Goal: Task Accomplishment & Management: Use online tool/utility

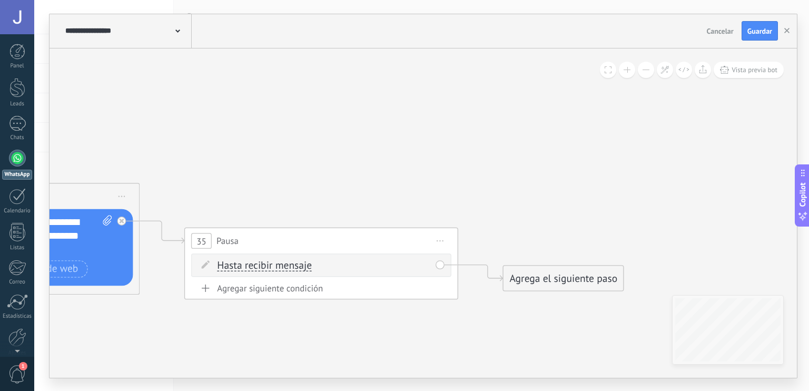
drag, startPoint x: 366, startPoint y: 184, endPoint x: 430, endPoint y: 157, distance: 69.9
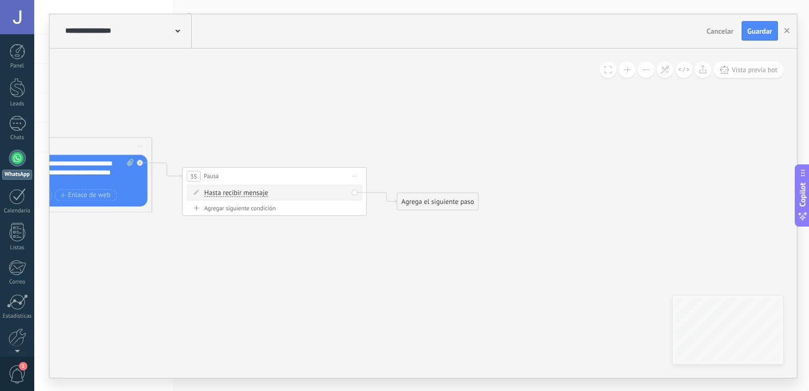
drag, startPoint x: 281, startPoint y: 166, endPoint x: 199, endPoint y: 119, distance: 95.1
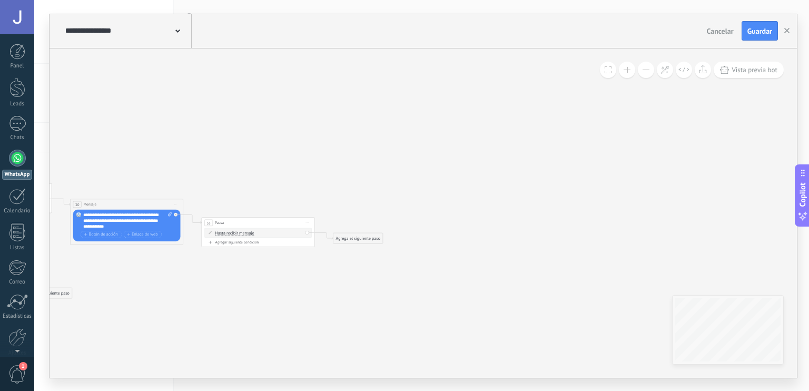
click at [357, 234] on div "Agrega el siguiente paso" at bounding box center [359, 237] width 50 height 9
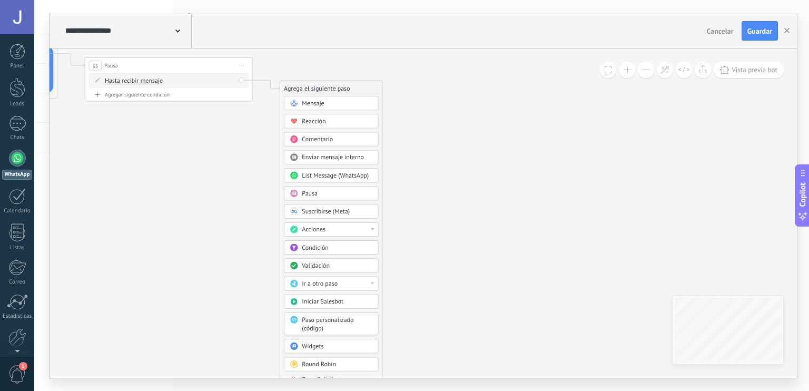
drag, startPoint x: 470, startPoint y: 227, endPoint x: 428, endPoint y: 74, distance: 158.5
click at [346, 266] on div "Validación" at bounding box center [337, 264] width 71 height 8
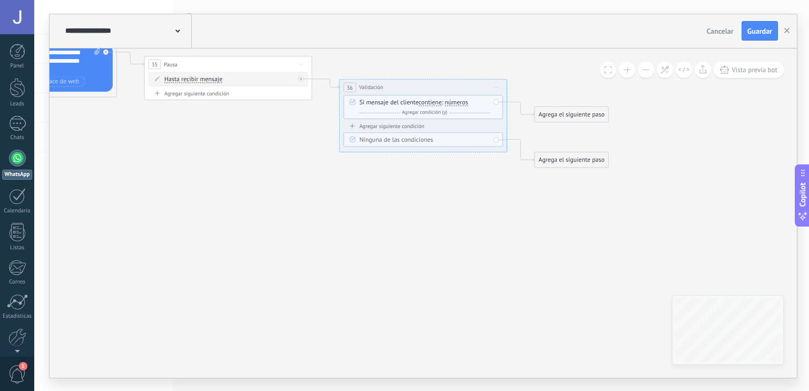
click at [495, 87] on span "Iniciar vista previa aquí Cambiar nombre Duplicar [GEOGRAPHIC_DATA]" at bounding box center [495, 87] width 13 height 12
click at [508, 143] on div "Borrar" at bounding box center [534, 142] width 83 height 14
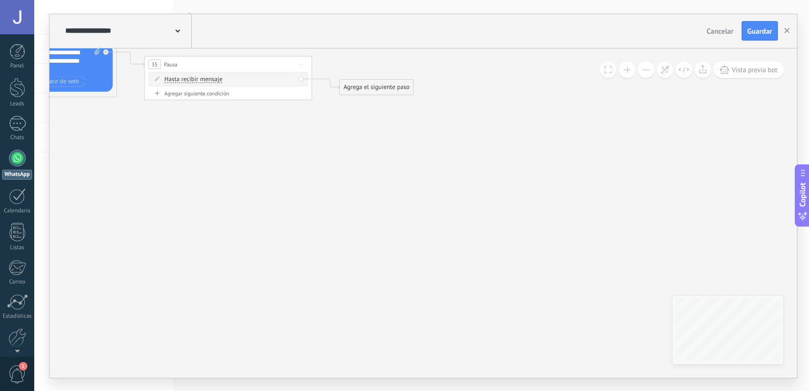
click at [376, 89] on div "Agrega el siguiente paso" at bounding box center [377, 87] width 74 height 14
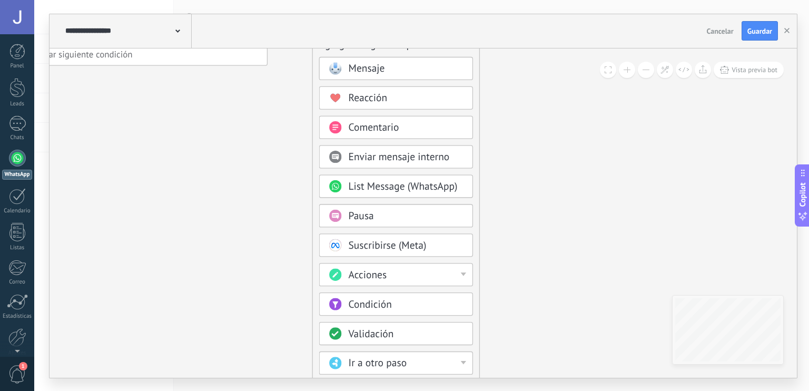
click at [374, 70] on span "Mensaje" at bounding box center [366, 68] width 36 height 13
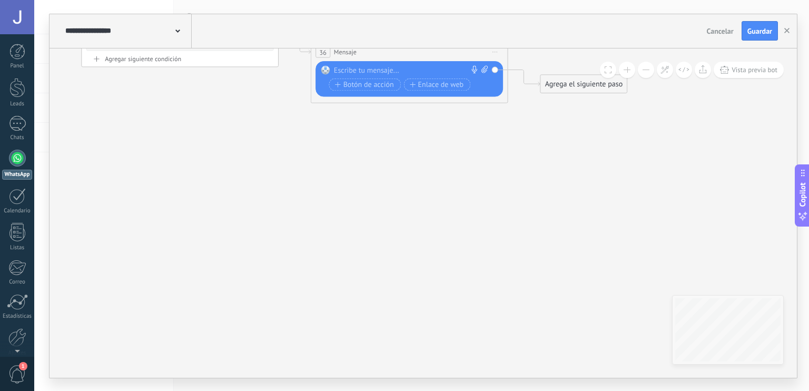
click at [374, 70] on div at bounding box center [407, 70] width 146 height 10
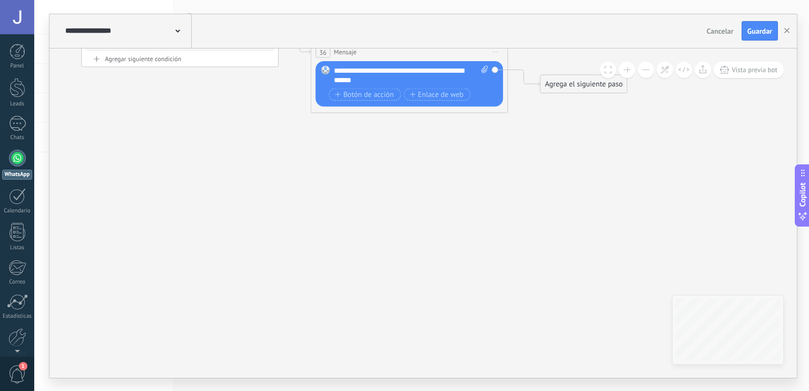
click at [395, 80] on div "**********" at bounding box center [411, 74] width 155 height 19
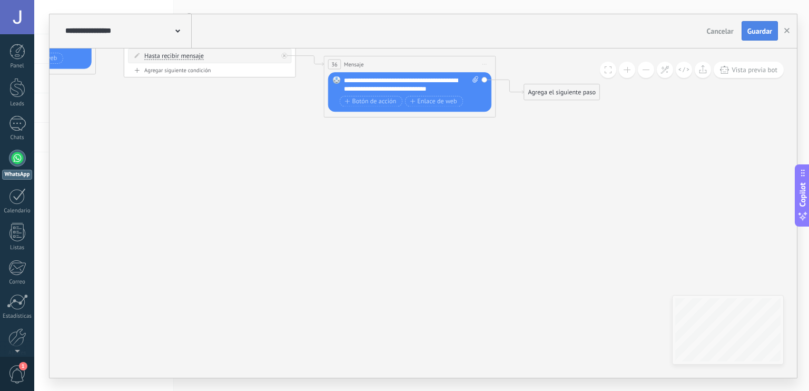
click at [761, 24] on button "Guardar" at bounding box center [760, 31] width 36 height 20
click at [756, 73] on span "Vista previa bot" at bounding box center [755, 69] width 46 height 9
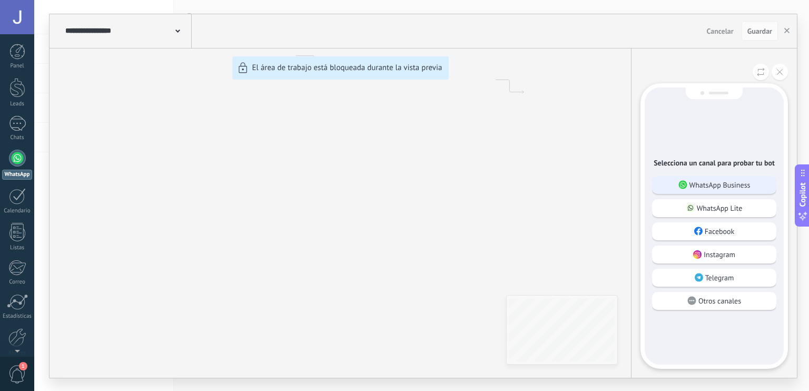
click at [740, 180] on p "WhatsApp Business" at bounding box center [720, 184] width 61 height 9
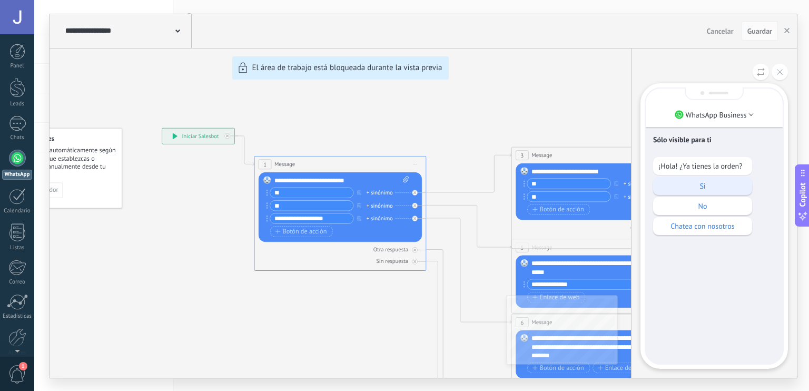
click at [698, 181] on p "Si" at bounding box center [703, 185] width 89 height 9
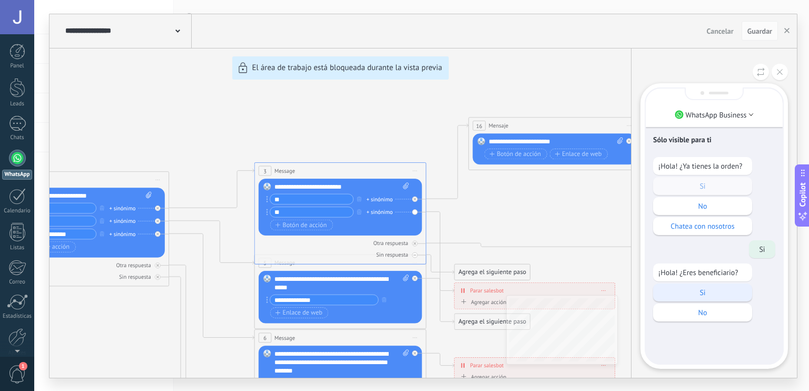
click at [698, 296] on p "Si" at bounding box center [703, 292] width 89 height 9
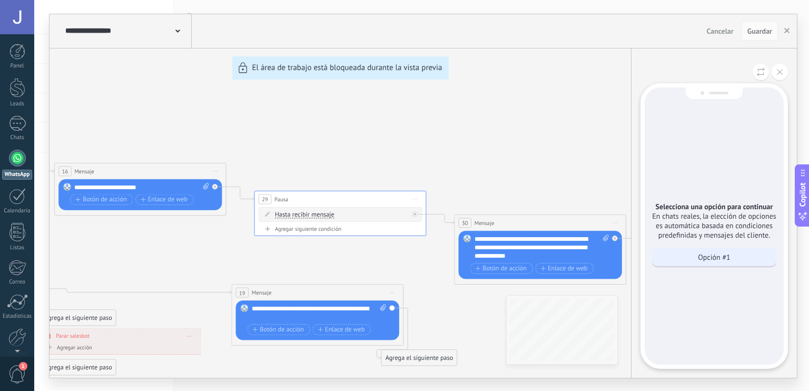
click at [702, 256] on p "Opción #1" at bounding box center [714, 256] width 32 height 9
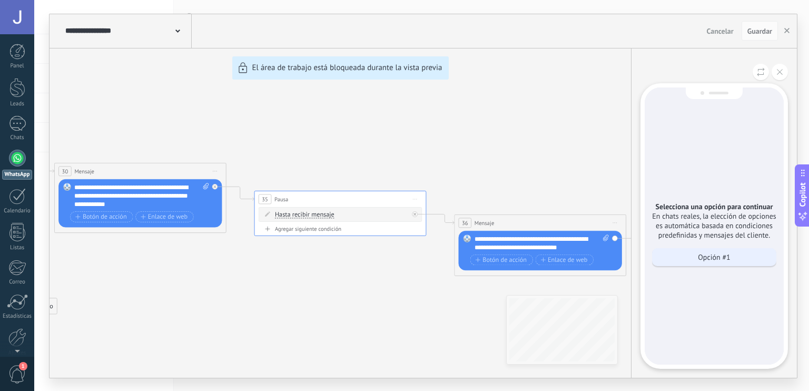
click at [716, 255] on p "Opción #1" at bounding box center [714, 256] width 32 height 9
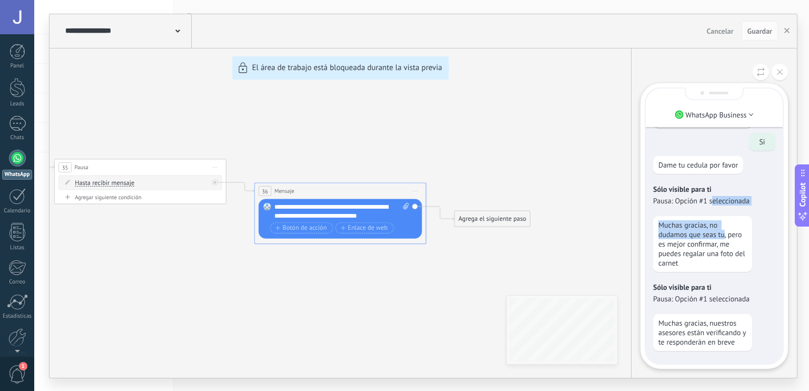
drag, startPoint x: 724, startPoint y: 232, endPoint x: 713, endPoint y: 198, distance: 35.3
click at [713, 198] on div "Sólo visible para ti ¡Hola! ¿Ya tienes la orden? Si No Chatea con nosotros Si ¡…" at bounding box center [714, 129] width 137 height 469
click at [474, 227] on div "**********" at bounding box center [424, 196] width 748 height 364
drag, startPoint x: 177, startPoint y: 279, endPoint x: 319, endPoint y: 237, distance: 147.7
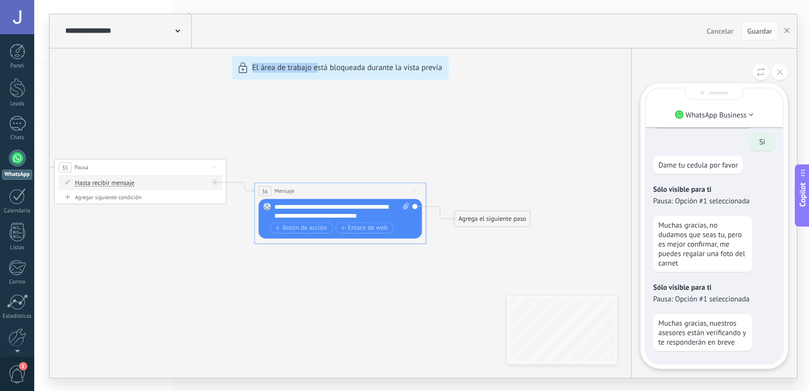
click at [319, 237] on div "**********" at bounding box center [424, 196] width 748 height 364
drag, startPoint x: 319, startPoint y: 237, endPoint x: 273, endPoint y: 148, distance: 100.4
click at [273, 148] on div "**********" at bounding box center [424, 196] width 748 height 364
click at [759, 65] on button at bounding box center [761, 72] width 16 height 16
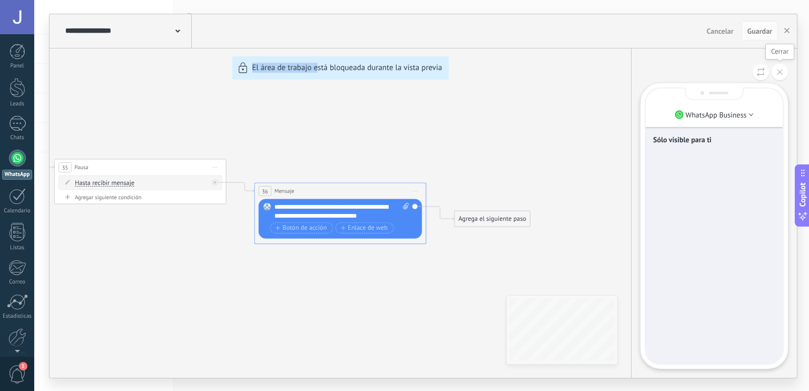
click at [781, 71] on icon at bounding box center [780, 72] width 6 height 6
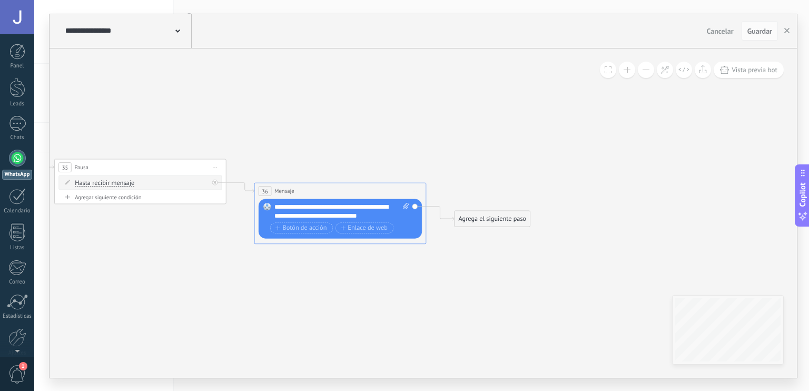
drag, startPoint x: 521, startPoint y: 173, endPoint x: 665, endPoint y: 195, distance: 146.0
click at [665, 195] on div "**********" at bounding box center [424, 196] width 748 height 364
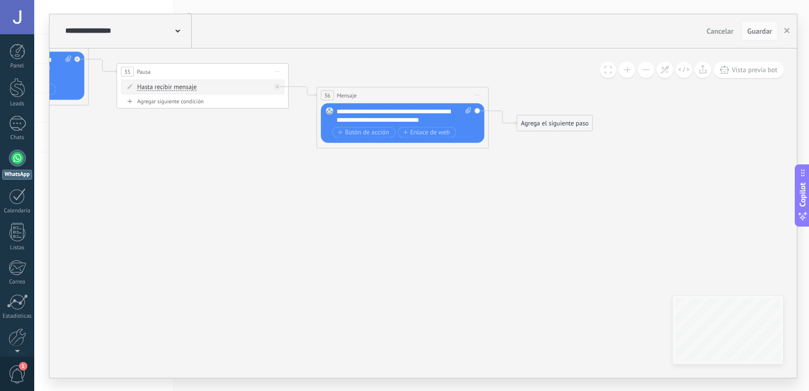
drag, startPoint x: 633, startPoint y: 259, endPoint x: 704, endPoint y: 174, distance: 110.3
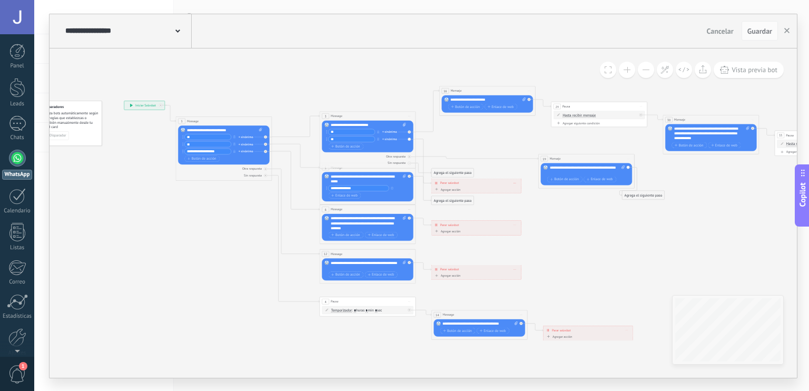
drag, startPoint x: 634, startPoint y: 100, endPoint x: 624, endPoint y: 260, distance: 160.5
click at [624, 260] on icon at bounding box center [574, 206] width 1141 height 480
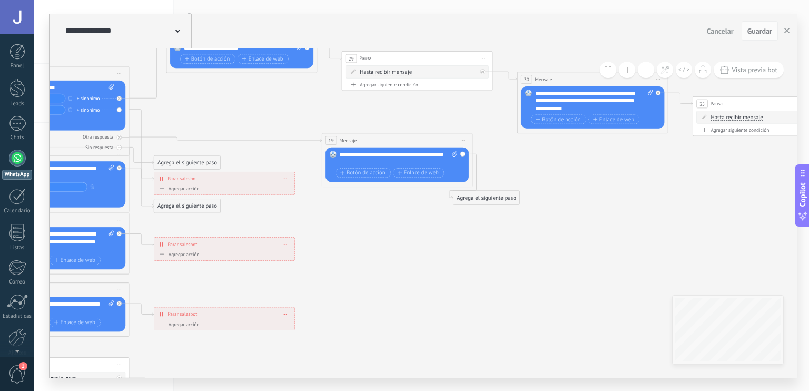
drag, startPoint x: 719, startPoint y: 206, endPoint x: 564, endPoint y: 239, distance: 157.8
click at [564, 239] on icon at bounding box center [378, 214] width 1791 height 753
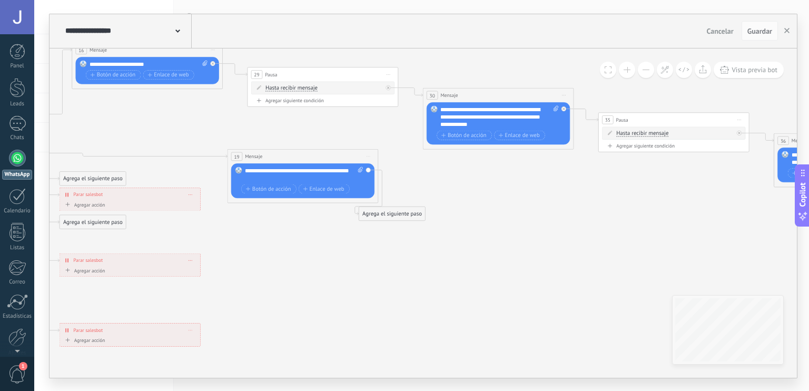
drag, startPoint x: 660, startPoint y: 198, endPoint x: 575, endPoint y: 209, distance: 86.1
click at [575, 209] on icon at bounding box center [283, 230] width 1791 height 753
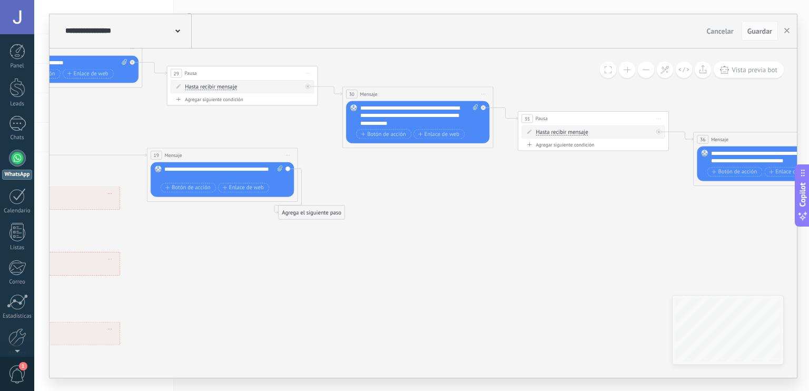
drag, startPoint x: 630, startPoint y: 228, endPoint x: 537, endPoint y: 226, distance: 92.7
click at [537, 226] on icon at bounding box center [203, 228] width 1791 height 753
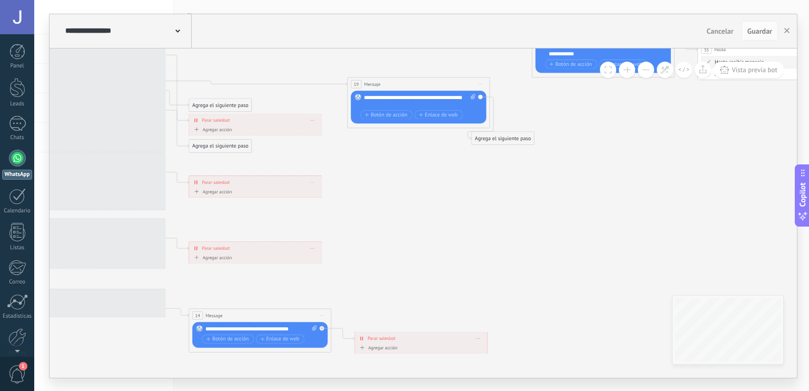
drag, startPoint x: 265, startPoint y: 278, endPoint x: 575, endPoint y: 210, distance: 317.8
click at [575, 210] on icon at bounding box center [400, 153] width 1691 height 711
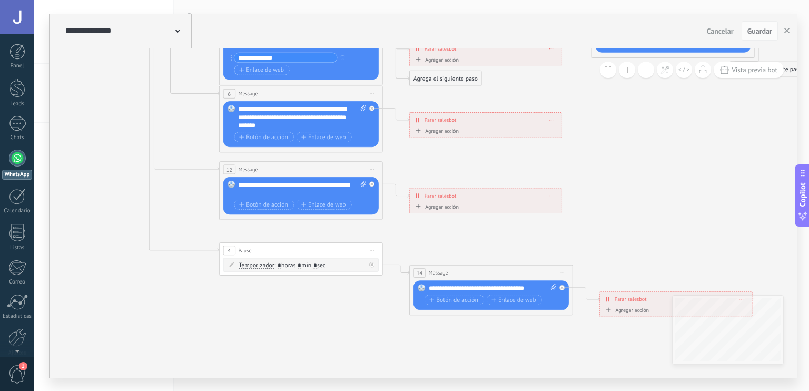
drag, startPoint x: 594, startPoint y: 246, endPoint x: 626, endPoint y: 192, distance: 62.4
click at [626, 192] on icon at bounding box center [652, 87] width 1941 height 817
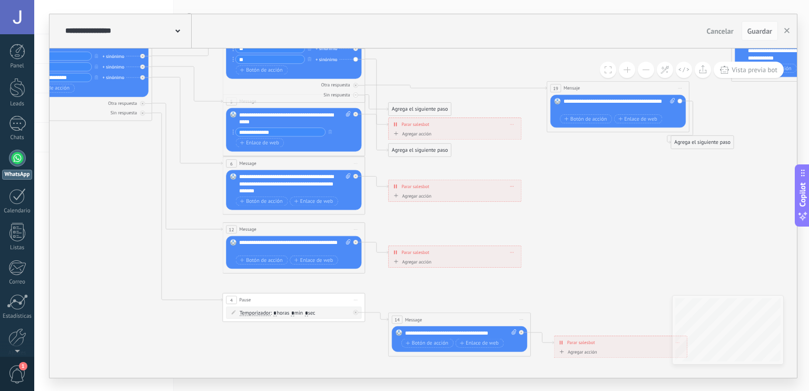
drag, startPoint x: 679, startPoint y: 224, endPoint x: 674, endPoint y: 270, distance: 45.6
click at [674, 270] on icon at bounding box center [599, 157] width 1691 height 711
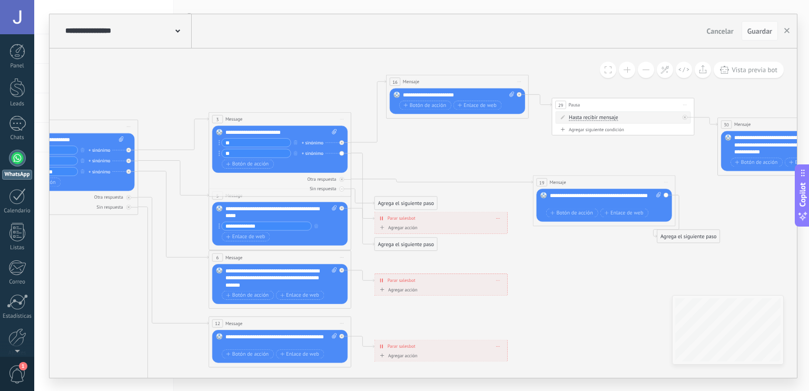
drag, startPoint x: 594, startPoint y: 265, endPoint x: 581, endPoint y: 359, distance: 94.8
click at [581, 359] on icon at bounding box center [586, 251] width 1691 height 711
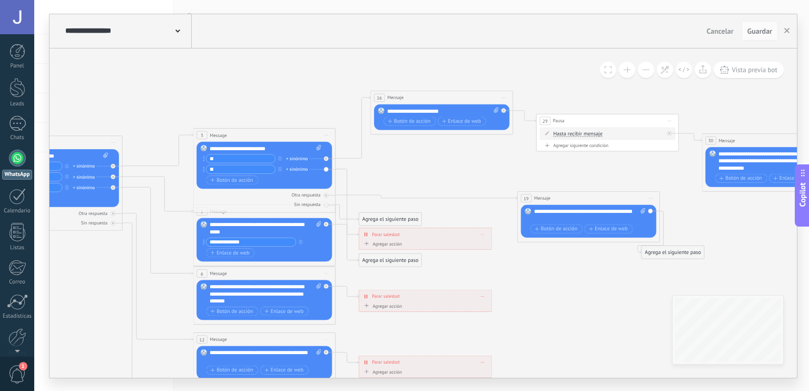
drag, startPoint x: 409, startPoint y: 164, endPoint x: 394, endPoint y: 180, distance: 22.0
click at [394, 180] on icon at bounding box center [570, 268] width 1691 height 711
click at [449, 112] on div "**********" at bounding box center [443, 110] width 112 height 7
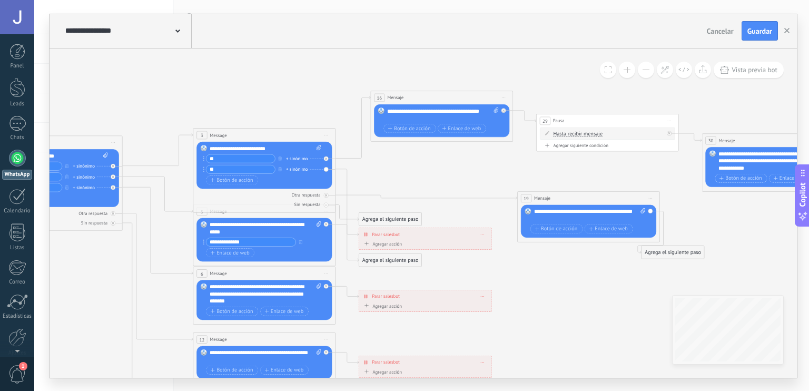
click at [503, 151] on icon at bounding box center [570, 268] width 1691 height 711
click at [462, 116] on div "**********" at bounding box center [443, 114] width 112 height 14
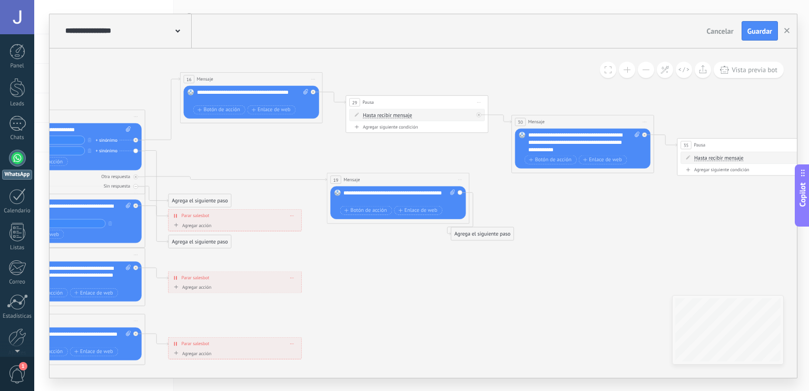
drag, startPoint x: 593, startPoint y: 165, endPoint x: 406, endPoint y: 144, distance: 187.6
click at [406, 144] on icon at bounding box center [380, 249] width 1691 height 711
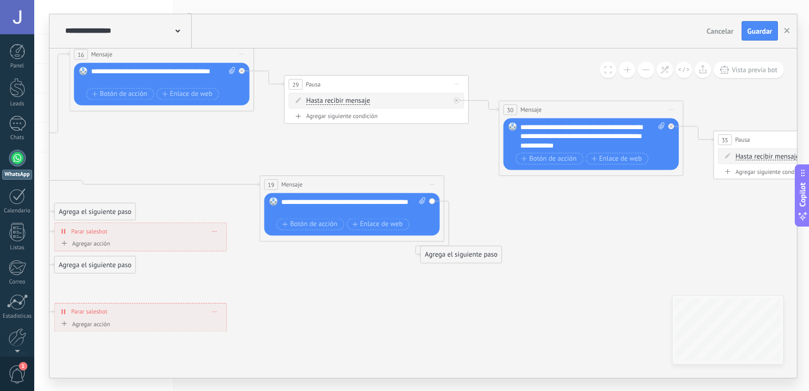
click at [578, 145] on div "**********" at bounding box center [593, 136] width 145 height 28
click at [613, 201] on icon at bounding box center [328, 275] width 2191 height 922
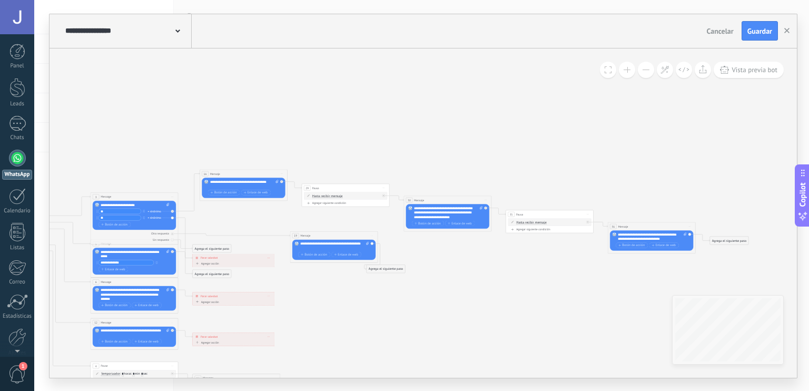
click at [175, 28] on span at bounding box center [177, 30] width 5 height 10
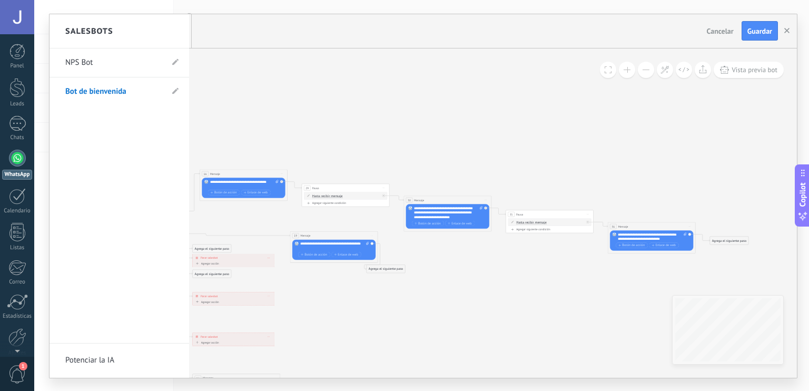
click at [93, 66] on link "NPS Bot" at bounding box center [113, 63] width 97 height 30
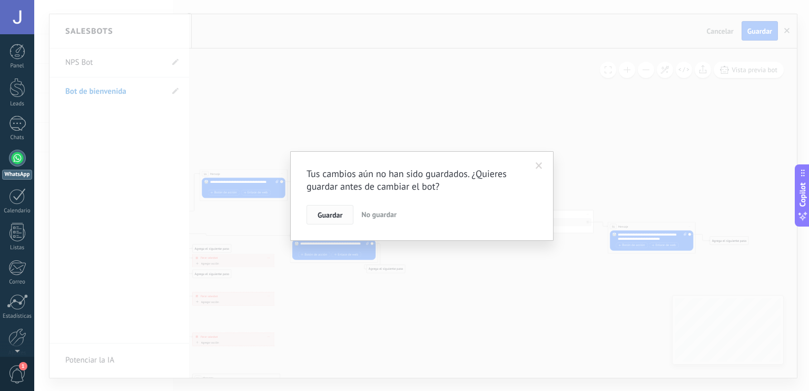
click at [341, 209] on button "Guardar" at bounding box center [330, 215] width 47 height 20
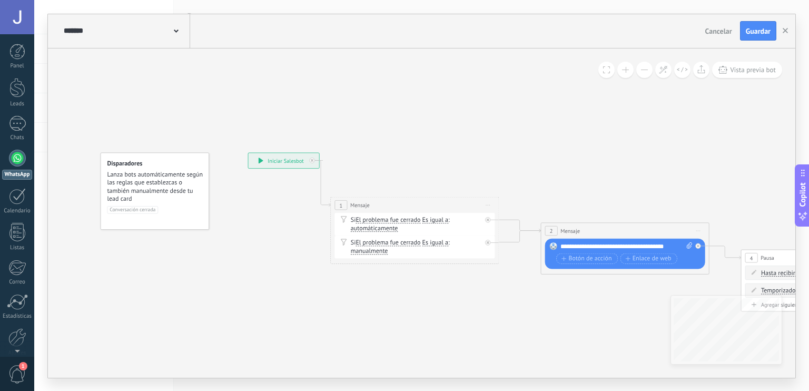
drag, startPoint x: 552, startPoint y: 271, endPoint x: 466, endPoint y: 256, distance: 86.6
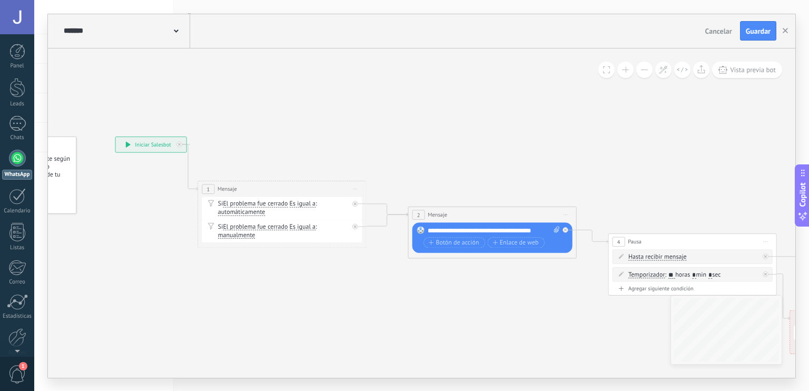
drag, startPoint x: 561, startPoint y: 283, endPoint x: 444, endPoint y: 277, distance: 116.6
click at [135, 23] on div "******* NPS Bot" at bounding box center [125, 31] width 129 height 34
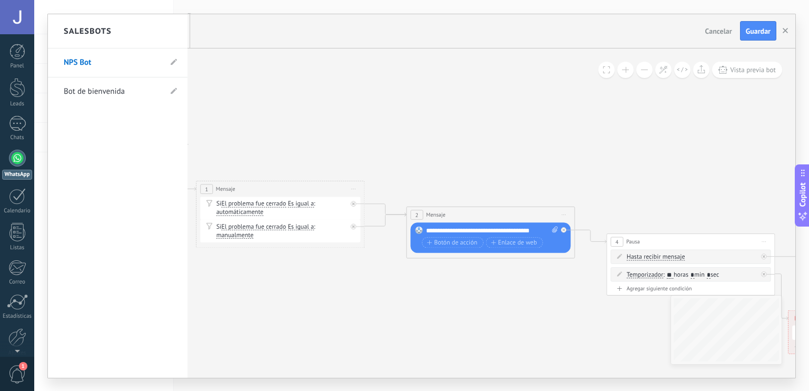
click at [119, 89] on link "Bot de bienvenida" at bounding box center [112, 92] width 97 height 30
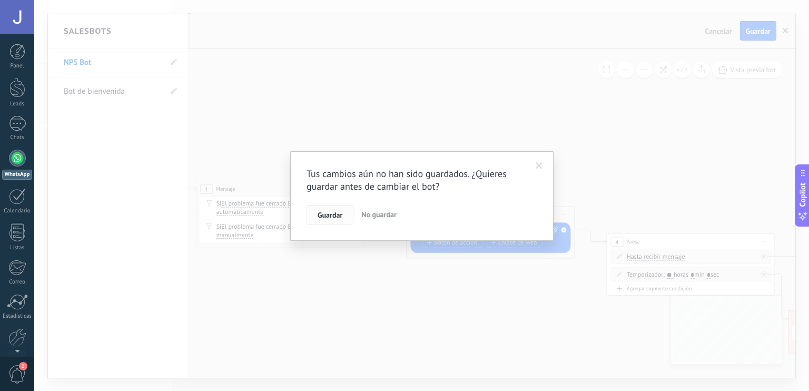
click at [337, 218] on span "Guardar" at bounding box center [330, 214] width 25 height 7
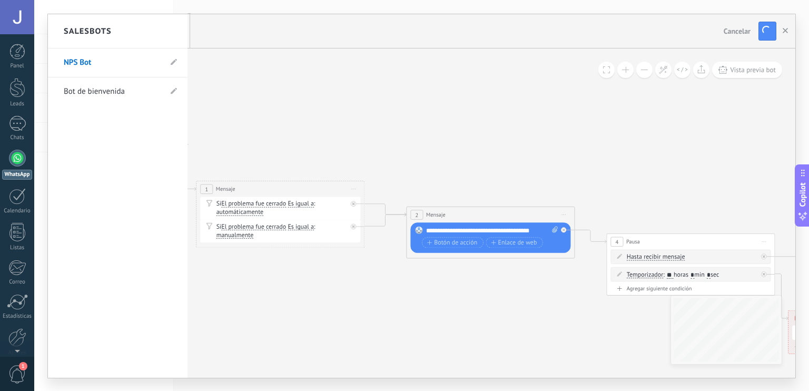
type input "**********"
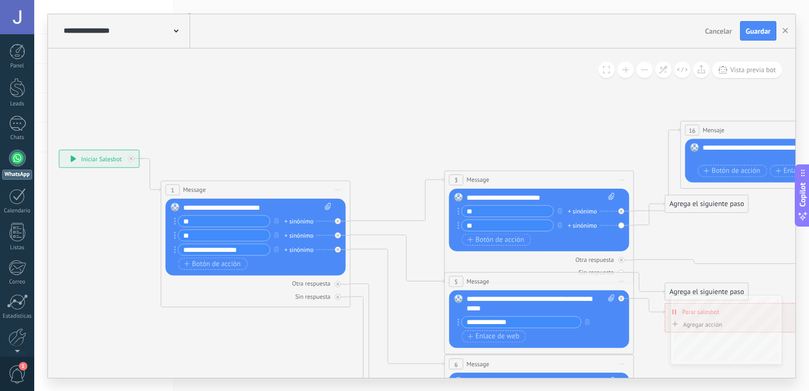
drag, startPoint x: 561, startPoint y: 149, endPoint x: 338, endPoint y: 157, distance: 223.5
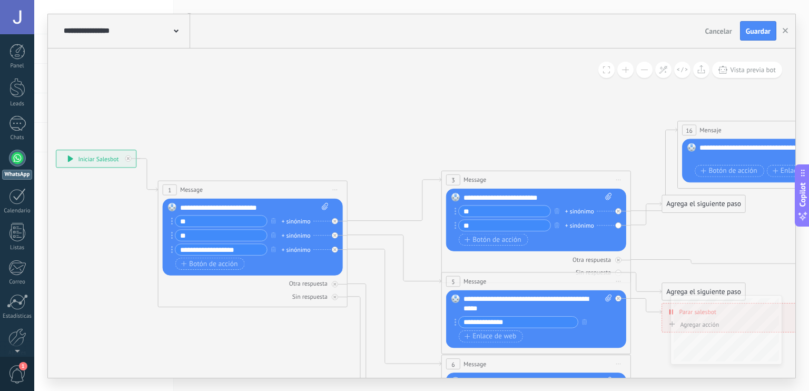
drag, startPoint x: 444, startPoint y: 156, endPoint x: 267, endPoint y: 177, distance: 178.7
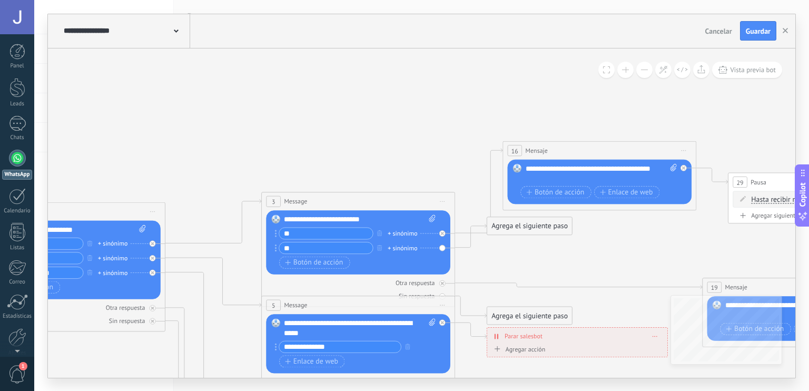
click at [379, 158] on icon at bounding box center [732, 396] width 2215 height 997
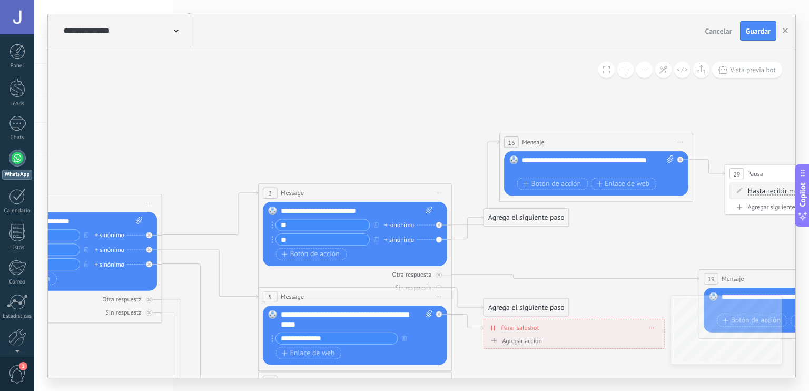
drag, startPoint x: 427, startPoint y: 140, endPoint x: 424, endPoint y: 131, distance: 9.0
click at [424, 131] on icon at bounding box center [729, 388] width 2215 height 997
click at [548, 169] on div "**********" at bounding box center [598, 164] width 152 height 19
click at [619, 173] on div "**********" at bounding box center [598, 164] width 152 height 19
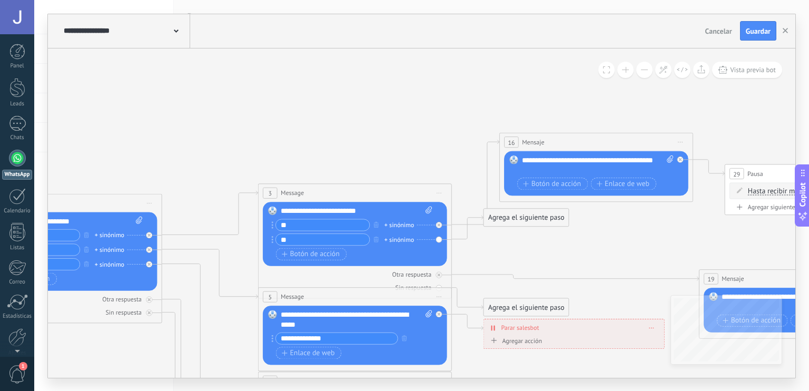
click at [619, 173] on div "**********" at bounding box center [598, 164] width 152 height 19
click at [622, 175] on div "**********" at bounding box center [597, 173] width 151 height 37
click at [622, 178] on div "**********" at bounding box center [597, 173] width 151 height 37
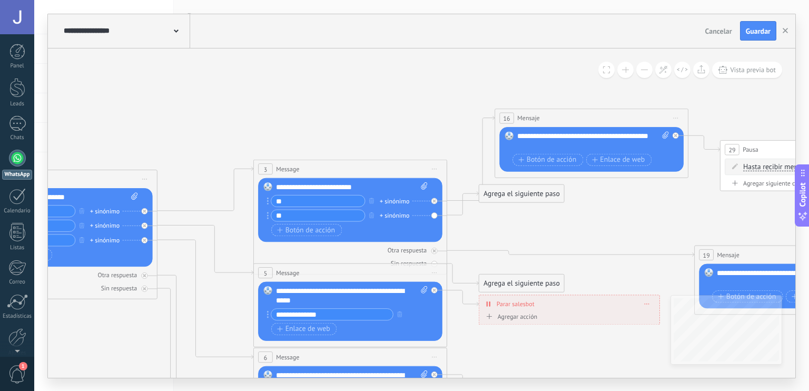
drag, startPoint x: 569, startPoint y: 246, endPoint x: 581, endPoint y: 222, distance: 26.4
click at [581, 222] on icon at bounding box center [724, 364] width 2215 height 997
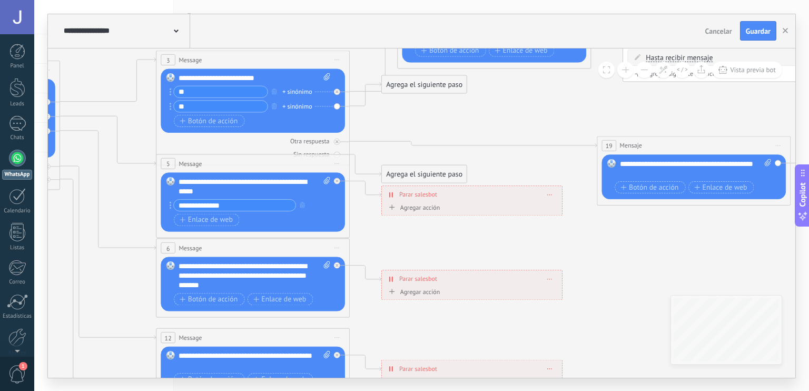
drag, startPoint x: 581, startPoint y: 222, endPoint x: 466, endPoint y: 94, distance: 171.6
click at [466, 94] on icon at bounding box center [627, 255] width 2215 height 997
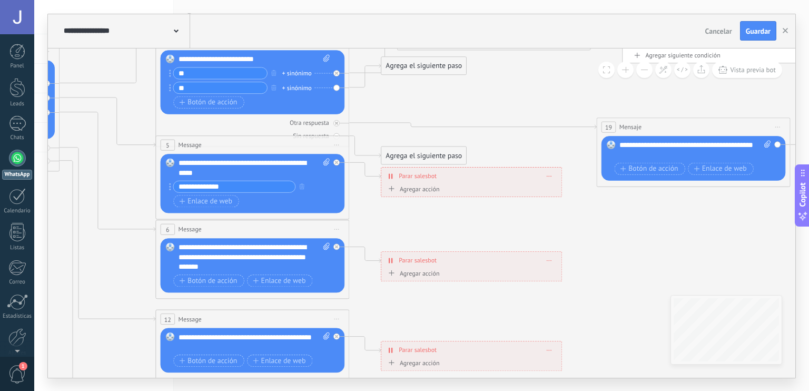
drag, startPoint x: 452, startPoint y: 190, endPoint x: 576, endPoint y: 110, distance: 147.9
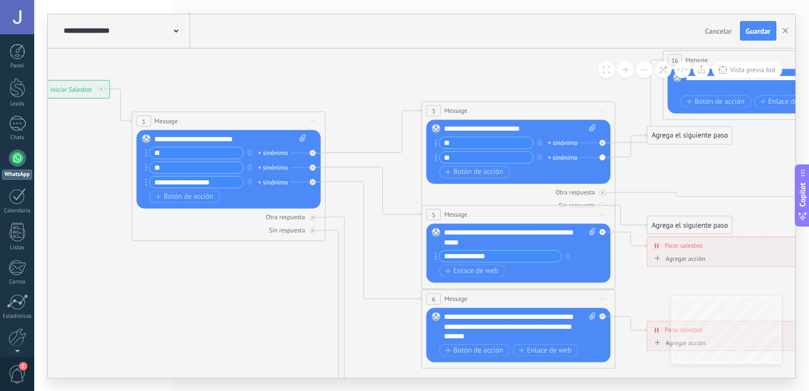
drag, startPoint x: 121, startPoint y: 169, endPoint x: 389, endPoint y: 236, distance: 275.9
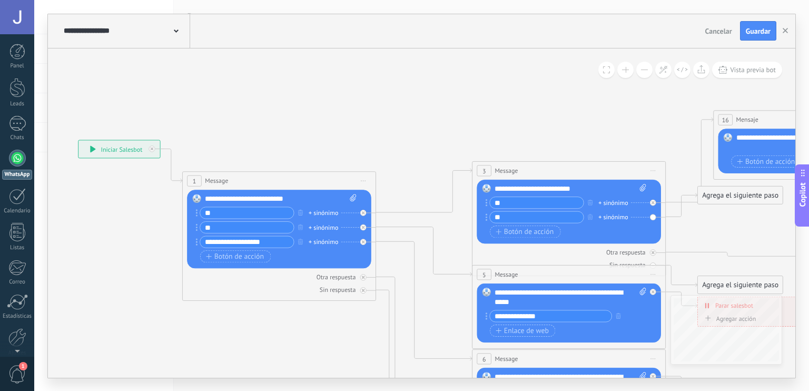
drag, startPoint x: 373, startPoint y: 116, endPoint x: 428, endPoint y: 184, distance: 87.6
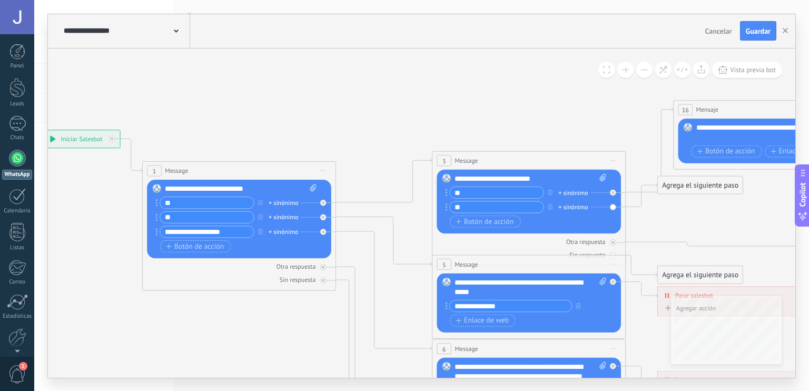
drag, startPoint x: 464, startPoint y: 170, endPoint x: 431, endPoint y: 131, distance: 50.9
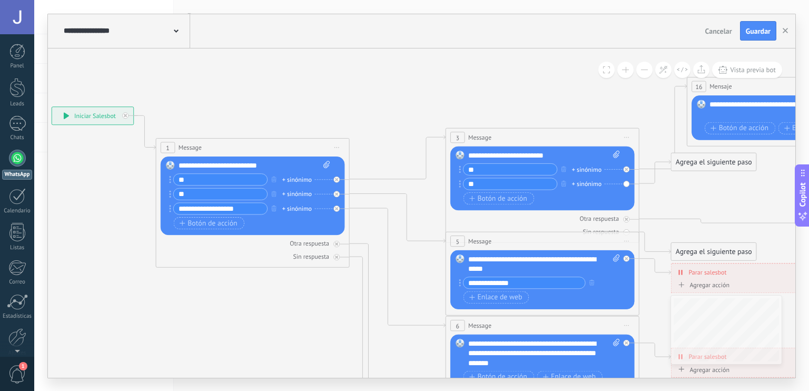
drag, startPoint x: 431, startPoint y: 131, endPoint x: 445, endPoint y: 128, distance: 14.1
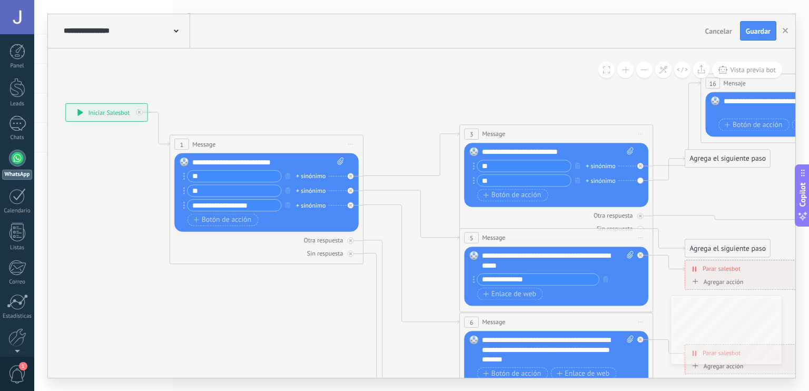
drag, startPoint x: 445, startPoint y: 128, endPoint x: 462, endPoint y: 112, distance: 22.7
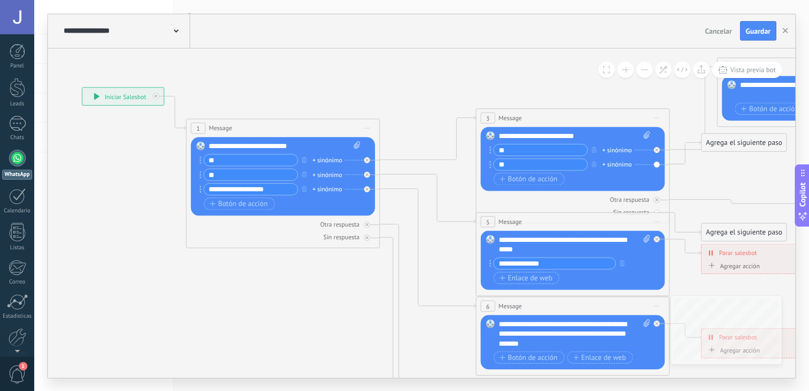
click at [109, 97] on div "**********" at bounding box center [123, 95] width 82 height 17
click at [96, 93] on icon at bounding box center [96, 96] width 5 height 7
click at [186, 34] on div "**********" at bounding box center [125, 31] width 129 height 34
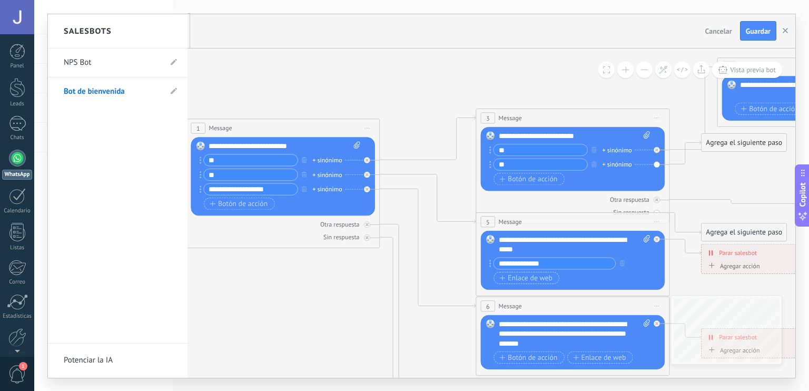
click at [211, 81] on div at bounding box center [422, 196] width 748 height 364
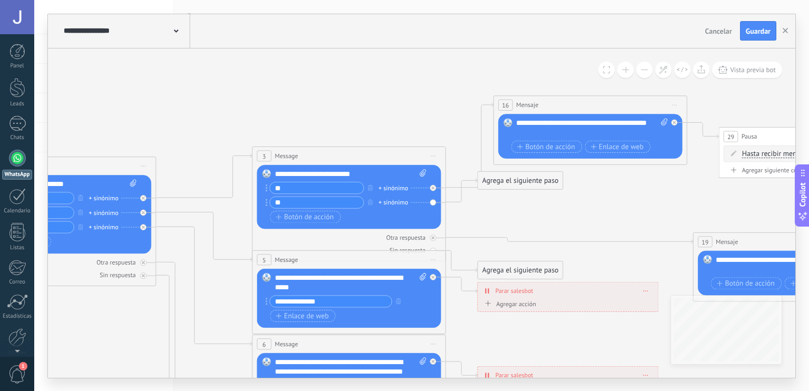
drag, startPoint x: 467, startPoint y: 95, endPoint x: 243, endPoint y: 133, distance: 227.1
click at [243, 133] on icon at bounding box center [723, 351] width 2215 height 997
click at [702, 72] on icon at bounding box center [702, 69] width 8 height 8
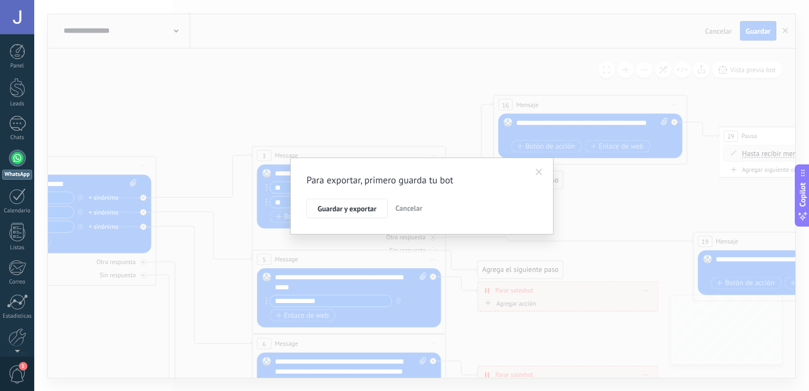
click at [536, 178] on span at bounding box center [539, 172] width 17 height 18
click at [536, 178] on div "Para exportar, primero guarda tu bot Guardar y exportar Cancelar" at bounding box center [421, 195] width 775 height 391
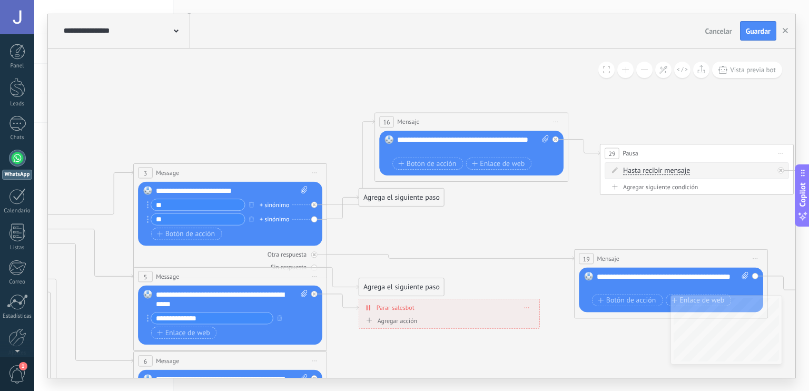
drag, startPoint x: 584, startPoint y: 223, endPoint x: 472, endPoint y: 212, distance: 112.3
click at [472, 212] on icon at bounding box center [604, 368] width 2215 height 997
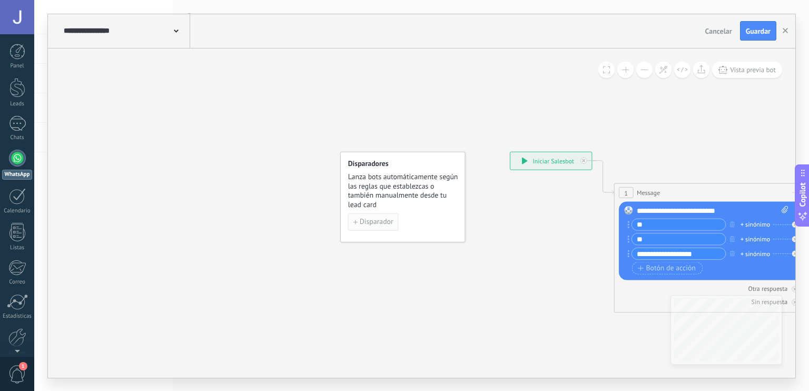
click at [365, 220] on span "Disparador" at bounding box center [377, 221] width 34 height 7
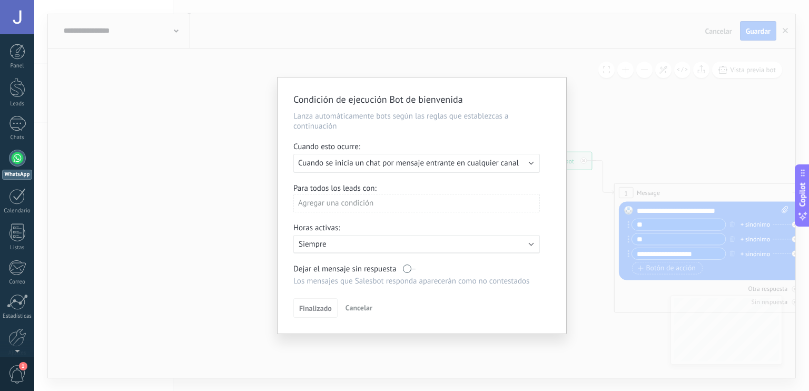
click at [452, 163] on span "Cuando se inicia un chat por mensaje entrante en cualquier canal" at bounding box center [408, 163] width 221 height 10
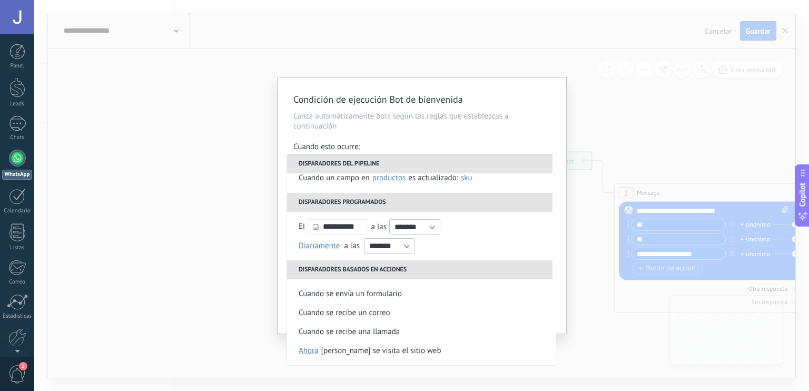
scroll to position [105, 0]
click at [465, 72] on div "Condición de ejecución Bot de bienvenida Lanza automáticamente bots según las r…" at bounding box center [421, 195] width 775 height 391
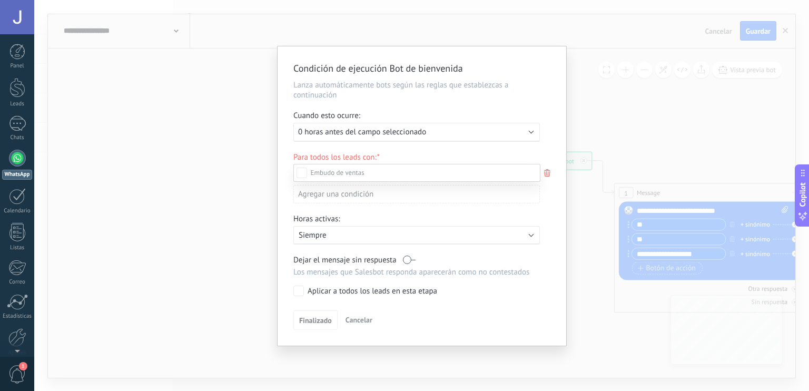
click at [225, 186] on div at bounding box center [421, 195] width 775 height 391
click at [369, 325] on button "Cancelar" at bounding box center [358, 320] width 35 height 16
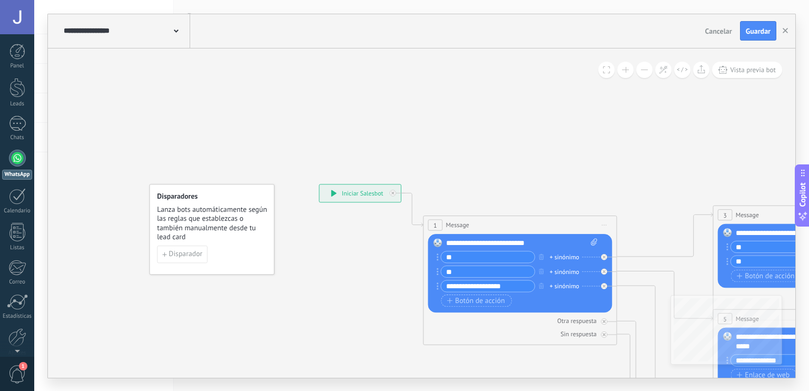
drag, startPoint x: 525, startPoint y: 298, endPoint x: 335, endPoint y: 331, distance: 193.0
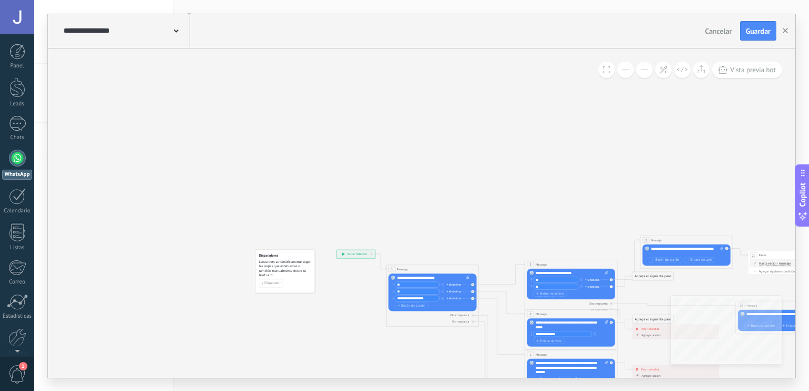
drag, startPoint x: 411, startPoint y: 205, endPoint x: 93, endPoint y: 97, distance: 335.9
click at [220, 120] on icon at bounding box center [770, 351] width 1100 height 463
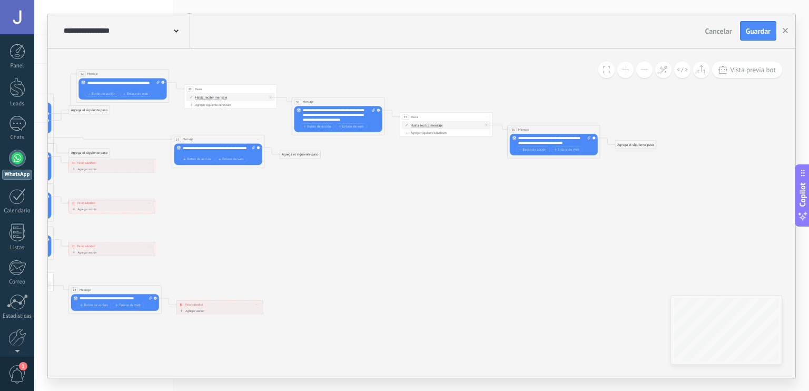
drag, startPoint x: 582, startPoint y: 270, endPoint x: 335, endPoint y: 232, distance: 249.5
click at [335, 232] on icon at bounding box center [206, 184] width 1100 height 463
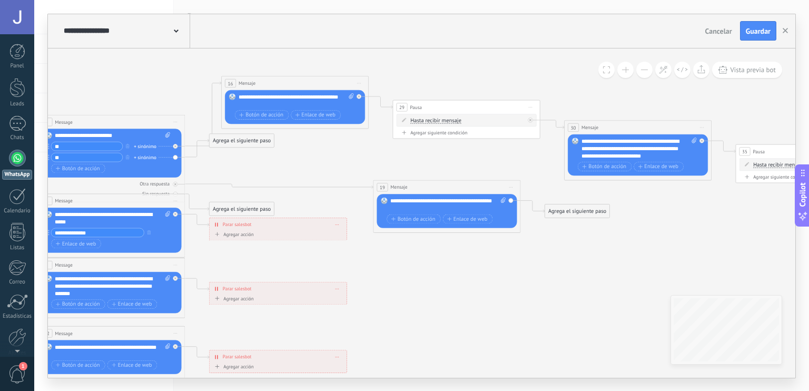
drag, startPoint x: 250, startPoint y: 256, endPoint x: 543, endPoint y: 263, distance: 293.0
click at [543, 263] on icon at bounding box center [428, 259] width 1750 height 736
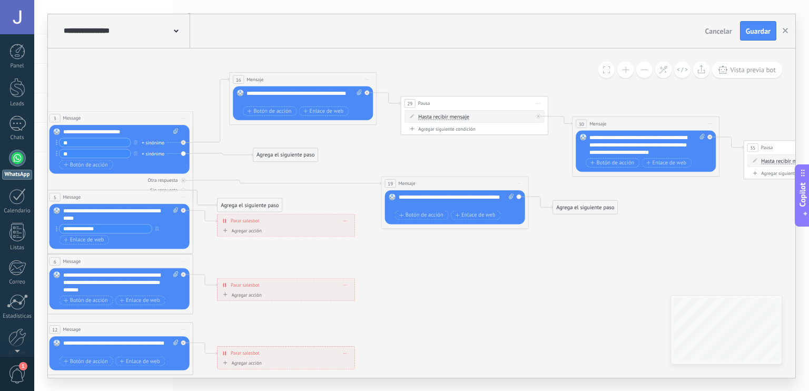
drag, startPoint x: 268, startPoint y: 133, endPoint x: 304, endPoint y: 151, distance: 40.1
click at [304, 151] on div "Agrega el siguiente paso" at bounding box center [285, 155] width 65 height 12
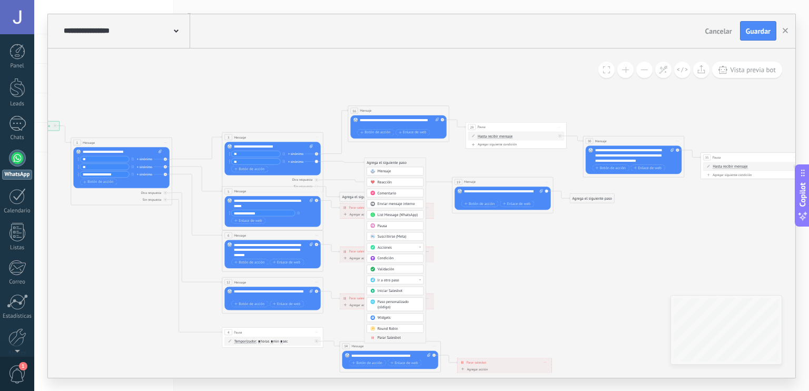
drag, startPoint x: 99, startPoint y: 109, endPoint x: 258, endPoint y: 115, distance: 159.2
click at [258, 115] on icon at bounding box center [490, 239] width 1200 height 521
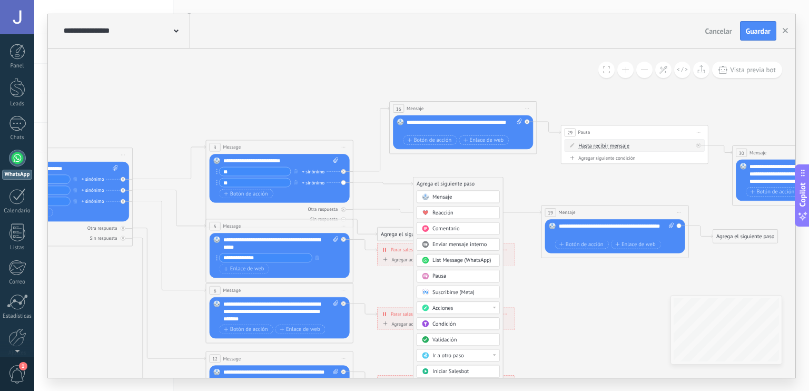
click at [380, 292] on icon at bounding box center [597, 296] width 1750 height 759
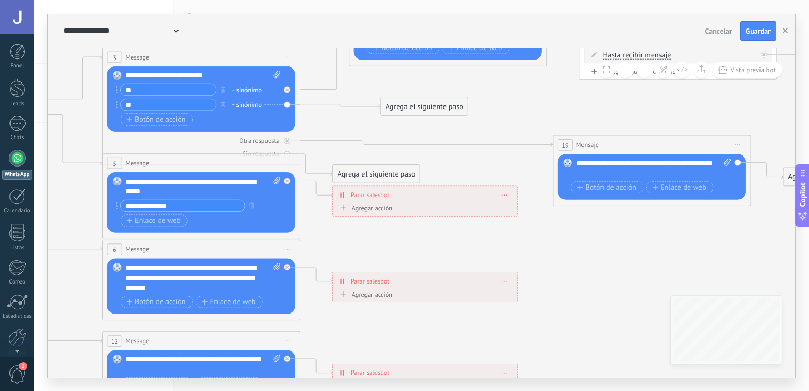
drag, startPoint x: 426, startPoint y: 292, endPoint x: 381, endPoint y: 252, distance: 60.0
click at [381, 252] on icon at bounding box center [627, 257] width 2350 height 1019
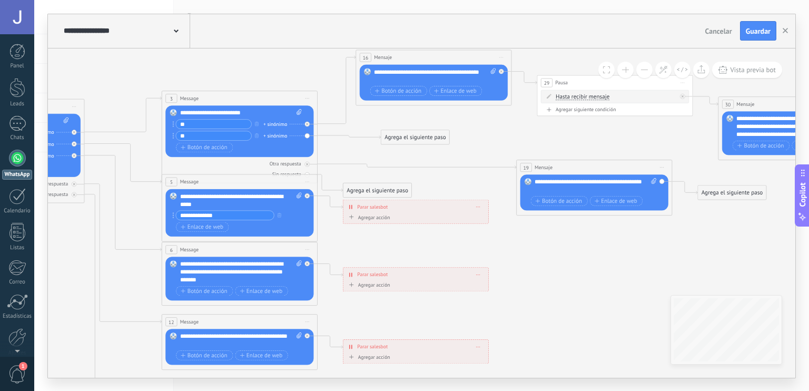
click at [375, 220] on div "Agregar acción" at bounding box center [368, 217] width 43 height 6
click at [375, 220] on button "Conversación marcada como cerrada" at bounding box center [391, 217] width 97 height 14
click at [400, 234] on span "Iniciar Salesbot" at bounding box center [391, 230] width 94 height 7
drag, startPoint x: 441, startPoint y: 220, endPoint x: 416, endPoint y: 225, distance: 25.9
click at [416, 225] on div "Iniciar Salesbot Conversación marcada como cerrada Iniciar Salesbot Iniciar Sal…" at bounding box center [416, 219] width 138 height 13
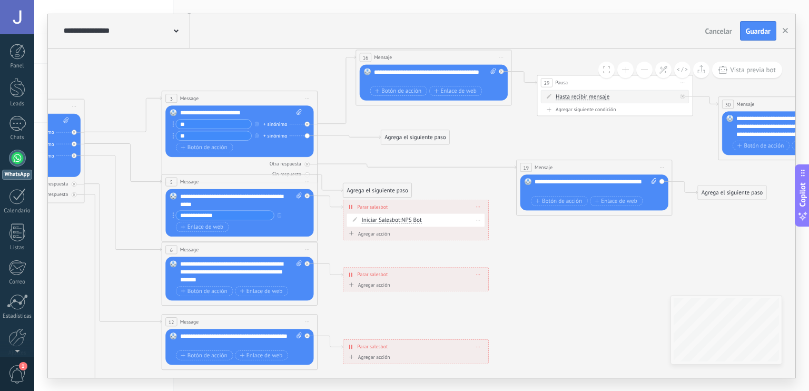
click at [416, 225] on div "Iniciar Salesbot Conversación marcada como cerrada Iniciar Salesbot Iniciar Sal…" at bounding box center [416, 219] width 138 height 13
click at [403, 217] on span "NPS Bot" at bounding box center [411, 219] width 21 height 7
click at [417, 222] on span "NPS Bot" at bounding box center [440, 220] width 94 height 8
click at [360, 215] on div "Iniciar Salesbot Conversación marcada como cerrada Iniciar Salesbot Iniciar Sal…" at bounding box center [416, 219] width 138 height 13
click at [350, 201] on div "**********" at bounding box center [416, 207] width 145 height 14
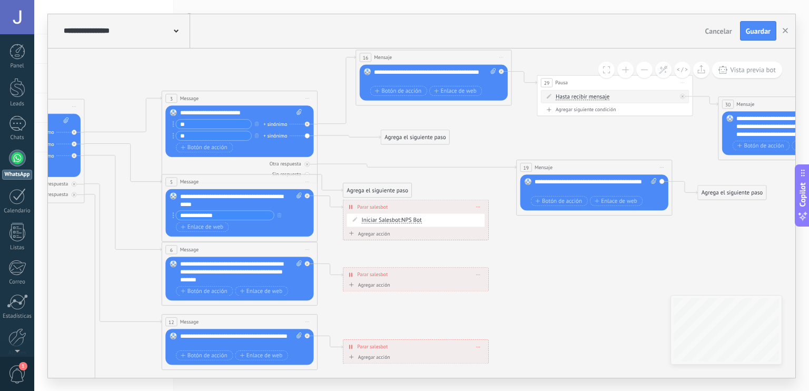
click at [352, 205] on div "**********" at bounding box center [416, 207] width 145 height 14
click at [477, 206] on icon at bounding box center [478, 206] width 4 height 1
click at [483, 217] on icon at bounding box center [484, 217] width 4 height 5
drag, startPoint x: 358, startPoint y: 205, endPoint x: 373, endPoint y: 220, distance: 20.5
click at [373, 220] on div "Agrega el siguiente paso" at bounding box center [390, 217] width 68 height 13
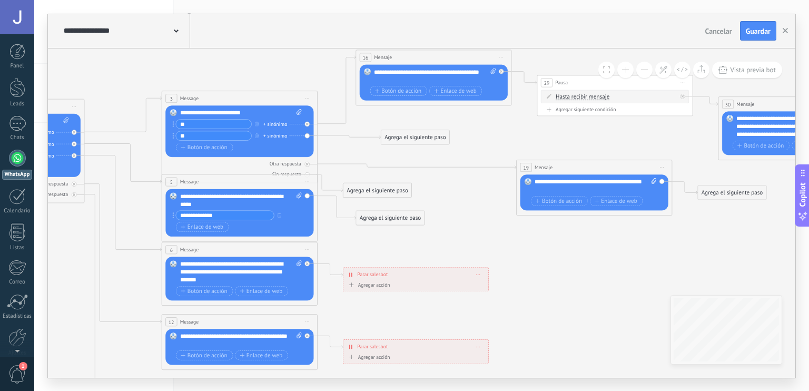
click at [311, 220] on div "Reemplazar Quitar Convertir a mensaje de voz Arrastre la imagen aquí para adjun…" at bounding box center [239, 212] width 148 height 47
click at [298, 204] on span at bounding box center [297, 200] width 7 height 16
click input "Subir" at bounding box center [0, 0] width 0 height 0
drag, startPoint x: 368, startPoint y: 186, endPoint x: 431, endPoint y: 182, distance: 63.9
click at [431, 182] on div "Agrega el siguiente paso" at bounding box center [447, 188] width 68 height 13
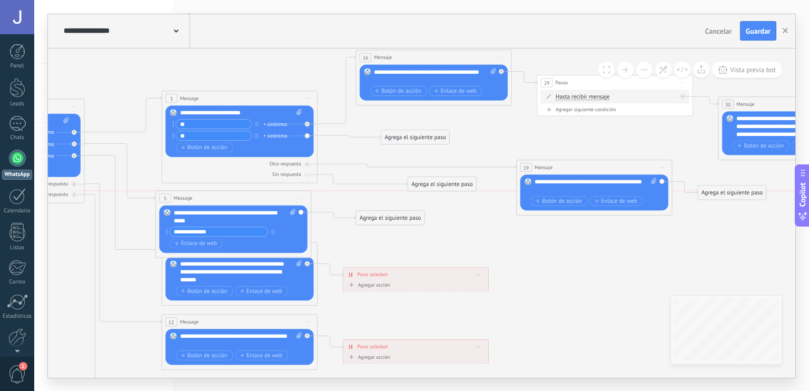
drag, startPoint x: 305, startPoint y: 184, endPoint x: 299, endPoint y: 200, distance: 16.3
click at [299, 200] on span "Iniciar vista previa aquí Cambiar nombre Duplicar Borrar" at bounding box center [301, 197] width 13 height 11
click at [430, 179] on div "Agrega el siguiente paso" at bounding box center [442, 184] width 68 height 13
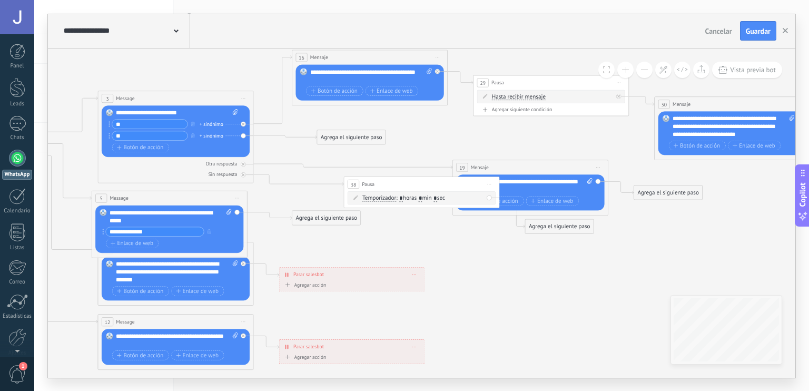
click at [423, 198] on input "*" at bounding box center [421, 198] width 4 height 6
type input "*"
click at [497, 293] on icon at bounding box center [511, 256] width 1850 height 802
drag, startPoint x: 464, startPoint y: 179, endPoint x: 404, endPoint y: 177, distance: 60.1
click at [404, 177] on div "38 Pausa ***** Iniciar vista previa aquí Cambiar nombre Duplicar Borrar" at bounding box center [361, 183] width 155 height 14
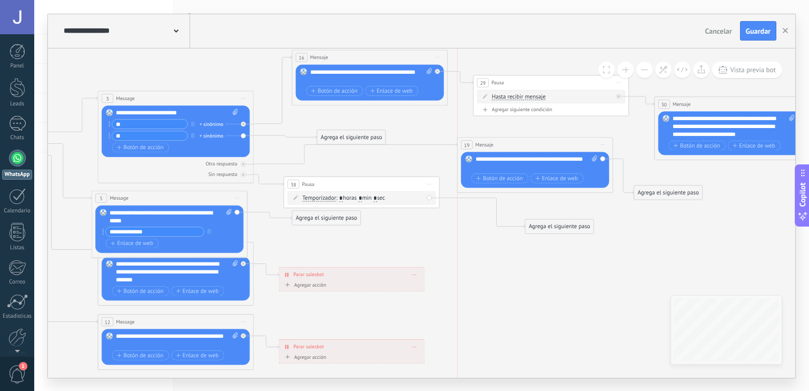
drag, startPoint x: 502, startPoint y: 169, endPoint x: 503, endPoint y: 146, distance: 22.7
click at [503, 146] on div "19 Mensaje ******* (a): Todos los contactos - canales seleccionados Todos los c…" at bounding box center [535, 145] width 155 height 14
drag, startPoint x: 376, startPoint y: 181, endPoint x: 390, endPoint y: 168, distance: 19.8
click at [390, 168] on div "38 Pausa ***** Iniciar vista previa aquí Cambiar nombre Duplicar Borrar" at bounding box center [376, 170] width 155 height 14
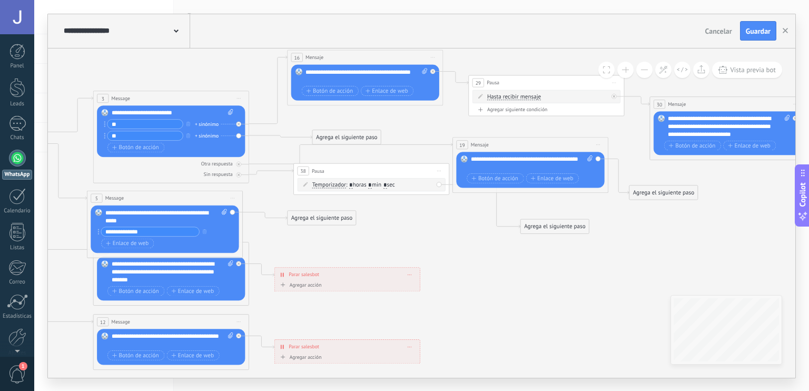
drag, startPoint x: 555, startPoint y: 233, endPoint x: 548, endPoint y: 233, distance: 6.9
click at [548, 233] on icon at bounding box center [506, 256] width 1850 height 802
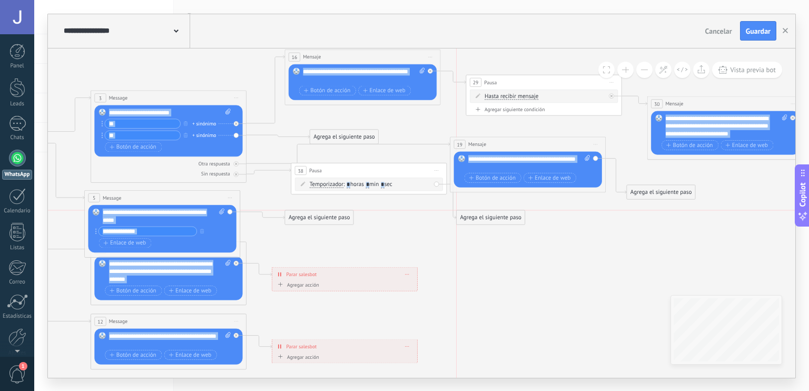
click at [486, 219] on div "Agrega el siguiente paso" at bounding box center [491, 217] width 68 height 13
click at [491, 219] on div "Agrega el siguiente paso" at bounding box center [491, 217] width 68 height 13
click at [498, 234] on div "Mensaje" at bounding box center [509, 232] width 65 height 8
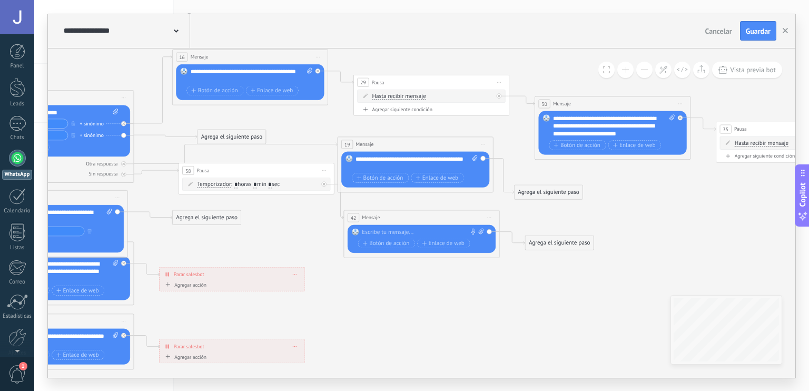
click at [451, 329] on icon at bounding box center [391, 255] width 1850 height 802
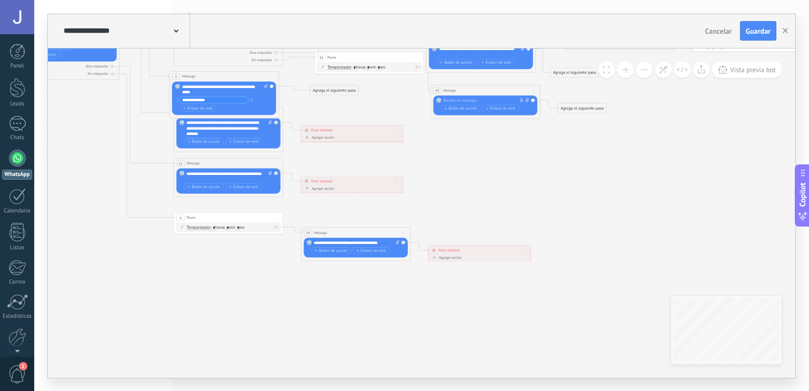
drag, startPoint x: 347, startPoint y: 293, endPoint x: 424, endPoint y: 159, distance: 155.1
click at [424, 159] on icon at bounding box center [464, 117] width 1300 height 564
drag, startPoint x: 225, startPoint y: 176, endPoint x: 188, endPoint y: 169, distance: 38.1
click at [188, 170] on div "**********" at bounding box center [230, 175] width 86 height 11
copy div "**********"
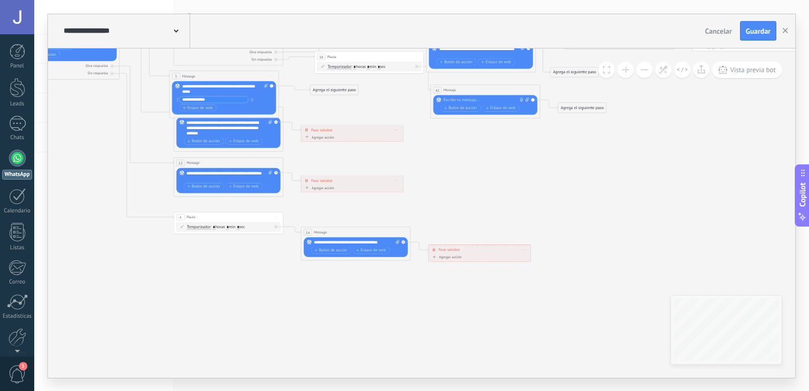
click at [463, 100] on div at bounding box center [484, 99] width 81 height 5
paste div
click at [473, 215] on icon at bounding box center [464, 117] width 1300 height 564
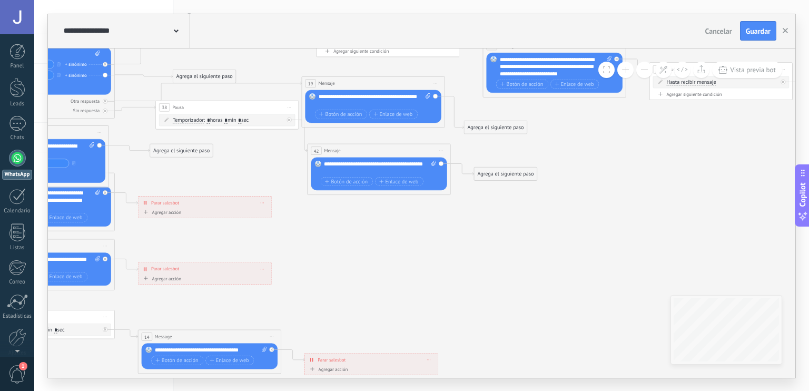
drag, startPoint x: 655, startPoint y: 139, endPoint x: 576, endPoint y: 229, distance: 119.5
click at [576, 229] on icon at bounding box center [351, 185] width 1700 height 737
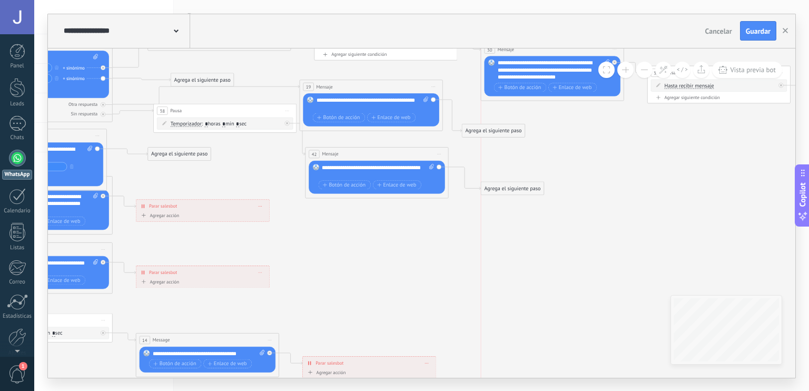
drag, startPoint x: 490, startPoint y: 173, endPoint x: 504, endPoint y: 172, distance: 13.7
click at [504, 182] on div "Agrega el siguiente paso" at bounding box center [512, 188] width 63 height 12
click at [501, 175] on div "Agrega el siguiente paso" at bounding box center [517, 175] width 63 height 12
click at [501, 175] on div "Agrega el siguiente paso" at bounding box center [512, 175] width 63 height 12
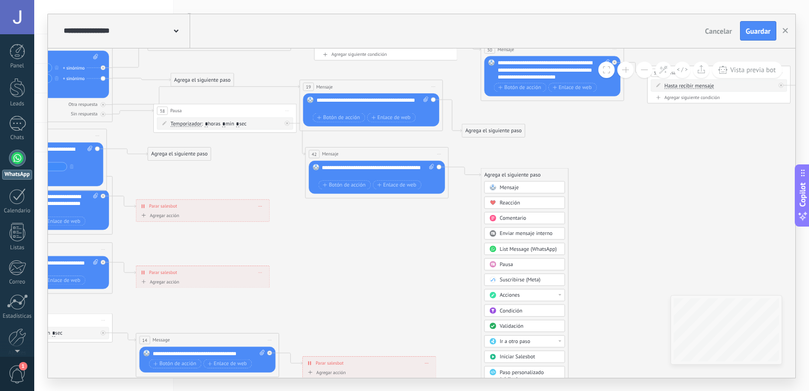
click at [501, 175] on div "Agrega el siguiente paso" at bounding box center [524, 175] width 87 height 12
click at [457, 228] on icon at bounding box center [349, 188] width 1700 height 737
drag, startPoint x: 485, startPoint y: 174, endPoint x: 474, endPoint y: 202, distance: 30.0
click at [474, 202] on div "Agrega el siguiente paso" at bounding box center [501, 205] width 63 height 12
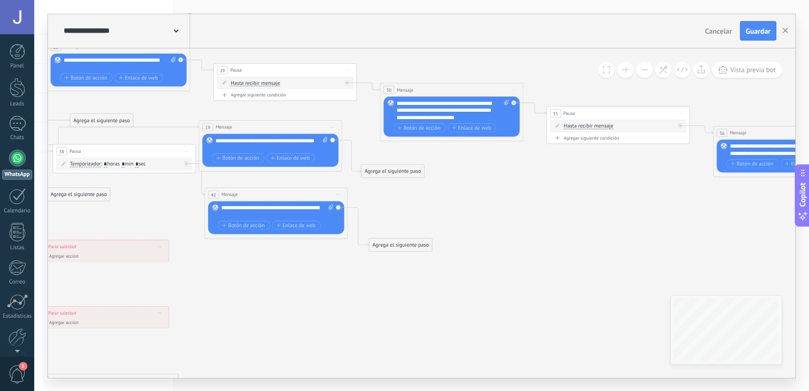
drag, startPoint x: 610, startPoint y: 139, endPoint x: 492, endPoint y: 205, distance: 135.7
click at [492, 205] on icon at bounding box center [248, 228] width 1700 height 737
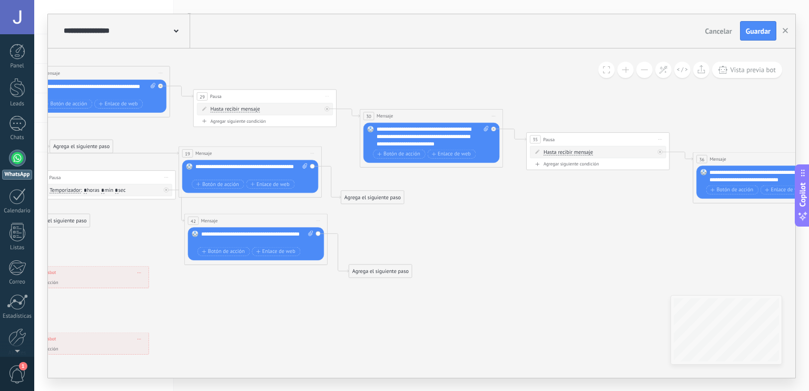
click at [488, 219] on icon at bounding box center [228, 255] width 1700 height 737
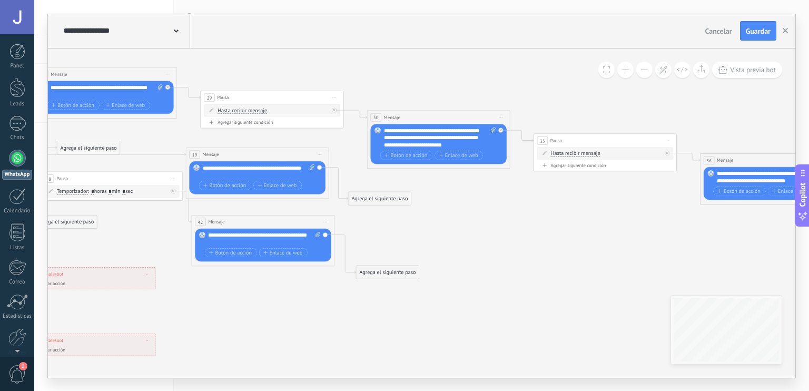
drag, startPoint x: 466, startPoint y: 211, endPoint x: 495, endPoint y: 221, distance: 31.2
click at [495, 221] on icon at bounding box center [235, 256] width 1700 height 737
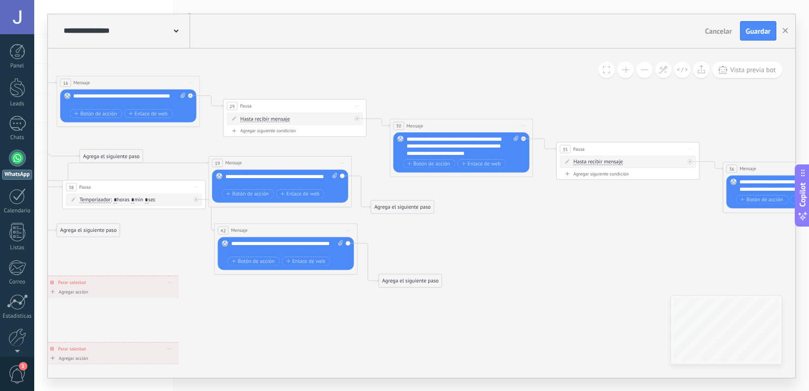
click at [105, 103] on div "**********" at bounding box center [129, 99] width 112 height 14
click at [449, 228] on icon at bounding box center [258, 264] width 1700 height 737
click at [101, 115] on span "Botón de acción" at bounding box center [95, 114] width 43 height 6
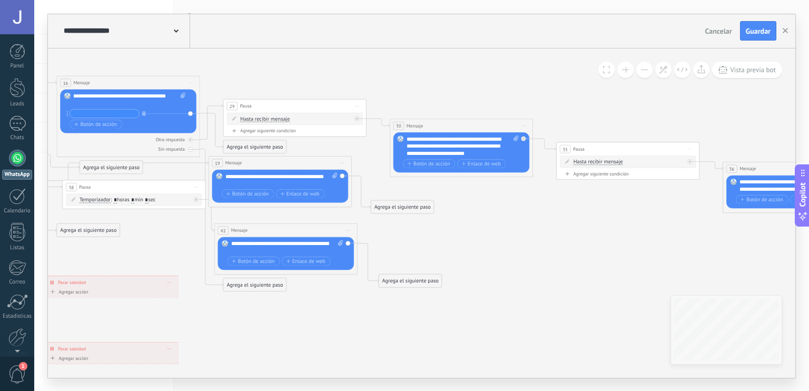
click at [144, 111] on icon "button" at bounding box center [144, 113] width 4 height 4
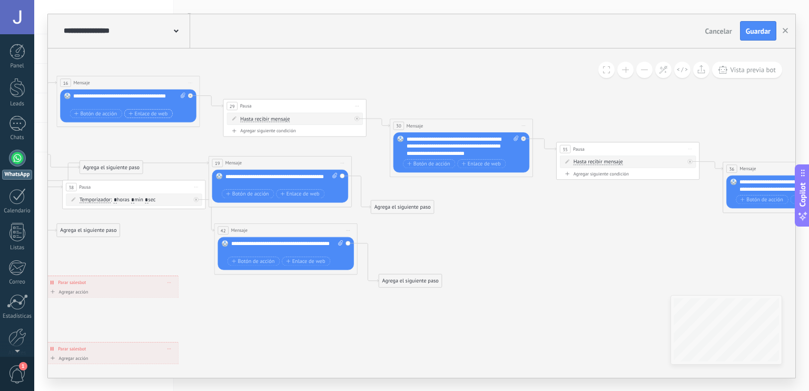
click at [141, 111] on span "Enlace de web" at bounding box center [148, 114] width 39 height 6
click at [161, 113] on button "button" at bounding box center [165, 113] width 8 height 9
click at [182, 94] on icon at bounding box center [183, 94] width 5 height 5
click input "Subir" at bounding box center [0, 0] width 0 height 0
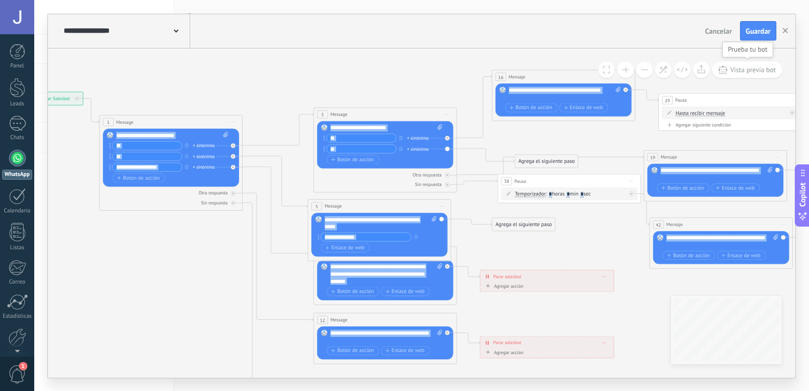
drag, startPoint x: 322, startPoint y: 82, endPoint x: 758, endPoint y: 76, distance: 435.2
click at [758, 76] on div "**********" at bounding box center [422, 212] width 748 height 329
click at [204, 95] on icon at bounding box center [693, 258] width 1700 height 737
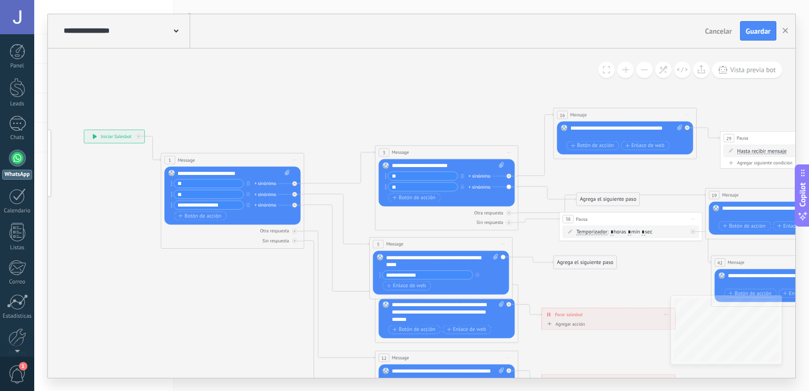
drag, startPoint x: 517, startPoint y: 249, endPoint x: 588, endPoint y: 287, distance: 80.1
click at [588, 287] on icon at bounding box center [755, 296] width 1700 height 737
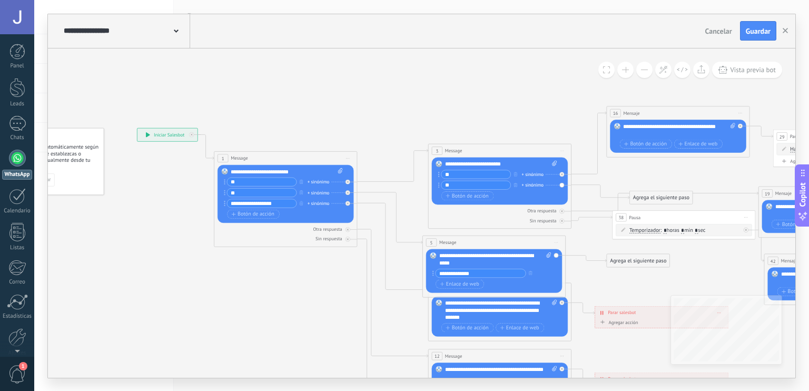
drag, startPoint x: 111, startPoint y: 253, endPoint x: 156, endPoint y: 251, distance: 44.8
click at [156, 251] on icon at bounding box center [808, 295] width 1700 height 737
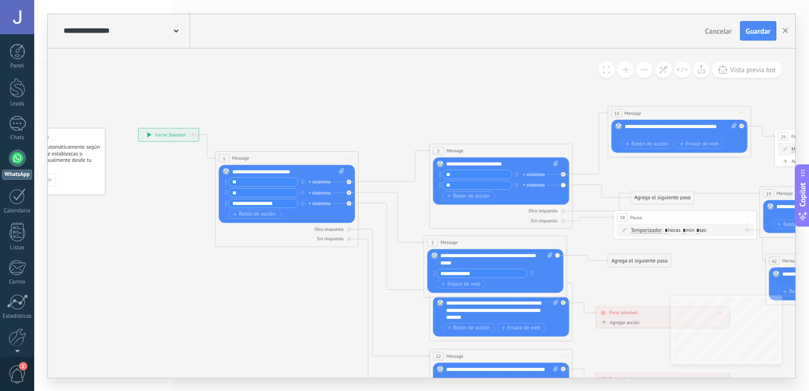
click at [247, 170] on div "**********" at bounding box center [288, 171] width 112 height 7
click at [245, 168] on div "**********" at bounding box center [288, 171] width 112 height 7
drag, startPoint x: 460, startPoint y: 161, endPoint x: 445, endPoint y: 169, distance: 17.2
click at [445, 169] on div "Reemplazar Quitar Convertir a mensaje de voz Arrastre la imagen aquí para adjun…" at bounding box center [501, 180] width 136 height 47
click at [301, 166] on div "Reemplazar Quitar Convertir a mensaje de voz Arrastre la imagen aquí para adjun…" at bounding box center [287, 194] width 136 height 58
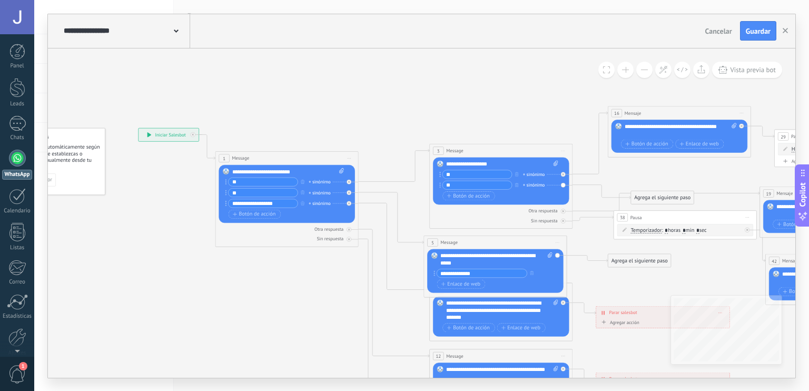
click at [248, 171] on div "**********" at bounding box center [288, 171] width 112 height 7
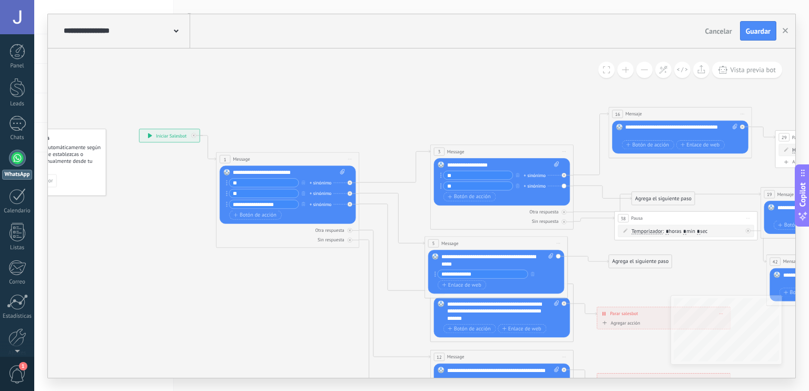
drag, startPoint x: 194, startPoint y: 137, endPoint x: 300, endPoint y: 74, distance: 122.9
click at [300, 74] on icon at bounding box center [810, 296] width 1700 height 737
click at [244, 160] on span "Message" at bounding box center [241, 158] width 17 height 7
click at [350, 159] on icon at bounding box center [350, 159] width 4 height 1
click at [370, 194] on div "Duplicar" at bounding box center [382, 194] width 71 height 12
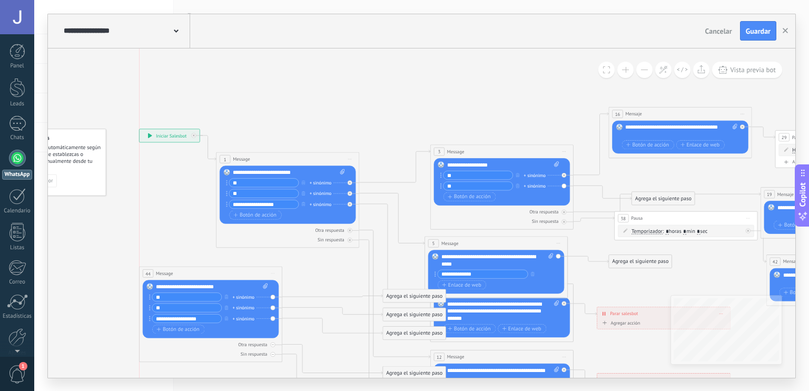
drag, startPoint x: 299, startPoint y: 280, endPoint x: 222, endPoint y: 276, distance: 77.0
click at [222, 276] on div "44 Message ******* (a): Todos los contactos - canales seleccionados Todos los c…" at bounding box center [211, 273] width 143 height 13
drag, startPoint x: 222, startPoint y: 276, endPoint x: 330, endPoint y: 305, distance: 111.8
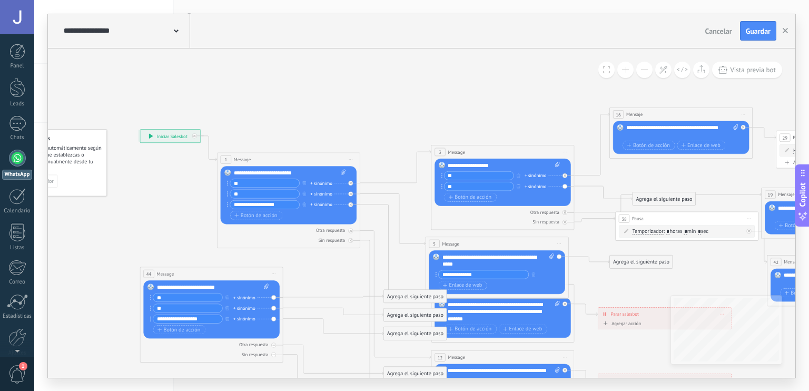
click at [273, 274] on span "Iniciar vista previa aquí Cambiar nombre Duplicar Borrar" at bounding box center [274, 273] width 12 height 11
click at [303, 317] on div "Borrar" at bounding box center [306, 320] width 71 height 12
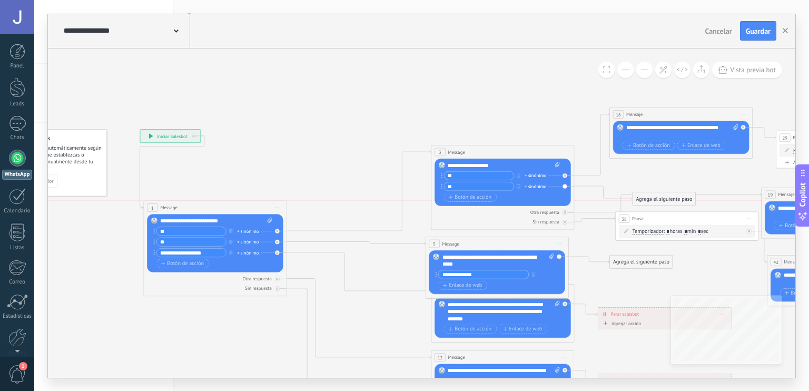
drag, startPoint x: 308, startPoint y: 156, endPoint x: 234, endPoint y: 206, distance: 89.1
click at [234, 206] on div "1 Message ******* (a): Todos los contactos - canales seleccionados Todos los co…" at bounding box center [215, 207] width 143 height 13
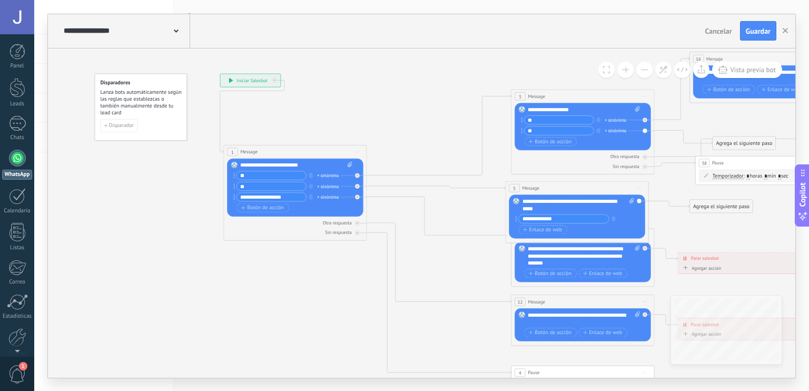
drag, startPoint x: 331, startPoint y: 163, endPoint x: 421, endPoint y: 123, distance: 98.8
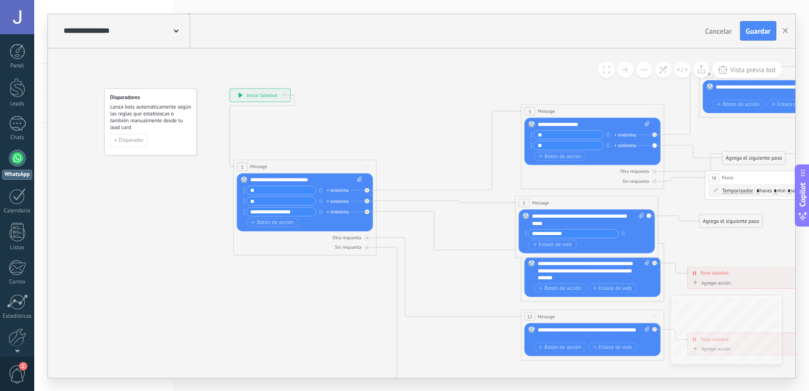
click at [366, 168] on span "Iniciar vista previa aquí Cambiar nombre Duplicar Borrar" at bounding box center [367, 166] width 12 height 11
click at [256, 162] on div "1 Message ******* (a): Todos los contactos - canales seleccionados Todos los co…" at bounding box center [304, 166] width 143 height 13
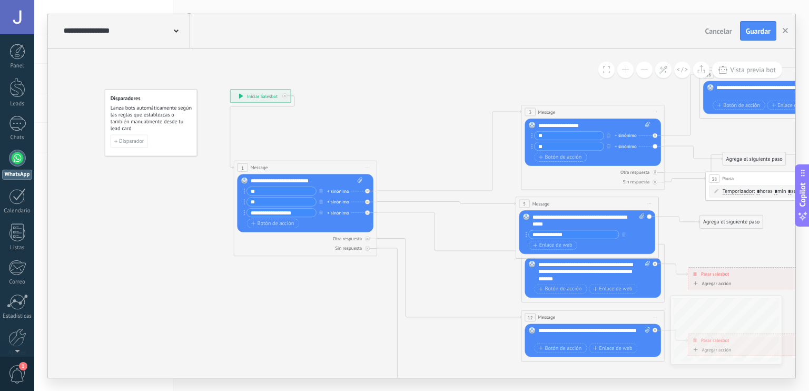
drag, startPoint x: 249, startPoint y: 96, endPoint x: 365, endPoint y: 51, distance: 124.5
click at [347, 170] on div "1 Message ******* (a): Todos los contactos - canales seleccionados Todos los co…" at bounding box center [305, 167] width 143 height 13
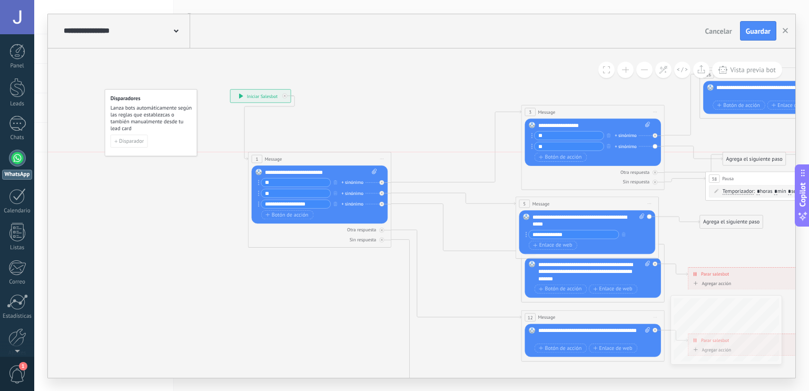
drag, startPoint x: 347, startPoint y: 170, endPoint x: 327, endPoint y: 156, distance: 24.4
click at [327, 156] on div "1 Message ******* (a): Todos los contactos - canales seleccionados Todos los co…" at bounding box center [319, 158] width 143 height 13
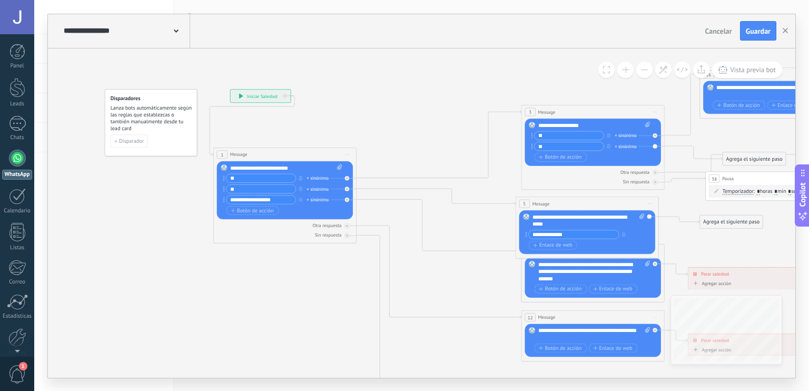
click at [349, 158] on span "Iniciar vista previa aquí Cambiar nombre Duplicar Borrar" at bounding box center [347, 154] width 12 height 11
click at [664, 66] on icon at bounding box center [663, 69] width 9 height 9
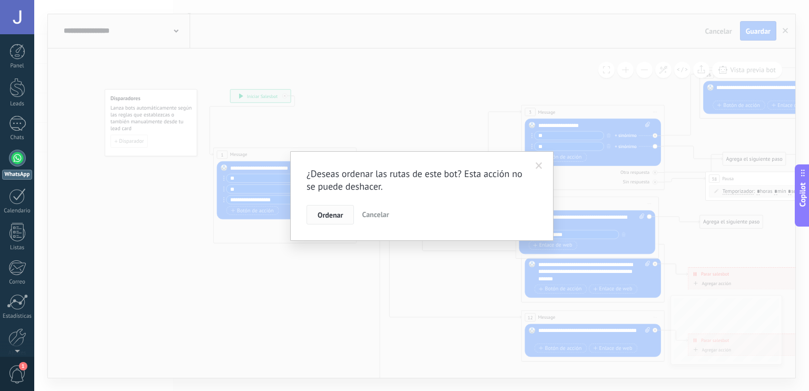
click at [331, 205] on div "Ordenar Cancelar" at bounding box center [422, 215] width 231 height 20
click at [328, 216] on span "Ordenar" at bounding box center [330, 214] width 25 height 7
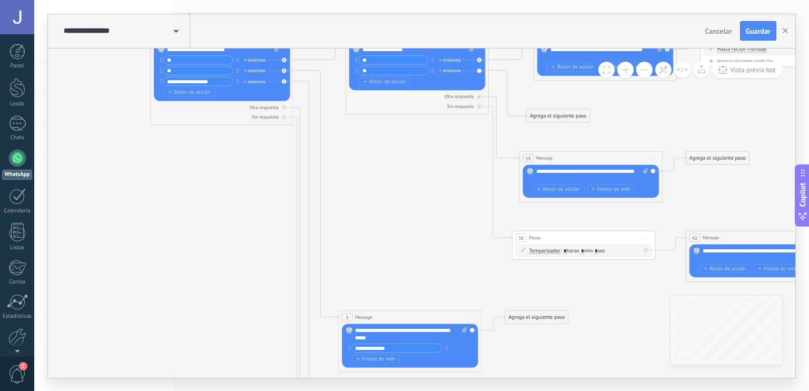
drag, startPoint x: 362, startPoint y: 224, endPoint x: 197, endPoint y: 161, distance: 177.6
click at [197, 161] on icon at bounding box center [743, 319] width 1712 height 939
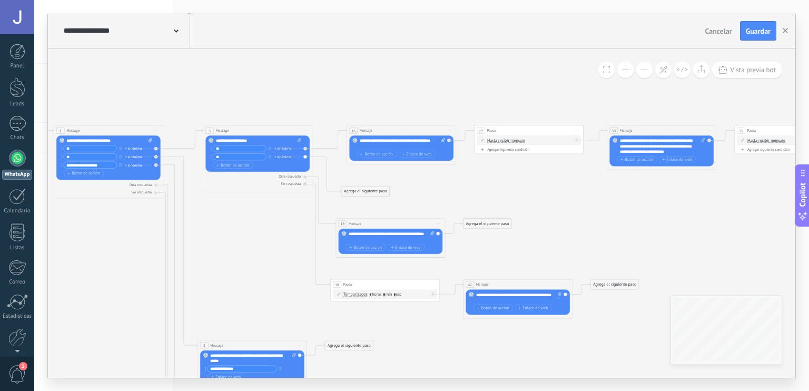
drag, startPoint x: 442, startPoint y: 207, endPoint x: 246, endPoint y: 203, distance: 196.0
click at [246, 203] on icon at bounding box center [506, 347] width 1309 height 718
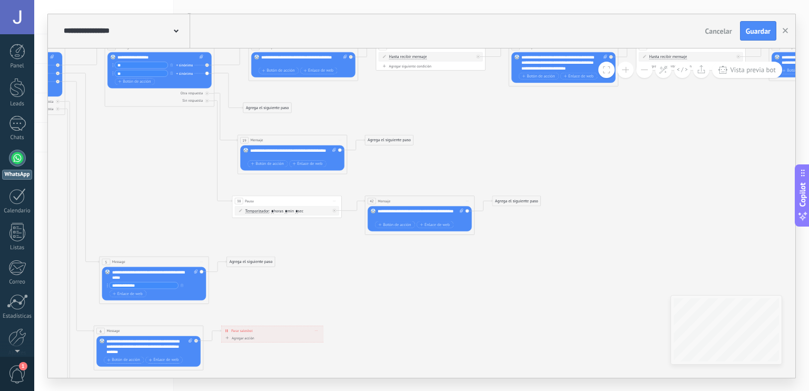
drag, startPoint x: 508, startPoint y: 175, endPoint x: 442, endPoint y: 152, distance: 70.5
click at [442, 152] on icon at bounding box center [408, 264] width 1309 height 718
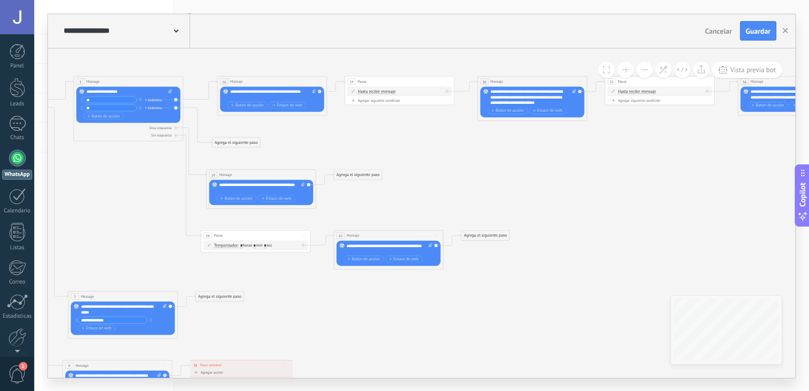
drag, startPoint x: 736, startPoint y: 145, endPoint x: 709, endPoint y: 179, distance: 43.1
click at [709, 179] on icon at bounding box center [377, 298] width 1309 height 718
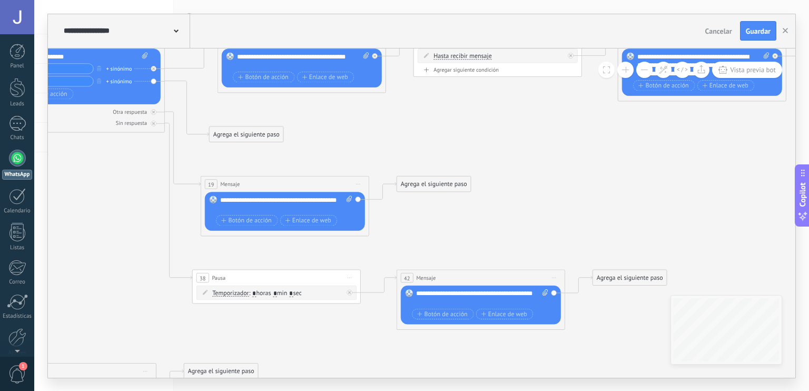
click at [375, 145] on icon at bounding box center [464, 374] width 2014 height 1105
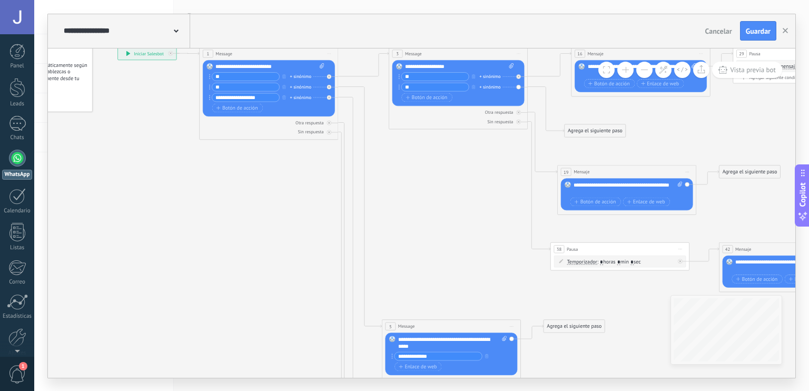
drag, startPoint x: 55, startPoint y: 197, endPoint x: 436, endPoint y: 200, distance: 381.5
click at [436, 200] on icon at bounding box center [775, 329] width 1662 height 912
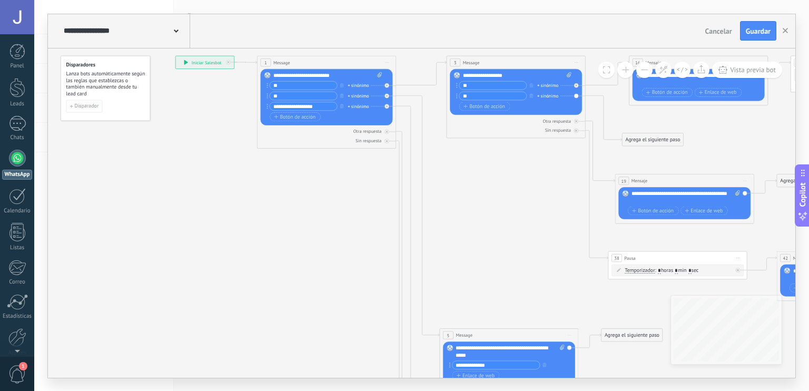
click at [267, 63] on div "1" at bounding box center [266, 62] width 11 height 8
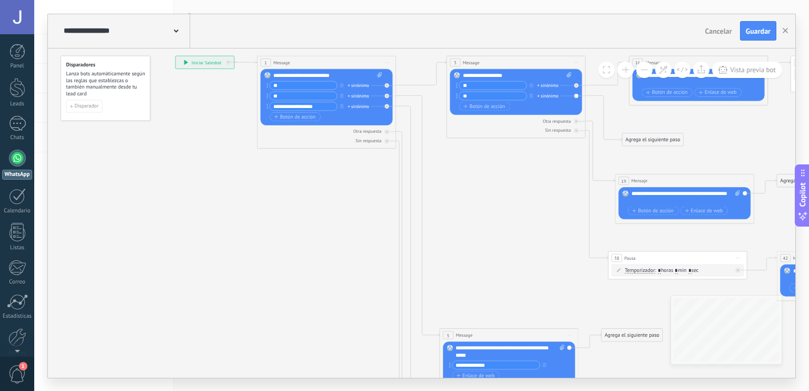
click at [267, 63] on div "1" at bounding box center [266, 62] width 11 height 8
drag, startPoint x: 290, startPoint y: 75, endPoint x: 360, endPoint y: 77, distance: 70.1
click at [360, 77] on div "**********" at bounding box center [327, 75] width 109 height 7
click at [339, 73] on div "**********" at bounding box center [327, 75] width 109 height 7
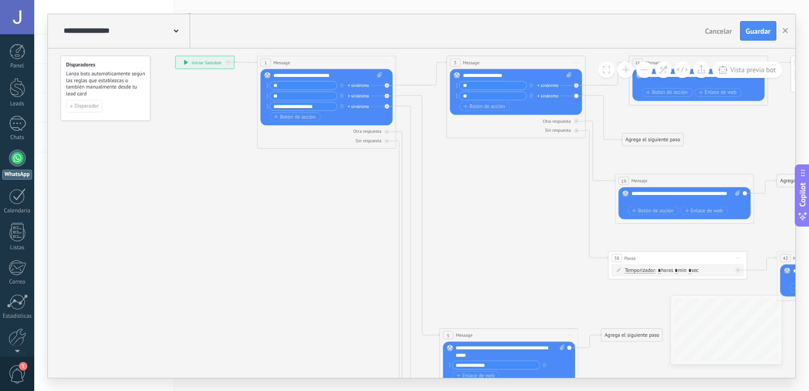
click at [286, 74] on div "**********" at bounding box center [327, 75] width 109 height 7
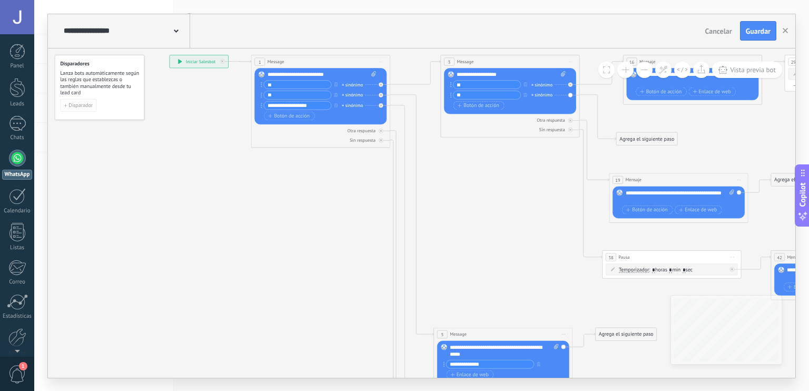
drag, startPoint x: 471, startPoint y: 201, endPoint x: 455, endPoint y: 198, distance: 16.5
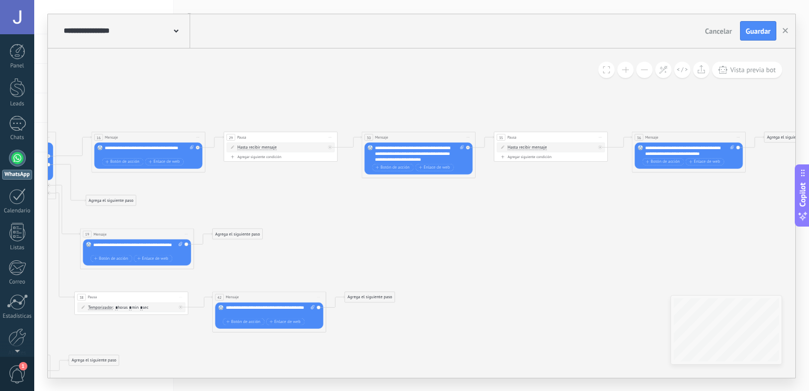
drag, startPoint x: 632, startPoint y: 164, endPoint x: 144, endPoint y: 218, distance: 490.8
click at [144, 218] on icon at bounding box center [258, 362] width 1360 height 746
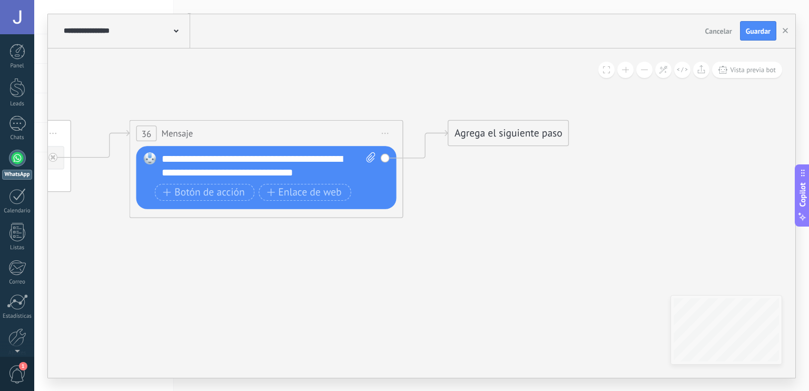
drag, startPoint x: 580, startPoint y: 183, endPoint x: 425, endPoint y: 233, distance: 162.4
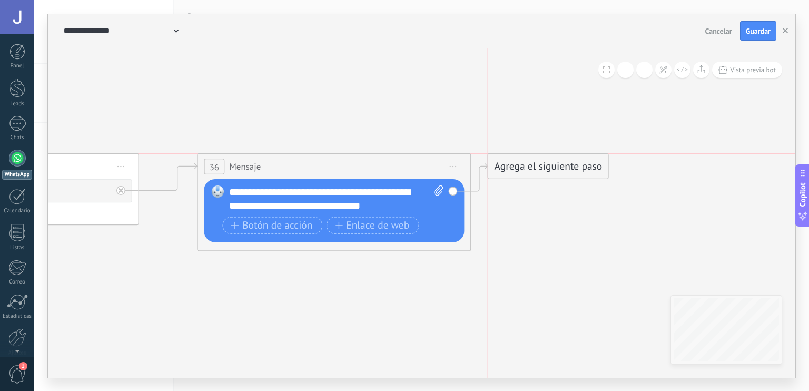
drag, startPoint x: 540, startPoint y: 156, endPoint x: 516, endPoint y: 158, distance: 23.3
click at [516, 158] on div "Agrega el siguiente paso" at bounding box center [548, 166] width 120 height 23
click at [402, 202] on div "**********" at bounding box center [336, 198] width 215 height 27
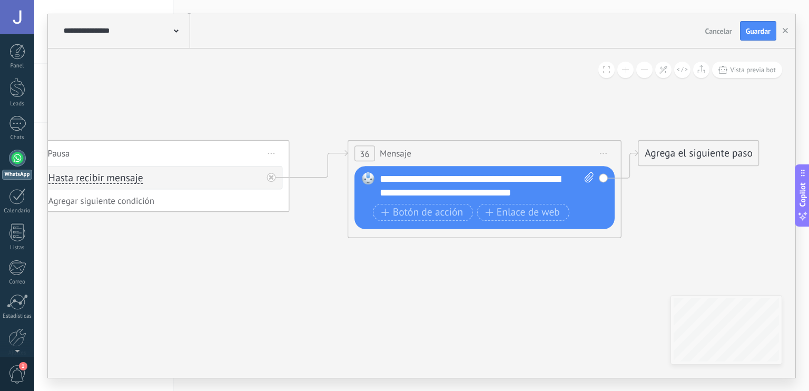
drag, startPoint x: 224, startPoint y: 104, endPoint x: 446, endPoint y: 84, distance: 223.3
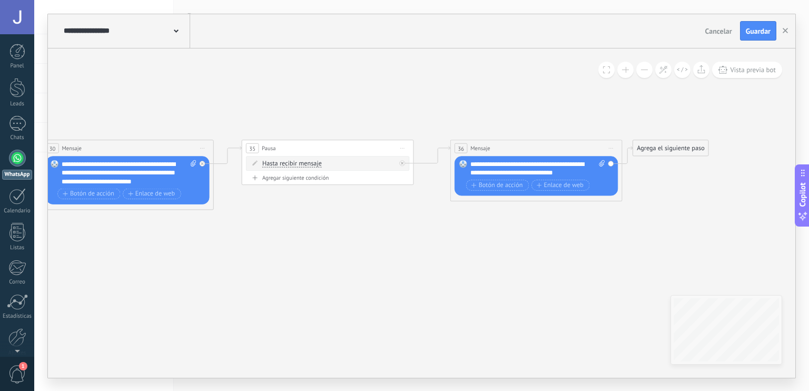
drag, startPoint x: 363, startPoint y: 259, endPoint x: 712, endPoint y: 284, distance: 350.2
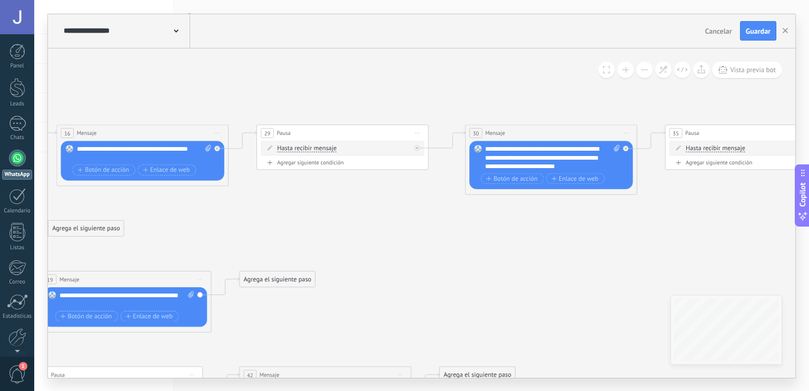
drag, startPoint x: 431, startPoint y: 271, endPoint x: 542, endPoint y: 231, distance: 117.7
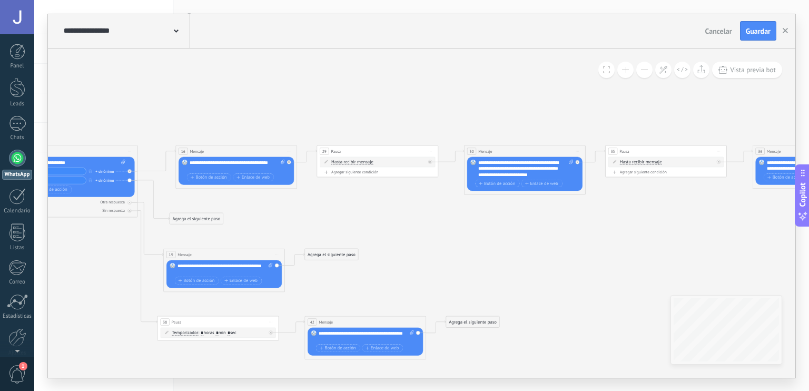
drag, startPoint x: 460, startPoint y: 266, endPoint x: 532, endPoint y: 224, distance: 82.6
click at [532, 224] on icon at bounding box center [347, 372] width 1439 height 759
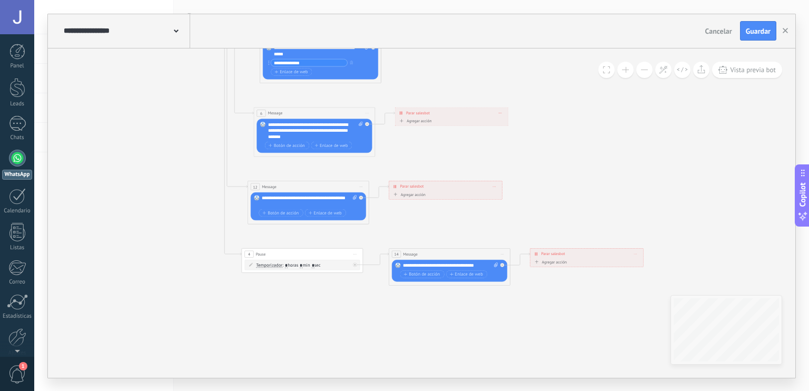
click at [568, 232] on icon at bounding box center [596, 20] width 1439 height 759
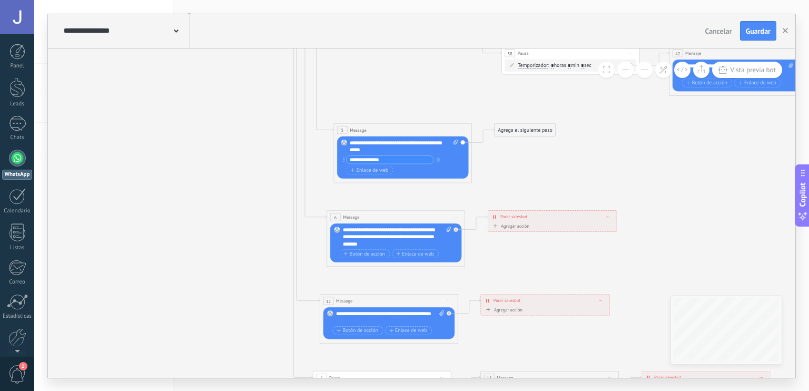
drag, startPoint x: 425, startPoint y: 239, endPoint x: 579, endPoint y: 379, distance: 208.5
click at [579, 379] on div "**********" at bounding box center [421, 195] width 775 height 391
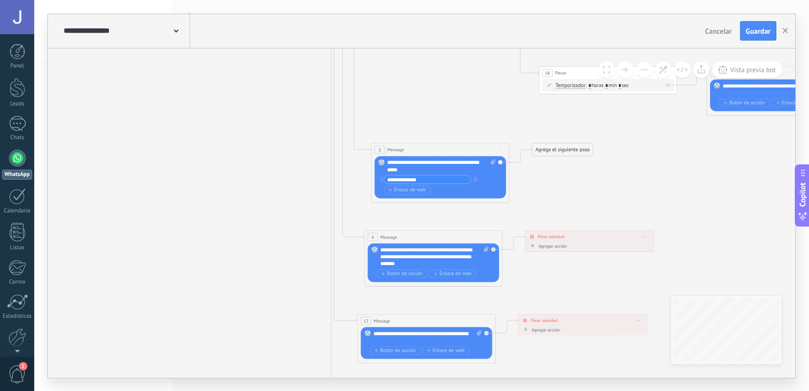
click at [514, 204] on icon at bounding box center [754, 131] width 1639 height 865
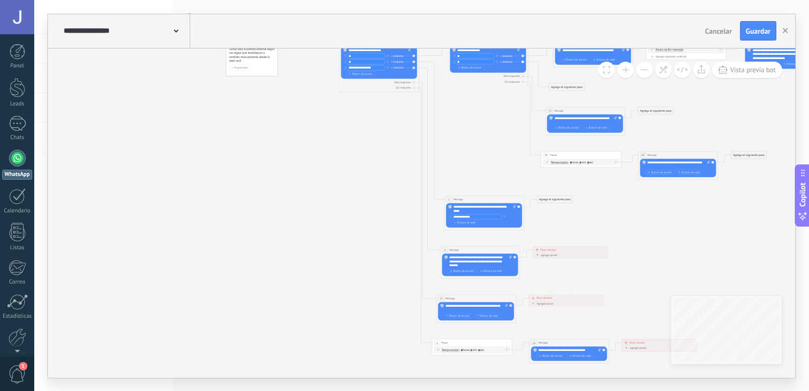
click at [566, 345] on div "14 Message ******* (a): Todos los contactos - canales seleccionados Todos los c…" at bounding box center [569, 342] width 80 height 7
click at [557, 342] on div "14 Message ******* (a): Todos los contactos - canales seleccionados Todos los c…" at bounding box center [569, 342] width 80 height 7
drag, startPoint x: 557, startPoint y: 342, endPoint x: 568, endPoint y: 338, distance: 11.8
click at [568, 338] on div "14 Message ******* (a): Todos los contactos - canales seleccionados Todos los c…" at bounding box center [582, 338] width 80 height 7
click at [478, 341] on div "4 Pause ***** Iniciar vista previa aquí Cambiar nombre Duplicar Borrar" at bounding box center [473, 342] width 80 height 7
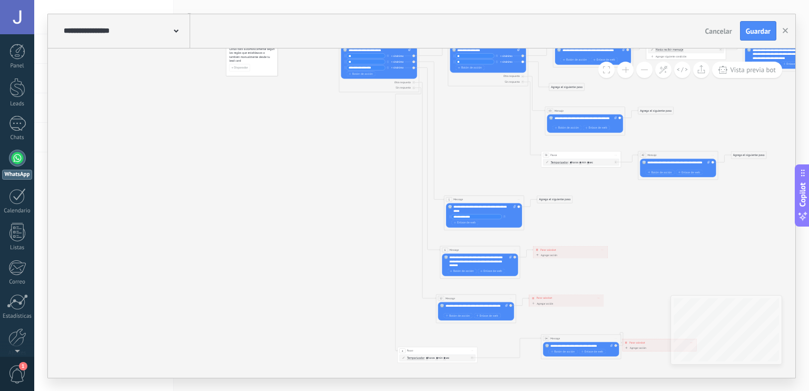
drag, startPoint x: 468, startPoint y: 342, endPoint x: 434, endPoint y: 350, distance: 35.1
click at [434, 350] on div "4 Pause ***** Iniciar vista previa aquí Cambiar nombre Duplicar Borrar" at bounding box center [438, 350] width 80 height 7
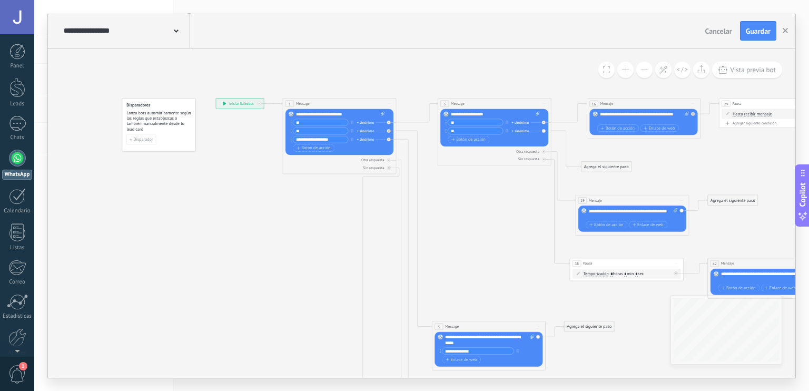
drag, startPoint x: 443, startPoint y: 140, endPoint x: 504, endPoint y: 263, distance: 138.1
click at [504, 263] on icon at bounding box center [747, 328] width 1347 height 745
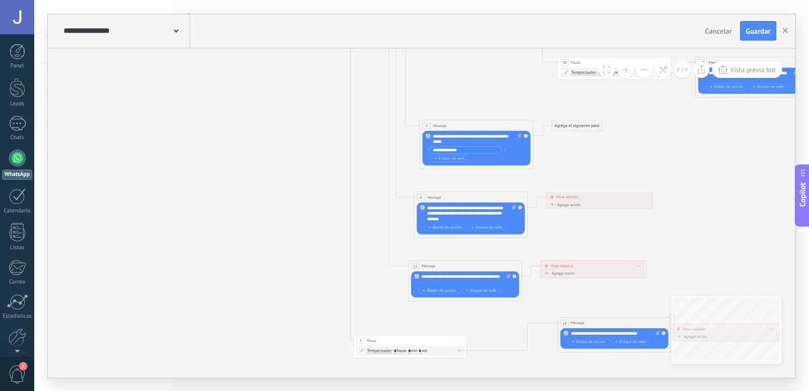
drag, startPoint x: 400, startPoint y: 248, endPoint x: 388, endPoint y: 41, distance: 206.9
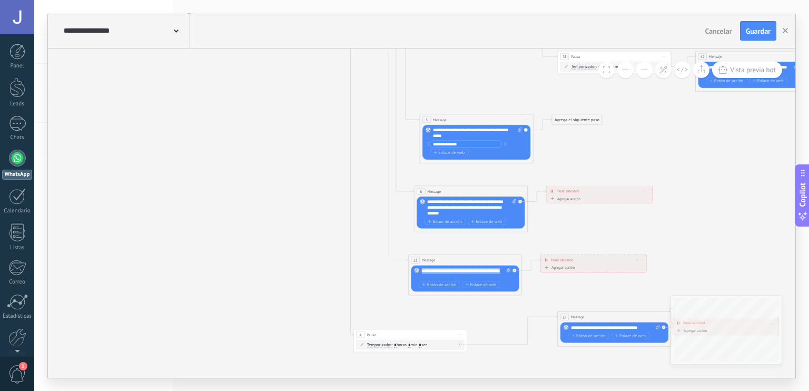
drag, startPoint x: 452, startPoint y: 273, endPoint x: 419, endPoint y: 270, distance: 32.2
click at [419, 270] on div "Reemplazar Quitar Convertir a mensaje de voz Arrastre la imagen aquí para adjun…" at bounding box center [465, 278] width 108 height 26
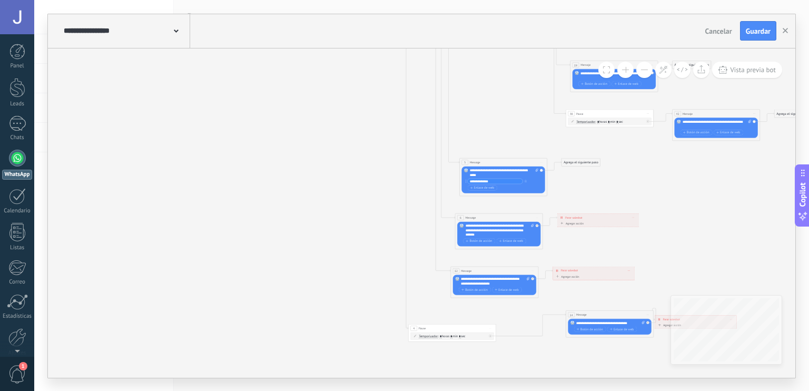
drag, startPoint x: 623, startPoint y: 302, endPoint x: 425, endPoint y: 239, distance: 208.4
click at [425, 239] on icon at bounding box center [703, 163] width 1040 height 575
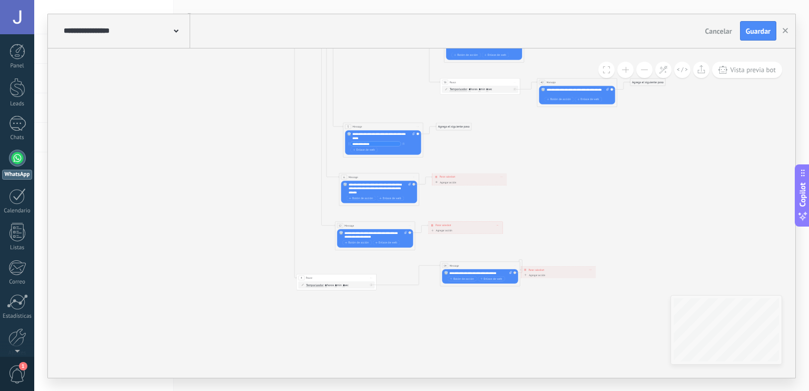
drag, startPoint x: 543, startPoint y: 185, endPoint x: 553, endPoint y: 415, distance: 230.0
click at [553, 390] on html ".abccls-1,.abccls-2{fill-rule:evenodd}.abccls-2{fill:#fff} .abfcls-1{fill:none}…" at bounding box center [404, 195] width 809 height 391
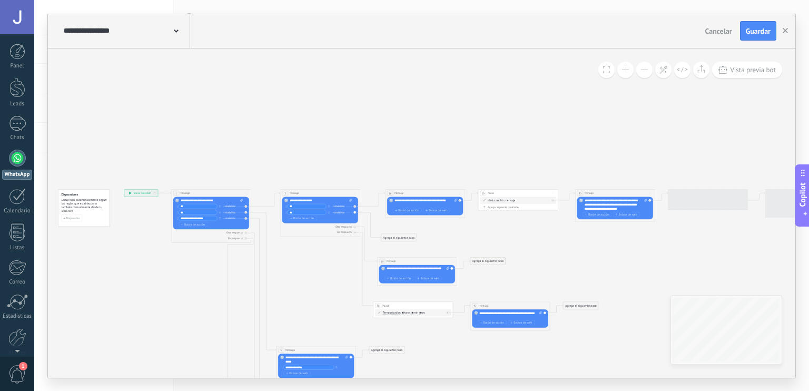
drag, startPoint x: 591, startPoint y: 190, endPoint x: 452, endPoint y: 202, distance: 140.1
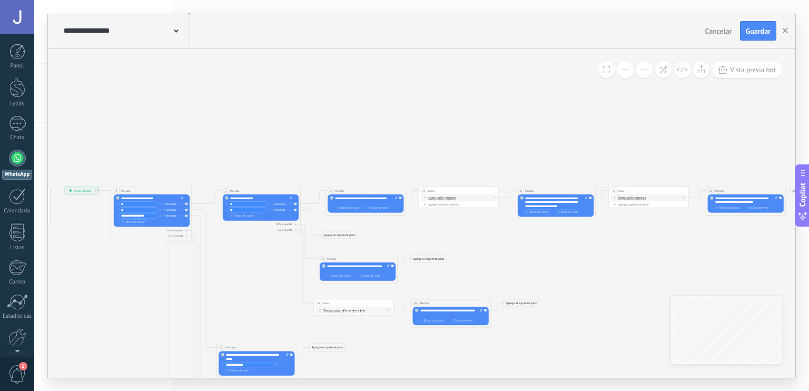
click at [609, 243] on icon at bounding box center [439, 348] width 948 height 524
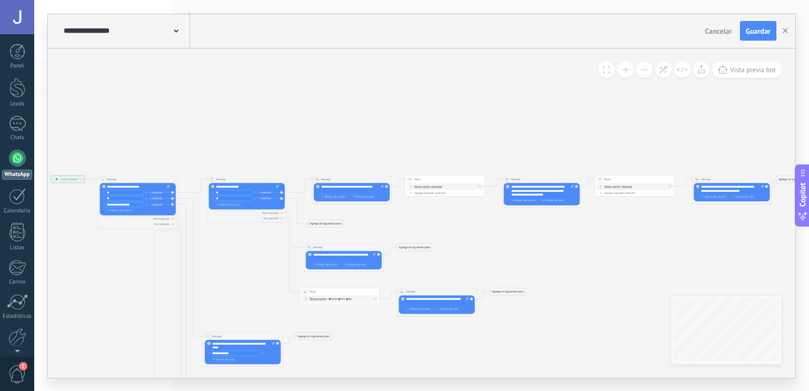
drag, startPoint x: 487, startPoint y: 253, endPoint x: 472, endPoint y: 241, distance: 19.4
click at [472, 241] on icon at bounding box center [425, 337] width 948 height 524
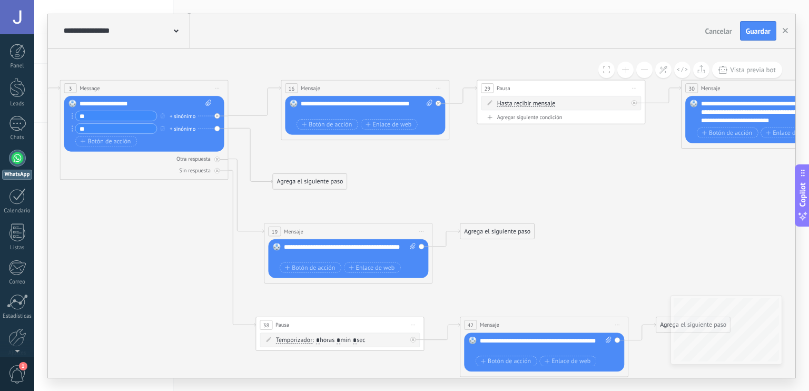
drag, startPoint x: 363, startPoint y: 236, endPoint x: 520, endPoint y: 215, distance: 158.3
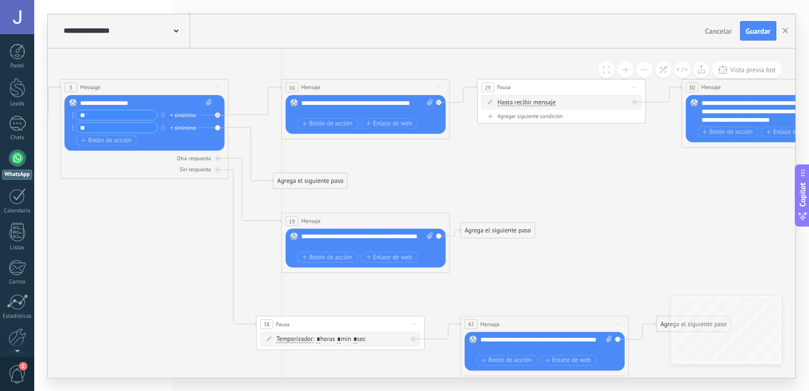
drag, startPoint x: 327, startPoint y: 230, endPoint x: 338, endPoint y: 220, distance: 14.6
click at [338, 220] on div "19 Mensaje ******* (a): Todos los contactos - canales seleccionados Todos los c…" at bounding box center [366, 221] width 168 height 16
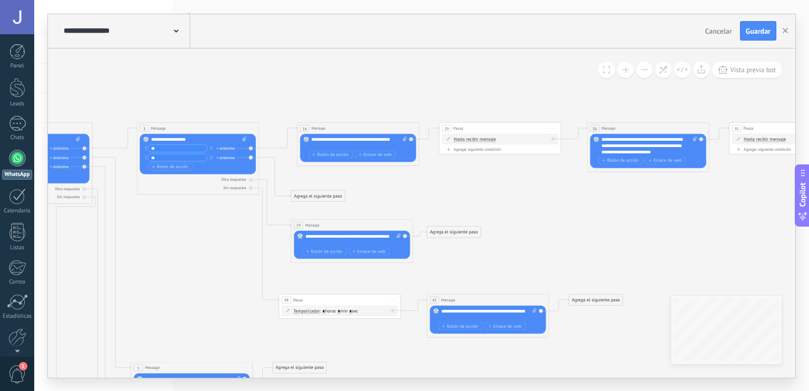
drag, startPoint x: 361, startPoint y: 340, endPoint x: 396, endPoint y: 108, distance: 234.4
click at [396, 108] on icon at bounding box center [469, 369] width 1447 height 800
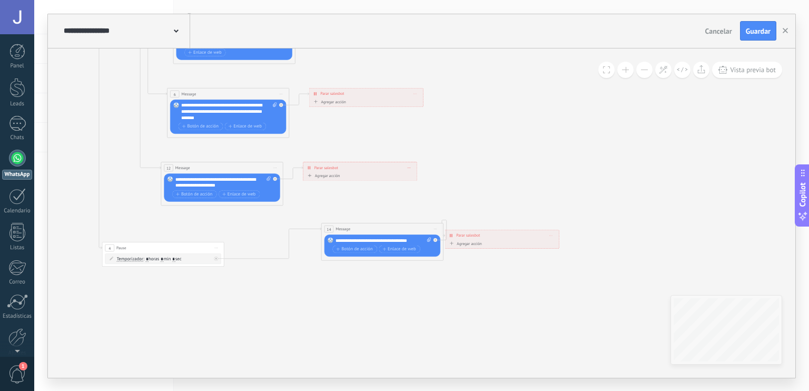
drag, startPoint x: 411, startPoint y: 234, endPoint x: 425, endPoint y: 84, distance: 150.8
click at [425, 84] on icon at bounding box center [511, 19] width 1447 height 800
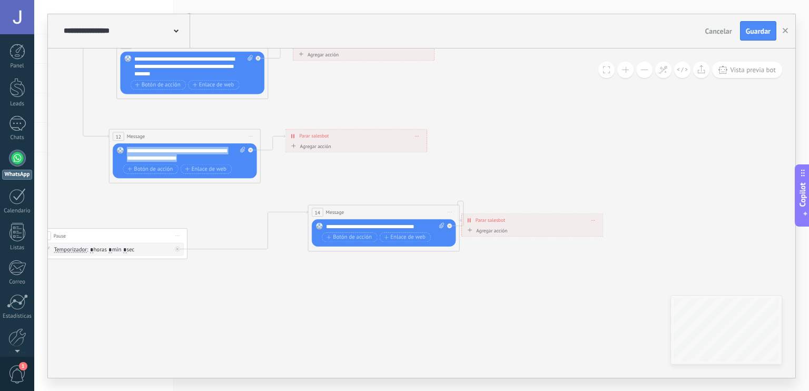
drag, startPoint x: 200, startPoint y: 156, endPoint x: 111, endPoint y: 140, distance: 90.6
click at [111, 140] on div "12 Message ******* (a): Todos los contactos - canales seleccionados Todos los c…" at bounding box center [185, 156] width 152 height 54
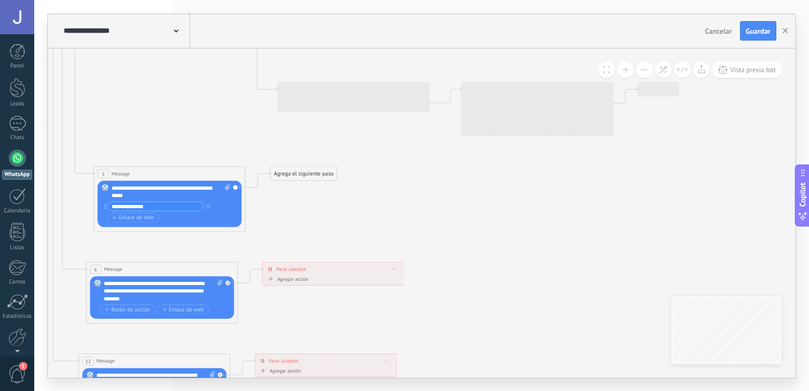
drag, startPoint x: 440, startPoint y: 120, endPoint x: 410, endPoint y: 346, distance: 228.1
click at [410, 346] on icon at bounding box center [514, 176] width 1797 height 994
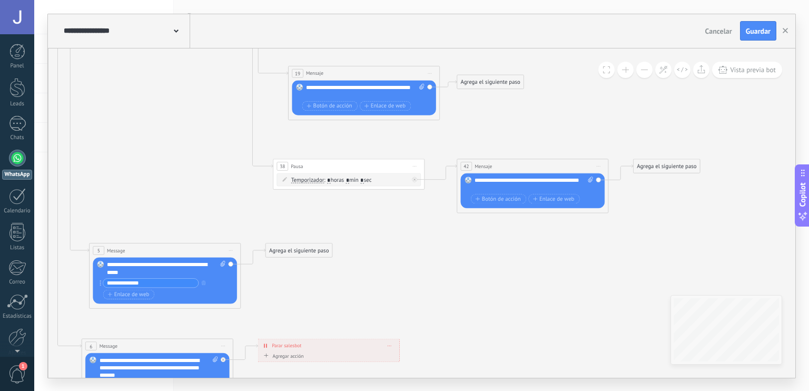
drag, startPoint x: 438, startPoint y: 181, endPoint x: 430, endPoint y: 308, distance: 127.2
click at [430, 308] on icon at bounding box center [509, 253] width 1797 height 994
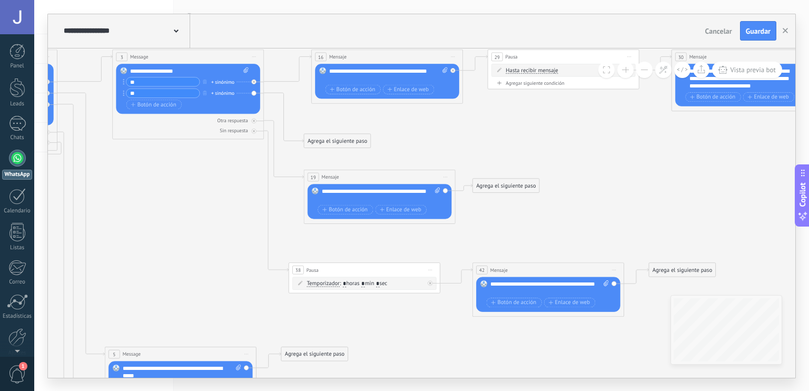
drag, startPoint x: 468, startPoint y: 168, endPoint x: 489, endPoint y: 220, distance: 55.6
click at [489, 220] on icon at bounding box center [525, 357] width 1797 height 994
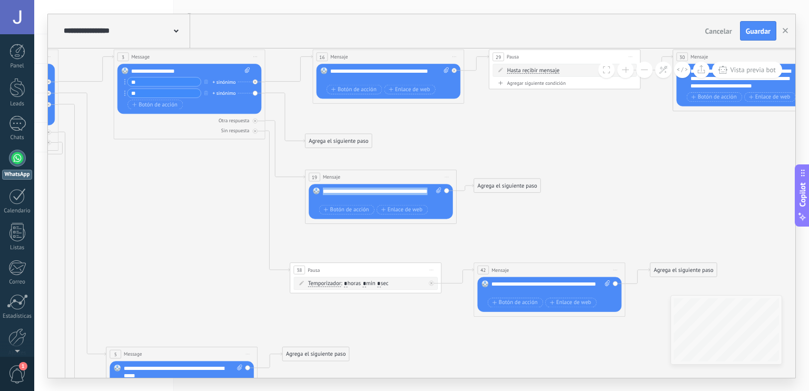
drag, startPoint x: 360, startPoint y: 198, endPoint x: 310, endPoint y: 188, distance: 51.0
click at [310, 188] on div "Reemplazar Quitar Convertir a mensaje de voz Arrastre la imagen aquí para adjun…" at bounding box center [381, 201] width 144 height 35
click at [459, 163] on icon at bounding box center [526, 357] width 1797 height 994
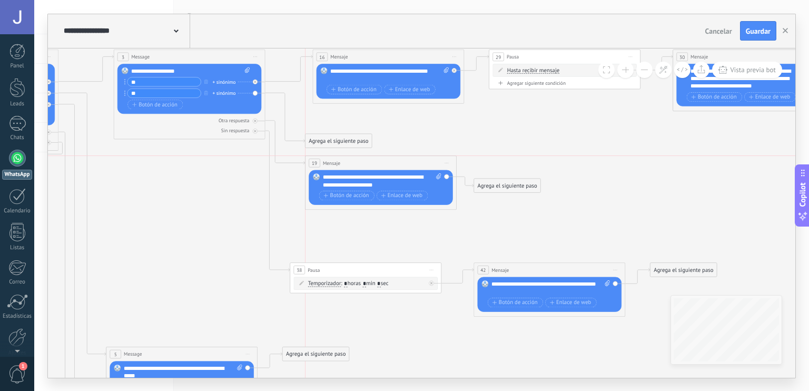
drag, startPoint x: 409, startPoint y: 176, endPoint x: 412, endPoint y: 161, distance: 16.1
click at [412, 161] on div "19 Mensaje ******* (a): Todos los contactos - canales seleccionados Todos los c…" at bounding box center [381, 163] width 151 height 14
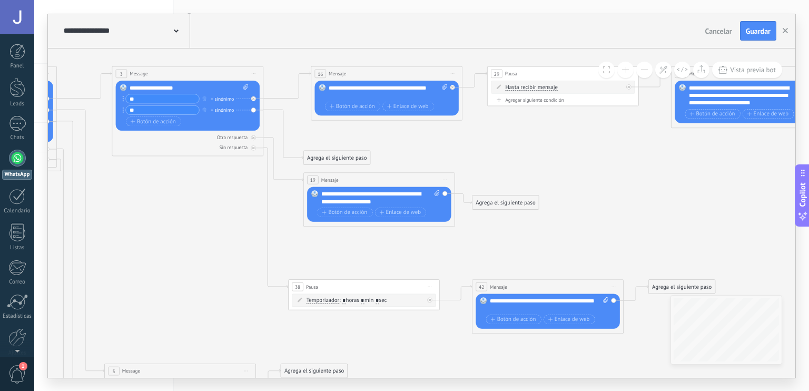
drag, startPoint x: 237, startPoint y: 214, endPoint x: 234, endPoint y: 254, distance: 40.1
click at [234, 254] on icon at bounding box center [524, 374] width 1797 height 994
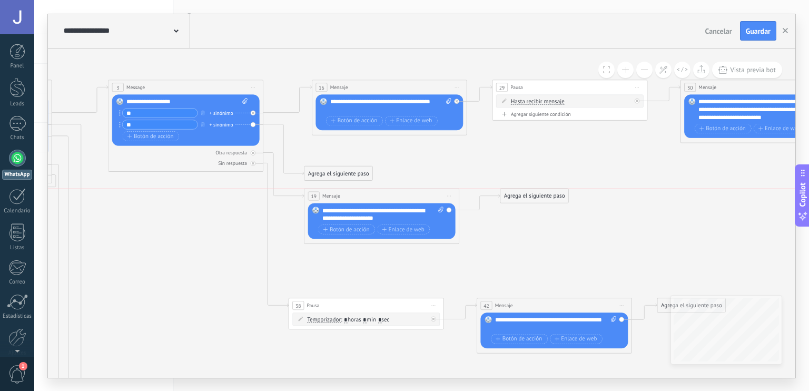
drag, startPoint x: 525, startPoint y: 221, endPoint x: 549, endPoint y: 201, distance: 31.4
click at [549, 201] on div "Agrega el siguiente paso" at bounding box center [535, 195] width 68 height 13
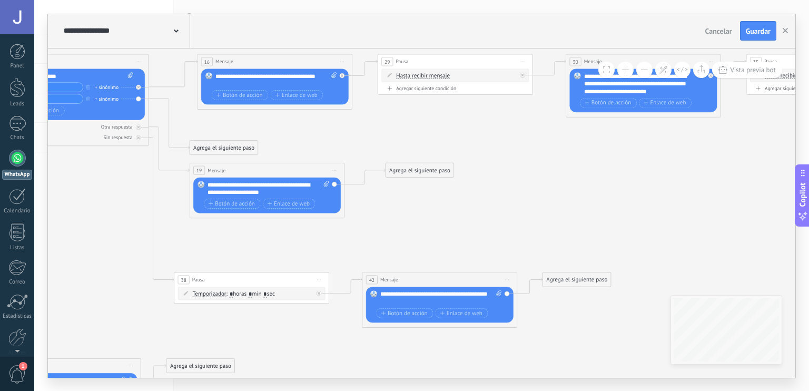
drag, startPoint x: 665, startPoint y: 191, endPoint x: 548, endPoint y: 163, distance: 120.8
click at [548, 163] on icon at bounding box center [416, 353] width 1839 height 986
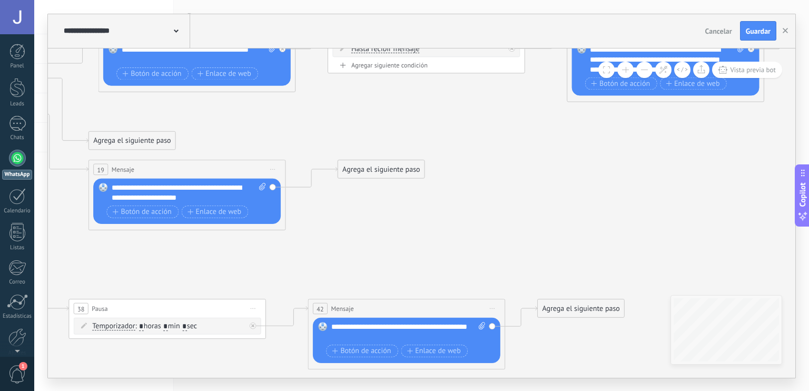
drag, startPoint x: 681, startPoint y: 138, endPoint x: 395, endPoint y: 247, distance: 306.2
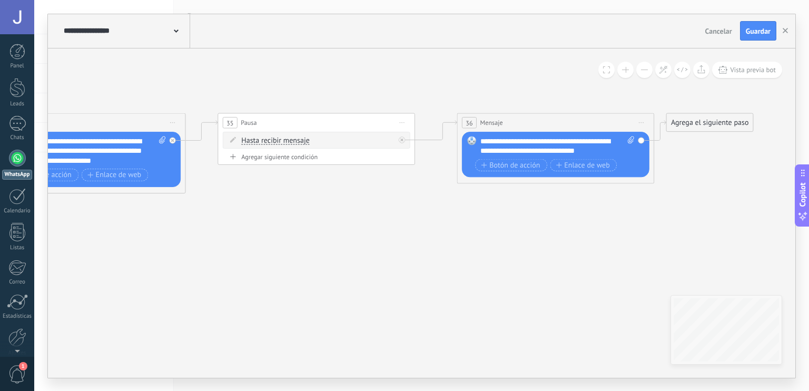
drag, startPoint x: 645, startPoint y: 226, endPoint x: 352, endPoint y: 209, distance: 293.4
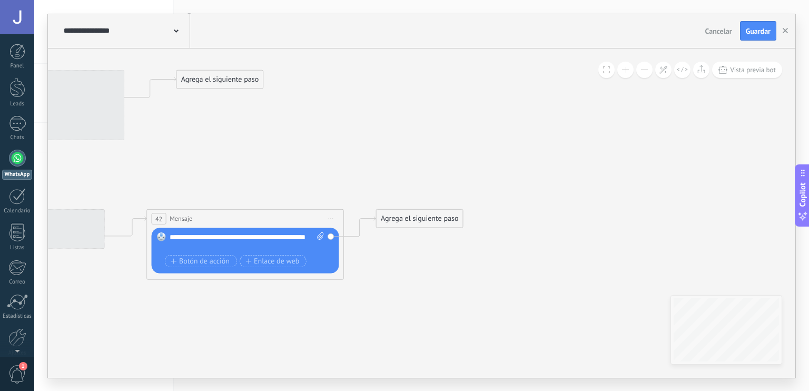
drag, startPoint x: 322, startPoint y: 270, endPoint x: 740, endPoint y: 89, distance: 454.9
click at [740, 89] on icon at bounding box center [215, 311] width 2338 height 1253
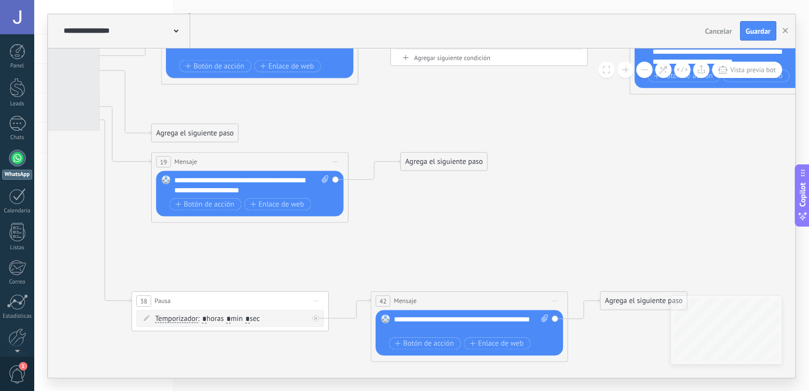
drag, startPoint x: 584, startPoint y: 91, endPoint x: 770, endPoint y: 180, distance: 206.0
click at [808, 178] on body ".abccls-1,.abccls-2{fill-rule:evenodd}.abccls-2{fill:#fff} .abfcls-1{fill:none}…" at bounding box center [404, 195] width 809 height 391
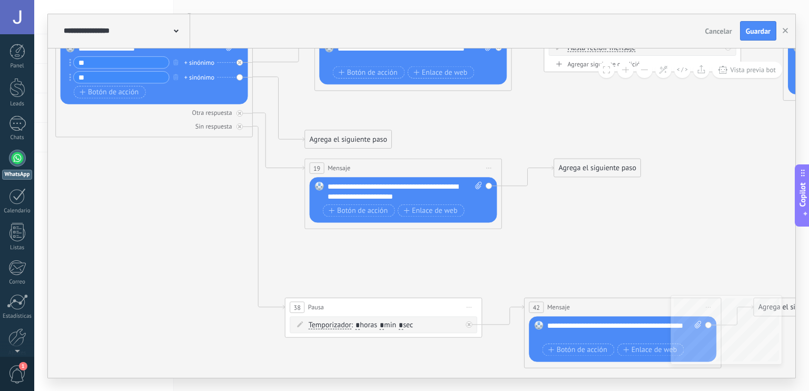
drag, startPoint x: 467, startPoint y: 221, endPoint x: 622, endPoint y: 223, distance: 154.9
drag, startPoint x: 622, startPoint y: 223, endPoint x: 210, endPoint y: 158, distance: 417.2
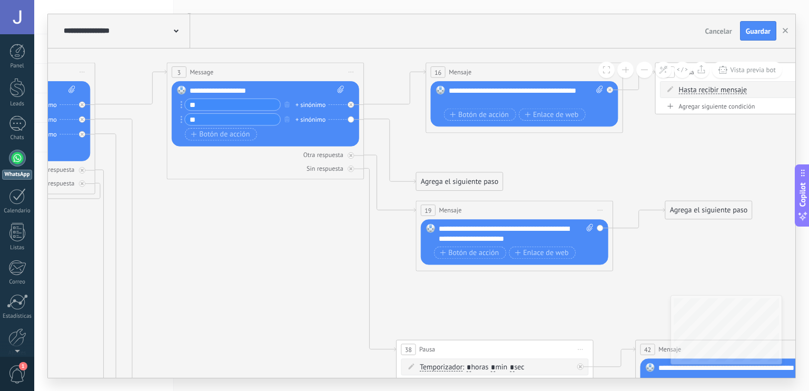
drag, startPoint x: 210, startPoint y: 158, endPoint x: 735, endPoint y: 266, distance: 536.8
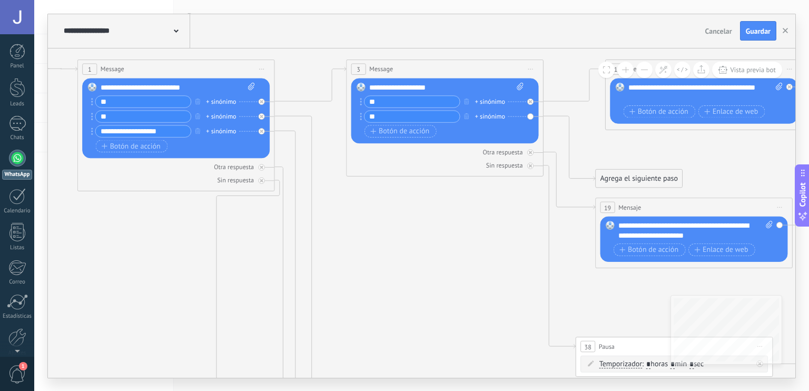
drag, startPoint x: 146, startPoint y: 229, endPoint x: 400, endPoint y: 239, distance: 254.1
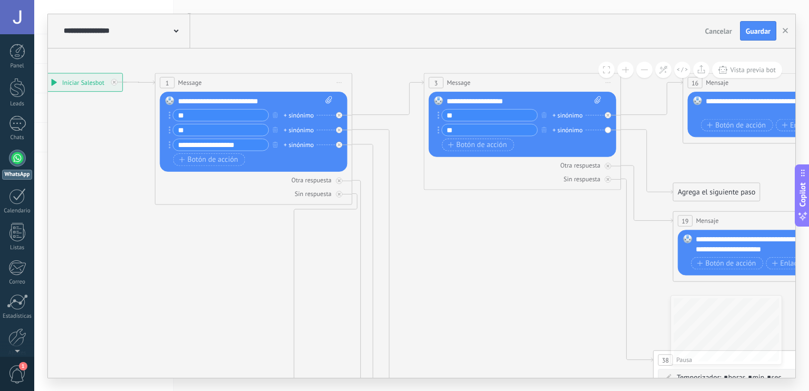
drag, startPoint x: 250, startPoint y: 145, endPoint x: 158, endPoint y: 163, distance: 94.0
click at [158, 163] on div "1 Message ******* (a): Todos los contactos - canales seleccionados Todos los co…" at bounding box center [254, 139] width 198 height 132
type input "**********"
click at [484, 142] on span "Botón de acción" at bounding box center [477, 145] width 59 height 8
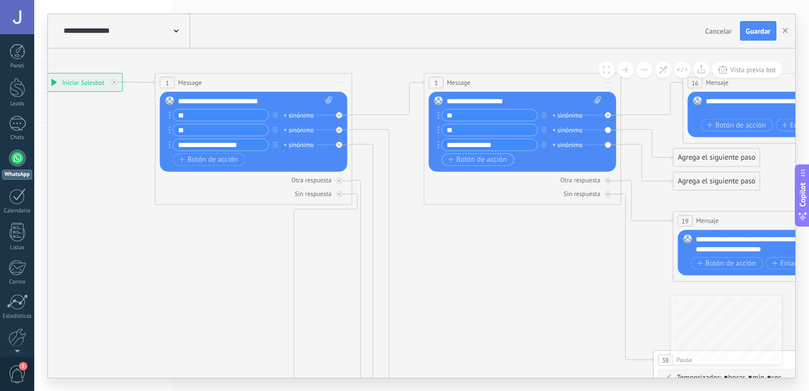
type input "**********"
drag, startPoint x: 512, startPoint y: 140, endPoint x: 383, endPoint y: 142, distance: 129.6
click at [39, 73] on div "**********" at bounding box center [39, 73] width 0 height 0
type input "**********"
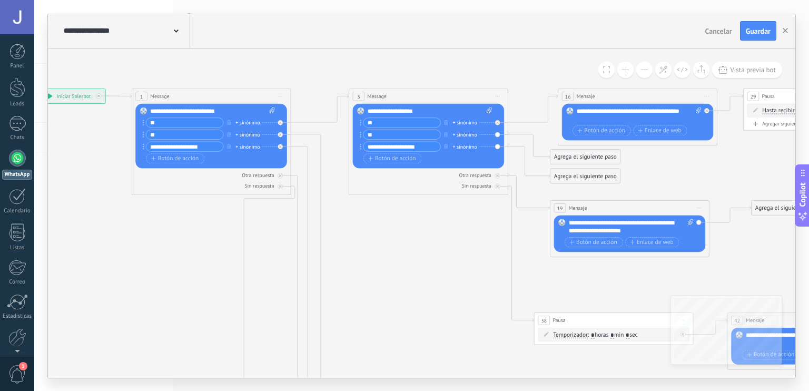
drag, startPoint x: 766, startPoint y: 189, endPoint x: 607, endPoint y: 178, distance: 159.0
click at [607, 178] on icon at bounding box center [783, 395] width 1888 height 1013
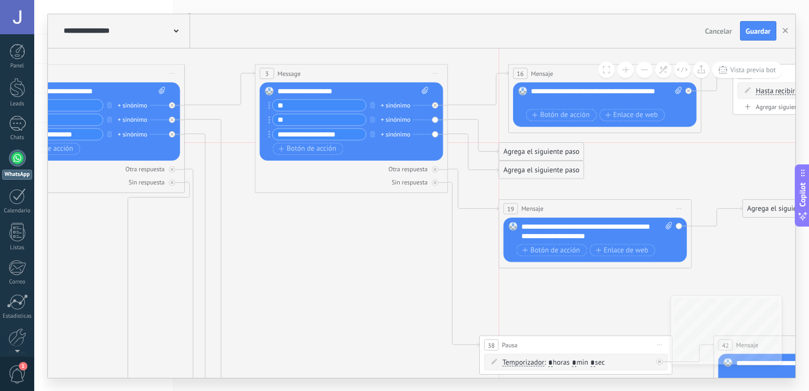
click at [535, 151] on div "Agrega el siguiente paso" at bounding box center [541, 151] width 85 height 16
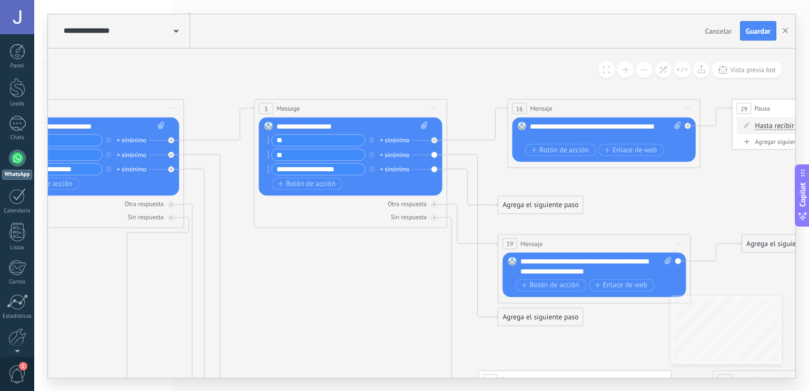
drag, startPoint x: 535, startPoint y: 151, endPoint x: 534, endPoint y: 186, distance: 35.3
drag, startPoint x: 545, startPoint y: 317, endPoint x: 604, endPoint y: 190, distance: 140.7
click at [604, 190] on div "Agrega el siguiente paso" at bounding box center [599, 187] width 85 height 16
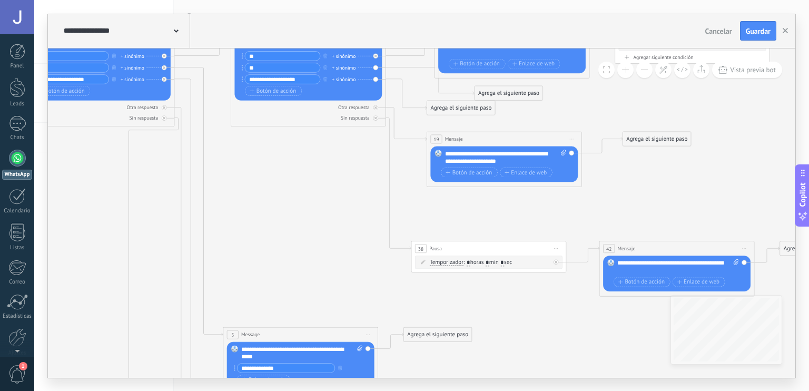
drag, startPoint x: 626, startPoint y: 312, endPoint x: 525, endPoint y: 214, distance: 141.2
click at [525, 214] on icon at bounding box center [653, 322] width 1839 height 986
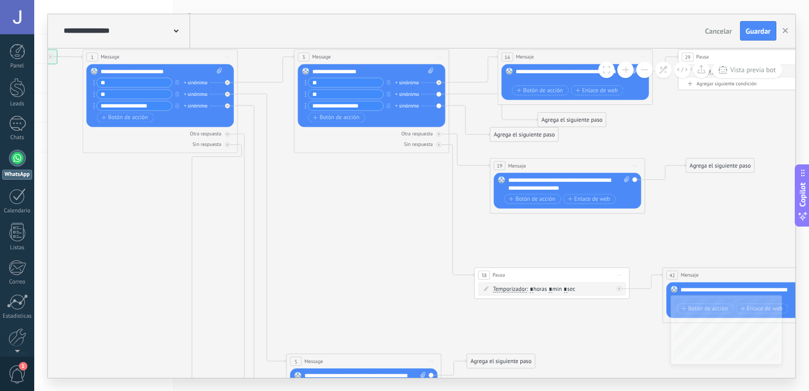
drag, startPoint x: 575, startPoint y: 336, endPoint x: 640, endPoint y: 363, distance: 70.2
click at [640, 363] on icon at bounding box center [716, 348] width 1839 height 986
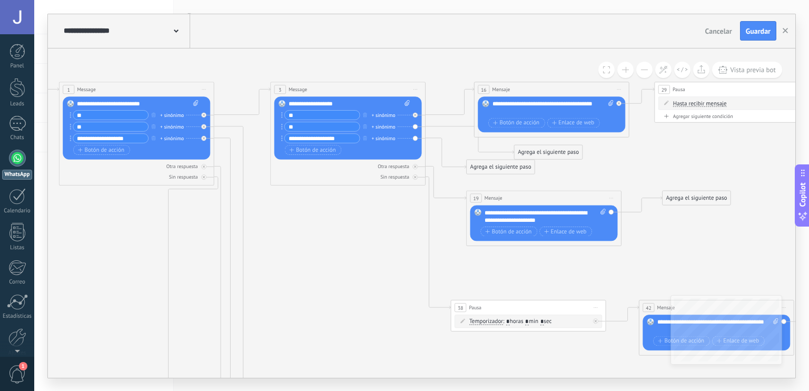
drag, startPoint x: 630, startPoint y: 224, endPoint x: 606, endPoint y: 257, distance: 40.4
click at [606, 257] on icon at bounding box center [693, 381] width 1839 height 986
drag, startPoint x: 532, startPoint y: 153, endPoint x: 514, endPoint y: 152, distance: 17.9
click at [514, 152] on div "Agrega el siguiente paso" at bounding box center [529, 151] width 68 height 13
drag, startPoint x: 509, startPoint y: 162, endPoint x: 524, endPoint y: 174, distance: 18.8
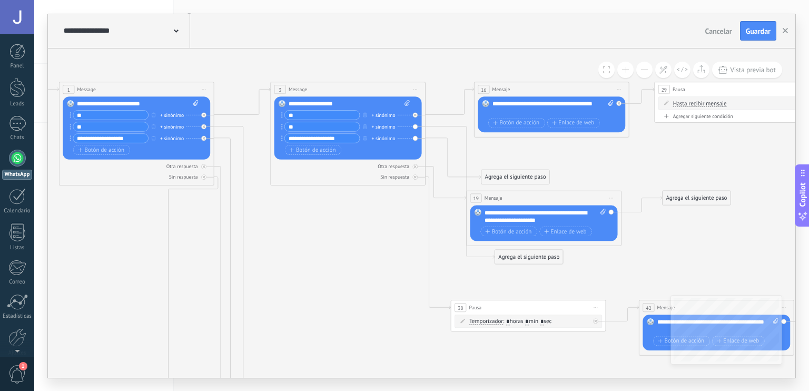
click at [524, 174] on div "Agrega el siguiente paso" at bounding box center [516, 177] width 68 height 13
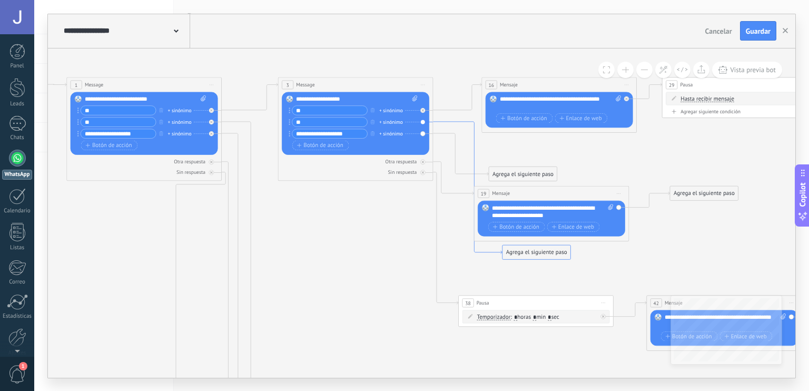
drag, startPoint x: 466, startPoint y: 154, endPoint x: 474, endPoint y: 150, distance: 9.2
click at [474, 150] on icon at bounding box center [467, 188] width 69 height 132
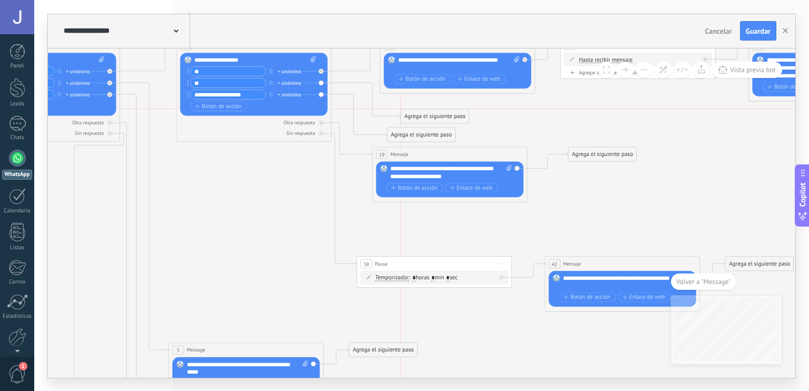
drag, startPoint x: 459, startPoint y: 212, endPoint x: 462, endPoint y: 113, distance: 98.5
click at [462, 113] on div "Agrega el siguiente paso" at bounding box center [435, 116] width 68 height 13
click at [450, 113] on div "Agrega el siguiente paso" at bounding box center [435, 116] width 68 height 13
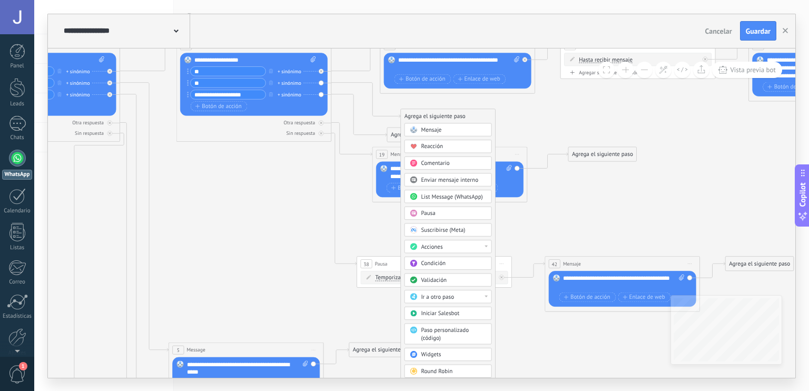
click at [437, 131] on span "Mensaje" at bounding box center [431, 129] width 21 height 7
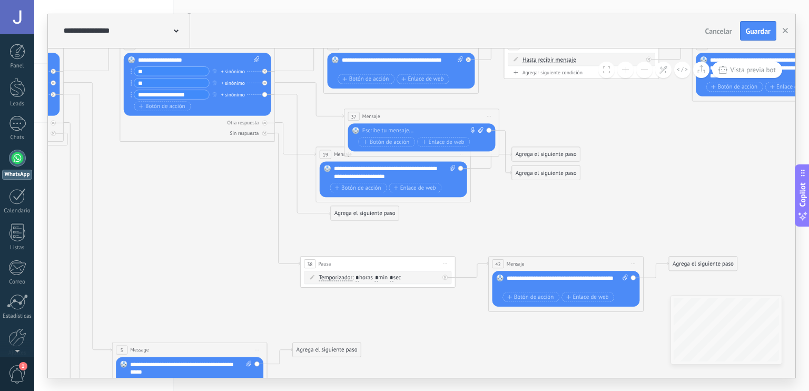
click at [437, 131] on div at bounding box center [419, 131] width 115 height 8
drag, startPoint x: 418, startPoint y: 123, endPoint x: 445, endPoint y: 118, distance: 27.9
click at [445, 118] on div "37 Mensaje ******* (a): Todos los contactos - canales seleccionados Todos los c…" at bounding box center [421, 133] width 155 height 48
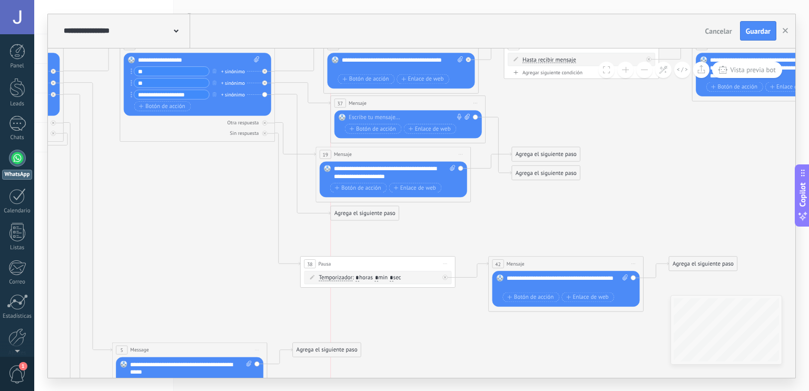
drag, startPoint x: 431, startPoint y: 114, endPoint x: 416, endPoint y: 100, distance: 20.9
click at [416, 100] on div "37 Mensaje ******* (a): Todos los contactos - canales seleccionados Todos los c…" at bounding box center [408, 103] width 154 height 14
click at [384, 113] on div at bounding box center [406, 117] width 115 height 8
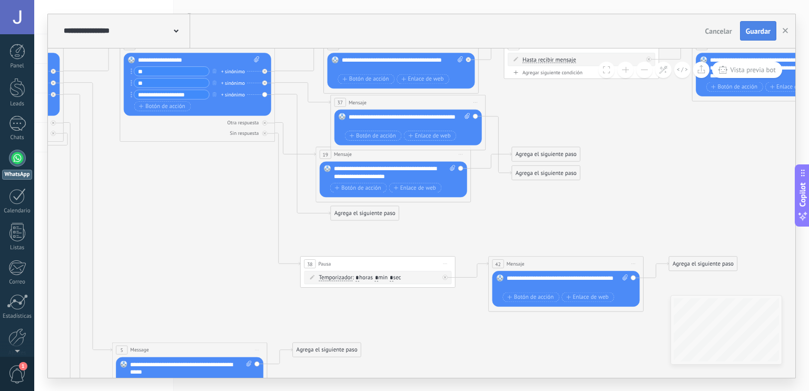
click at [754, 22] on button "Guardar" at bounding box center [758, 31] width 36 height 20
click at [746, 71] on span "Vista previa bot" at bounding box center [753, 69] width 46 height 9
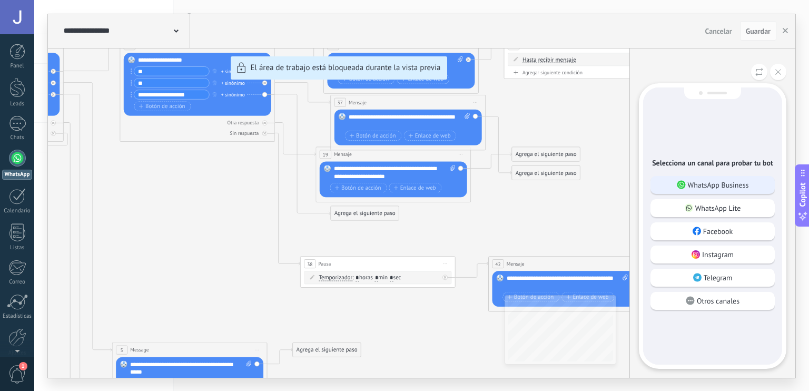
click at [729, 182] on p "WhatsApp Business" at bounding box center [718, 184] width 61 height 9
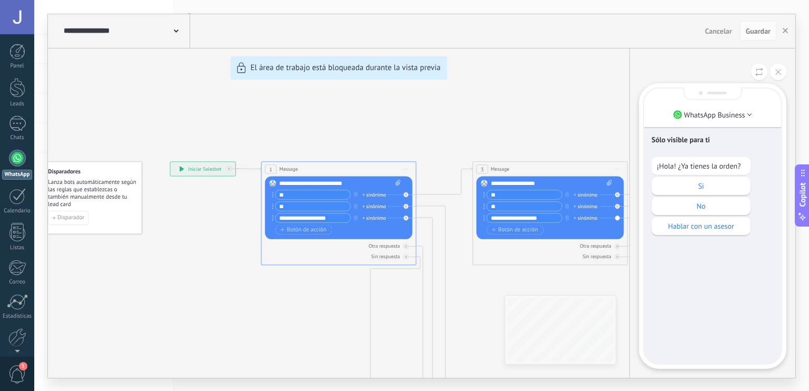
click at [695, 178] on div "Si" at bounding box center [701, 186] width 99 height 18
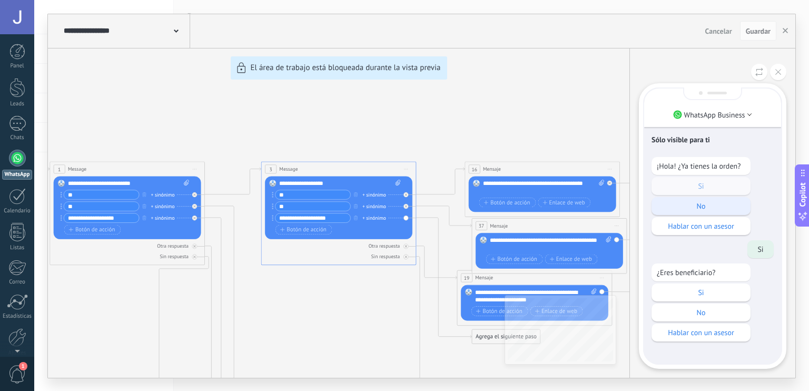
click at [699, 205] on p "No" at bounding box center [701, 205] width 89 height 9
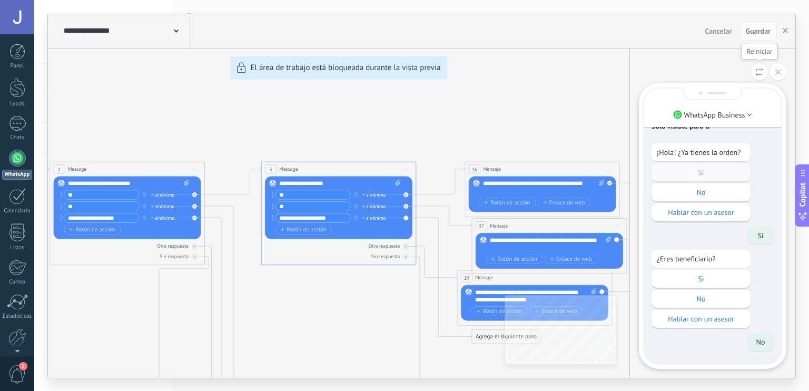
click at [761, 71] on icon at bounding box center [760, 71] width 8 height 9
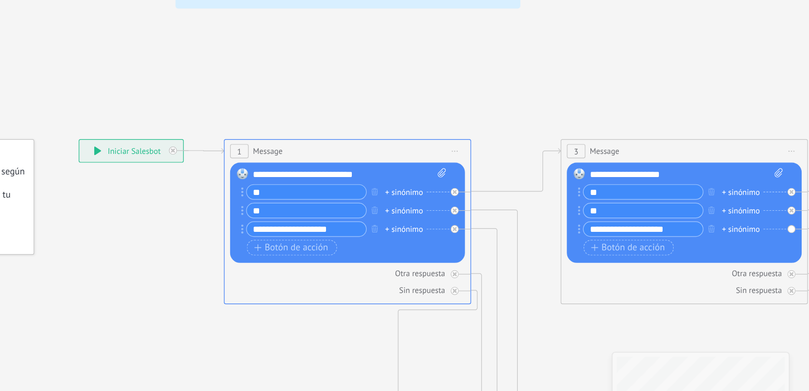
drag, startPoint x: 446, startPoint y: 212, endPoint x: 449, endPoint y: 170, distance: 42.3
click at [449, 170] on div "**********" at bounding box center [422, 196] width 748 height 364
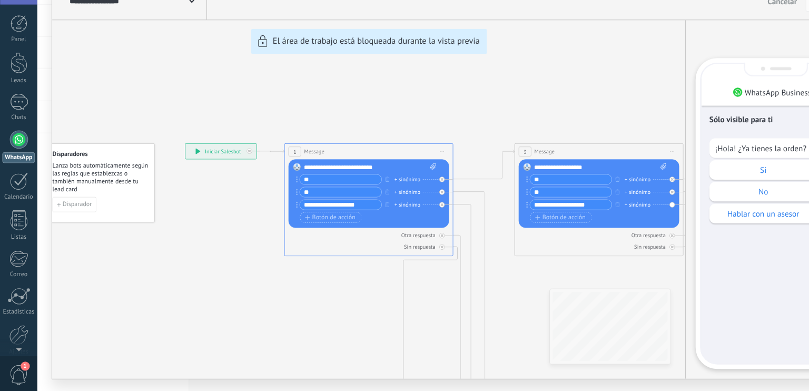
drag, startPoint x: 524, startPoint y: 145, endPoint x: 685, endPoint y: 105, distance: 166.1
click at [685, 105] on div "**********" at bounding box center [422, 196] width 748 height 364
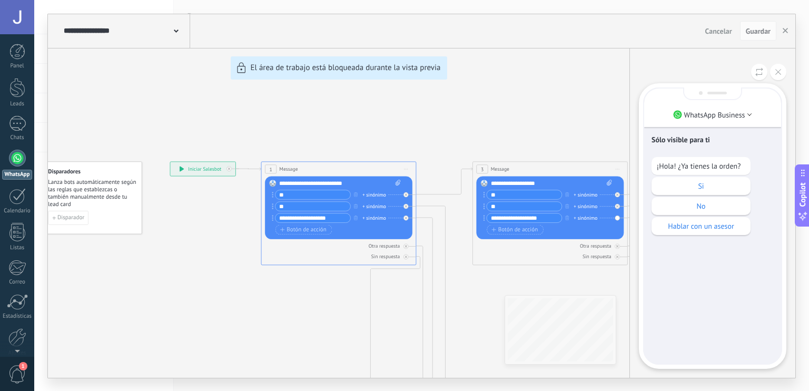
drag, startPoint x: 685, startPoint y: 105, endPoint x: 774, endPoint y: 70, distance: 95.6
click at [774, 70] on button at bounding box center [778, 72] width 16 height 16
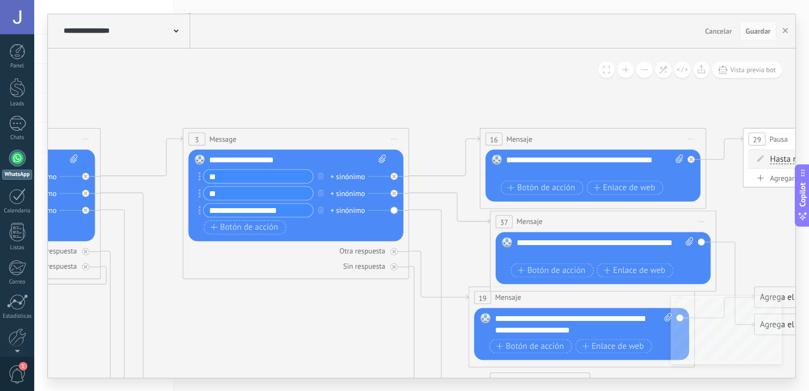
drag, startPoint x: 547, startPoint y: 115, endPoint x: 292, endPoint y: 67, distance: 259.6
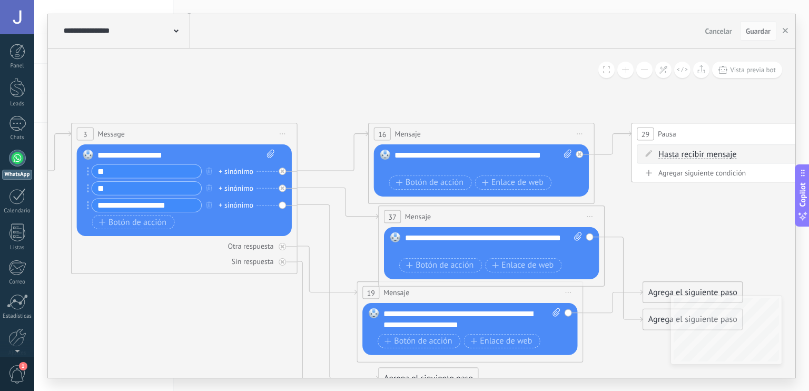
drag, startPoint x: 621, startPoint y: 125, endPoint x: 543, endPoint y: 111, distance: 79.7
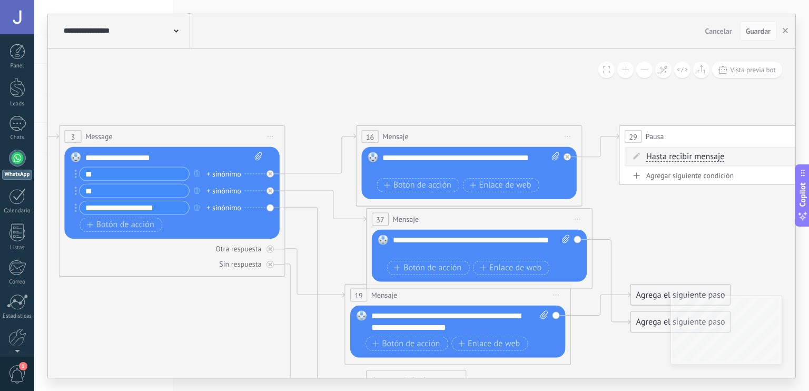
drag, startPoint x: 630, startPoint y: 184, endPoint x: 607, endPoint y: 190, distance: 23.8
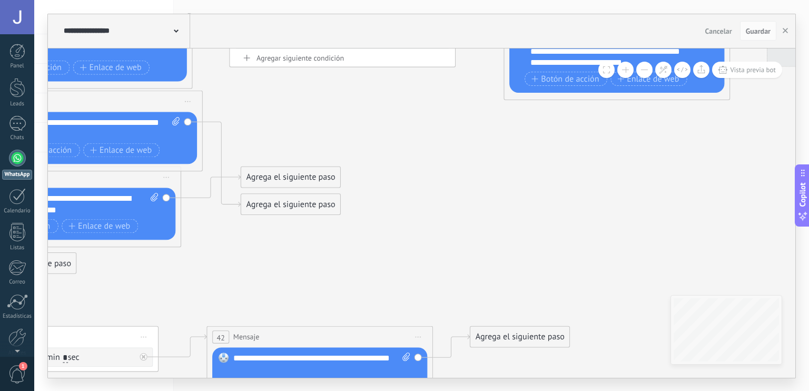
drag, startPoint x: 629, startPoint y: 232, endPoint x: 250, endPoint y: 106, distance: 399.4
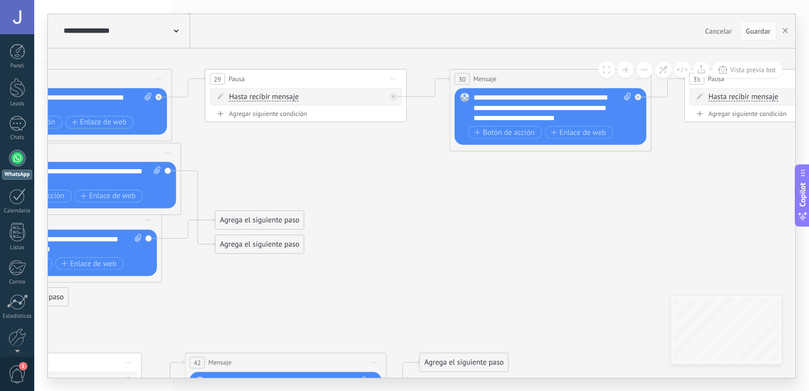
drag, startPoint x: 540, startPoint y: 138, endPoint x: 487, endPoint y: 189, distance: 73.8
drag, startPoint x: 634, startPoint y: 149, endPoint x: 641, endPoint y: 163, distance: 15.8
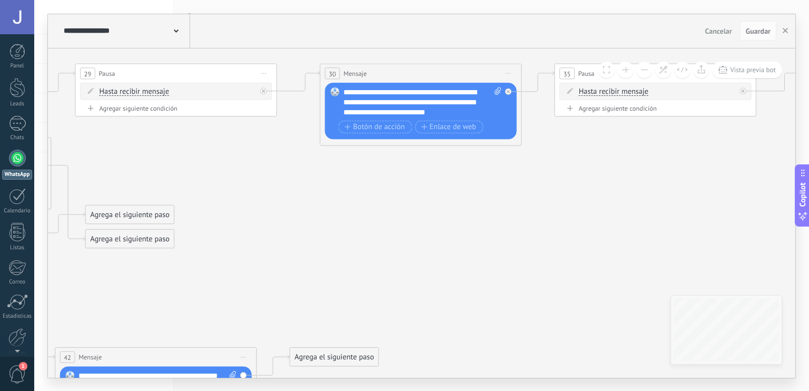
drag, startPoint x: 641, startPoint y: 163, endPoint x: 505, endPoint y: 163, distance: 135.4
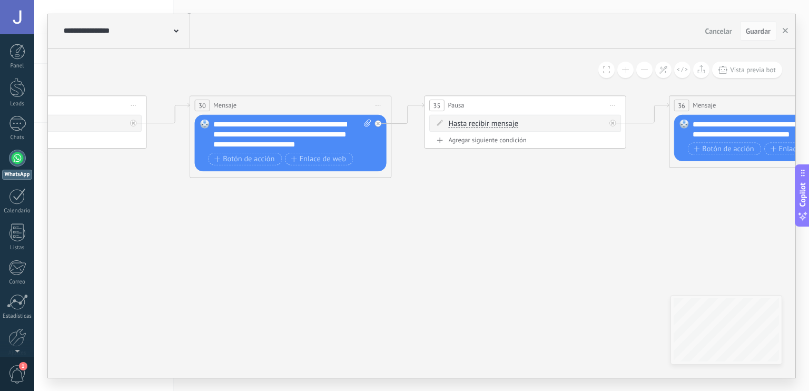
drag, startPoint x: 547, startPoint y: 155, endPoint x: 410, endPoint y: 184, distance: 139.5
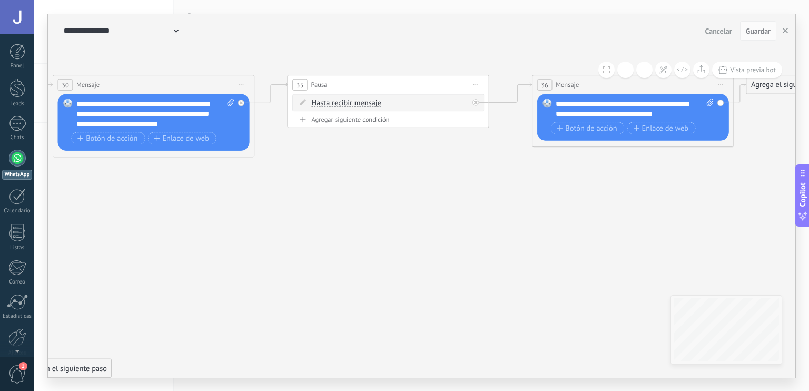
drag, startPoint x: 513, startPoint y: 175, endPoint x: 387, endPoint y: 152, distance: 127.6
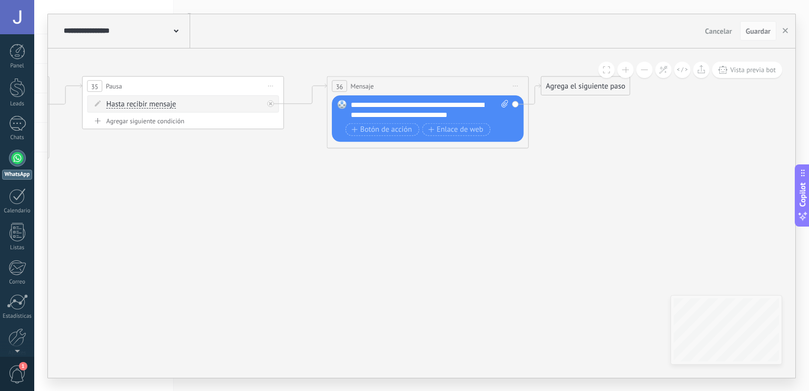
drag, startPoint x: 595, startPoint y: 183, endPoint x: 390, endPoint y: 184, distance: 204.4
drag, startPoint x: 313, startPoint y: 272, endPoint x: 593, endPoint y: 278, distance: 279.8
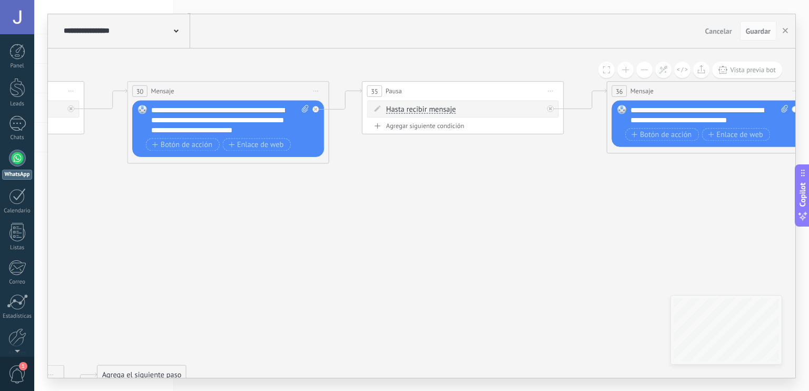
drag, startPoint x: 271, startPoint y: 269, endPoint x: 383, endPoint y: 267, distance: 111.7
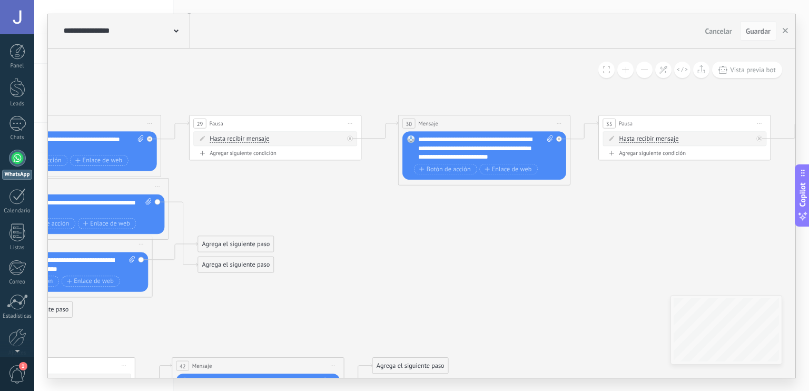
drag, startPoint x: 234, startPoint y: 210, endPoint x: 373, endPoint y: 218, distance: 138.8
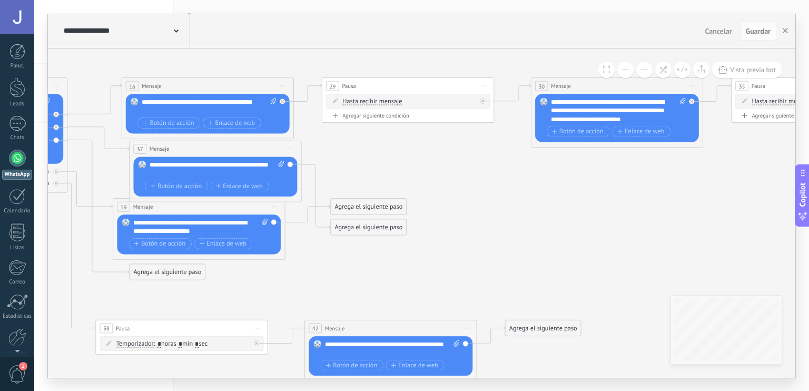
drag, startPoint x: 360, startPoint y: 249, endPoint x: 493, endPoint y: 211, distance: 138.1
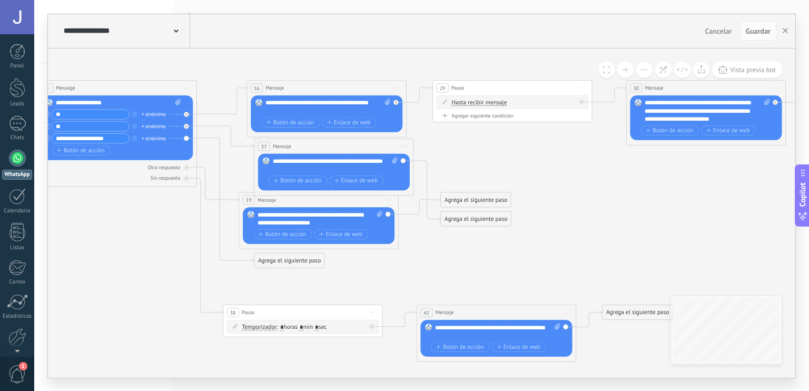
drag, startPoint x: 442, startPoint y: 163, endPoint x: 540, endPoint y: 155, distance: 98.3
click at [540, 155] on icon at bounding box center [472, 387] width 1892 height 1015
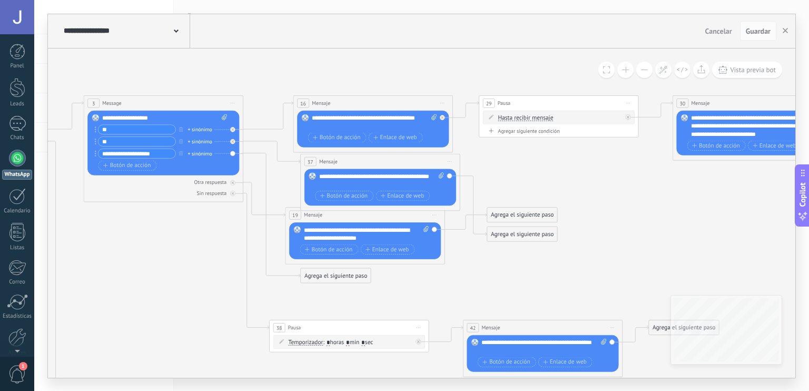
drag, startPoint x: 540, startPoint y: 155, endPoint x: 586, endPoint y: 171, distance: 49.0
drag, startPoint x: 586, startPoint y: 171, endPoint x: 578, endPoint y: 181, distance: 13.1
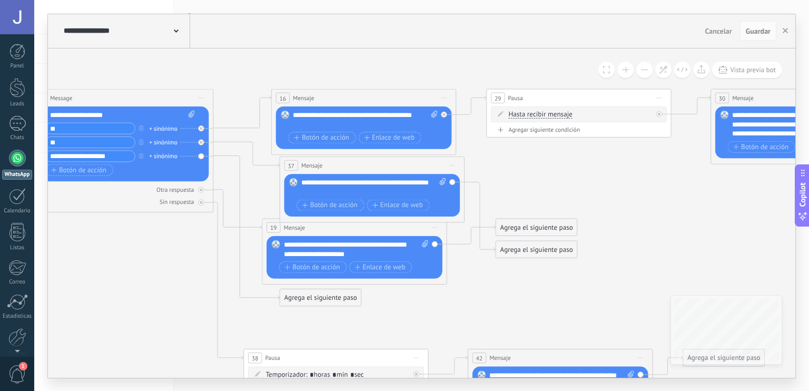
drag, startPoint x: 521, startPoint y: 186, endPoint x: 580, endPoint y: 180, distance: 59.3
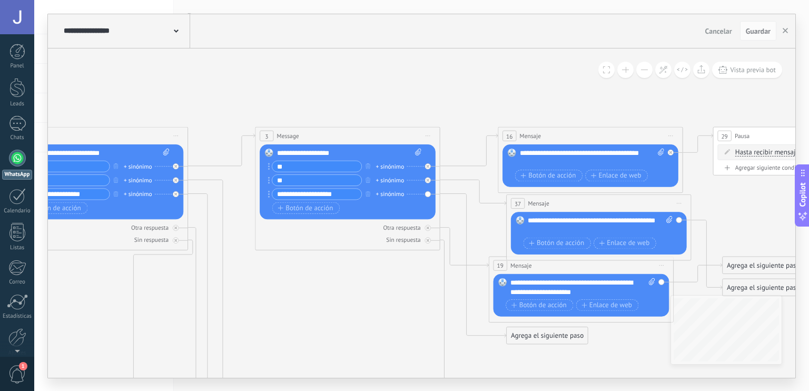
drag, startPoint x: 148, startPoint y: 248, endPoint x: 371, endPoint y: 294, distance: 227.5
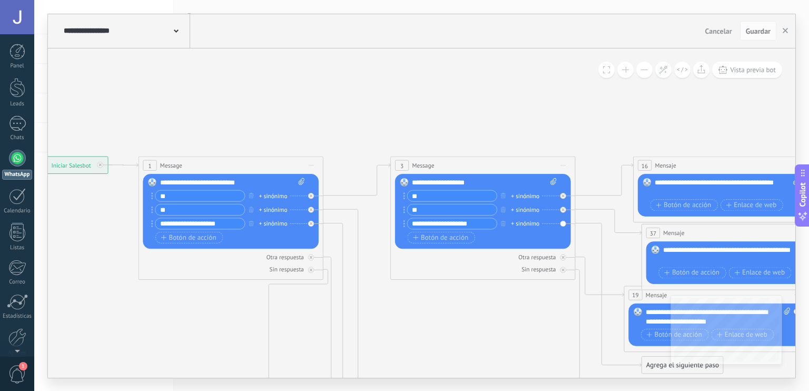
drag, startPoint x: 371, startPoint y: 294, endPoint x: 484, endPoint y: 317, distance: 115.6
drag, startPoint x: 245, startPoint y: 181, endPoint x: 183, endPoint y: 182, distance: 61.7
click at [183, 182] on div "**********" at bounding box center [233, 182] width 145 height 9
click at [279, 181] on div "**********" at bounding box center [233, 182] width 145 height 9
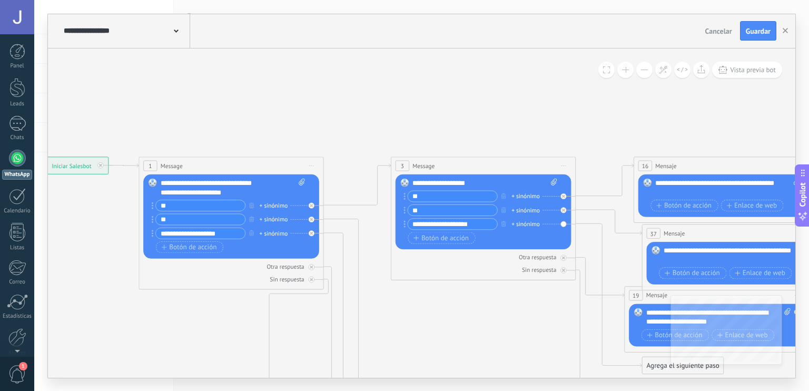
click at [211, 205] on input "**" at bounding box center [200, 205] width 89 height 11
type input "*"
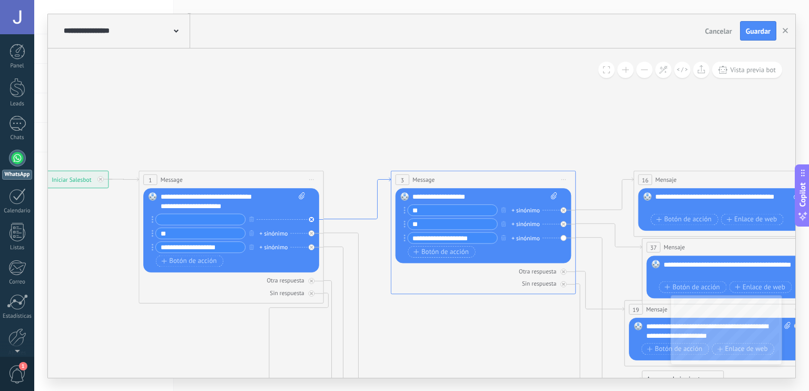
drag, startPoint x: 338, startPoint y: 203, endPoint x: 338, endPoint y: 215, distance: 12.6
click at [338, 215] on icon at bounding box center [357, 199] width 67 height 42
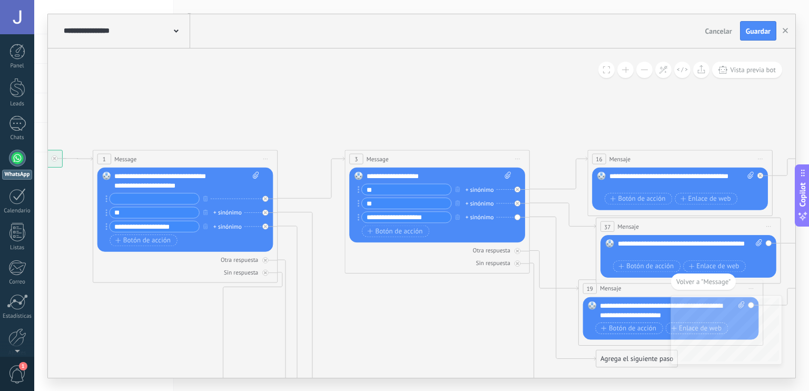
drag, startPoint x: 320, startPoint y: 219, endPoint x: 336, endPoint y: 218, distance: 16.4
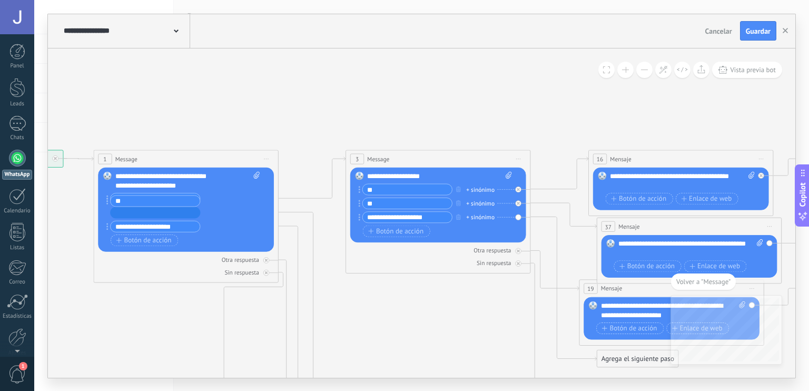
drag, startPoint x: 106, startPoint y: 211, endPoint x: 106, endPoint y: 198, distance: 13.7
click at [168, 197] on input "text" at bounding box center [155, 198] width 89 height 11
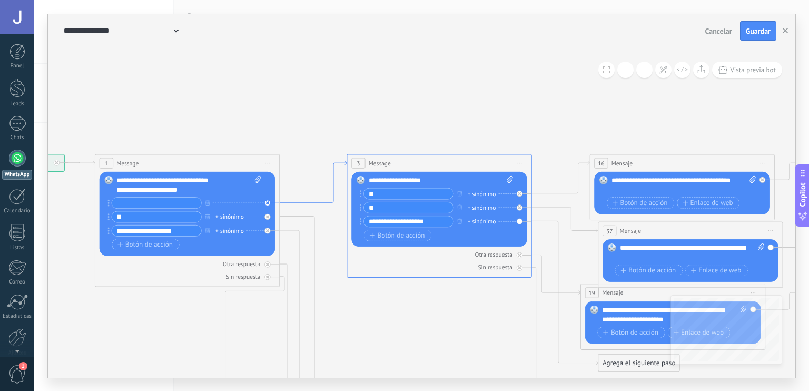
drag, startPoint x: 314, startPoint y: 197, endPoint x: 316, endPoint y: 202, distance: 6.2
click at [316, 202] on icon at bounding box center [313, 182] width 67 height 42
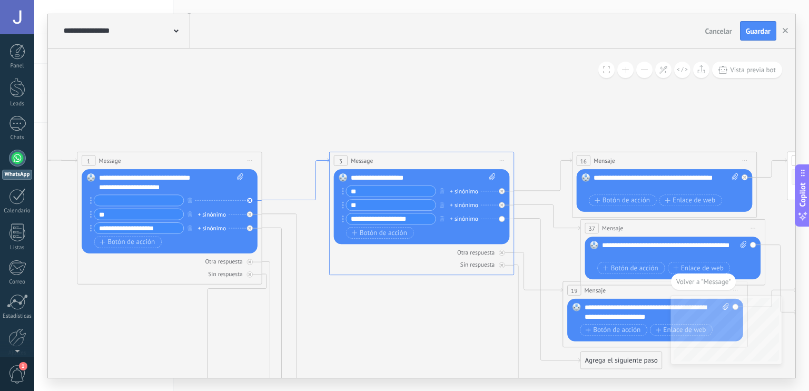
click at [316, 200] on icon at bounding box center [295, 179] width 67 height 42
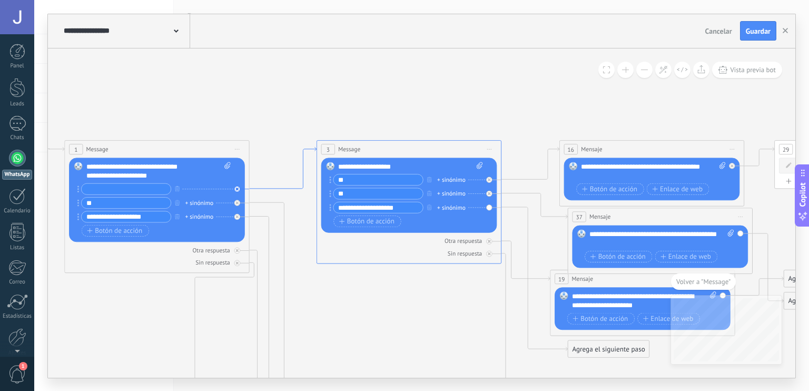
drag, startPoint x: 316, startPoint y: 202, endPoint x: 301, endPoint y: 182, distance: 24.9
click at [301, 182] on icon at bounding box center [283, 168] width 67 height 42
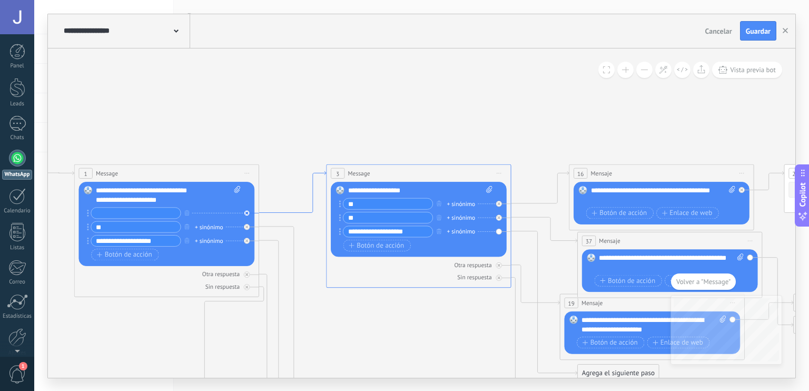
drag, startPoint x: 312, startPoint y: 198, endPoint x: 308, endPoint y: 211, distance: 13.2
click at [308, 211] on icon at bounding box center [292, 192] width 67 height 42
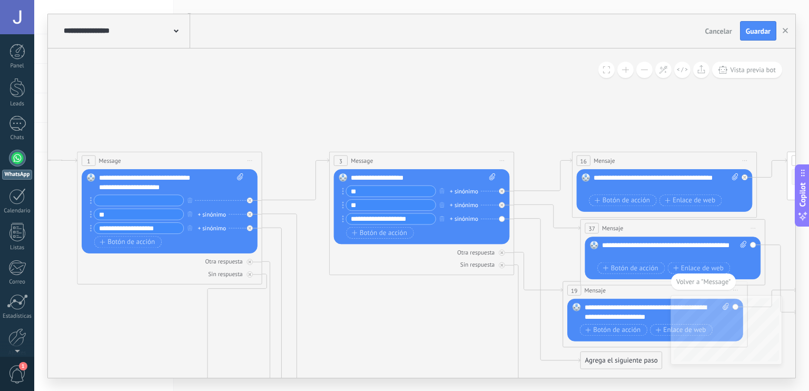
click at [306, 200] on icon at bounding box center [295, 179] width 67 height 42
click at [136, 213] on input "**" at bounding box center [138, 214] width 89 height 11
click at [146, 201] on input "text" at bounding box center [138, 200] width 89 height 11
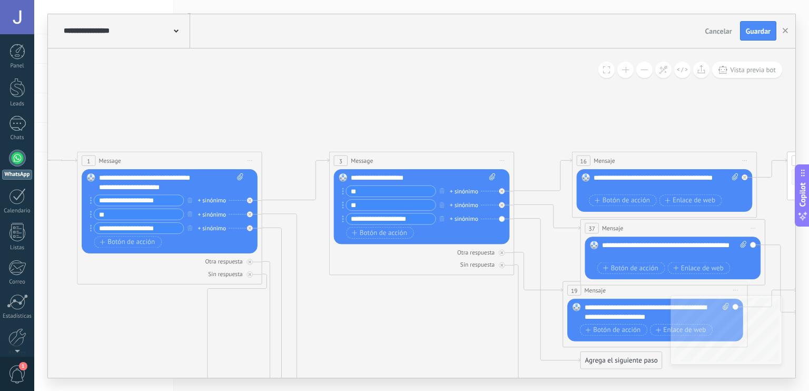
drag, startPoint x: 171, startPoint y: 201, endPoint x: 182, endPoint y: 199, distance: 11.9
click at [182, 199] on input "**********" at bounding box center [138, 200] width 89 height 11
drag, startPoint x: 182, startPoint y: 199, endPoint x: 172, endPoint y: 199, distance: 10.0
click at [172, 199] on input "**********" at bounding box center [138, 200] width 89 height 11
drag, startPoint x: 172, startPoint y: 199, endPoint x: 166, endPoint y: 199, distance: 5.8
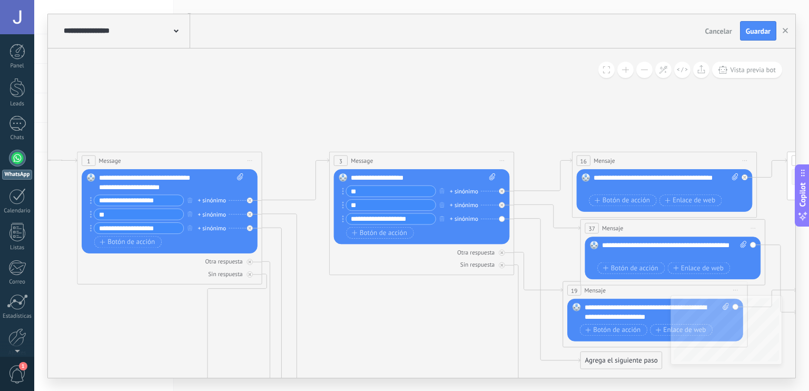
click at [166, 199] on input "**********" at bounding box center [138, 200] width 89 height 11
click at [259, 190] on div "1 Message ******* (a): Todos los contactos - canales seleccionados Todos los co…" at bounding box center [169, 217] width 185 height 133
click at [259, 199] on div "1 Message ******* (a): Todos los contactos - canales seleccionados Todos los co…" at bounding box center [169, 217] width 185 height 133
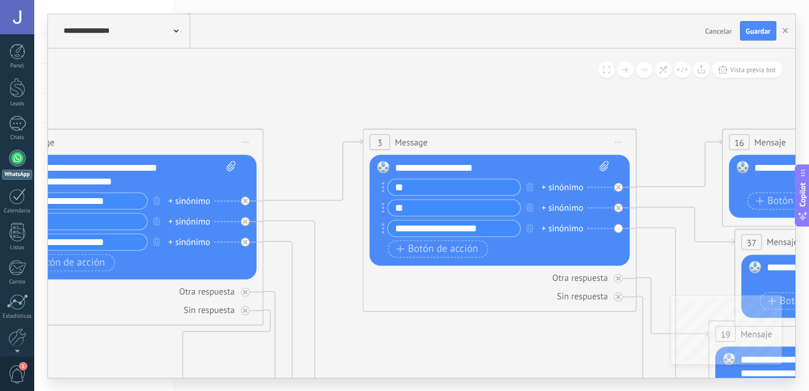
drag, startPoint x: 239, startPoint y: 181, endPoint x: 264, endPoint y: 173, distance: 27.0
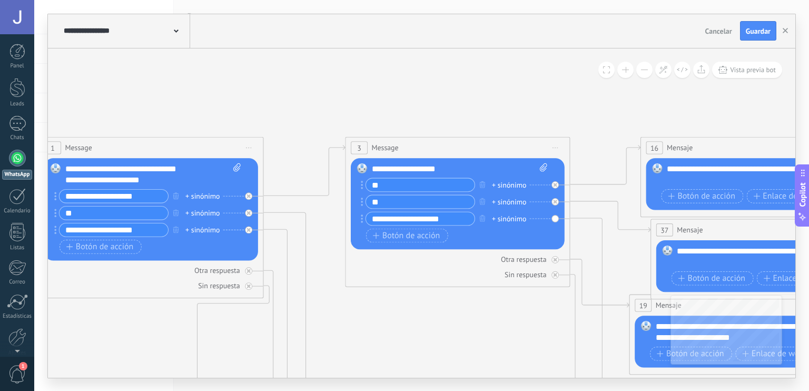
click at [156, 193] on input "**********" at bounding box center [114, 196] width 109 height 13
type input "*********"
click at [158, 218] on input "**" at bounding box center [114, 213] width 109 height 13
type input "*"
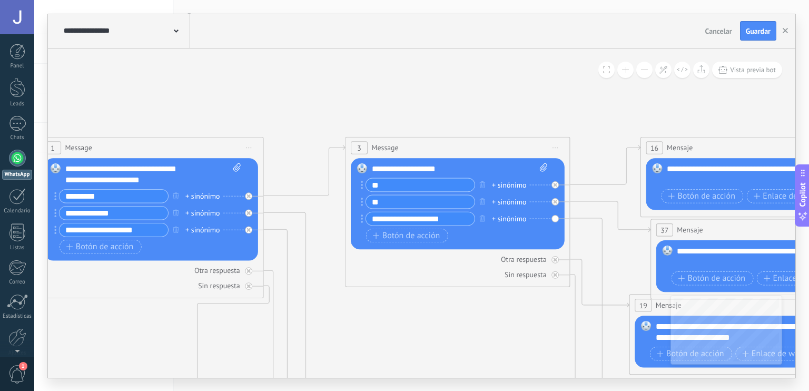
type input "**********"
drag, startPoint x: 149, startPoint y: 193, endPoint x: 0, endPoint y: 176, distance: 149.5
click at [0, 176] on body ".abccls-1,.abccls-2{fill-rule:evenodd}.abccls-2{fill:#fff} .abfcls-1{fill:none}…" at bounding box center [404, 195] width 809 height 391
type input "**********"
drag, startPoint x: 144, startPoint y: 232, endPoint x: 115, endPoint y: 230, distance: 29.6
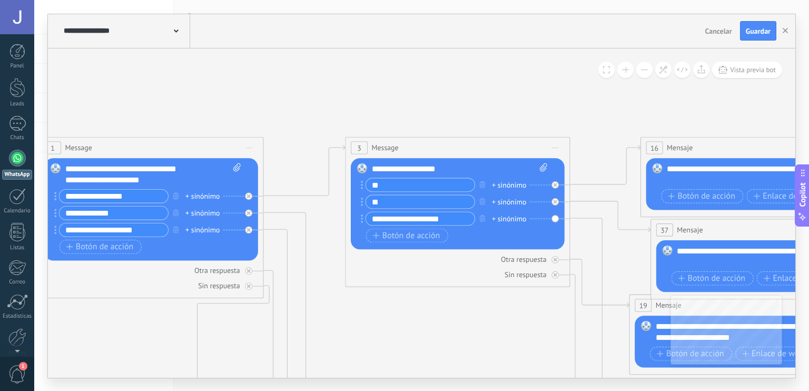
click at [115, 230] on input "**********" at bounding box center [114, 229] width 109 height 13
drag, startPoint x: 134, startPoint y: 246, endPoint x: 135, endPoint y: 226, distance: 20.0
click at [135, 226] on div "**********" at bounding box center [150, 222] width 181 height 67
drag, startPoint x: 135, startPoint y: 226, endPoint x: 169, endPoint y: 253, distance: 43.5
click at [169, 253] on div "Botón de acción Enlace de web" at bounding box center [150, 247] width 181 height 14
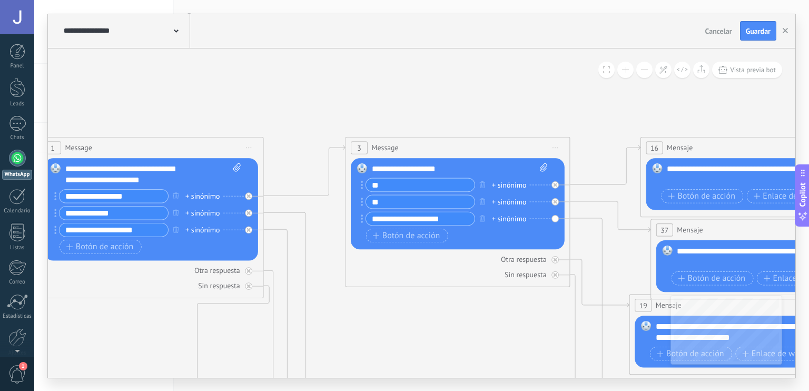
click at [128, 232] on input "**********" at bounding box center [114, 229] width 109 height 13
drag, startPoint x: 128, startPoint y: 232, endPoint x: 162, endPoint y: 234, distance: 33.8
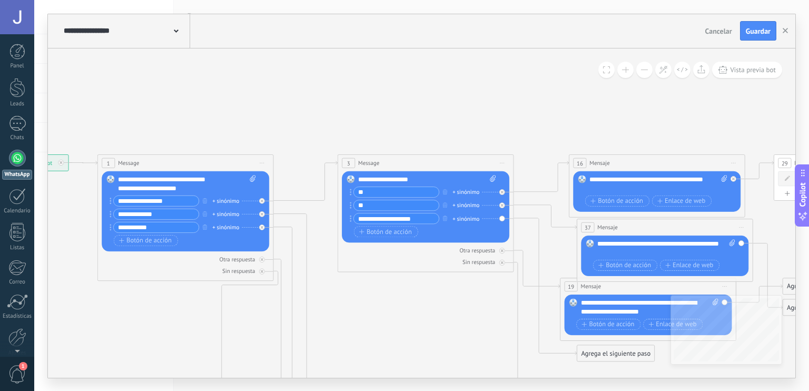
type input "**********"
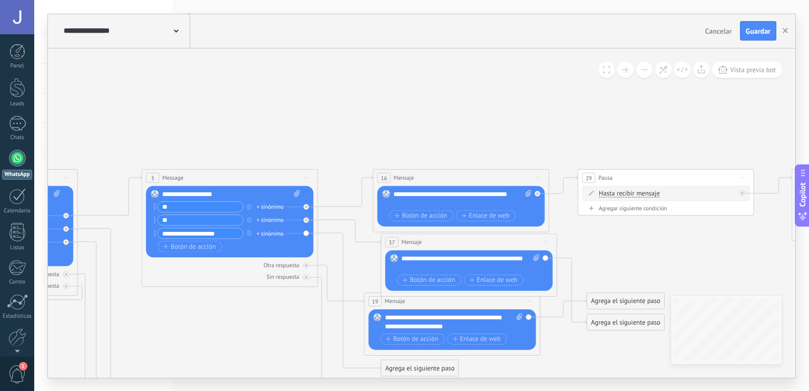
drag, startPoint x: 408, startPoint y: 312, endPoint x: 212, endPoint y: 325, distance: 197.0
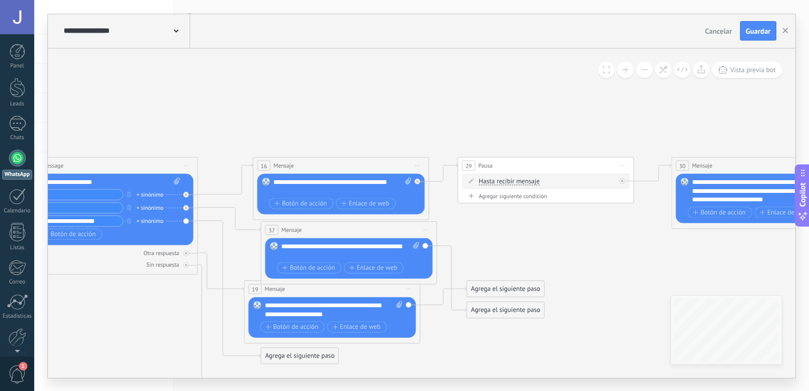
drag, startPoint x: 591, startPoint y: 230, endPoint x: 461, endPoint y: 219, distance: 130.6
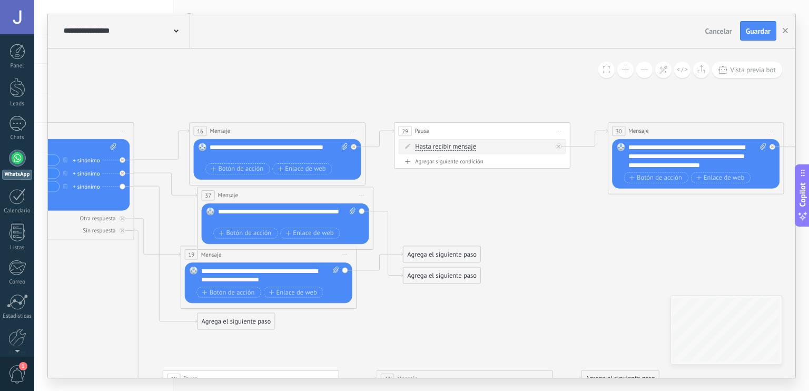
drag, startPoint x: 503, startPoint y: 234, endPoint x: 454, endPoint y: 199, distance: 60.5
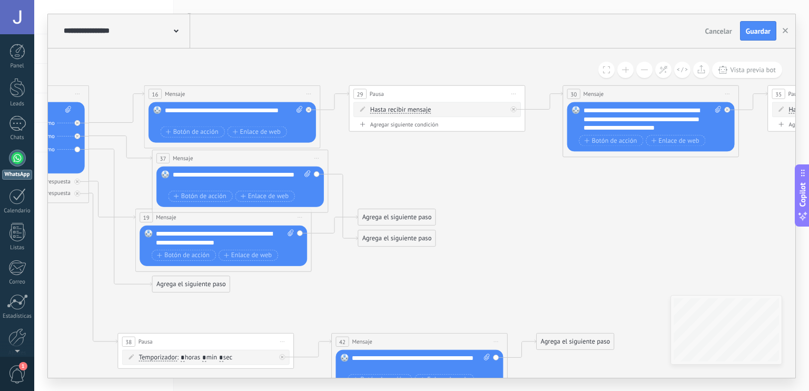
drag, startPoint x: 483, startPoint y: 217, endPoint x: 426, endPoint y: 173, distance: 71.4
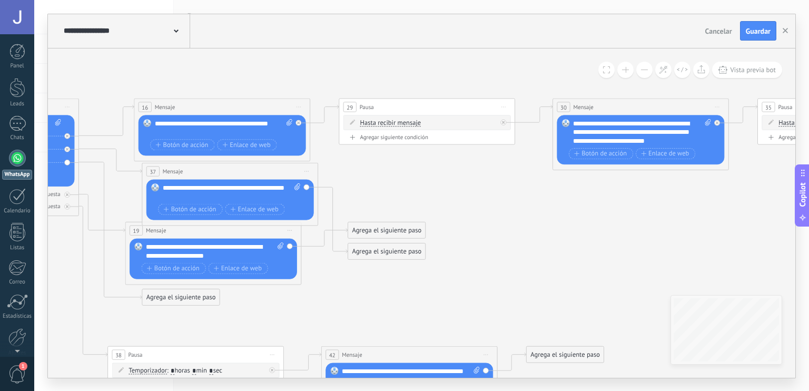
drag, startPoint x: 589, startPoint y: 207, endPoint x: 653, endPoint y: 237, distance: 71.2
click at [297, 109] on span "Iniciar vista previa aquí Cambiar nombre Duplicar [GEOGRAPHIC_DATA]" at bounding box center [299, 106] width 14 height 13
click at [504, 108] on span "Iniciar vista previa aquí Cambiar nombre Duplicar [GEOGRAPHIC_DATA]" at bounding box center [504, 106] width 14 height 13
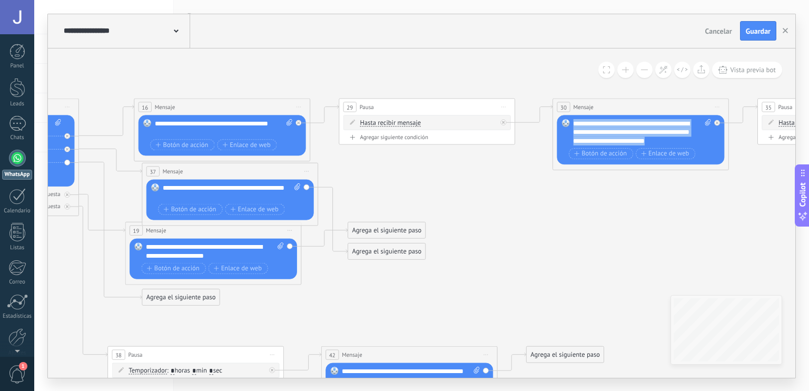
drag, startPoint x: 638, startPoint y: 138, endPoint x: 563, endPoint y: 121, distance: 77.1
click at [563, 121] on div "Reemplazar Quitar Convertir a mensaje de voz Arrastre la imagen aquí para adjun…" at bounding box center [641, 140] width 168 height 50
copy div "**********"
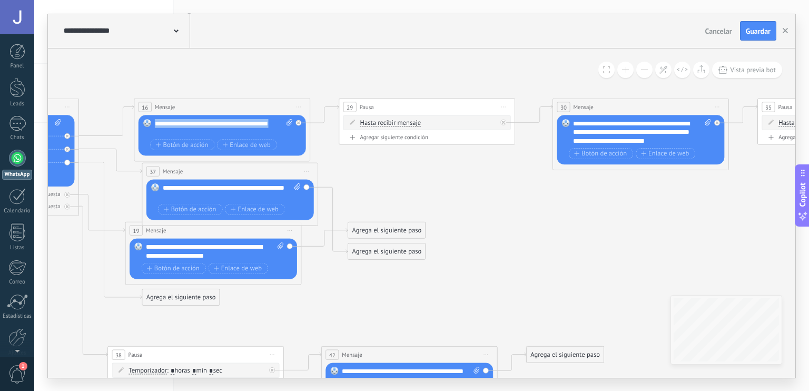
drag, startPoint x: 234, startPoint y: 130, endPoint x: 143, endPoint y: 121, distance: 91.6
click at [143, 121] on div "Reemplazar Quitar Convertir a mensaje de voz Arrastre la imagen aquí para adjun…" at bounding box center [223, 135] width 168 height 41
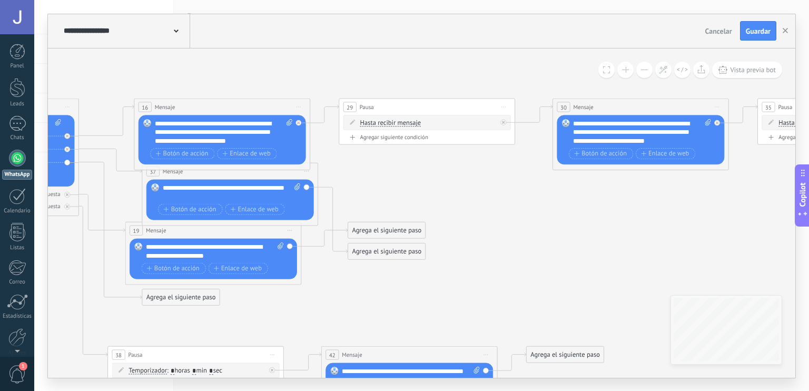
click at [252, 143] on div "**********" at bounding box center [224, 132] width 138 height 26
click at [270, 123] on div "**********" at bounding box center [224, 132] width 138 height 26
drag, startPoint x: 219, startPoint y: 148, endPoint x: 228, endPoint y: 143, distance: 10.6
click at [228, 143] on div "**********" at bounding box center [224, 136] width 138 height 35
click at [716, 106] on icon at bounding box center [717, 106] width 4 height 1
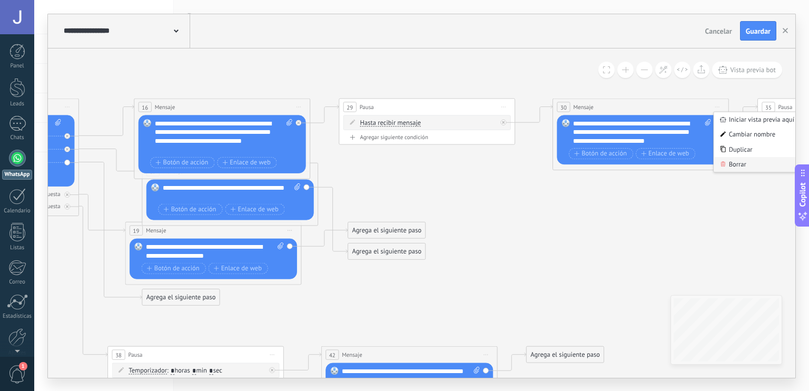
click at [734, 163] on div "Borrar" at bounding box center [757, 164] width 87 height 15
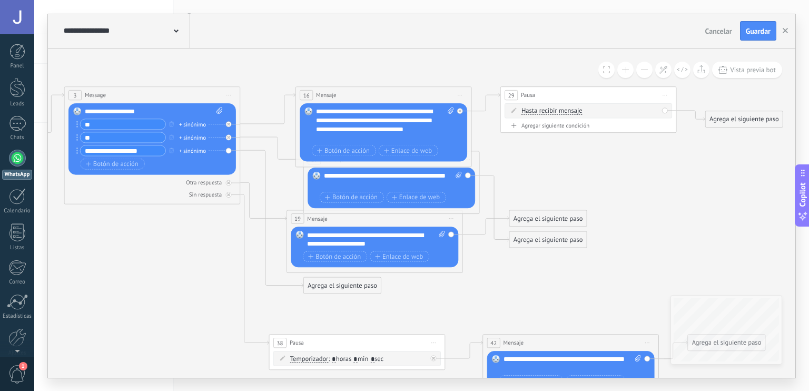
drag, startPoint x: 459, startPoint y: 197, endPoint x: 620, endPoint y: 185, distance: 161.6
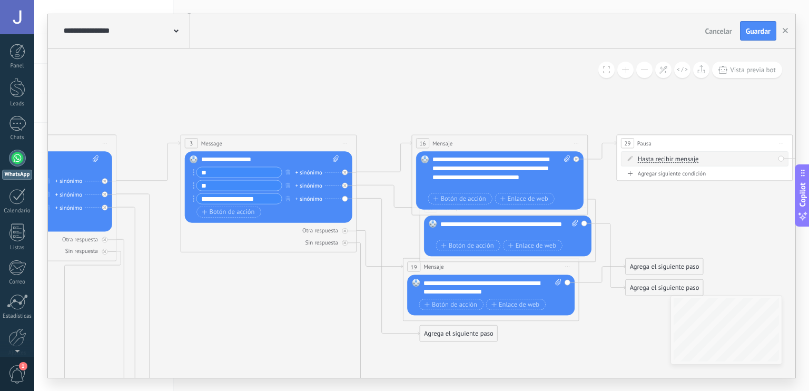
drag, startPoint x: 558, startPoint y: 171, endPoint x: 725, endPoint y: 205, distance: 169.9
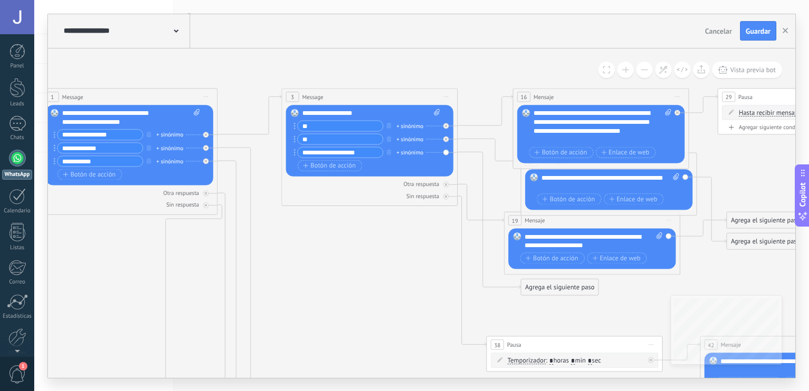
drag, startPoint x: 708, startPoint y: 210, endPoint x: 759, endPoint y: 178, distance: 60.4
click at [116, 159] on input "**********" at bounding box center [99, 161] width 85 height 10
click at [122, 162] on input "**********" at bounding box center [99, 161] width 85 height 10
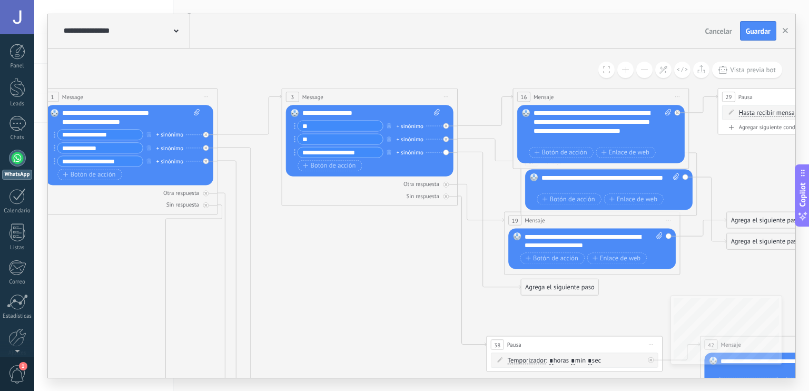
type input "**********"
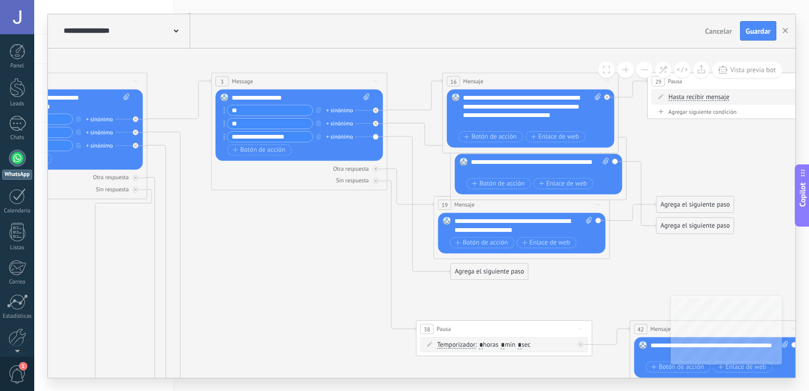
drag, startPoint x: 321, startPoint y: 269, endPoint x: 251, endPoint y: 253, distance: 72.3
click at [754, 26] on button "Guardar" at bounding box center [758, 31] width 36 height 20
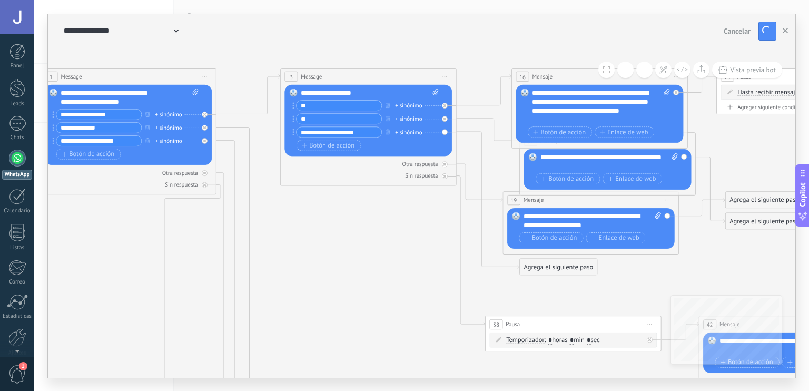
drag, startPoint x: 273, startPoint y: 261, endPoint x: 350, endPoint y: 258, distance: 77.0
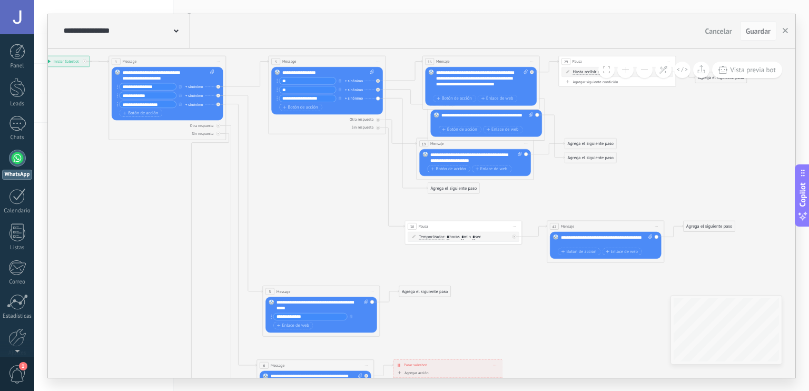
drag, startPoint x: 302, startPoint y: 282, endPoint x: 281, endPoint y: 203, distance: 82.4
click at [281, 203] on icon at bounding box center [587, 281] width 1389 height 745
click at [403, 90] on icon at bounding box center [407, 97] width 42 height 16
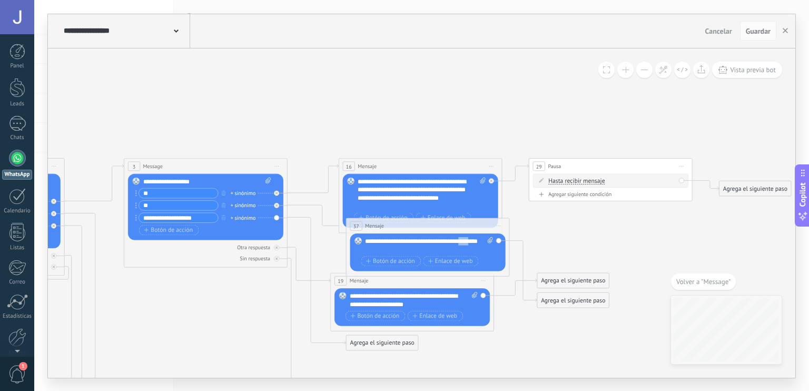
drag, startPoint x: 368, startPoint y: 250, endPoint x: 388, endPoint y: 248, distance: 20.1
click at [388, 248] on div "**********" at bounding box center [429, 245] width 129 height 16
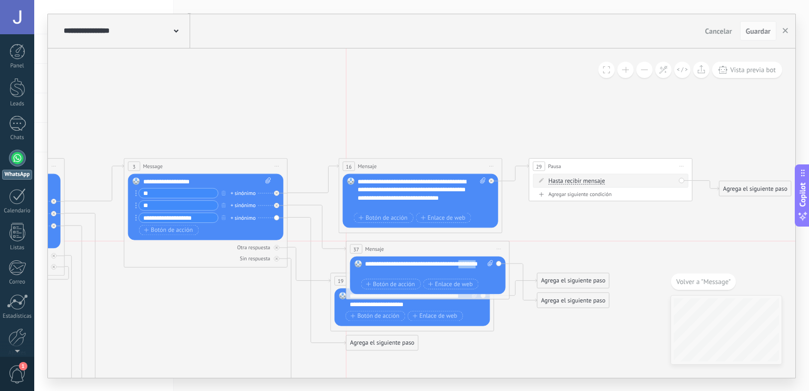
drag, startPoint x: 405, startPoint y: 228, endPoint x: 415, endPoint y: 245, distance: 19.3
click at [415, 245] on div "37 Mensaje ******* (a): Todos los contactos - canales seleccionados Todos los c…" at bounding box center [428, 248] width 163 height 15
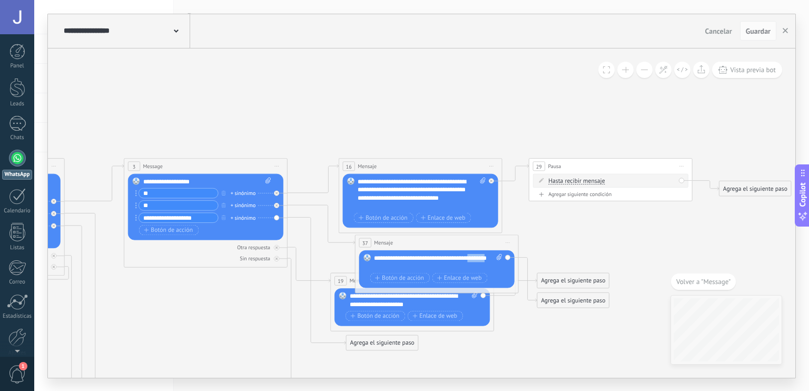
drag, startPoint x: 373, startPoint y: 166, endPoint x: 380, endPoint y: 101, distance: 65.2
click at [377, 162] on span "Mensaje" at bounding box center [367, 166] width 19 height 8
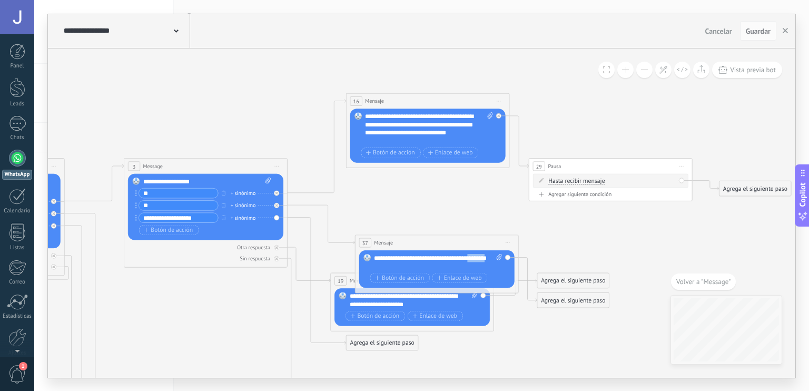
click at [380, 101] on span "Mensaje" at bounding box center [374, 101] width 19 height 8
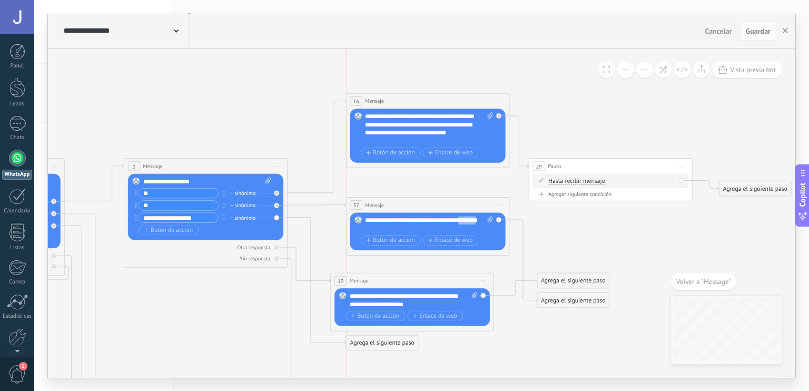
drag, startPoint x: 423, startPoint y: 242, endPoint x: 416, endPoint y: 204, distance: 38.1
click at [416, 204] on div "37 Mensaje ******* (a): Todos los contactos - canales seleccionados Todos los c…" at bounding box center [428, 204] width 163 height 15
drag, startPoint x: 411, startPoint y: 225, endPoint x: 356, endPoint y: 218, distance: 55.8
click at [356, 218] on div "Reemplazar Quitar Convertir a mensaje de voz Arrastre la imagen aquí para adjun…" at bounding box center [427, 230] width 155 height 37
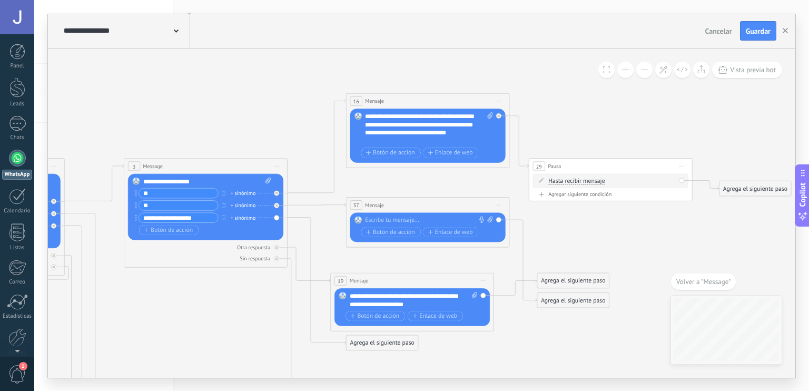
drag, startPoint x: 356, startPoint y: 218, endPoint x: 397, endPoint y: 217, distance: 40.6
click at [397, 217] on div "Reemplazar Quitar Convertir a mensaje de voz Arrastre la imagen aquí para adjun…" at bounding box center [427, 227] width 155 height 30
click at [397, 217] on div at bounding box center [426, 220] width 122 height 8
click at [385, 233] on span "Botón de acción" at bounding box center [390, 232] width 49 height 6
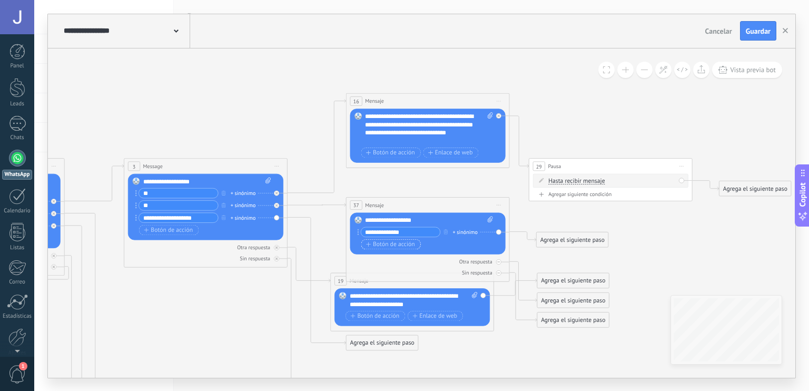
type input "**********"
click at [386, 244] on span "Botón de acción" at bounding box center [390, 244] width 49 height 6
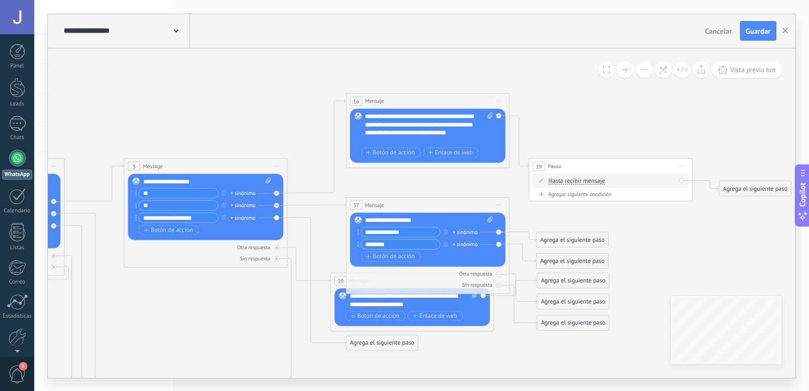
type input "********"
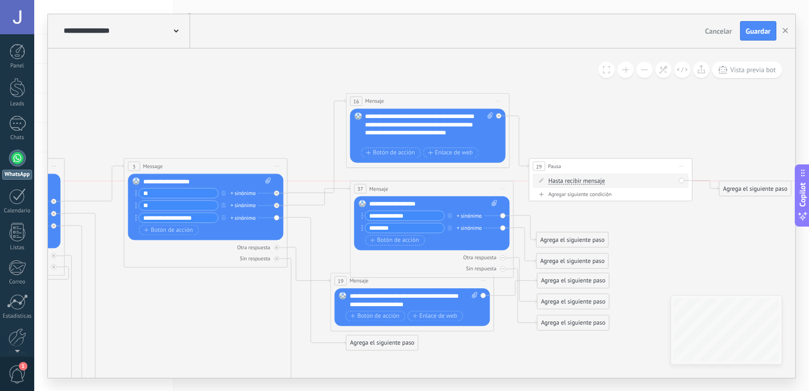
drag, startPoint x: 451, startPoint y: 199, endPoint x: 455, endPoint y: 183, distance: 16.4
click at [455, 183] on div "37 Mensaje ******* (a): Todos los contactos - canales seleccionados Todos los c…" at bounding box center [431, 188] width 163 height 15
drag, startPoint x: 350, startPoint y: 347, endPoint x: 339, endPoint y: 365, distance: 21.1
click at [339, 365] on div "Agrega el siguiente paso" at bounding box center [371, 361] width 72 height 14
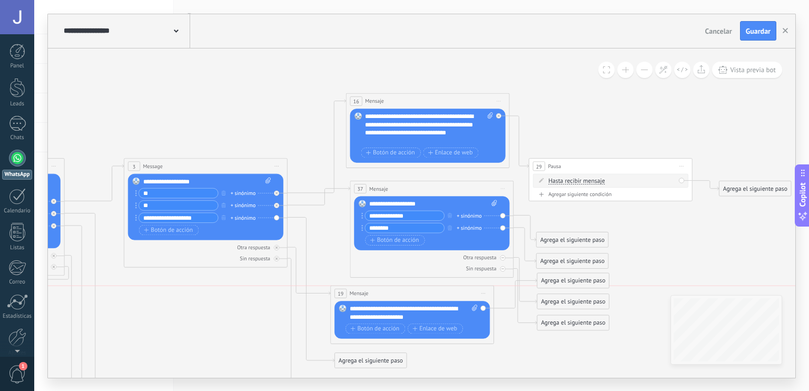
drag, startPoint x: 444, startPoint y: 281, endPoint x: 444, endPoint y: 293, distance: 12.6
click at [444, 293] on div "19 Mensaje ******* (a): Todos los contactos - canales seleccionados Todos los c…" at bounding box center [412, 293] width 163 height 15
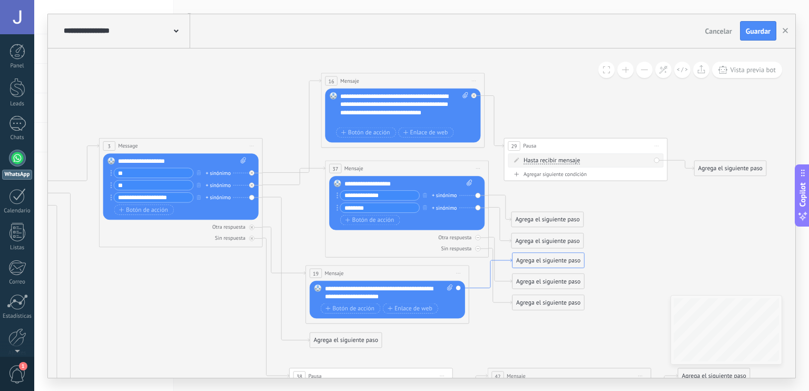
drag, startPoint x: 506, startPoint y: 306, endPoint x: 480, endPoint y: 286, distance: 32.3
drag, startPoint x: 577, startPoint y: 258, endPoint x: 577, endPoint y: 324, distance: 66.4
click at [577, 324] on div "Agrega el siguiente paso" at bounding box center [548, 326] width 72 height 14
drag, startPoint x: 581, startPoint y: 281, endPoint x: 602, endPoint y: 260, distance: 29.8
click at [602, 260] on div "Agrega el siguiente paso" at bounding box center [569, 265] width 72 height 14
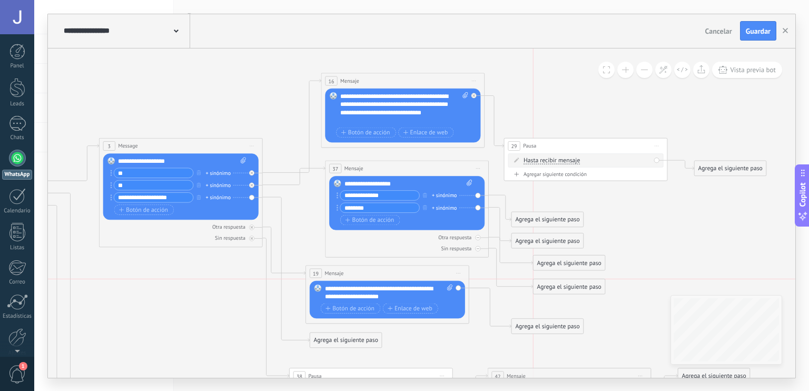
drag, startPoint x: 575, startPoint y: 298, endPoint x: 595, endPoint y: 285, distance: 24.0
click at [595, 285] on div "Agrega el siguiente paso" at bounding box center [570, 287] width 72 height 14
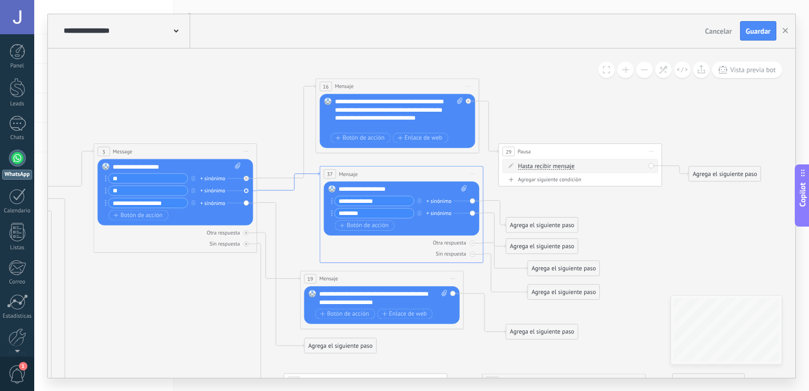
drag, startPoint x: 280, startPoint y: 181, endPoint x: 275, endPoint y: 187, distance: 7.5
click at [275, 187] on icon at bounding box center [288, 181] width 63 height 18
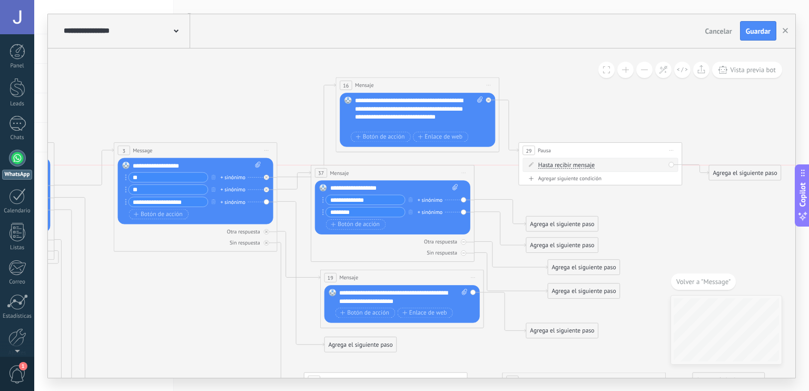
drag, startPoint x: 384, startPoint y: 168, endPoint x: 355, endPoint y: 170, distance: 29.1
click at [355, 170] on div "37 Mensaje ******* (a): Todos los contactos - canales seleccionados Todos los c…" at bounding box center [392, 172] width 163 height 15
click at [565, 227] on div "Agrega el siguiente paso" at bounding box center [562, 224] width 72 height 14
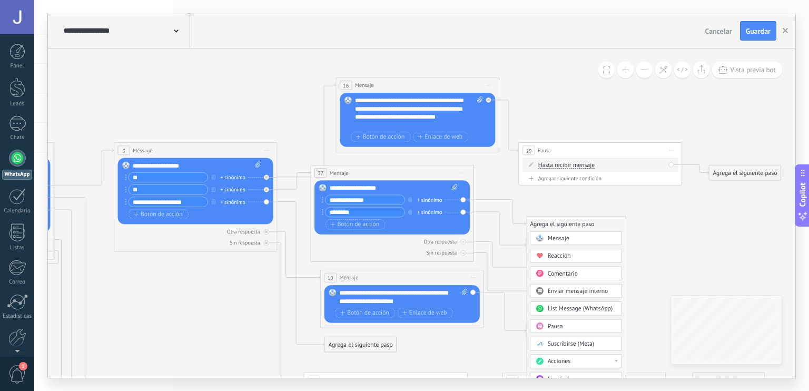
click at [568, 239] on span "Mensaje" at bounding box center [559, 238] width 22 height 8
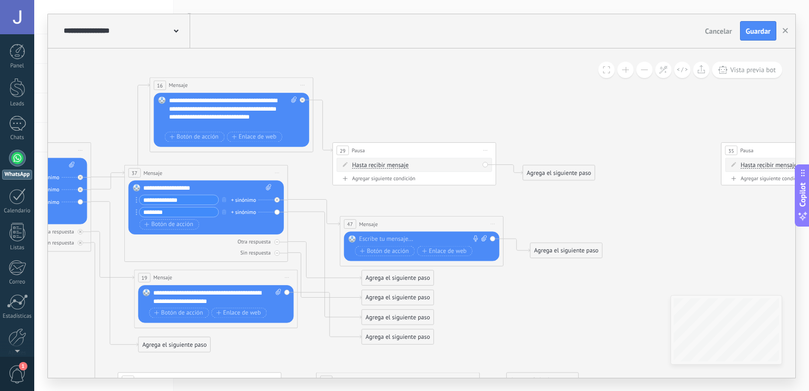
click at [436, 237] on div at bounding box center [420, 239] width 122 height 8
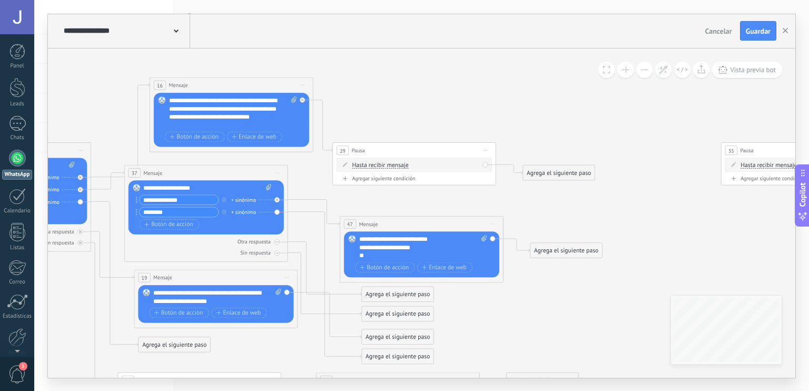
click at [380, 253] on div "**********" at bounding box center [416, 251] width 114 height 16
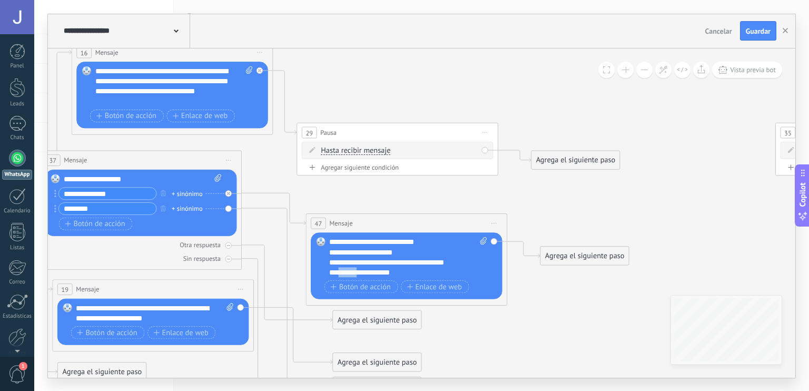
drag, startPoint x: 358, startPoint y: 272, endPoint x: 337, endPoint y: 273, distance: 20.6
click at [337, 273] on div "**********" at bounding box center [399, 262] width 140 height 30
click at [399, 272] on div "**********" at bounding box center [399, 262] width 140 height 30
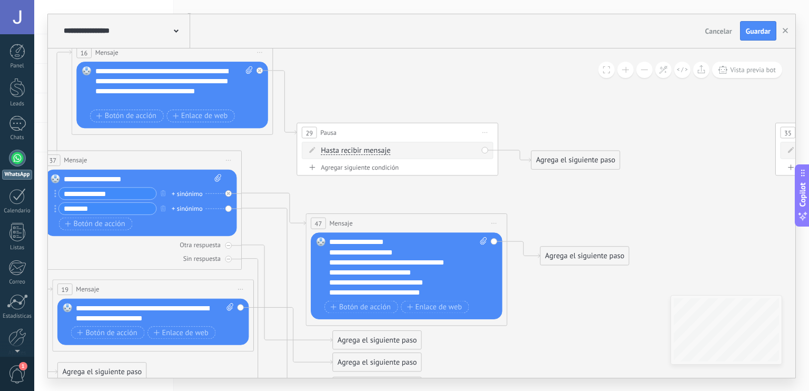
click at [332, 241] on div "**********" at bounding box center [408, 267] width 158 height 61
click at [406, 272] on div "**********" at bounding box center [399, 272] width 140 height 51
click at [449, 287] on div "**********" at bounding box center [399, 272] width 140 height 51
click at [386, 271] on div "**********" at bounding box center [399, 272] width 140 height 51
click at [443, 288] on div "**********" at bounding box center [399, 272] width 140 height 51
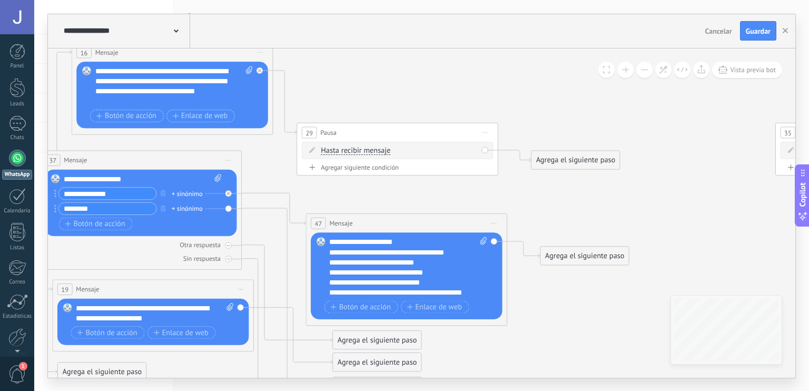
scroll to position [21, 0]
click at [575, 258] on div "Agrega el siguiente paso" at bounding box center [585, 256] width 89 height 17
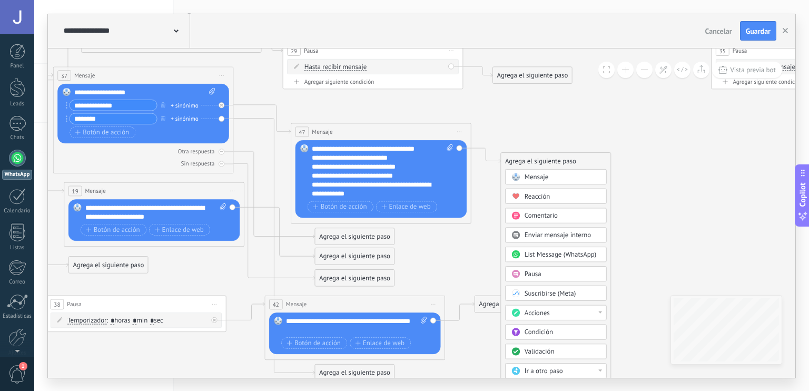
drag, startPoint x: 679, startPoint y: 288, endPoint x: 622, endPoint y: 173, distance: 128.7
click at [622, 173] on icon at bounding box center [327, 353] width 2138 height 1218
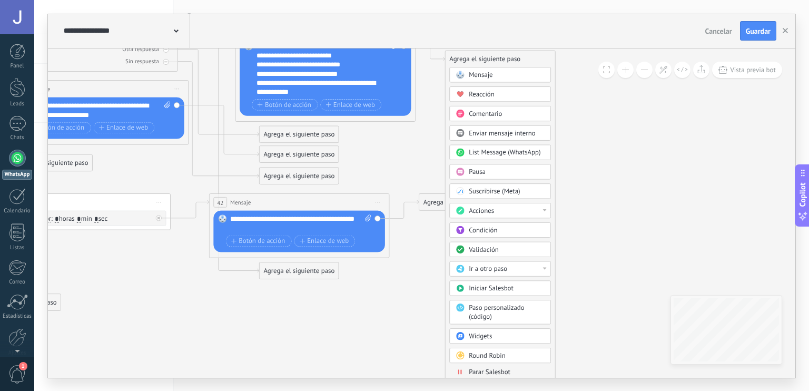
drag, startPoint x: 685, startPoint y: 228, endPoint x: 632, endPoint y: 143, distance: 100.1
click at [632, 143] on icon at bounding box center [272, 251] width 2138 height 1218
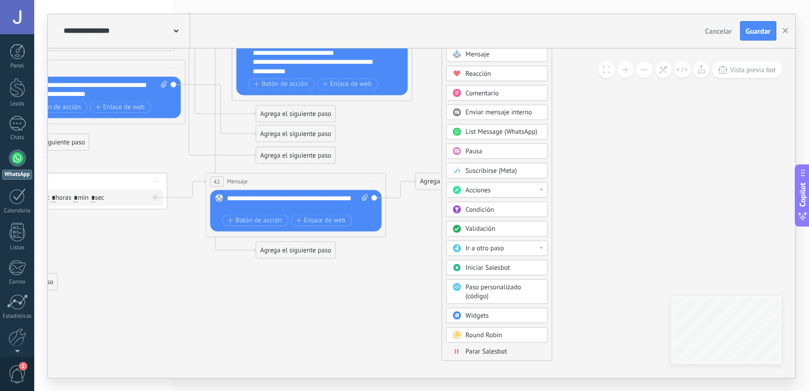
drag, startPoint x: 580, startPoint y: 231, endPoint x: 577, endPoint y: 213, distance: 18.1
click at [577, 213] on icon at bounding box center [268, 231] width 2138 height 1218
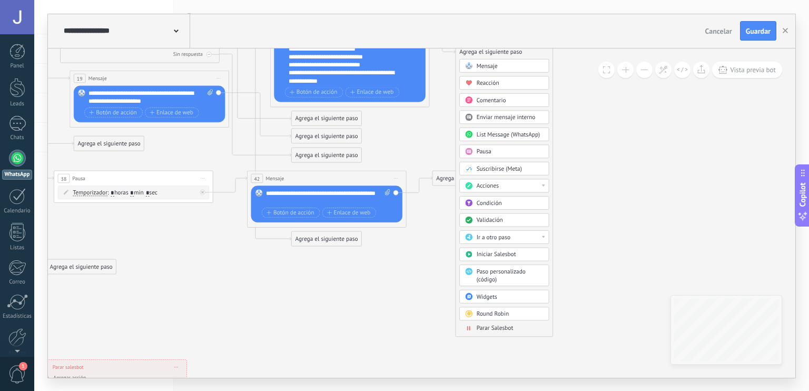
click at [397, 305] on icon at bounding box center [302, 222] width 1888 height 1076
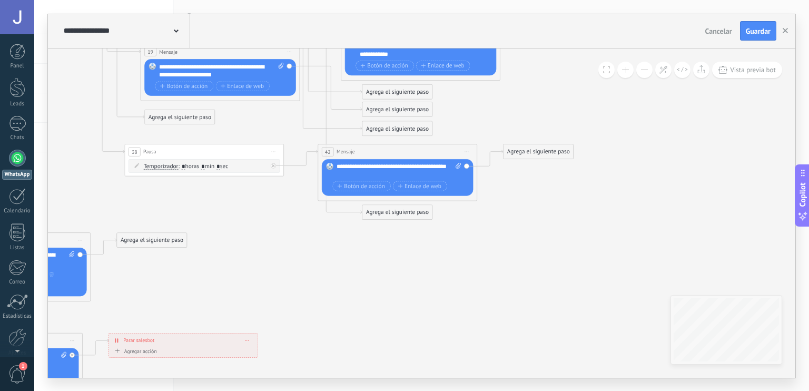
drag, startPoint x: 248, startPoint y: 323, endPoint x: 328, endPoint y: 296, distance: 84.8
click at [328, 296] on icon at bounding box center [373, 195] width 1888 height 1076
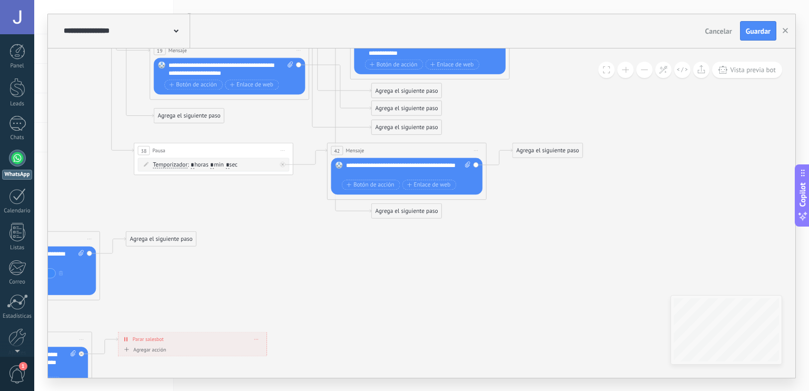
click at [182, 153] on div "38 Pausa ***** Iniciar vista previa aquí Cambiar nombre Duplicar [GEOGRAPHIC_DA…" at bounding box center [213, 150] width 159 height 15
drag, startPoint x: 488, startPoint y: 242, endPoint x: 414, endPoint y: 293, distance: 89.7
click at [414, 293] on icon at bounding box center [382, 194] width 1888 height 1076
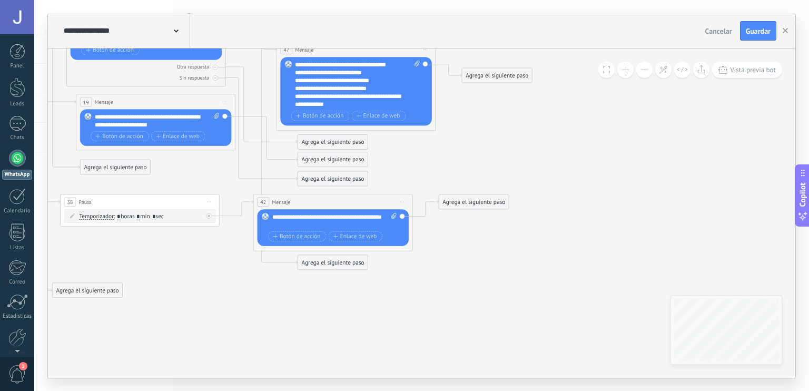
click at [489, 77] on div "Agrega el siguiente paso" at bounding box center [497, 75] width 70 height 13
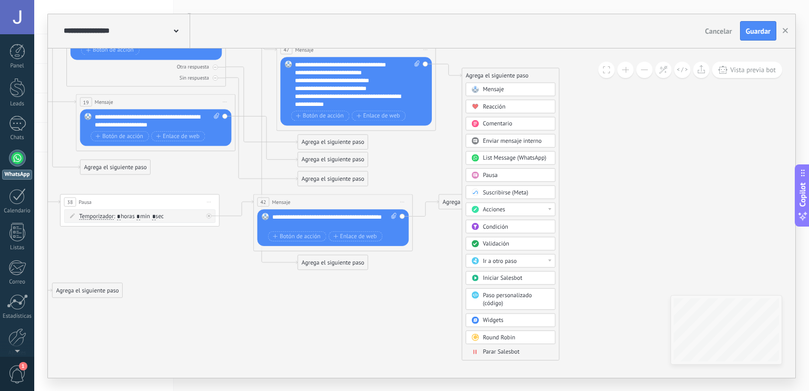
click at [512, 174] on div "Pausa" at bounding box center [516, 175] width 67 height 8
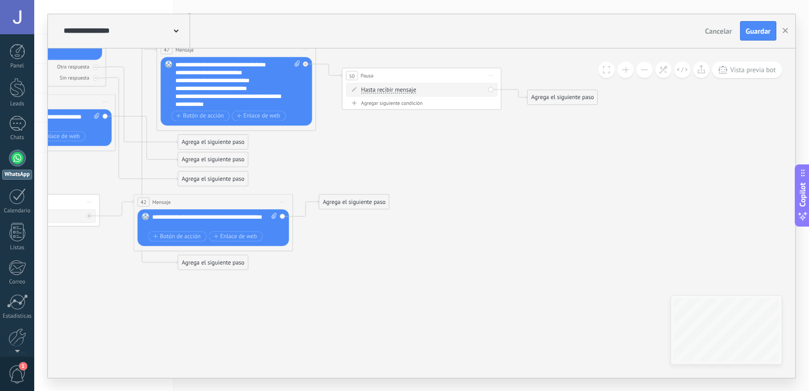
click at [417, 91] on div "Hasta recibir mensaje Hasta recibir mensaje Temporizador Excepto horas laborale…" at bounding box center [423, 90] width 124 height 8
click at [398, 100] on div "Agregar siguiente condición" at bounding box center [421, 103] width 151 height 7
click at [491, 106] on div "Temporizador Temporizador Excepto horas laborales Hasta que se abrió el video H…" at bounding box center [421, 107] width 151 height 14
click at [423, 105] on input "*" at bounding box center [421, 107] width 4 height 6
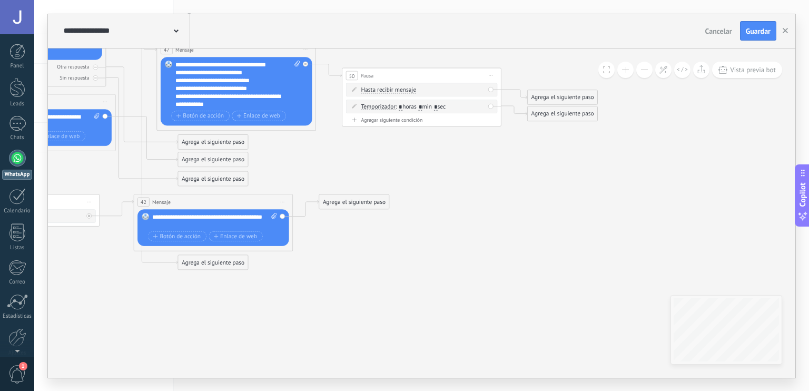
type input "*"
click at [542, 96] on div "Agrega el siguiente paso" at bounding box center [563, 97] width 70 height 13
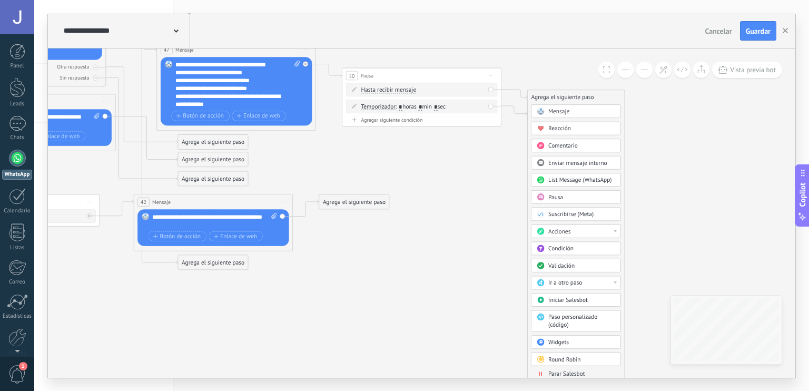
click at [572, 110] on div "Mensaje" at bounding box center [581, 111] width 67 height 8
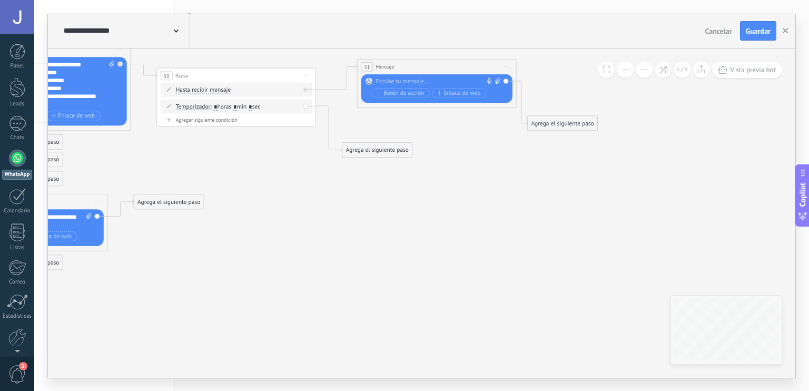
drag, startPoint x: 367, startPoint y: 97, endPoint x: 383, endPoint y: 67, distance: 34.2
click at [383, 67] on span "Mensaje" at bounding box center [385, 66] width 18 height 7
click at [404, 77] on div at bounding box center [435, 81] width 119 height 8
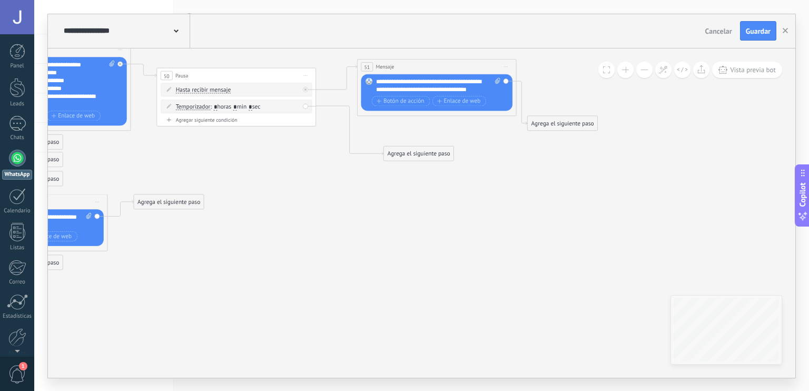
drag, startPoint x: 380, startPoint y: 154, endPoint x: 419, endPoint y: 158, distance: 39.7
click at [419, 158] on div "Agrega el siguiente paso" at bounding box center [419, 153] width 70 height 13
click at [419, 156] on div "Agrega el siguiente paso" at bounding box center [417, 153] width 70 height 13
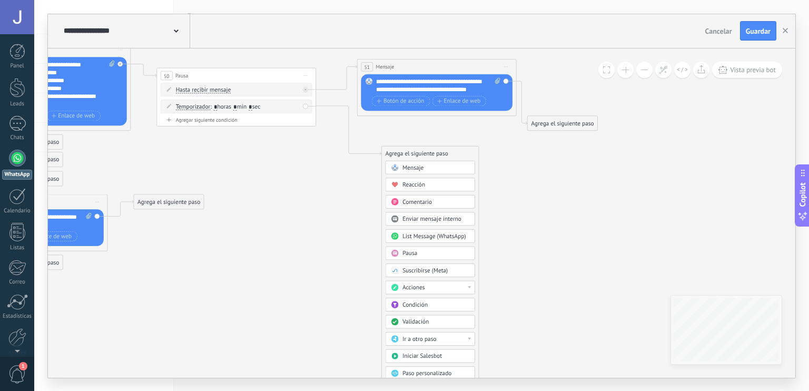
click at [424, 165] on div "Mensaje" at bounding box center [436, 168] width 67 height 8
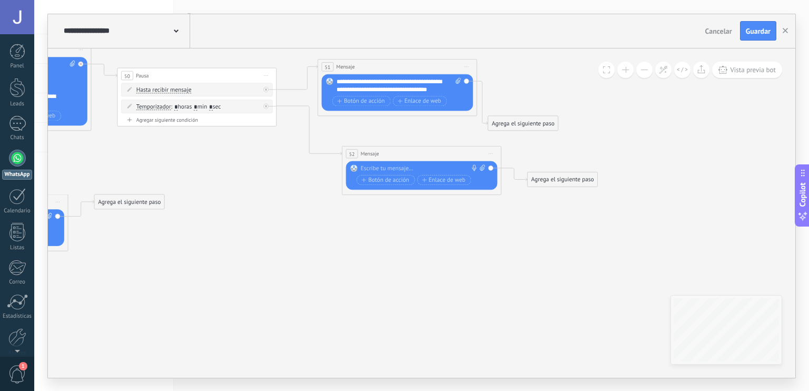
click at [424, 165] on div at bounding box center [420, 168] width 119 height 8
click at [362, 176] on div "*******" at bounding box center [416, 176] width 111 height 8
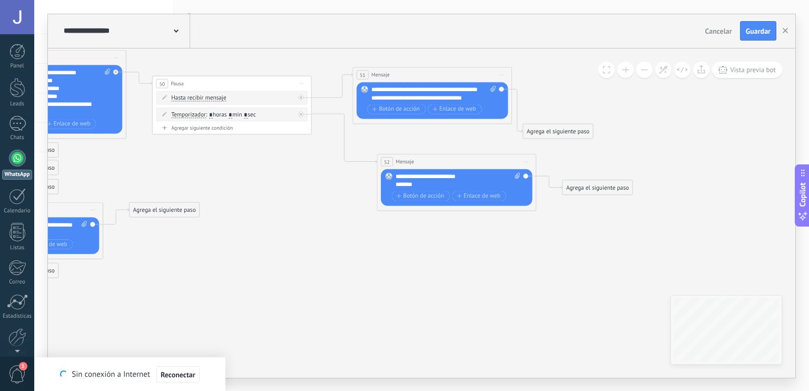
drag, startPoint x: 403, startPoint y: 264, endPoint x: 437, endPoint y: 272, distance: 35.8
click at [761, 33] on span "Guardar" at bounding box center [758, 30] width 25 height 7
click at [432, 183] on div "*******" at bounding box center [451, 184] width 111 height 8
click at [425, 194] on span "Botón de acción" at bounding box center [420, 196] width 47 height 6
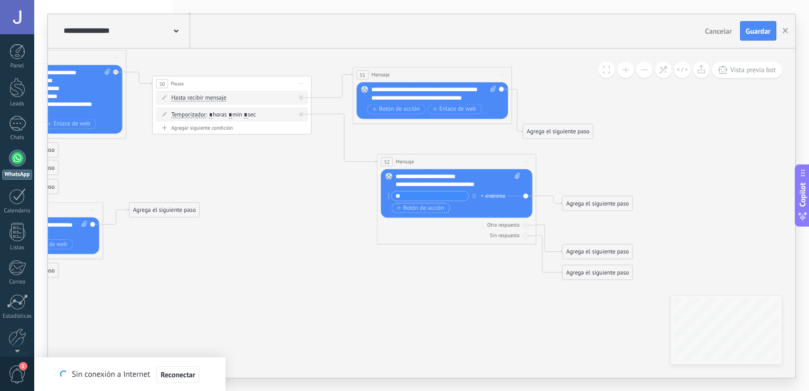
type input "**"
click at [426, 206] on span "Botón de acción" at bounding box center [420, 207] width 47 height 6
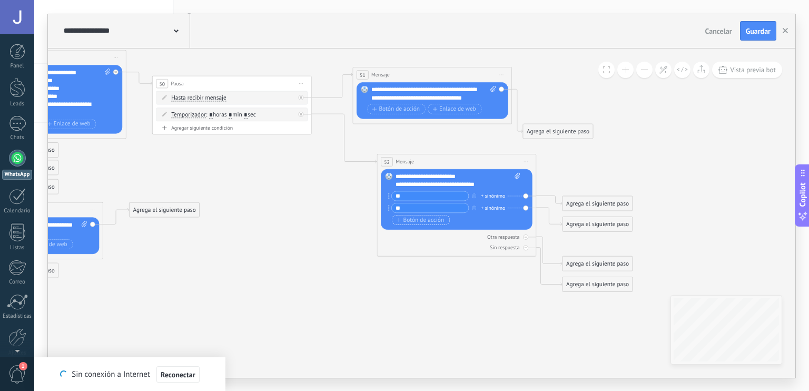
type input "**"
click at [416, 220] on span "Botón de acción" at bounding box center [420, 220] width 47 height 6
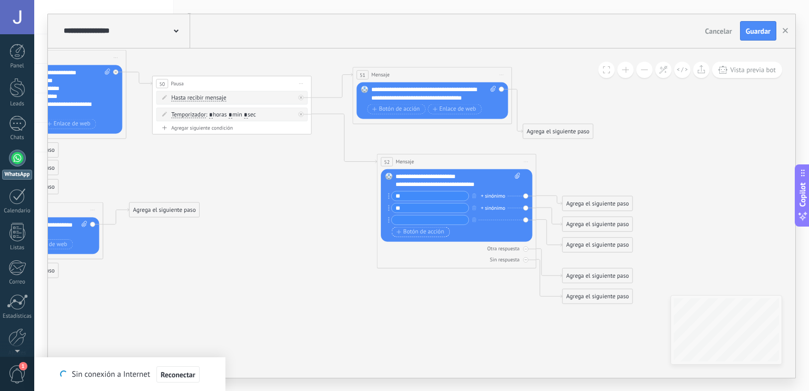
type input "*"
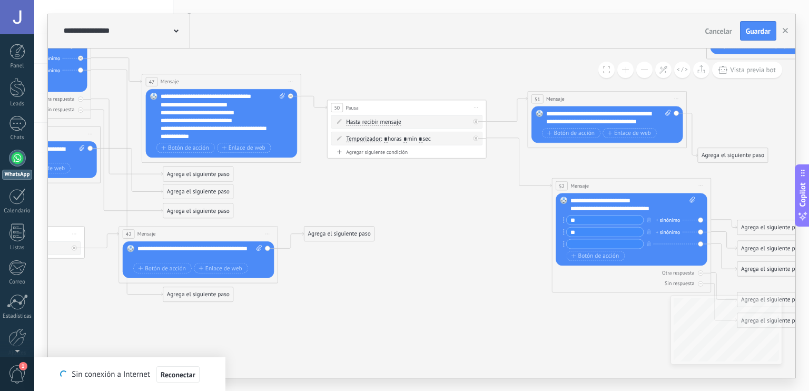
drag, startPoint x: 271, startPoint y: 254, endPoint x: 472, endPoint y: 281, distance: 202.5
click at [472, 281] on icon at bounding box center [174, 277] width 1888 height 1076
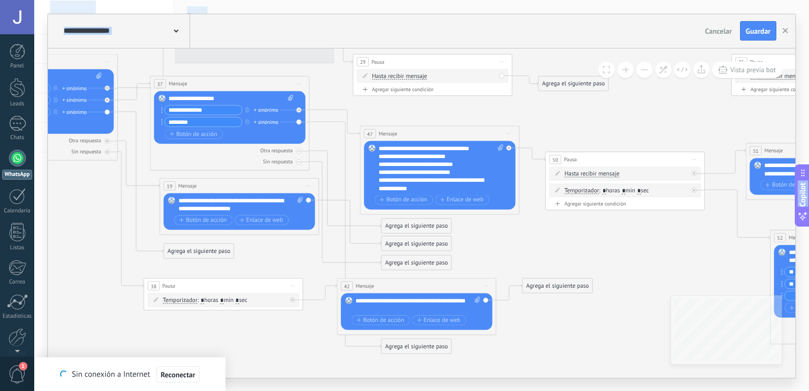
drag, startPoint x: 355, startPoint y: 344, endPoint x: 560, endPoint y: 413, distance: 216.4
click at [560, 390] on html ".abccls-1,.abccls-2{fill-rule:evenodd}.abccls-2{fill:#fff} .abfcls-1{fill:none}…" at bounding box center [404, 195] width 809 height 391
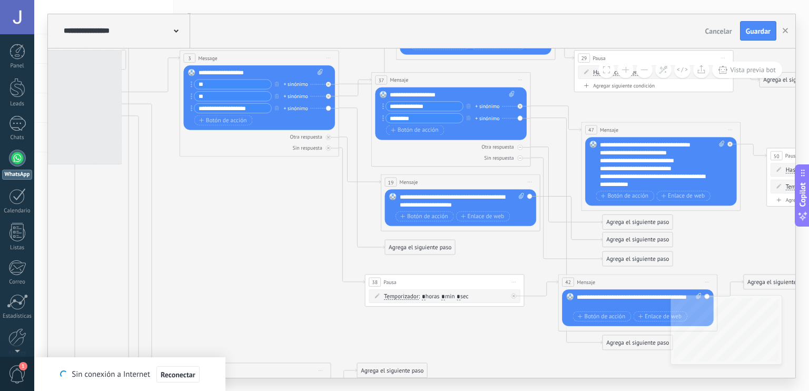
drag, startPoint x: 130, startPoint y: 279, endPoint x: 339, endPoint y: 256, distance: 210.4
click at [339, 256] on icon at bounding box center [614, 325] width 1888 height 1076
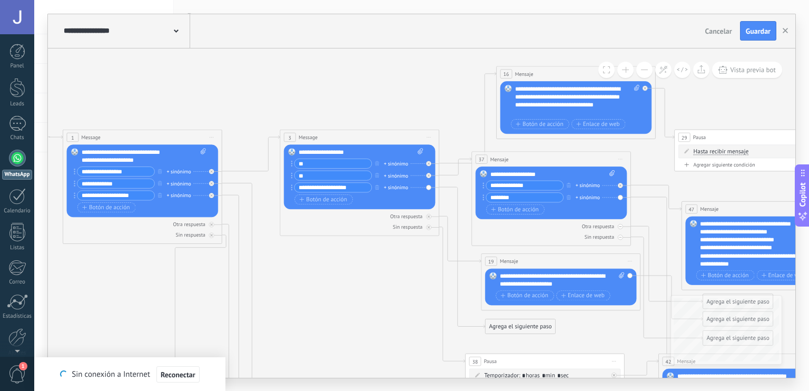
drag, startPoint x: 234, startPoint y: 199, endPoint x: 348, endPoint y: 278, distance: 138.6
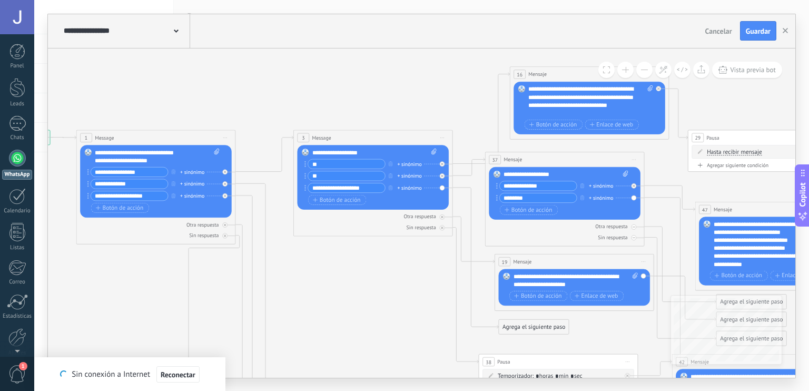
drag, startPoint x: 159, startPoint y: 194, endPoint x: 91, endPoint y: 195, distance: 68.0
click at [91, 195] on input "**********" at bounding box center [129, 195] width 77 height 9
drag, startPoint x: 376, startPoint y: 184, endPoint x: 277, endPoint y: 191, distance: 99.3
paste input "text"
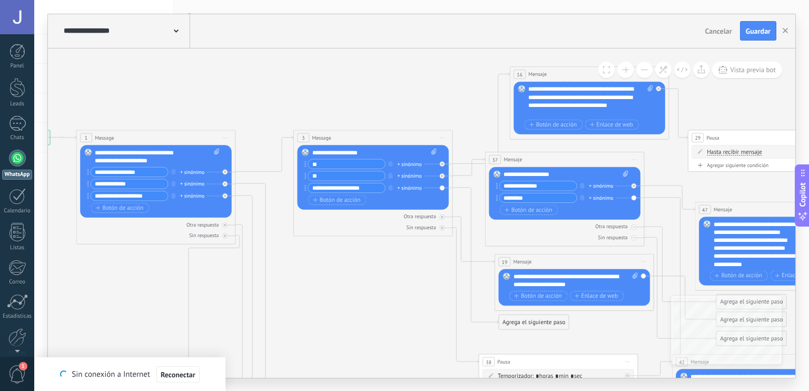
type input "**********"
drag, startPoint x: 418, startPoint y: 305, endPoint x: 131, endPoint y: 150, distance: 326.0
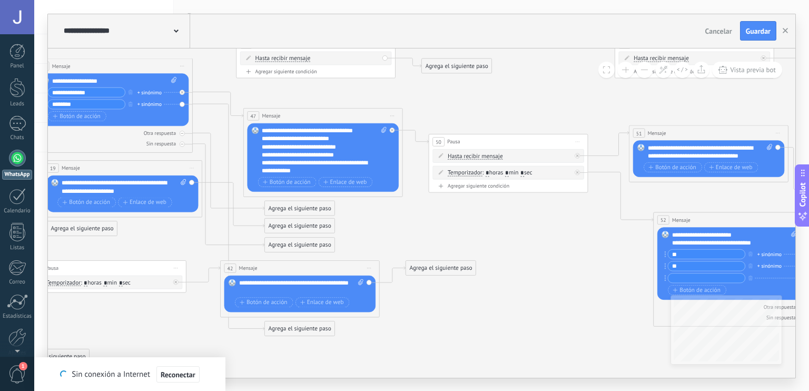
drag, startPoint x: 642, startPoint y: 231, endPoint x: 473, endPoint y: 290, distance: 178.9
click at [473, 290] on icon at bounding box center [275, 311] width 1888 height 1076
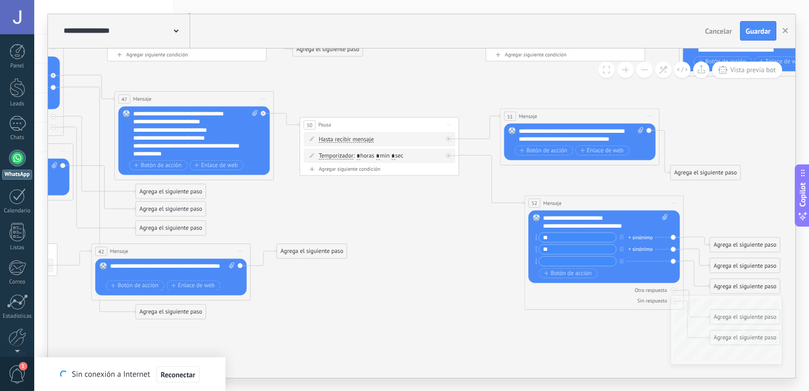
drag, startPoint x: 603, startPoint y: 292, endPoint x: 477, endPoint y: 278, distance: 126.8
click at [477, 278] on icon at bounding box center [146, 295] width 1888 height 1076
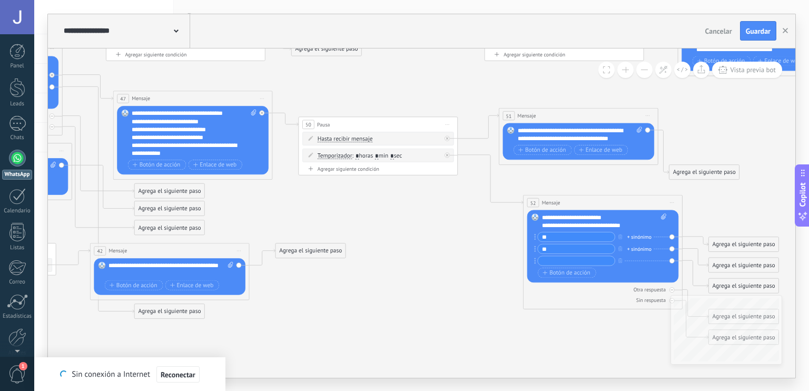
click at [603, 261] on input "text" at bounding box center [576, 260] width 77 height 9
paste input "**********"
type input "**********"
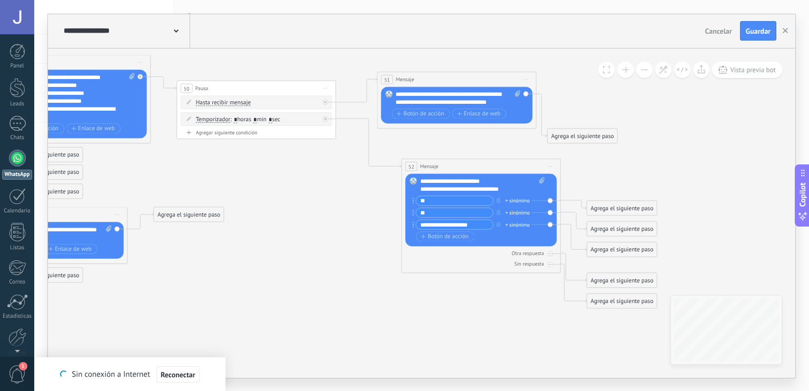
drag, startPoint x: 432, startPoint y: 321, endPoint x: 310, endPoint y: 285, distance: 127.0
click at [310, 285] on icon at bounding box center [24, 258] width 1888 height 1076
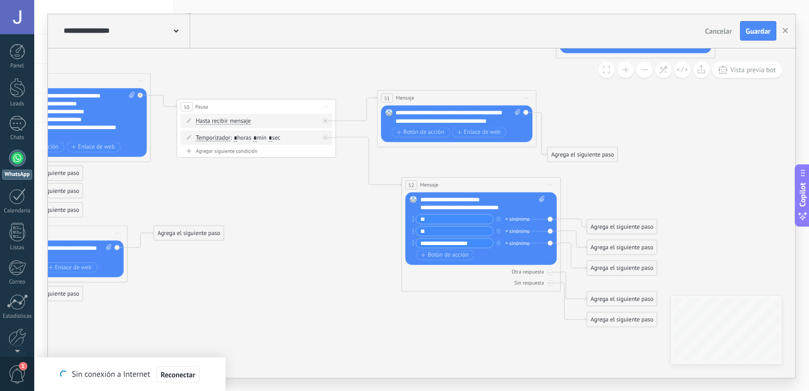
drag, startPoint x: 646, startPoint y: 161, endPoint x: 646, endPoint y: 180, distance: 18.4
click at [646, 180] on icon at bounding box center [24, 277] width 1888 height 1076
drag, startPoint x: 626, startPoint y: 232, endPoint x: 651, endPoint y: 211, distance: 32.9
click at [651, 211] on div "Agrega el siguiente paso" at bounding box center [647, 205] width 70 height 13
click at [670, 201] on div "Agrega el siguiente paso" at bounding box center [647, 205] width 70 height 13
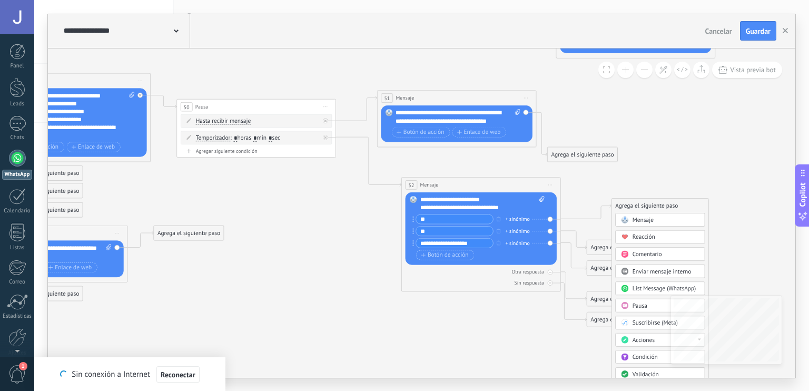
click at [670, 201] on div "Agrega el siguiente paso" at bounding box center [660, 205] width 97 height 13
click at [630, 222] on span at bounding box center [625, 220] width 16 height 6
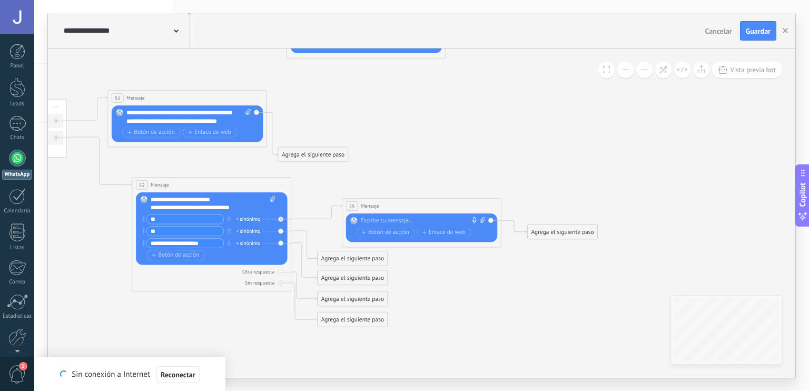
click at [431, 218] on div at bounding box center [420, 221] width 119 height 8
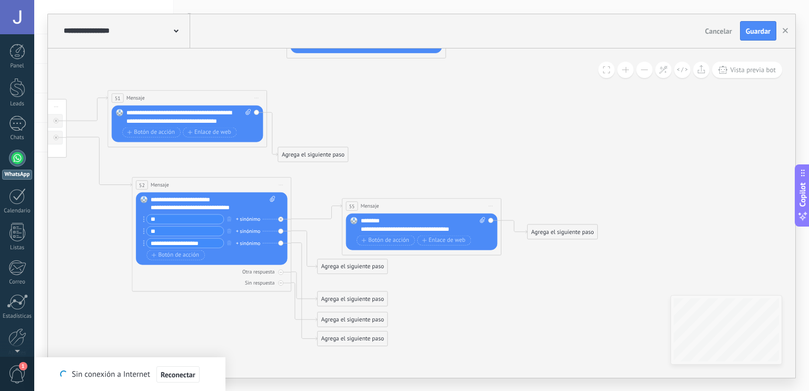
click at [563, 231] on div "Agrega el siguiente paso" at bounding box center [563, 231] width 70 height 13
click at [563, 334] on span "Pausa" at bounding box center [555, 331] width 15 height 7
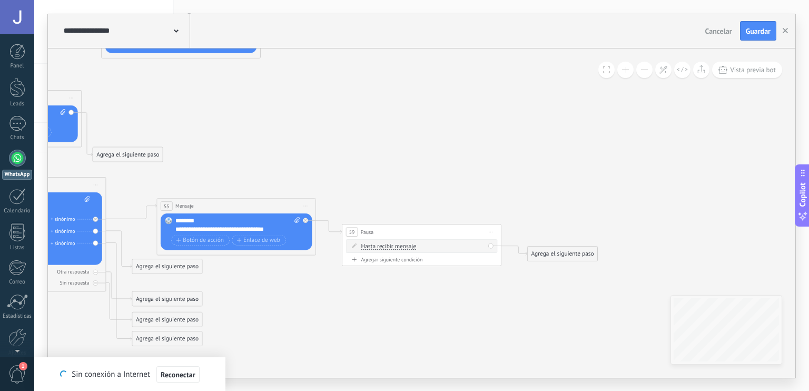
click at [384, 258] on div "Agregar siguiente condición" at bounding box center [421, 259] width 151 height 7
click at [423, 264] on input "*" at bounding box center [421, 263] width 4 height 6
type input "*"
click at [550, 266] on div "Agrega el siguiente paso" at bounding box center [563, 269] width 70 height 13
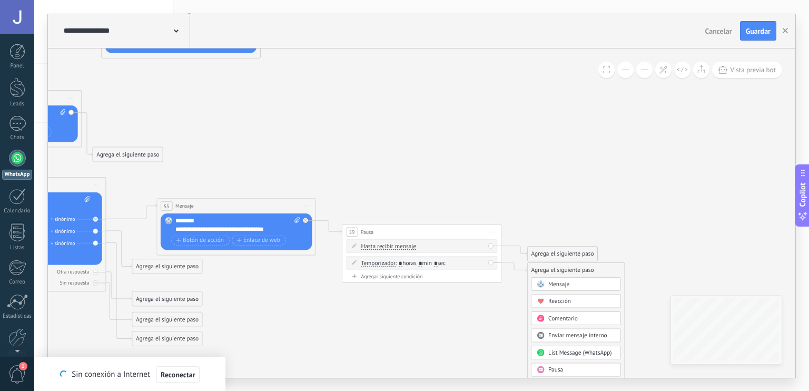
click at [556, 285] on span "Mensaje" at bounding box center [558, 283] width 21 height 7
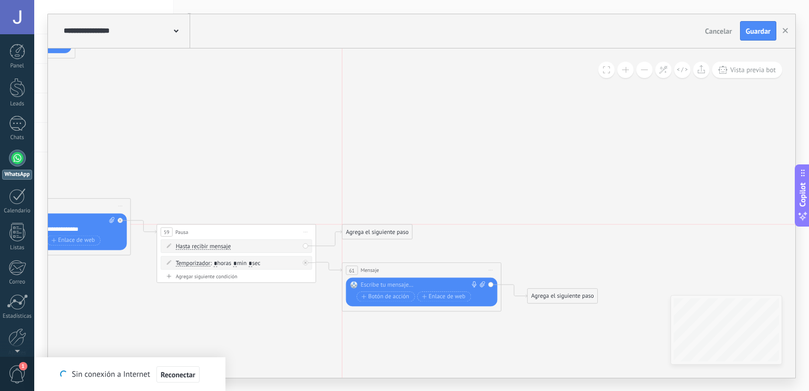
drag, startPoint x: 381, startPoint y: 251, endPoint x: 381, endPoint y: 225, distance: 25.3
click at [381, 225] on div "Agrega el siguiente paso" at bounding box center [377, 231] width 70 height 13
click at [400, 281] on div at bounding box center [420, 285] width 119 height 8
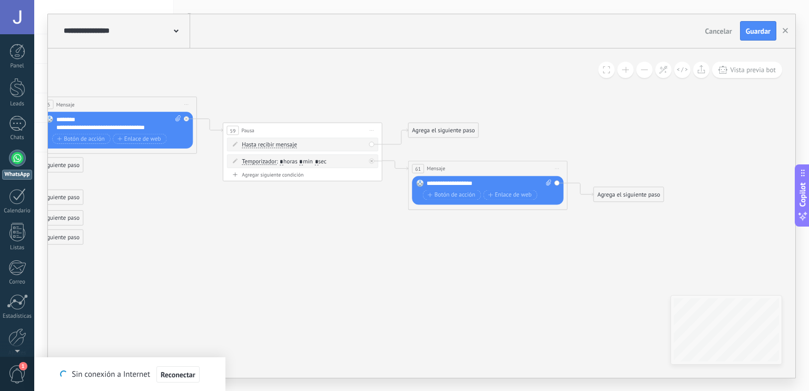
drag, startPoint x: 507, startPoint y: 187, endPoint x: 392, endPoint y: 190, distance: 115.4
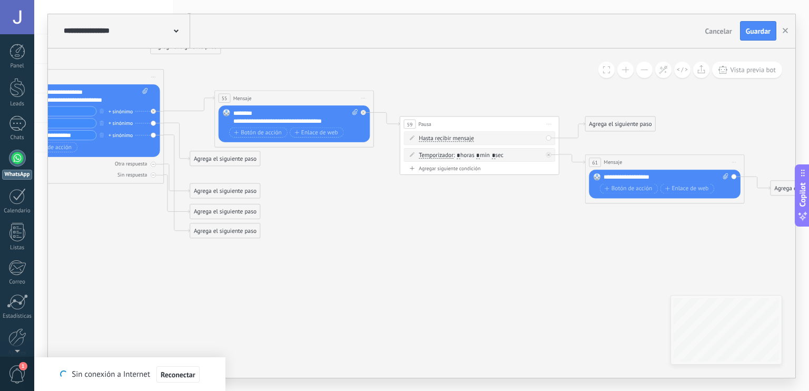
drag, startPoint x: 320, startPoint y: 259, endPoint x: 548, endPoint y: 222, distance: 230.6
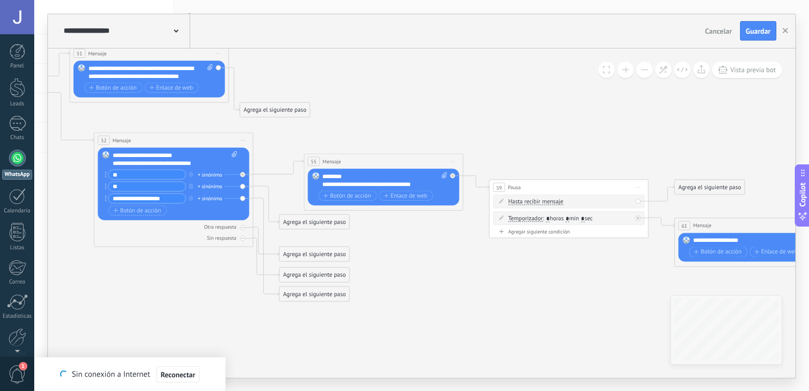
drag, startPoint x: 319, startPoint y: 174, endPoint x: 408, endPoint y: 238, distance: 109.2
drag, startPoint x: 295, startPoint y: 217, endPoint x: 348, endPoint y: 227, distance: 54.7
click at [348, 227] on div "Agrega el siguiente paso" at bounding box center [367, 231] width 70 height 13
click at [372, 230] on div "Agrega el siguiente paso" at bounding box center [367, 231] width 70 height 13
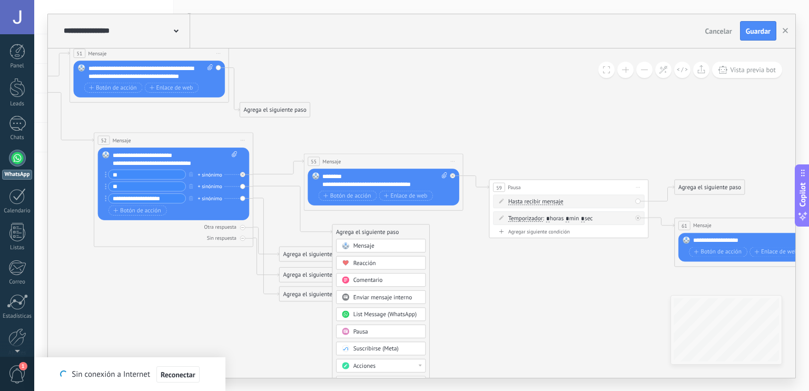
click at [369, 250] on div "Mensaje" at bounding box center [381, 246] width 90 height 14
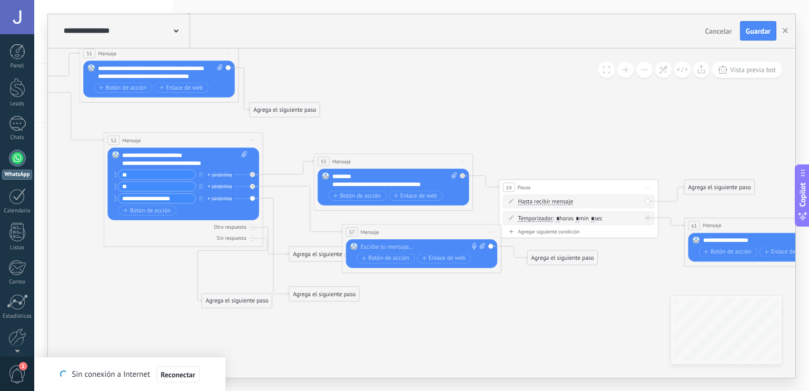
drag, startPoint x: 304, startPoint y: 273, endPoint x: 217, endPoint y: 299, distance: 90.8
click at [217, 299] on div "Agrega el siguiente paso" at bounding box center [237, 300] width 70 height 13
drag, startPoint x: 314, startPoint y: 288, endPoint x: 315, endPoint y: 334, distance: 45.8
click at [315, 334] on div "Agrega el siguiente paso" at bounding box center [324, 337] width 70 height 13
drag, startPoint x: 308, startPoint y: 251, endPoint x: 312, endPoint y: 293, distance: 41.8
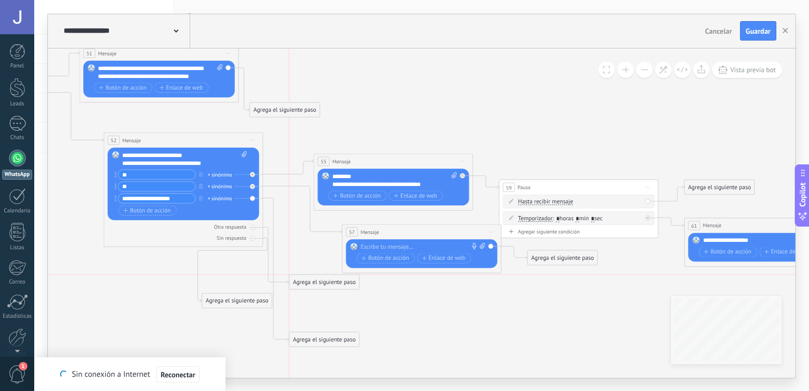
click at [312, 289] on div "Agrega el siguiente paso" at bounding box center [324, 282] width 70 height 13
click at [393, 243] on div at bounding box center [420, 247] width 119 height 8
click at [399, 255] on span "Botón de acción" at bounding box center [384, 258] width 47 height 6
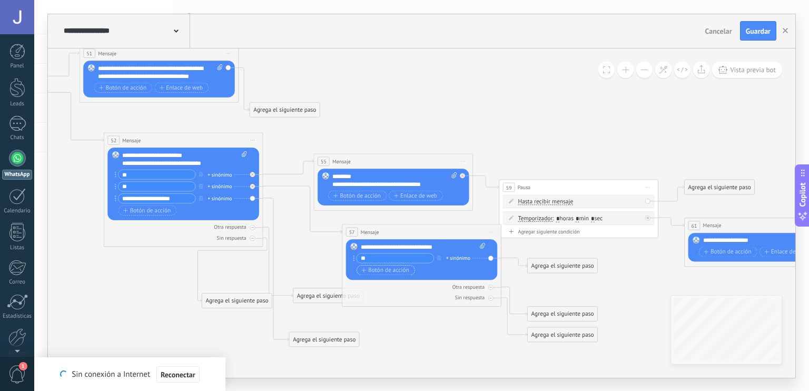
type input "**"
click at [390, 272] on span "Botón de acción" at bounding box center [384, 270] width 47 height 6
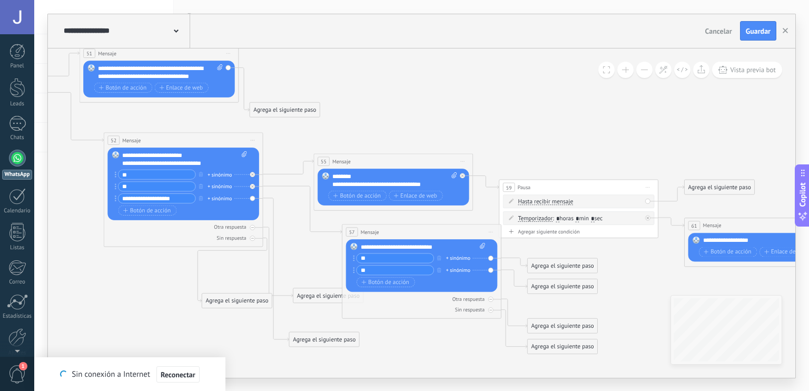
type input "**"
click at [552, 266] on div "Agrega el siguiente paso" at bounding box center [563, 265] width 70 height 13
click at [561, 277] on span "Mensaje" at bounding box center [558, 279] width 21 height 7
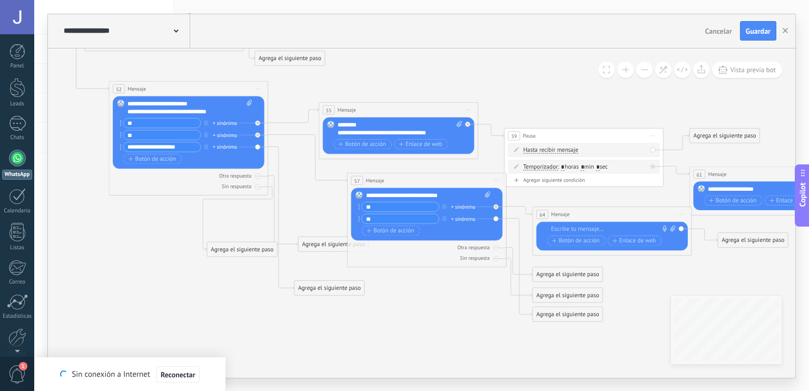
drag, startPoint x: 479, startPoint y: 340, endPoint x: 676, endPoint y: 289, distance: 203.4
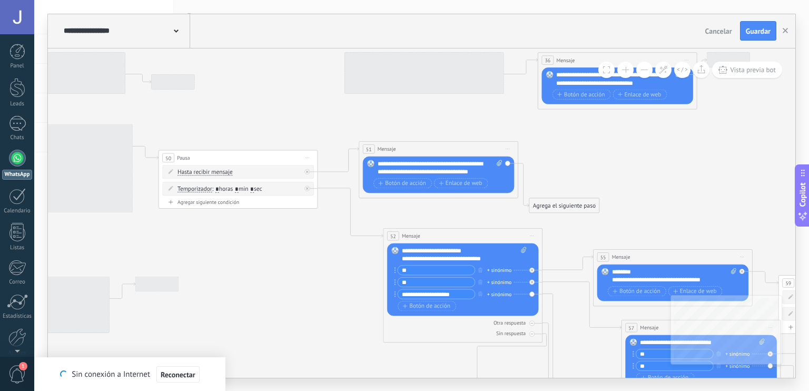
drag, startPoint x: 139, startPoint y: 268, endPoint x: 407, endPoint y: 415, distance: 305.8
click at [407, 390] on html ".abccls-1,.abccls-2{fill-rule:evenodd}.abccls-2{fill:#fff} .abfcls-1{fill:none}…" at bounding box center [404, 195] width 809 height 391
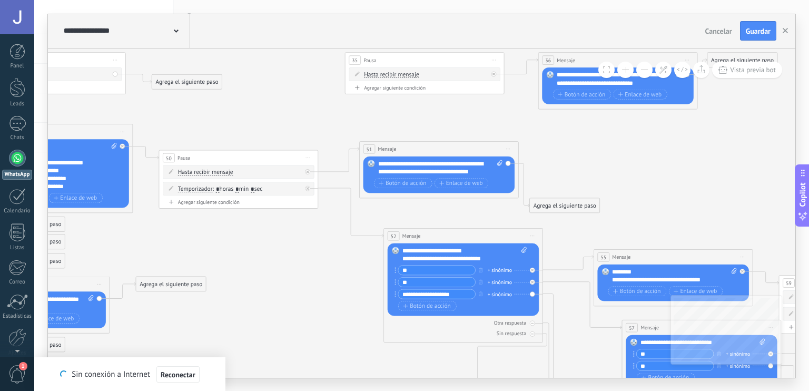
click at [323, 272] on icon at bounding box center [227, 327] width 2331 height 1076
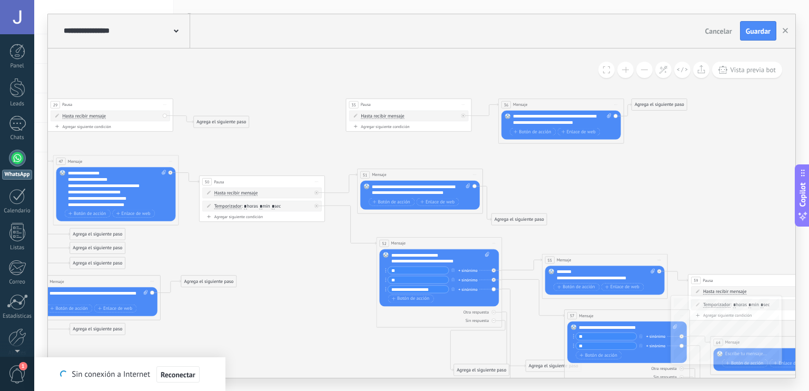
click at [263, 273] on icon at bounding box center [253, 315] width 1838 height 848
drag, startPoint x: 285, startPoint y: 253, endPoint x: 295, endPoint y: 257, distance: 11.2
click at [295, 257] on icon at bounding box center [253, 315] width 1838 height 848
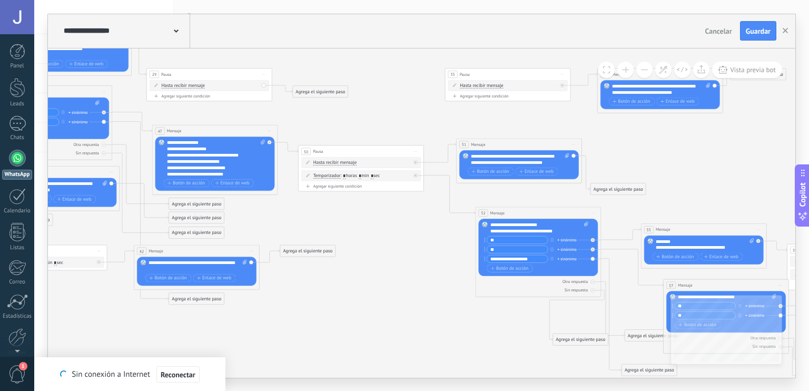
drag, startPoint x: 335, startPoint y: 278, endPoint x: 423, endPoint y: 243, distance: 94.6
click at [423, 243] on icon at bounding box center [352, 285] width 1838 height 848
drag, startPoint x: 317, startPoint y: 253, endPoint x: 352, endPoint y: 257, distance: 35.6
click at [352, 257] on div "Agrega el siguiente paso" at bounding box center [342, 257] width 55 height 11
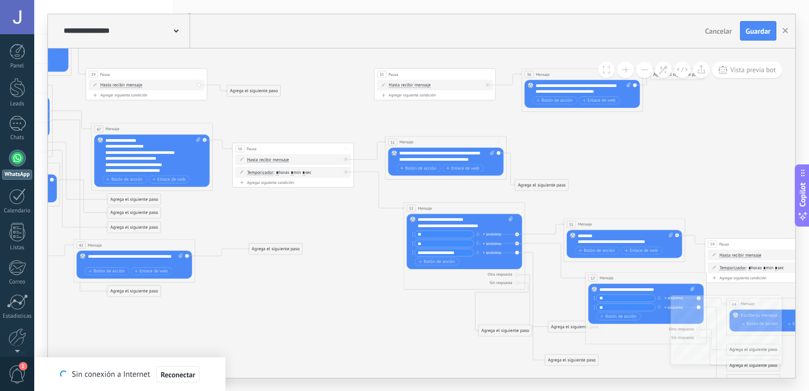
drag, startPoint x: 440, startPoint y: 220, endPoint x: 369, endPoint y: 215, distance: 71.3
click at [369, 215] on icon at bounding box center [284, 278] width 1777 height 820
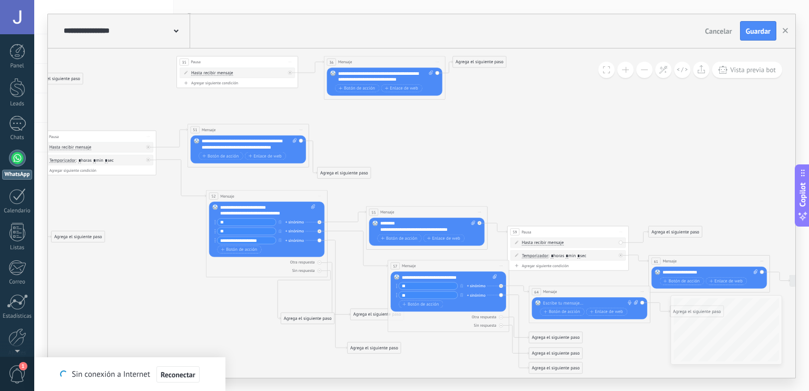
drag, startPoint x: 634, startPoint y: 171, endPoint x: 510, endPoint y: 188, distance: 125.5
click at [434, 159] on icon at bounding box center [87, 266] width 1777 height 820
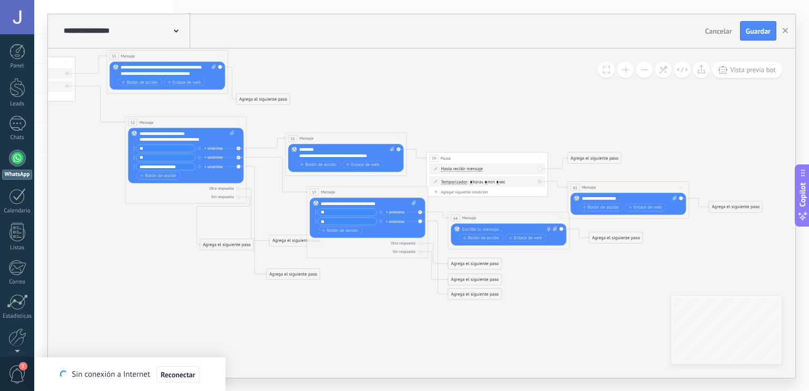
drag, startPoint x: 518, startPoint y: 192, endPoint x: 440, endPoint y: 114, distance: 110.3
click at [440, 114] on icon at bounding box center [6, 192] width 1777 height 820
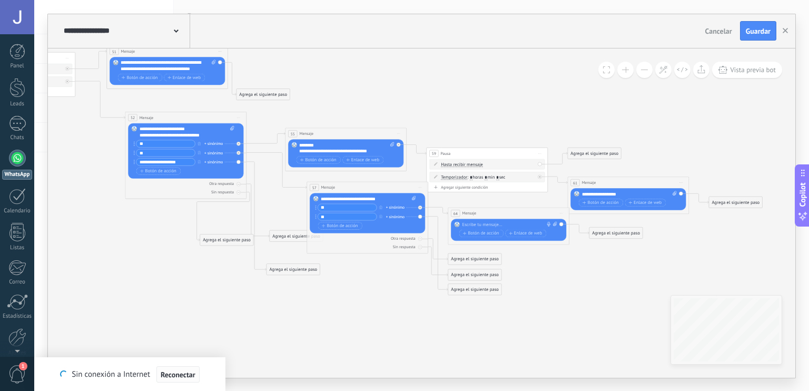
click at [183, 380] on button "Reconectar" at bounding box center [177, 374] width 43 height 17
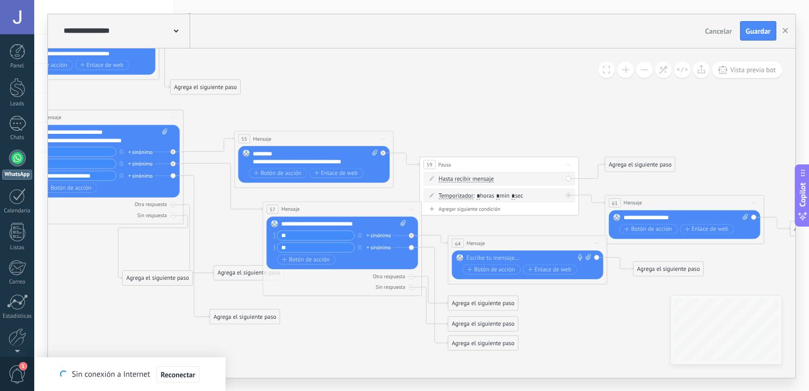
drag, startPoint x: 333, startPoint y: 212, endPoint x: 230, endPoint y: 227, distance: 103.9
drag, startPoint x: 231, startPoint y: 267, endPoint x: 231, endPoint y: 272, distance: 5.8
click at [231, 272] on div "Agrega el siguiente paso" at bounding box center [245, 277] width 70 height 13
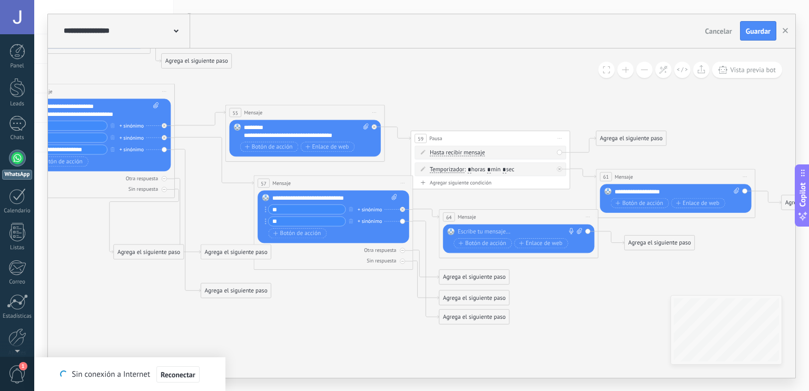
drag, startPoint x: 219, startPoint y: 240, endPoint x: 209, endPoint y: 211, distance: 30.8
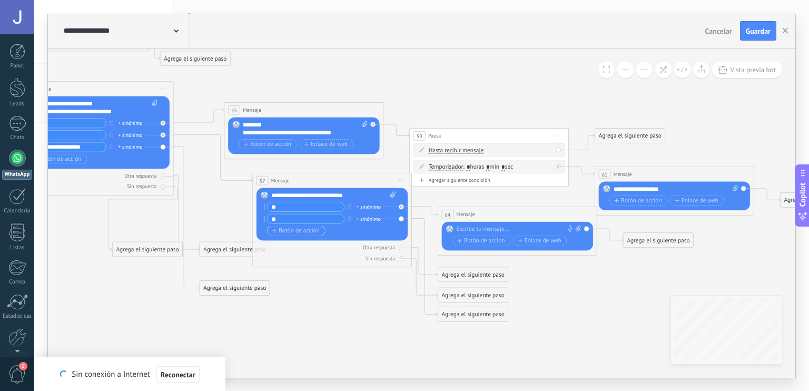
click at [275, 229] on icon "button" at bounding box center [274, 230] width 5 height 4
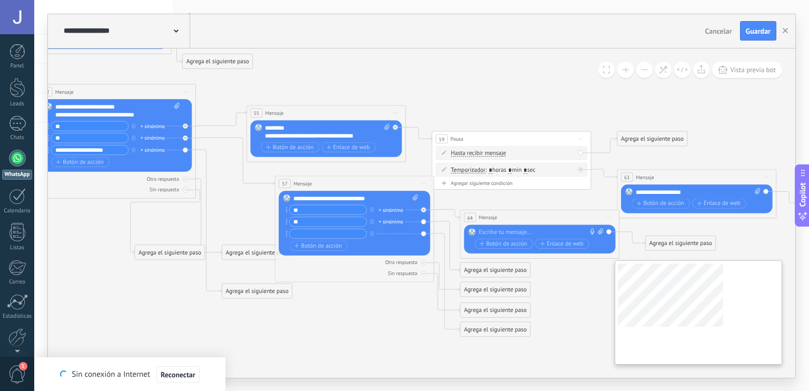
click at [675, 300] on div "**********" at bounding box center [422, 212] width 748 height 329
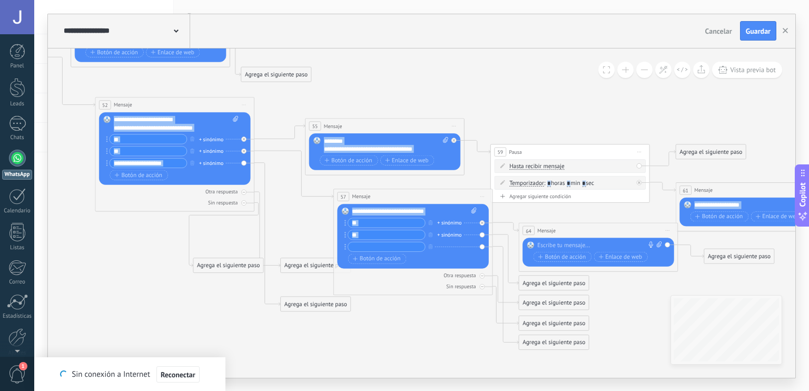
click at [171, 160] on input "**********" at bounding box center [148, 162] width 77 height 9
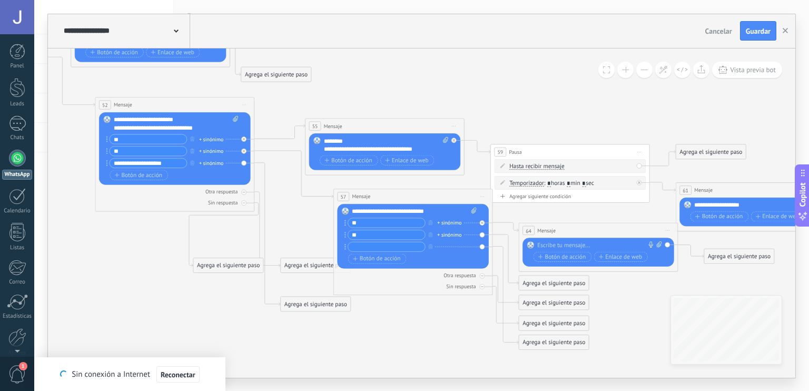
drag, startPoint x: 169, startPoint y: 165, endPoint x: 112, endPoint y: 169, distance: 57.1
click at [112, 169] on div "**********" at bounding box center [174, 158] width 129 height 48
click at [370, 247] on input "text" at bounding box center [386, 246] width 77 height 9
paste input "**********"
type input "**********"
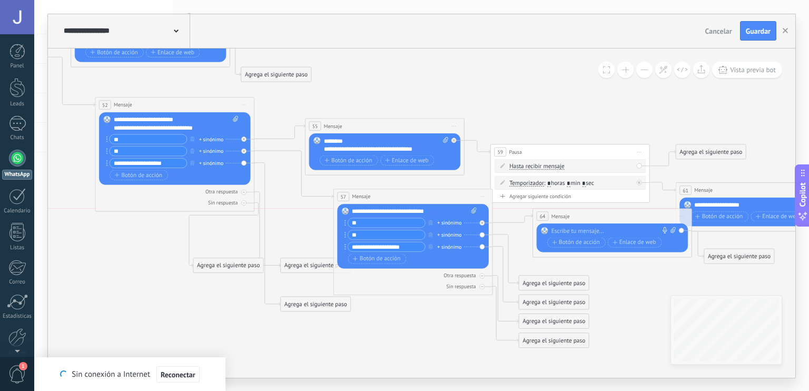
drag, startPoint x: 581, startPoint y: 232, endPoint x: 595, endPoint y: 220, distance: 19.0
click at [595, 220] on div "64 Mensaje ******* (a): Todos los contactos - canales seleccionados Todos los c…" at bounding box center [612, 216] width 159 height 15
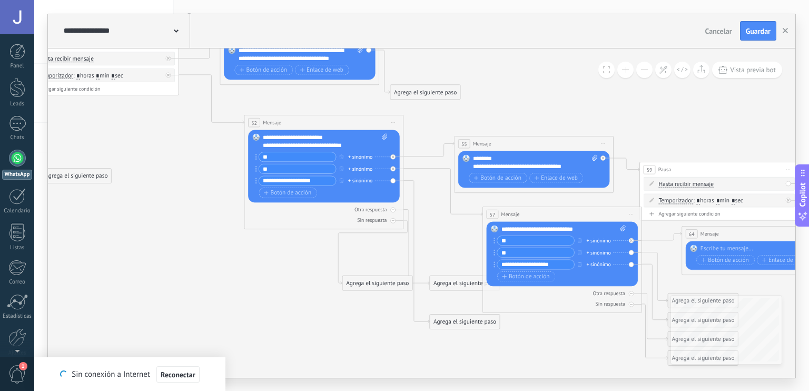
drag, startPoint x: 277, startPoint y: 364, endPoint x: 436, endPoint y: 390, distance: 161.8
click at [436, 390] on html ".abccls-1,.abccls-2{fill-rule:evenodd}.abccls-2{fill:#fff} .abfcls-1{fill:none}…" at bounding box center [404, 195] width 809 height 391
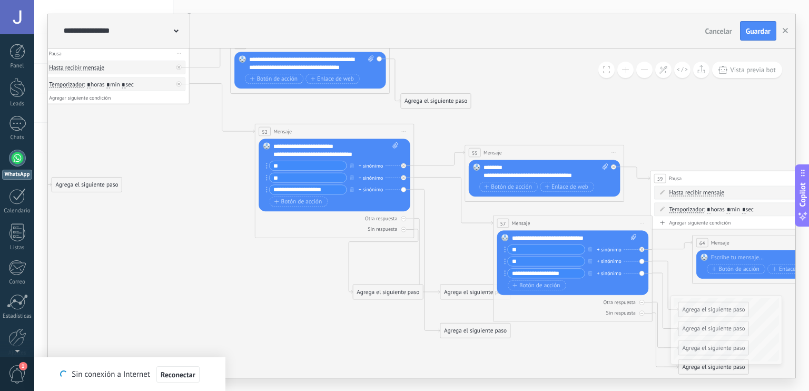
drag, startPoint x: 324, startPoint y: 314, endPoint x: 413, endPoint y: 100, distance: 232.2
click at [413, 100] on icon at bounding box center [98, 223] width 2331 height 1076
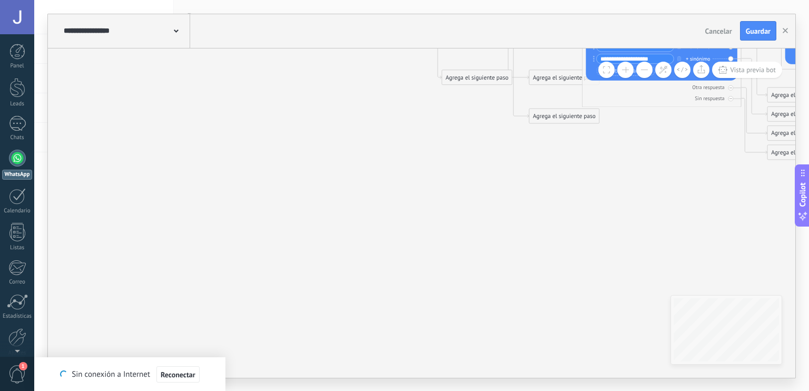
click at [427, 229] on icon at bounding box center [187, 9] width 2331 height 1076
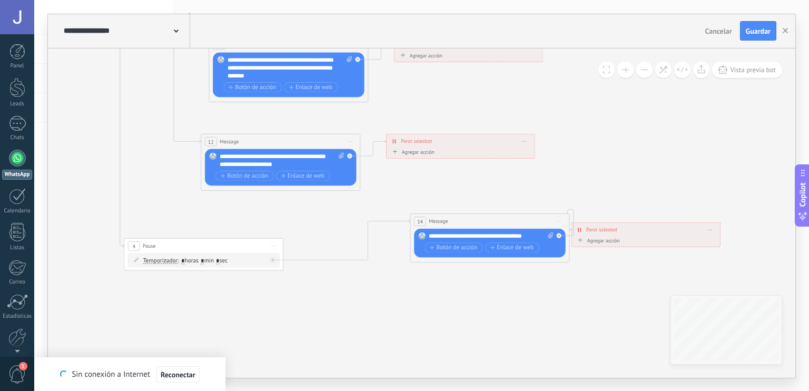
drag, startPoint x: 403, startPoint y: 275, endPoint x: 455, endPoint y: 321, distance: 69.4
click at [292, 165] on div "**********" at bounding box center [282, 160] width 125 height 16
drag, startPoint x: 286, startPoint y: 155, endPoint x: 311, endPoint y: 165, distance: 26.5
click at [311, 165] on div "**********" at bounding box center [282, 160] width 125 height 16
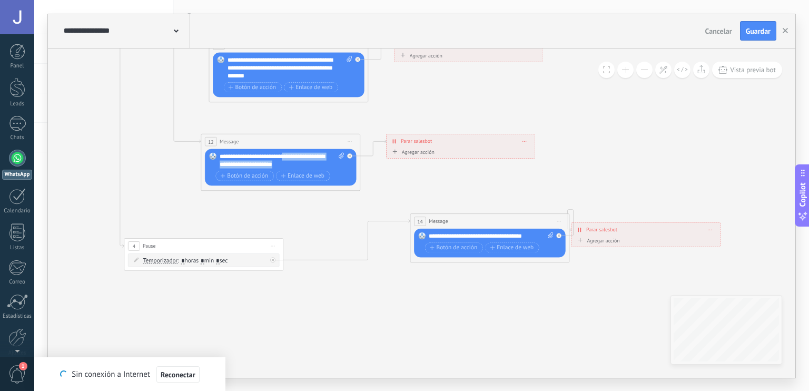
copy div "*******"
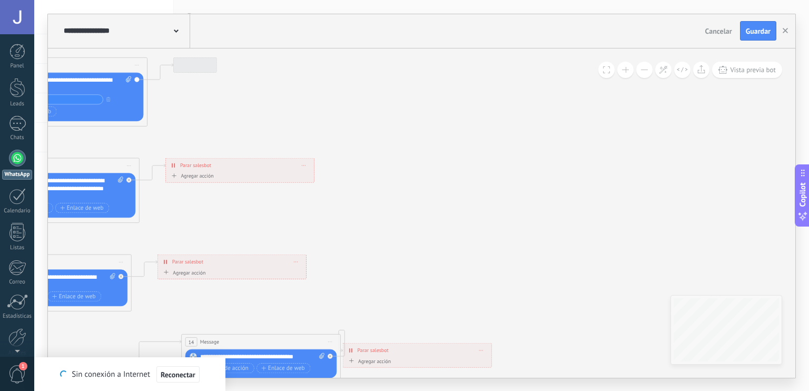
drag, startPoint x: 611, startPoint y: 120, endPoint x: 350, endPoint y: 351, distance: 349.0
click at [350, 351] on icon at bounding box center [651, 20] width 2331 height 1076
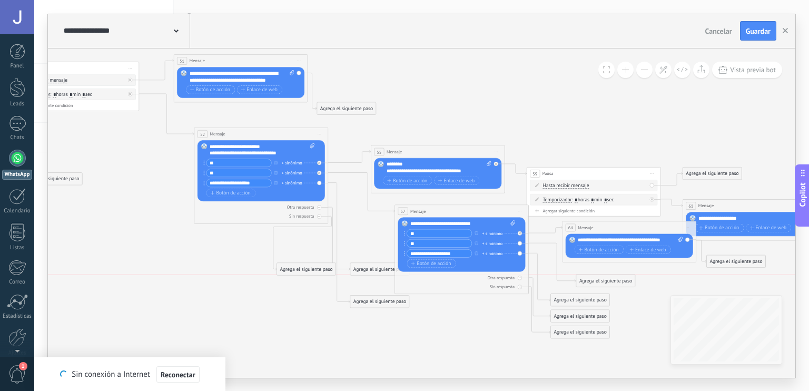
drag, startPoint x: 571, startPoint y: 280, endPoint x: 590, endPoint y: 282, distance: 18.5
click at [590, 282] on div "Agrega el siguiente paso Mensaje Mensaje Mensaje Reacción Comentario Enviar men…" at bounding box center [606, 280] width 60 height 13
click at [593, 286] on div "Agrega el siguiente paso" at bounding box center [599, 288] width 59 height 11
click at [593, 286] on div "Agrega el siguiente paso" at bounding box center [601, 288] width 59 height 11
click at [611, 302] on div "Mensaje" at bounding box center [617, 300] width 56 height 7
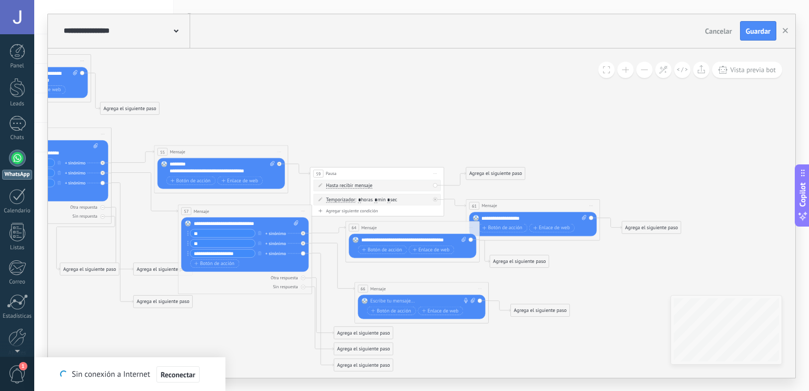
click at [440, 299] on div at bounding box center [420, 301] width 100 height 7
click at [460, 302] on div "**********" at bounding box center [422, 301] width 105 height 7
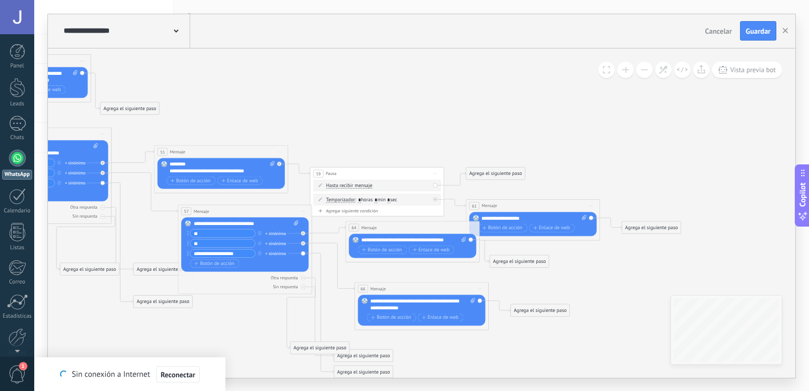
drag, startPoint x: 341, startPoint y: 338, endPoint x: 297, endPoint y: 346, distance: 44.5
click at [297, 346] on div "Agrega el siguiente paso" at bounding box center [320, 347] width 59 height 11
drag, startPoint x: 375, startPoint y: 355, endPoint x: 309, endPoint y: 366, distance: 66.7
click at [309, 366] on div "Agrega el siguiente paso" at bounding box center [285, 371] width 59 height 11
drag, startPoint x: 347, startPoint y: 366, endPoint x: 399, endPoint y: 346, distance: 55.7
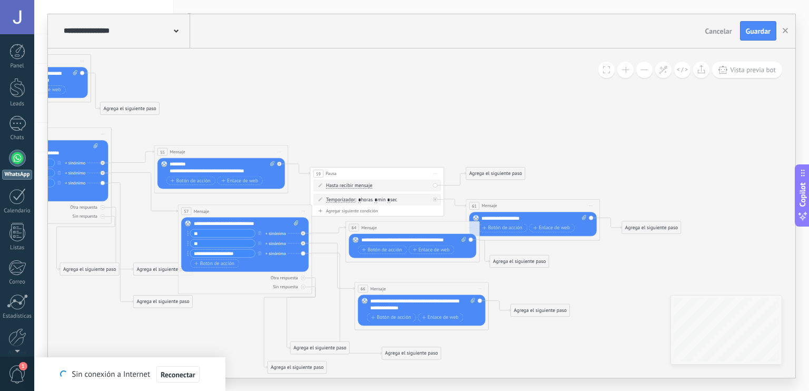
click at [399, 348] on div "Agrega el siguiente paso" at bounding box center [411, 353] width 59 height 11
drag, startPoint x: 455, startPoint y: 241, endPoint x: 345, endPoint y: 252, distance: 110.7
click at [414, 347] on div "Agrega el siguiente paso" at bounding box center [415, 352] width 59 height 11
click at [419, 359] on div "Mensaje" at bounding box center [426, 364] width 75 height 12
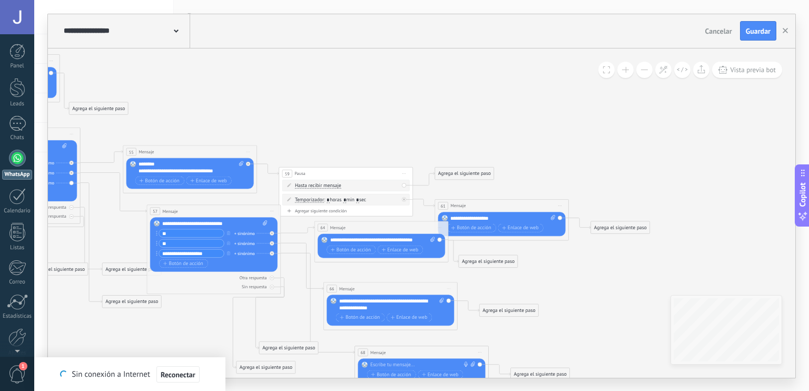
click at [413, 361] on div at bounding box center [420, 364] width 100 height 7
paste div
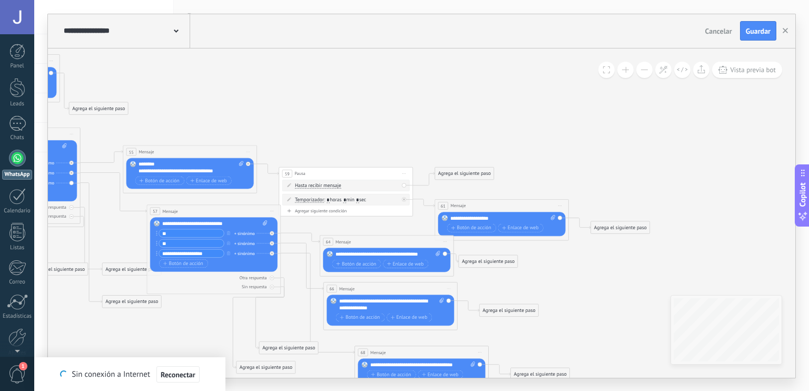
drag, startPoint x: 357, startPoint y: 228, endPoint x: 363, endPoint y: 241, distance: 13.9
click at [363, 241] on div "64 Mensaje ******* (a): Todos los contactos - canales seleccionados Todos los c…" at bounding box center [386, 241] width 133 height 13
click at [187, 374] on span "Reconectar" at bounding box center [178, 374] width 35 height 7
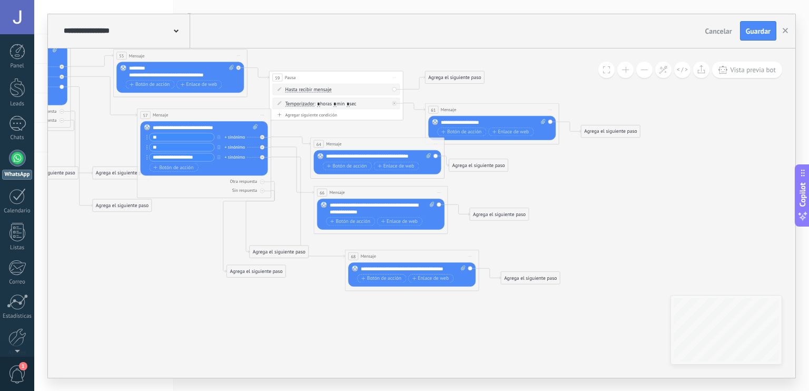
drag, startPoint x: 282, startPoint y: 302, endPoint x: 270, endPoint y: 202, distance: 100.4
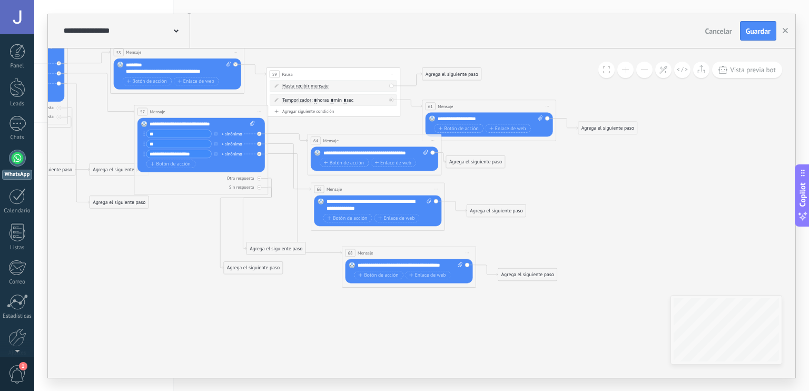
drag, startPoint x: 306, startPoint y: 326, endPoint x: 300, endPoint y: 305, distance: 21.9
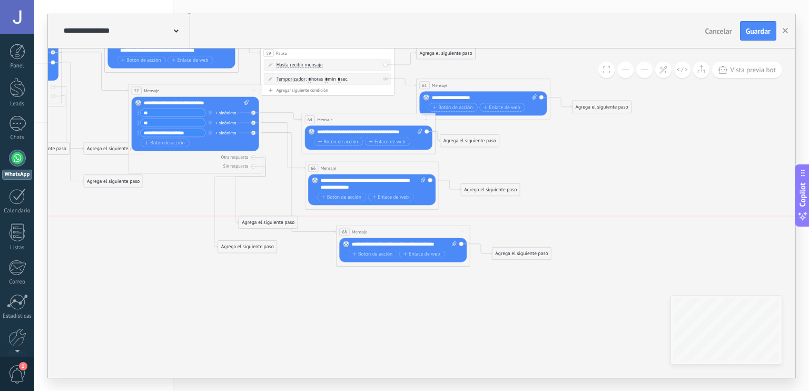
drag, startPoint x: 269, startPoint y: 225, endPoint x: 268, endPoint y: 214, distance: 11.1
click at [268, 217] on div "Agrega el siguiente paso" at bounding box center [268, 222] width 59 height 11
click at [666, 66] on use at bounding box center [664, 70] width 8 height 8
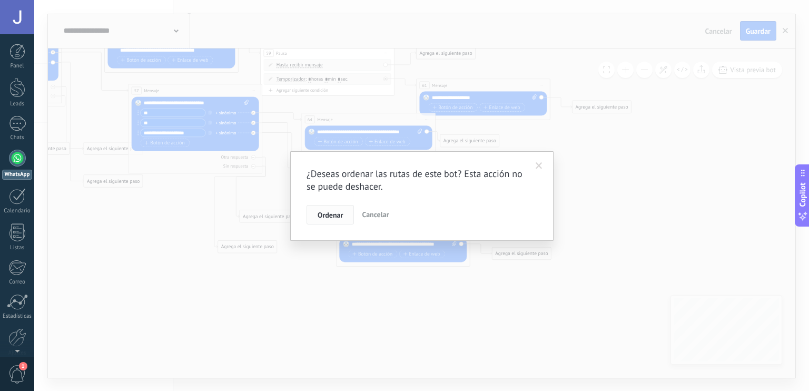
click at [339, 211] on span "Ordenar" at bounding box center [330, 214] width 25 height 7
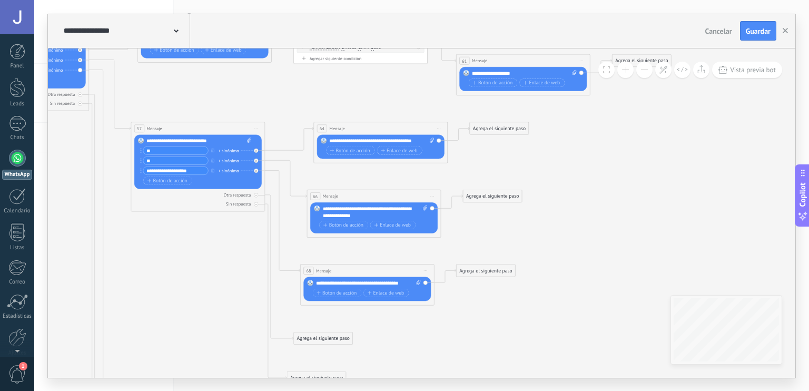
drag, startPoint x: 551, startPoint y: 192, endPoint x: 591, endPoint y: 185, distance: 40.7
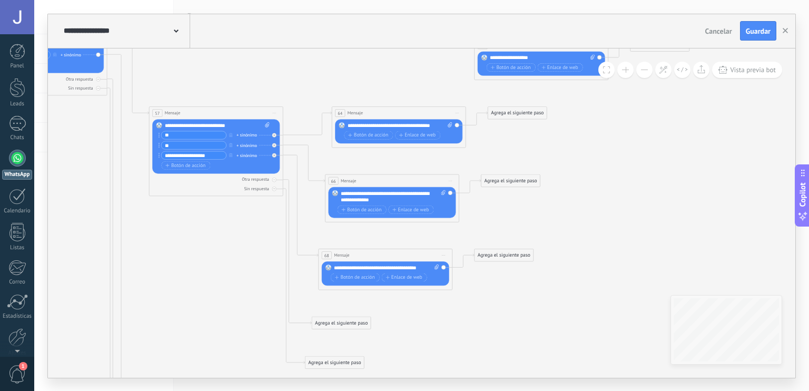
drag, startPoint x: 467, startPoint y: 336, endPoint x: 481, endPoint y: 317, distance: 23.4
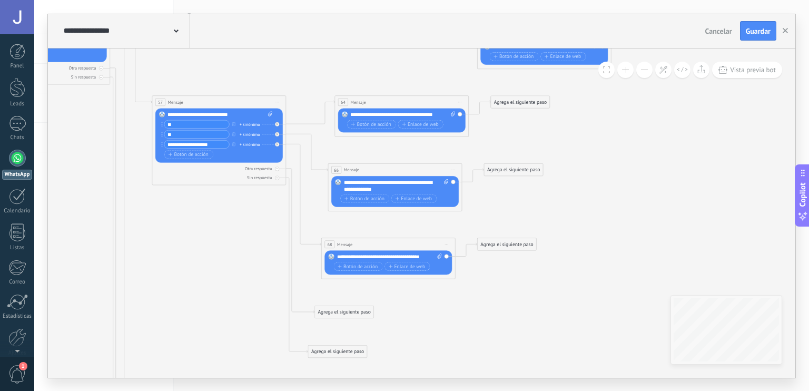
drag, startPoint x: 481, startPoint y: 317, endPoint x: 484, endPoint y: 306, distance: 11.0
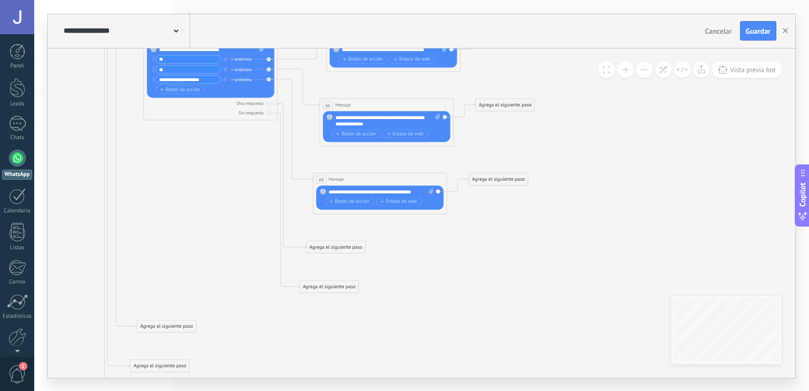
drag, startPoint x: 496, startPoint y: 195, endPoint x: 487, endPoint y: 128, distance: 68.6
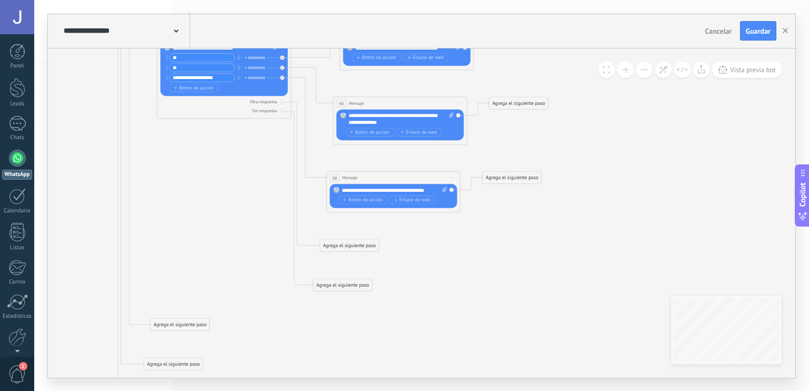
drag, startPoint x: 424, startPoint y: 266, endPoint x: 438, endPoint y: 267, distance: 14.8
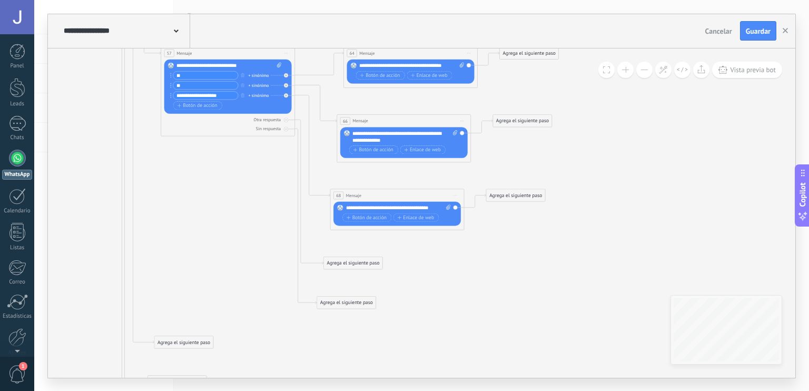
drag, startPoint x: 478, startPoint y: 291, endPoint x: 483, endPoint y: 308, distance: 17.4
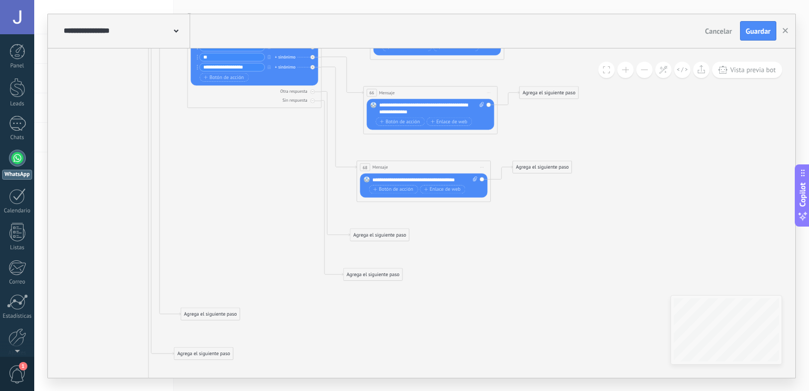
drag, startPoint x: 483, startPoint y: 308, endPoint x: 512, endPoint y: 279, distance: 41.4
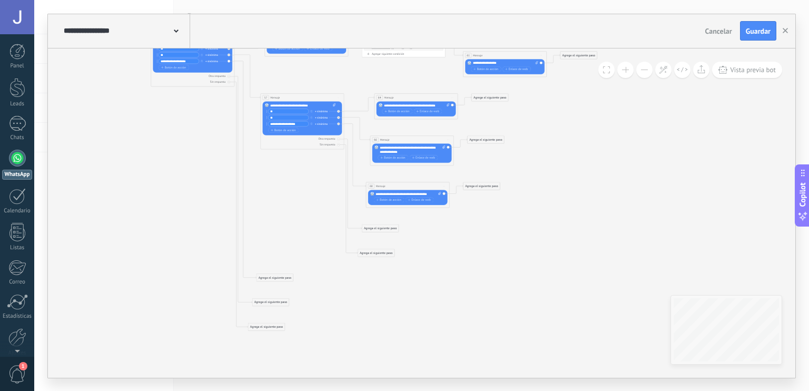
drag, startPoint x: 283, startPoint y: 238, endPoint x: 329, endPoint y: 219, distance: 49.9
click at [329, 219] on icon "36 Mensaje 5 Message 42 Mensaje 6 Message 12 Message 4 Pause 19 Mensaje 38 Pausa" at bounding box center [77, 286] width 1222 height 980
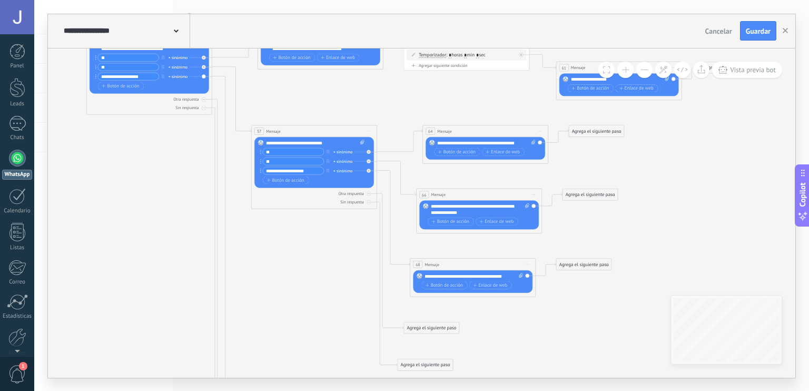
drag, startPoint x: 329, startPoint y: 219, endPoint x: 364, endPoint y: 321, distance: 107.3
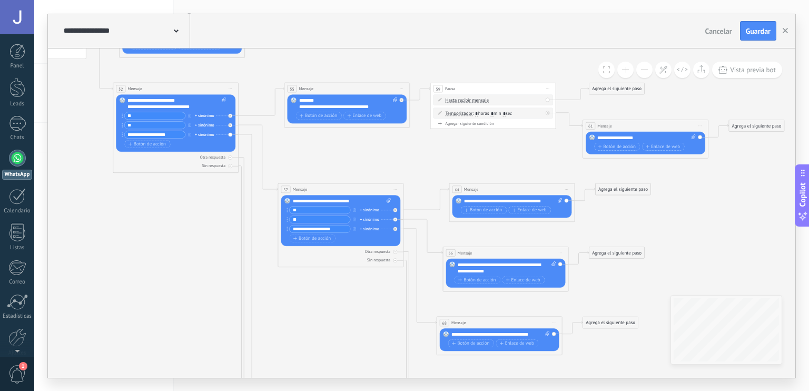
drag, startPoint x: 192, startPoint y: 220, endPoint x: 209, endPoint y: 284, distance: 66.5
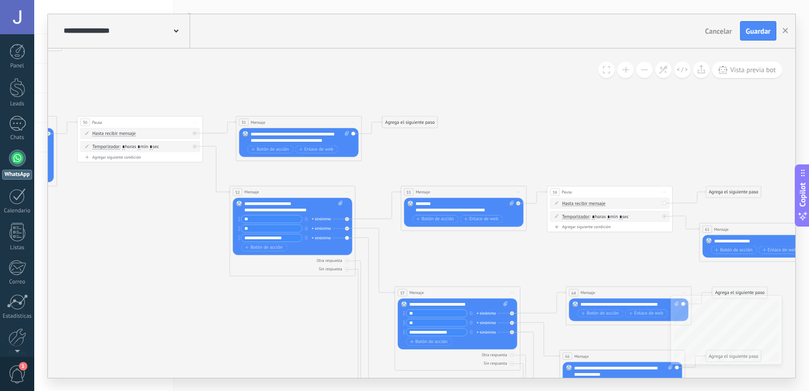
drag, startPoint x: 331, startPoint y: 152, endPoint x: 464, endPoint y: 234, distance: 155.7
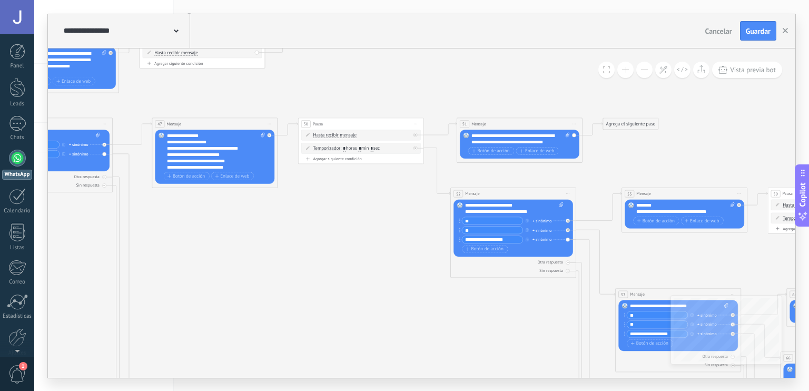
drag, startPoint x: 145, startPoint y: 257, endPoint x: 349, endPoint y: 270, distance: 204.9
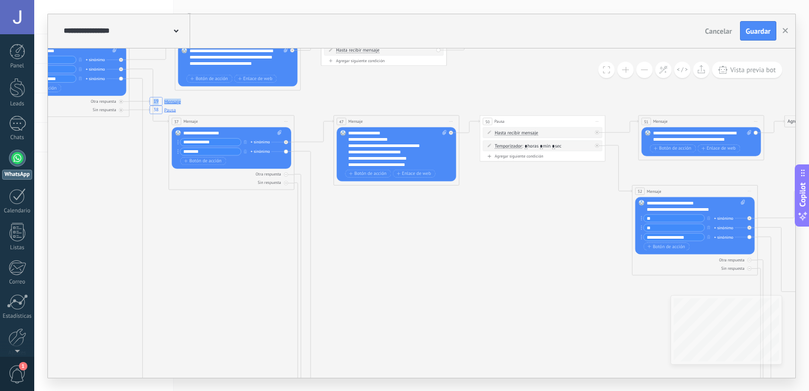
drag, startPoint x: 194, startPoint y: 211, endPoint x: 369, endPoint y: 205, distance: 175.0
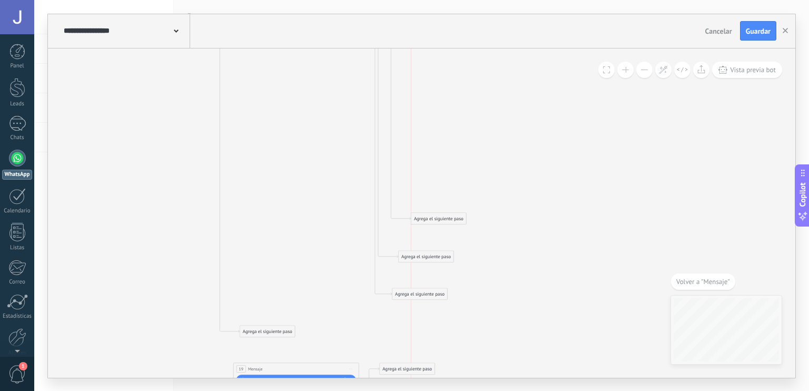
drag, startPoint x: 419, startPoint y: 220, endPoint x: 425, endPoint y: 219, distance: 5.3
click at [425, 219] on div "Agrega el siguiente paso" at bounding box center [438, 218] width 55 height 11
click at [447, 217] on div "Agrega el siguiente paso" at bounding box center [438, 218] width 55 height 11
click at [445, 224] on div "Mensaje" at bounding box center [449, 229] width 71 height 11
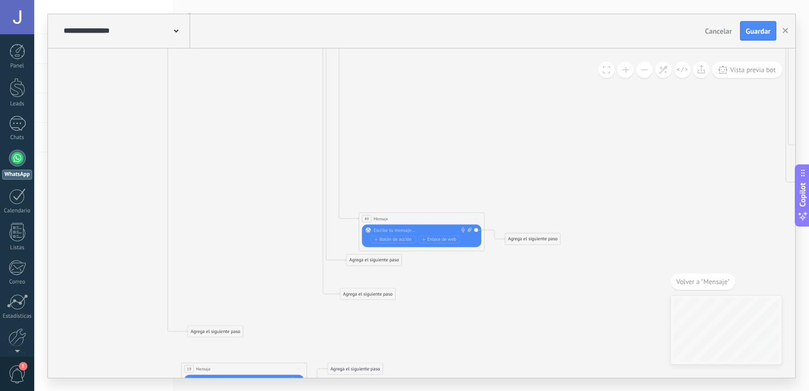
click at [429, 225] on div "Reemplazar Quitar Convertir a mensaje de voz Arrastre la imagen aquí para adjun…" at bounding box center [422, 235] width 120 height 23
click at [419, 229] on div at bounding box center [420, 230] width 93 height 6
paste div
click at [374, 231] on div "**********" at bounding box center [423, 230] width 99 height 6
click at [376, 217] on span "Mensaje" at bounding box center [381, 218] width 14 height 6
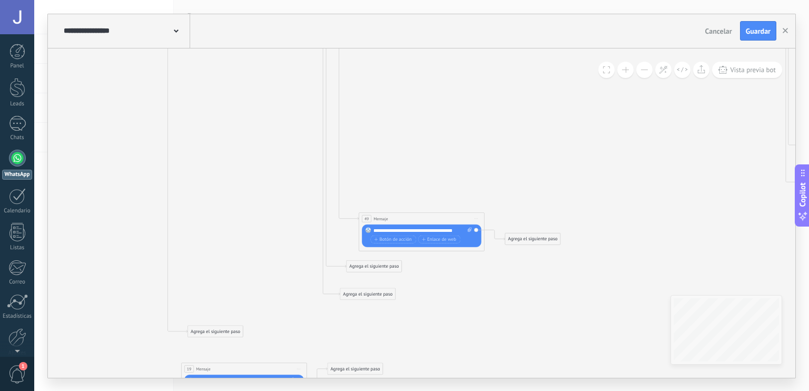
click at [374, 230] on div "**********" at bounding box center [423, 230] width 99 height 6
click at [428, 198] on icon "36 Mensaje 5 Message 42 Mensaje 6 Message 12 Message 4 Pause 19 Mensaje 38 Pausa" at bounding box center [545, 102] width 1838 height 1436
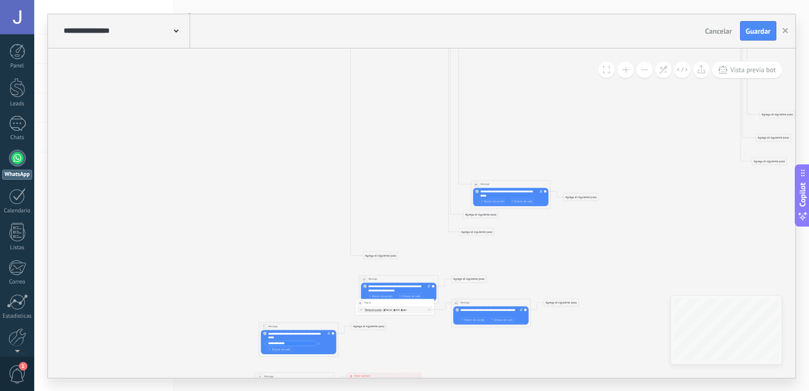
drag, startPoint x: 577, startPoint y: 301, endPoint x: 558, endPoint y: 202, distance: 100.8
click at [558, 202] on icon "36 Mensaje 5 Message 42 Mensaje 6 Message 12 Message 4 Pause 19 Mensaje 38 Pausa" at bounding box center [589, 110] width 1160 height 906
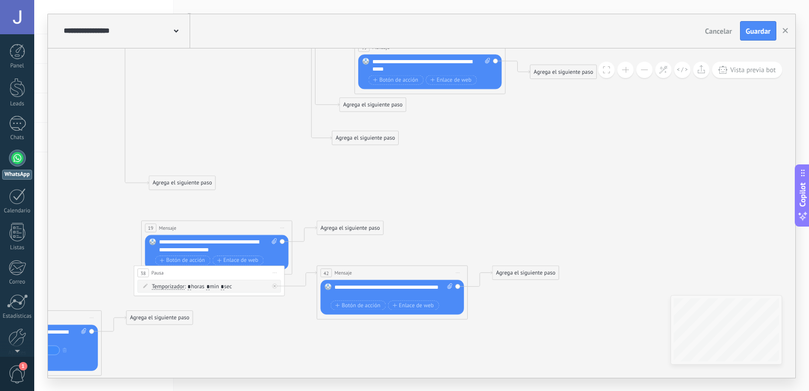
drag, startPoint x: 445, startPoint y: 247, endPoint x: 459, endPoint y: 230, distance: 22.5
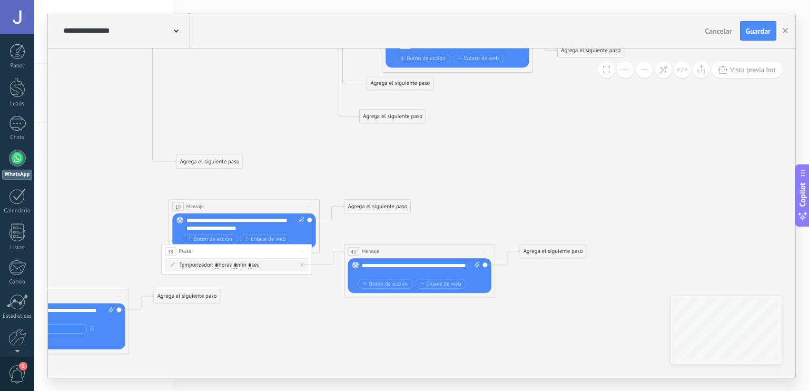
drag, startPoint x: 459, startPoint y: 230, endPoint x: 487, endPoint y: 208, distance: 34.9
click at [666, 71] on icon at bounding box center [663, 69] width 9 height 9
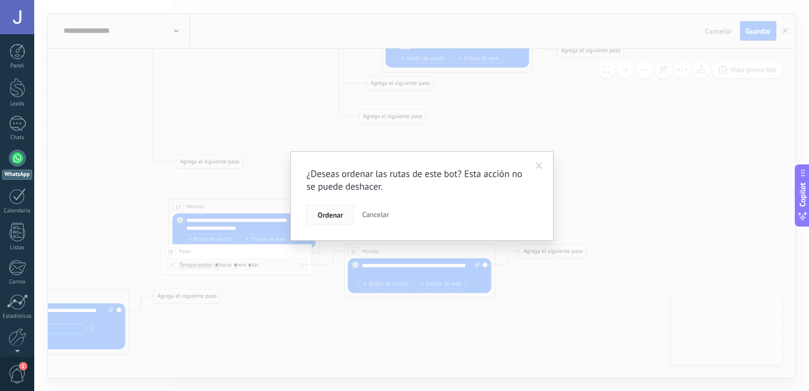
click at [333, 209] on button "Ordenar" at bounding box center [330, 215] width 47 height 20
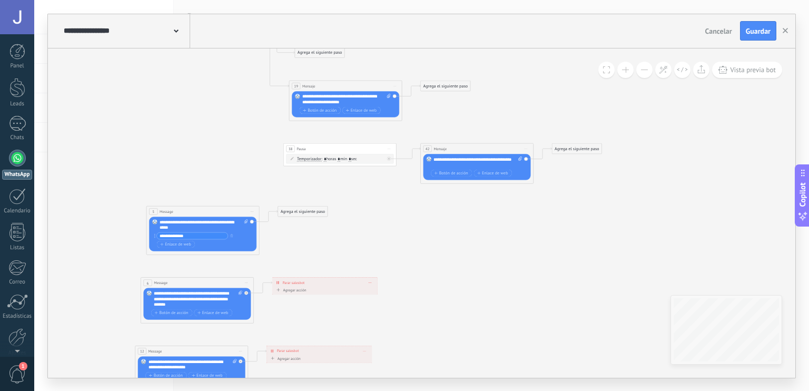
drag, startPoint x: 357, startPoint y: 279, endPoint x: 426, endPoint y: 243, distance: 77.8
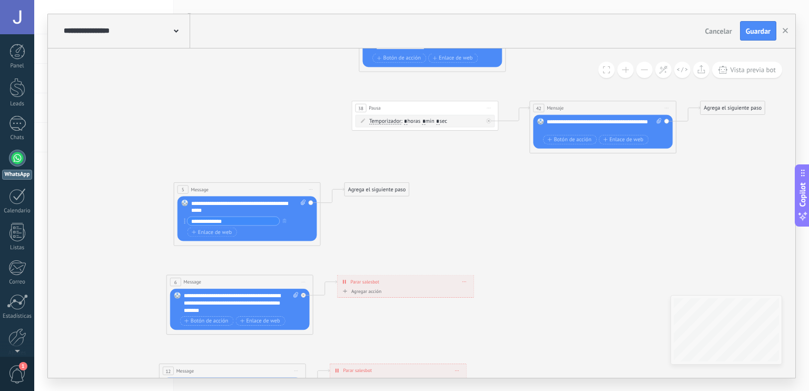
drag, startPoint x: 337, startPoint y: 217, endPoint x: 376, endPoint y: 229, distance: 40.7
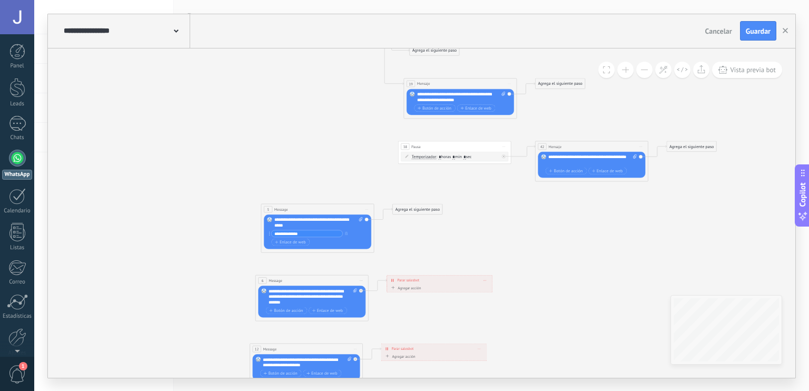
drag, startPoint x: 399, startPoint y: 234, endPoint x: 438, endPoint y: 245, distance: 40.4
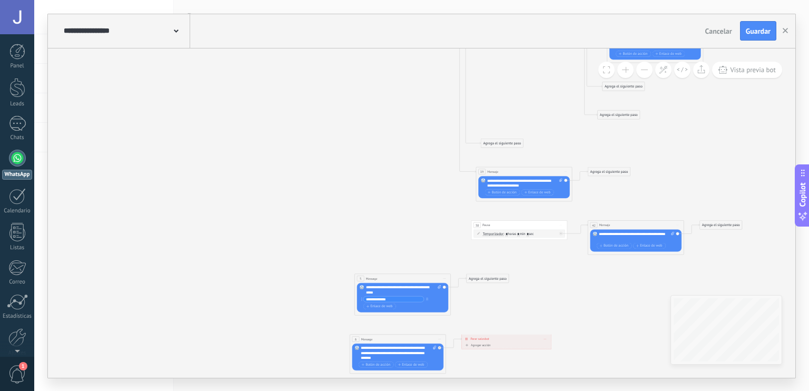
drag, startPoint x: 225, startPoint y: 163, endPoint x: 356, endPoint y: 244, distance: 154.0
click at [356, 244] on icon "36 Mensaje 5 Message 42 Mensaje 6 Message 12 Message 4 Pause 19 Mensaje 38 Pausa" at bounding box center [755, 49] width 1407 height 1094
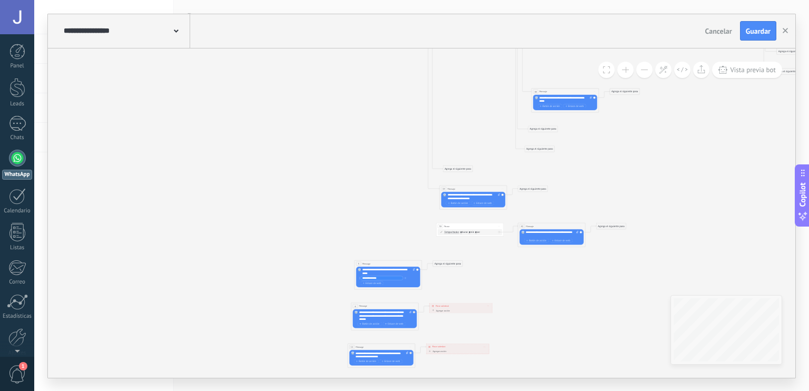
click at [371, 264] on div "5 Message ******* (a): Todos los contactos - canales seleccionados Todos los co…" at bounding box center [388, 263] width 67 height 6
click at [375, 262] on div "5 Message ******* (a): Todos los contactos - canales seleccionados Todos los co…" at bounding box center [393, 263] width 67 height 6
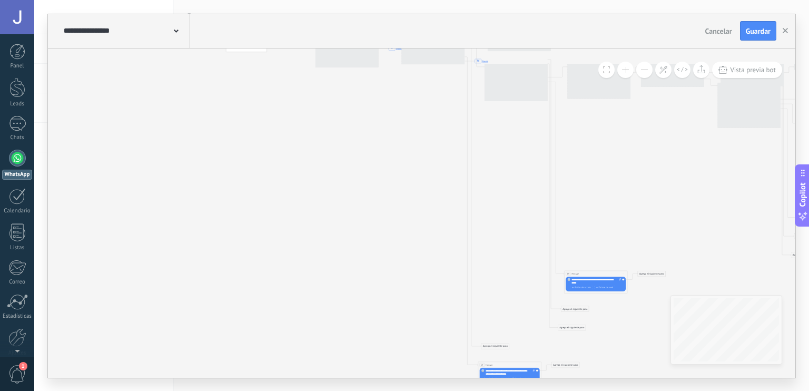
drag, startPoint x: 335, startPoint y: 188, endPoint x: 378, endPoint y: 362, distance: 179.5
click at [378, 362] on icon "36 Mensaje 5 Message 42 Mensaje 6 Message 19 Mensaje 38 Pausa 12 Message 4 Pause" at bounding box center [661, 283] width 925 height 719
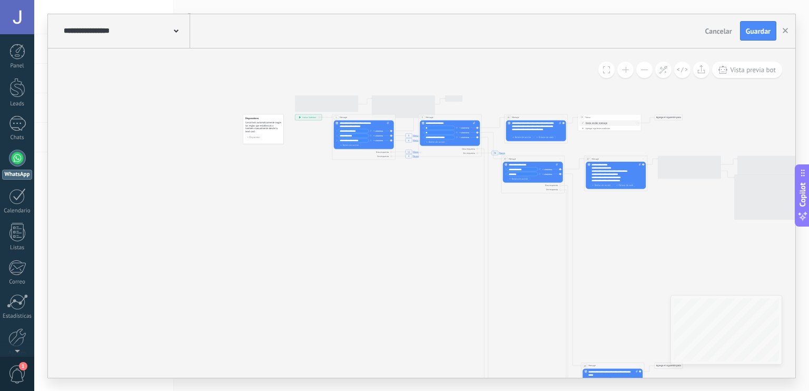
drag, startPoint x: 425, startPoint y: 213, endPoint x: 442, endPoint y: 313, distance: 101.5
click at [442, 313] on icon "36 Mensaje 5 Message 42 Mensaje 6 Message 12 Message 4 Pause 38 Pausa" at bounding box center [678, 375] width 925 height 719
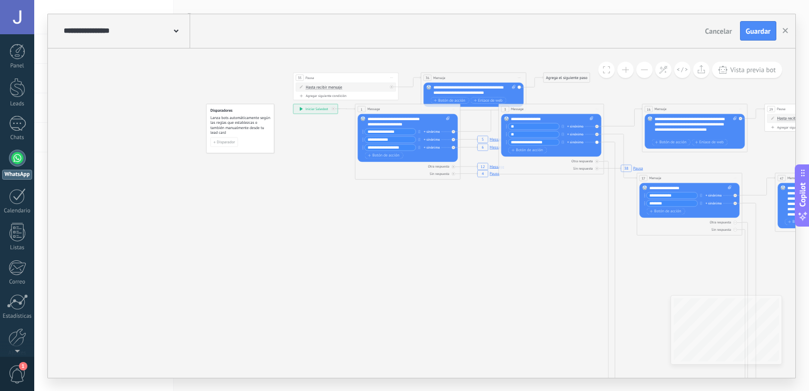
drag, startPoint x: 339, startPoint y: 188, endPoint x: 332, endPoint y: 295, distance: 107.2
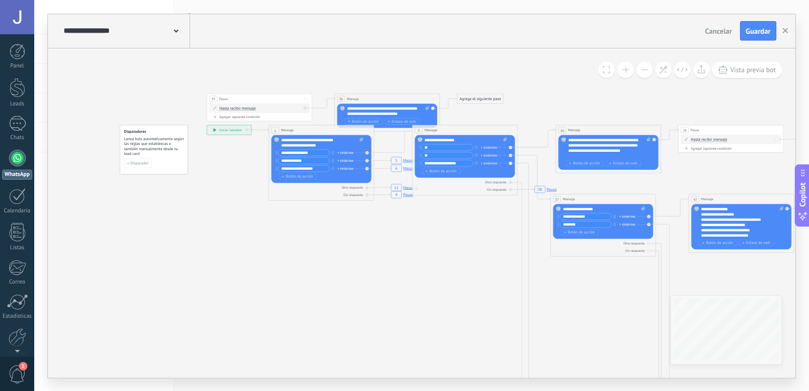
drag, startPoint x: 405, startPoint y: 279, endPoint x: 320, endPoint y: 263, distance: 86.2
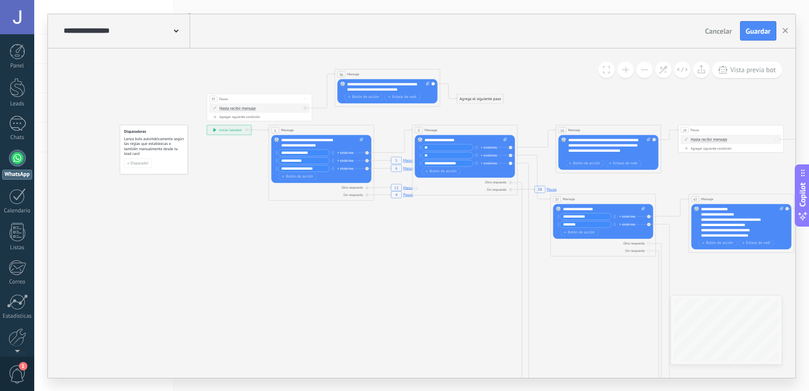
drag, startPoint x: 389, startPoint y: 94, endPoint x: 390, endPoint y: 70, distance: 24.2
click at [390, 70] on div "36 Mensaje ******* (a): Todos los contactos - canales seleccionados Todos los c…" at bounding box center [387, 74] width 105 height 10
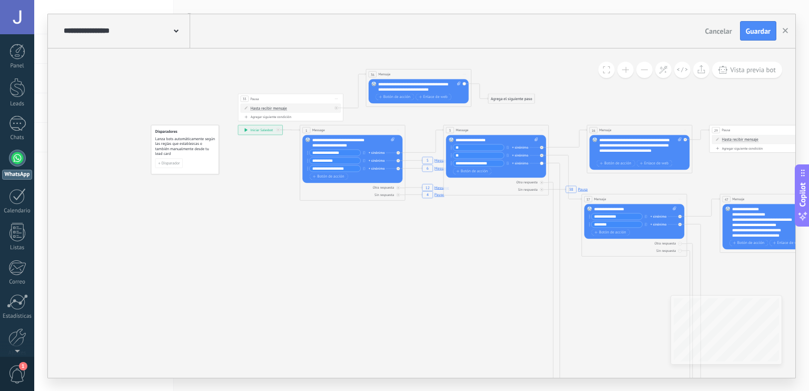
drag, startPoint x: 173, startPoint y: 228, endPoint x: 211, endPoint y: 230, distance: 37.5
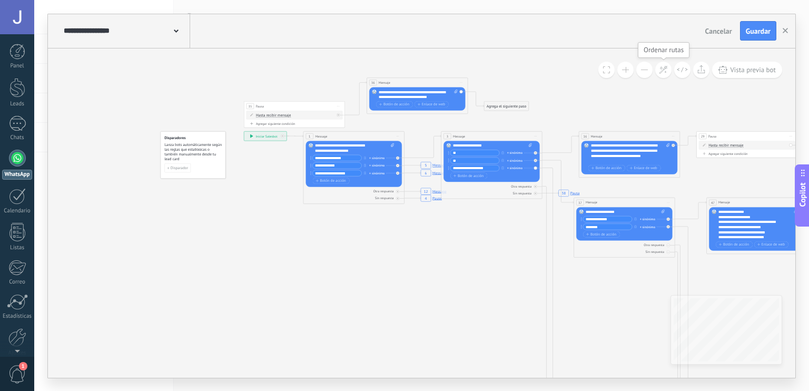
click at [666, 69] on icon at bounding box center [663, 69] width 9 height 9
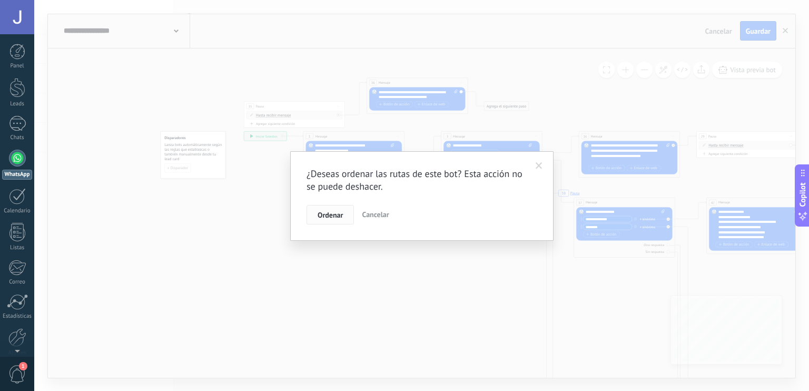
click at [351, 221] on button "Ordenar" at bounding box center [330, 215] width 47 height 20
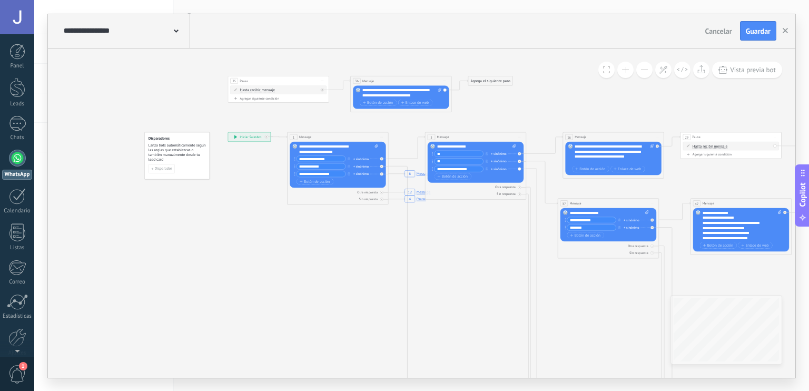
drag, startPoint x: 246, startPoint y: 201, endPoint x: 219, endPoint y: 195, distance: 28.0
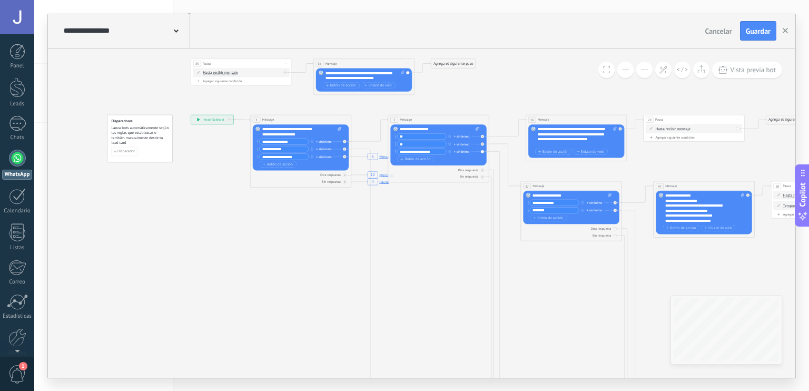
drag, startPoint x: 303, startPoint y: 235, endPoint x: 251, endPoint y: 215, distance: 55.4
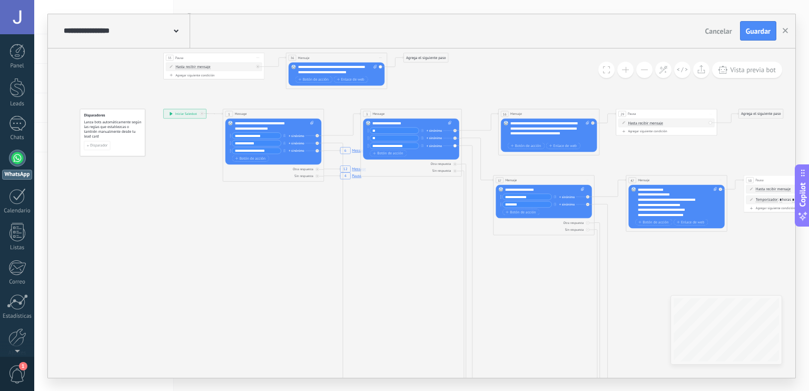
drag, startPoint x: 349, startPoint y: 165, endPoint x: 346, endPoint y: 171, distance: 7.1
click at [346, 171] on rect at bounding box center [353, 168] width 29 height 9
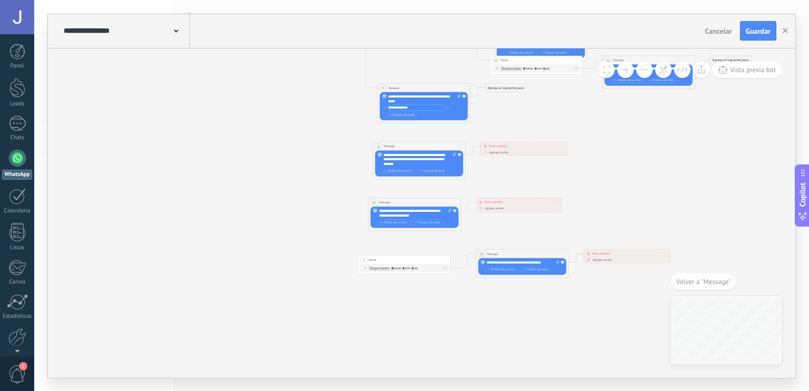
drag, startPoint x: 393, startPoint y: 256, endPoint x: 388, endPoint y: 262, distance: 8.2
click at [388, 262] on div "4 Pause ***** Iniciar vista previa aquí Cambiar nombre Duplicar Borrar" at bounding box center [404, 260] width 92 height 8
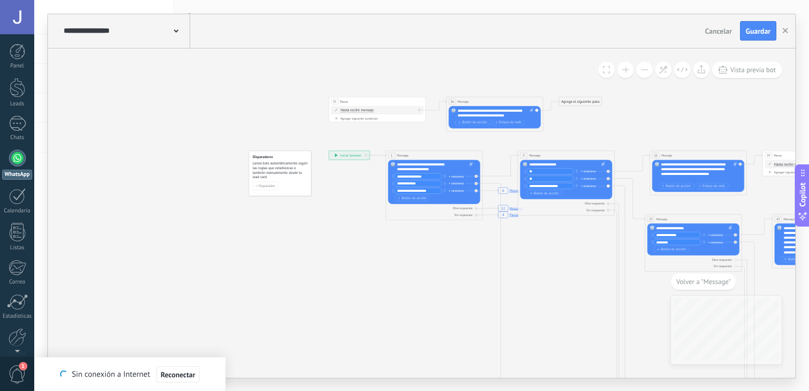
drag, startPoint x: 488, startPoint y: 211, endPoint x: 396, endPoint y: 333, distance: 153.0
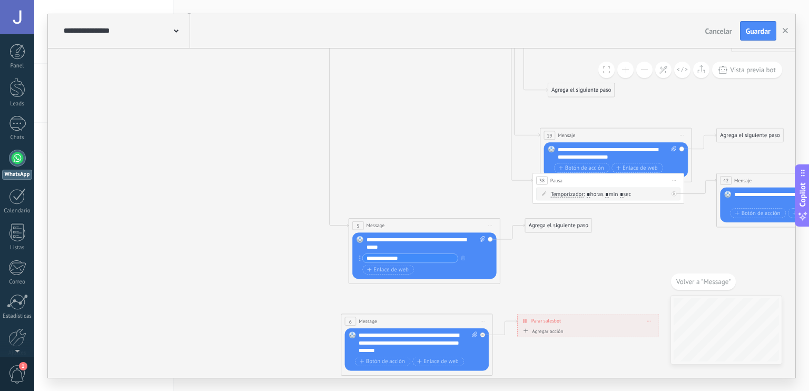
click at [421, 221] on div "5 Message ******* (a): Todos los contactos - canales seleccionados Todos los co…" at bounding box center [424, 225] width 151 height 14
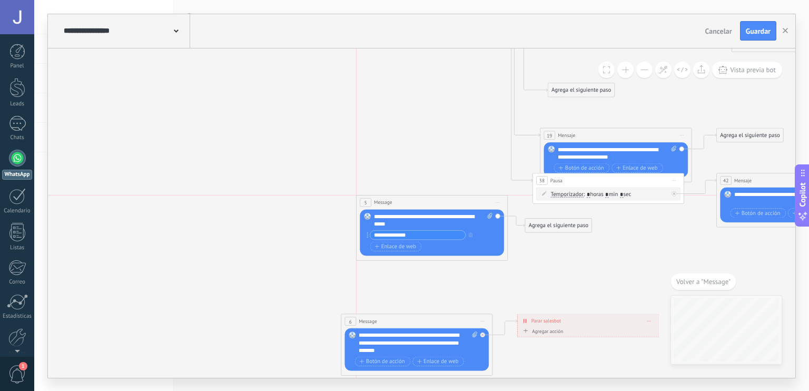
drag, startPoint x: 421, startPoint y: 221, endPoint x: 431, endPoint y: 182, distance: 40.1
click at [431, 195] on div "5 Message ******* (a): Todos los contactos - canales seleccionados Todos los co…" at bounding box center [432, 202] width 151 height 14
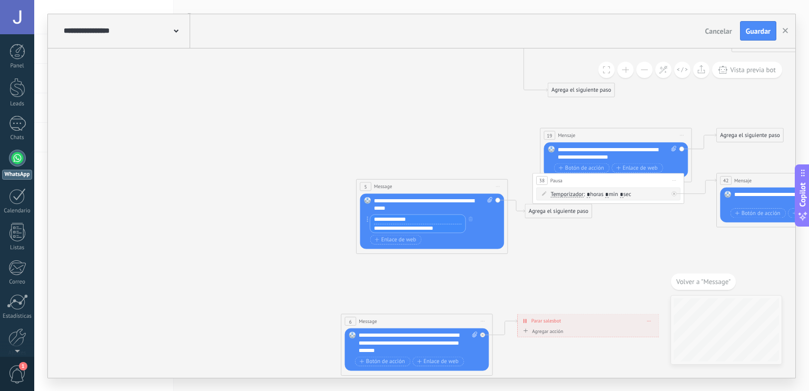
click at [453, 214] on input "**********" at bounding box center [417, 218] width 95 height 9
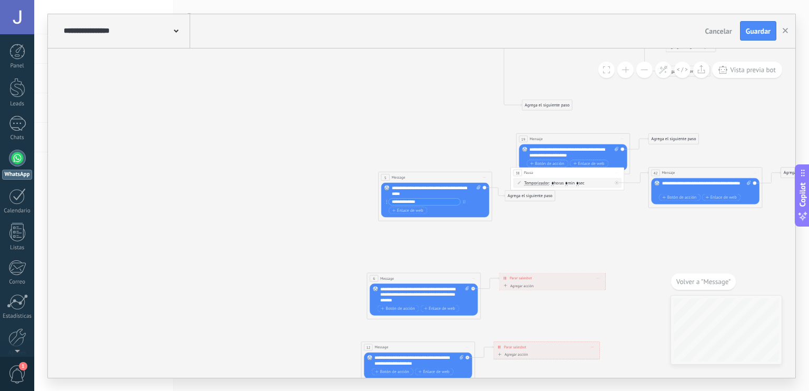
click at [442, 173] on div "5 Message ******* (a): Todos los contactos - canales seleccionados Todos los co…" at bounding box center [435, 177] width 113 height 11
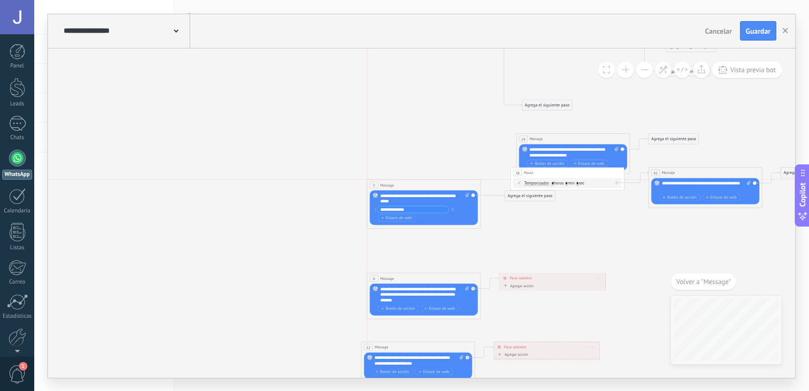
drag, startPoint x: 442, startPoint y: 173, endPoint x: 428, endPoint y: 182, distance: 15.9
click at [428, 182] on div "5 Message ******* (a): Todos los contactos - canales seleccionados Todos los co…" at bounding box center [423, 185] width 113 height 11
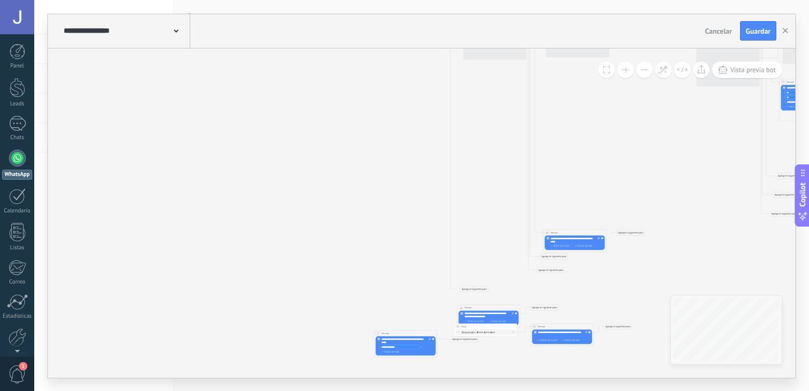
drag, startPoint x: 411, startPoint y: 131, endPoint x: 399, endPoint y: 303, distance: 172.2
click at [399, 303] on icon "36 Mensaje 42 Mensaje 6 Message 5 Message 12 Message 4 Pause 19 Mensaje 38 Pausa" at bounding box center [640, 210] width 925 height 687
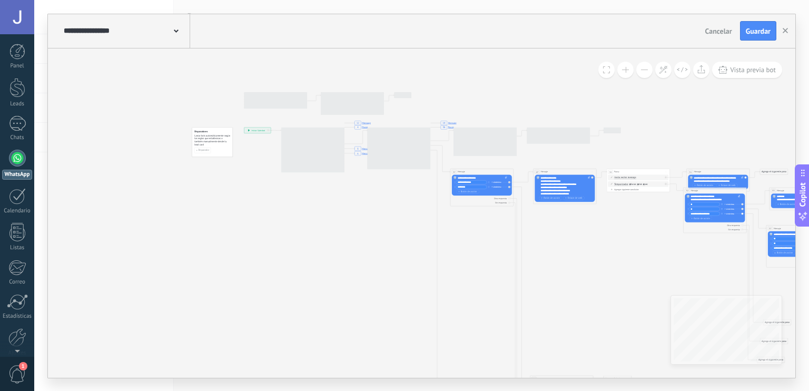
drag, startPoint x: 427, startPoint y: 208, endPoint x: 414, endPoint y: 355, distance: 147.6
click at [414, 355] on icon "36 Mensaje 42 Mensaje 6 Message 5 Message 12 Message 4 Pause 19 Mensaje 38 Pausa" at bounding box center [627, 356] width 925 height 687
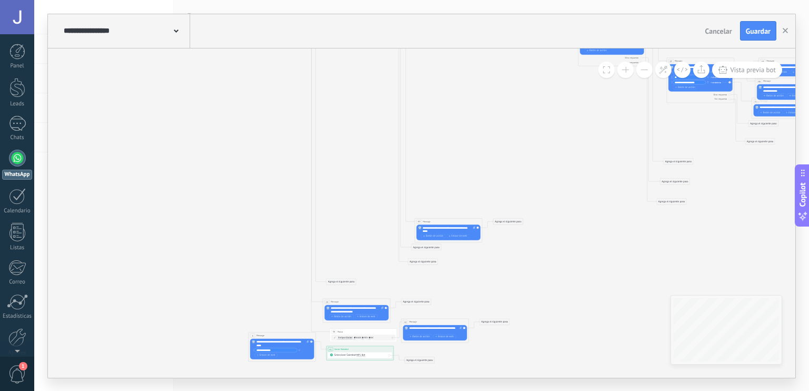
drag, startPoint x: 530, startPoint y: 93, endPoint x: 438, endPoint y: 382, distance: 303.4
click at [438, 382] on div "**********" at bounding box center [421, 195] width 775 height 391
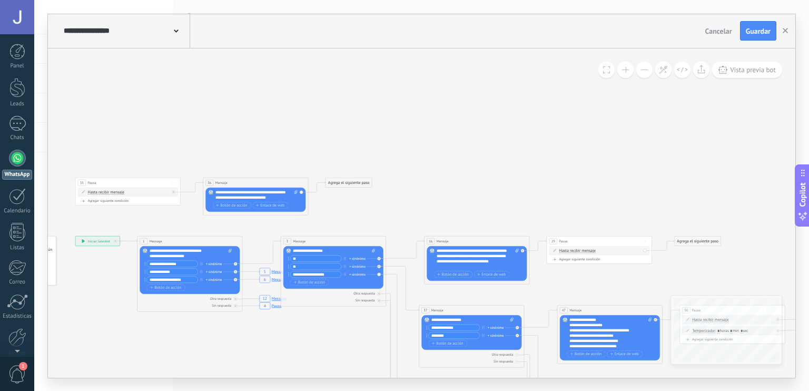
drag, startPoint x: 249, startPoint y: 206, endPoint x: 536, endPoint y: 158, distance: 291.7
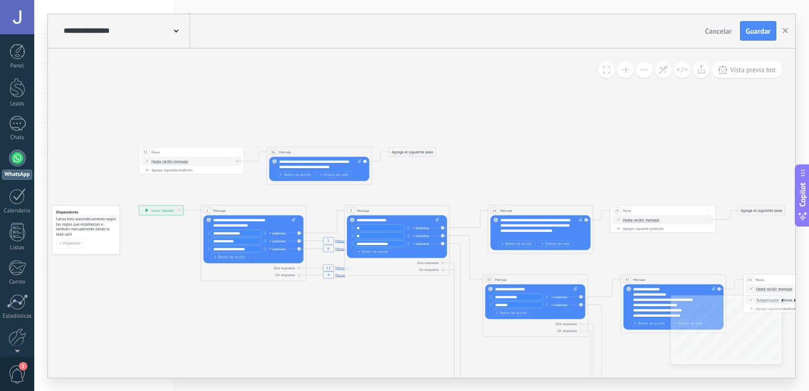
drag, startPoint x: 448, startPoint y: 164, endPoint x: 564, endPoint y: 116, distance: 125.9
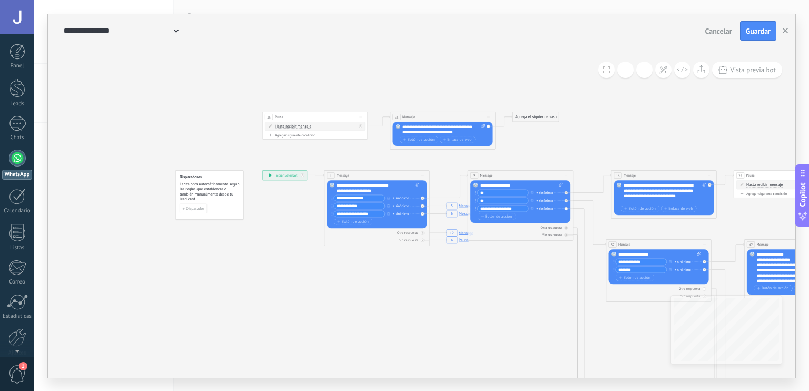
drag, startPoint x: 511, startPoint y: 133, endPoint x: 619, endPoint y: 137, distance: 108.1
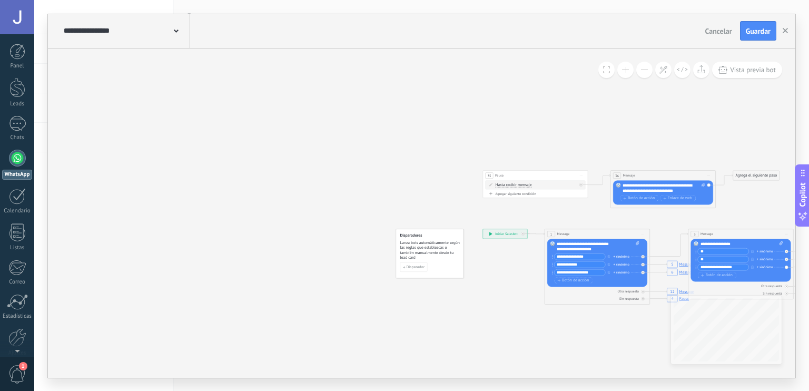
drag, startPoint x: 388, startPoint y: 75, endPoint x: 572, endPoint y: 113, distance: 187.7
click at [761, 27] on span "Guardar" at bounding box center [758, 30] width 25 height 7
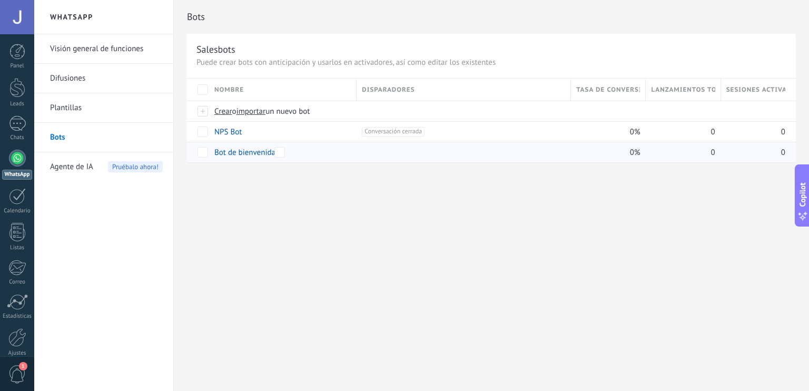
click at [261, 149] on link "Bot de bienvenida" at bounding box center [244, 153] width 61 height 10
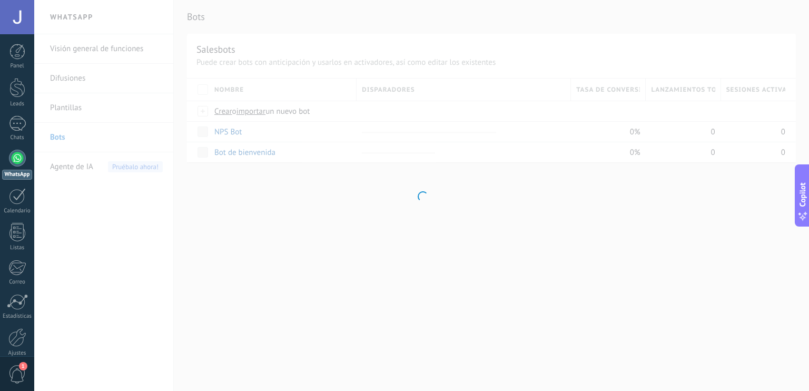
type input "**********"
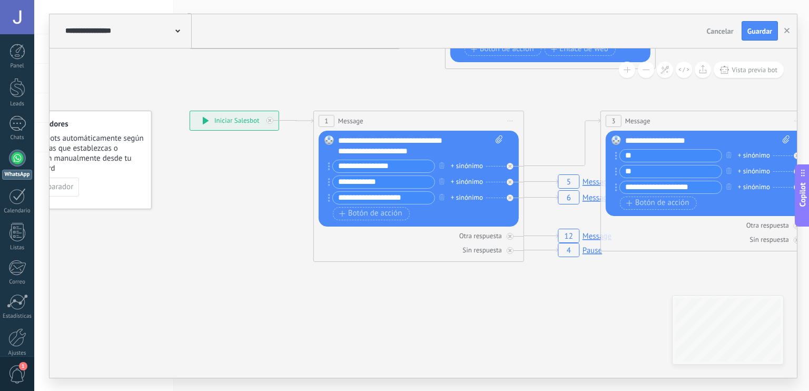
drag, startPoint x: 549, startPoint y: 348, endPoint x: 447, endPoint y: 330, distance: 103.8
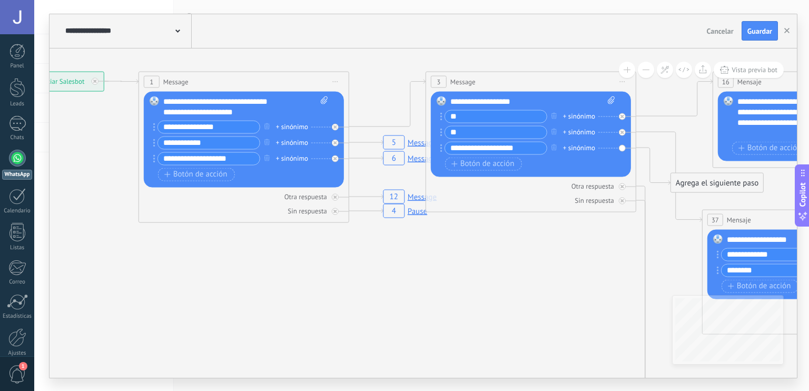
drag, startPoint x: 550, startPoint y: 315, endPoint x: 368, endPoint y: 266, distance: 188.1
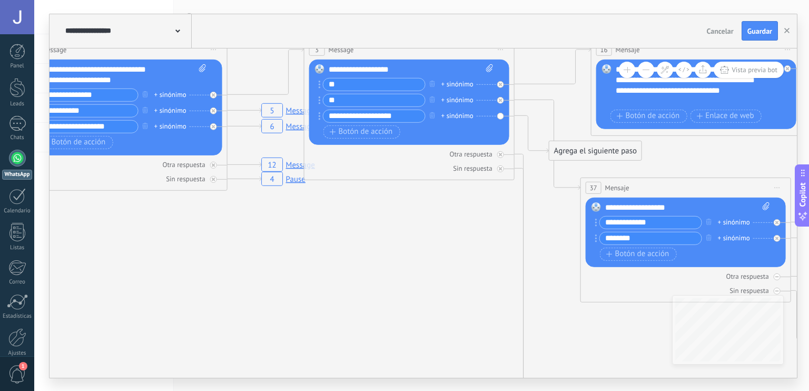
drag, startPoint x: 455, startPoint y: 259, endPoint x: 350, endPoint y: 237, distance: 107.8
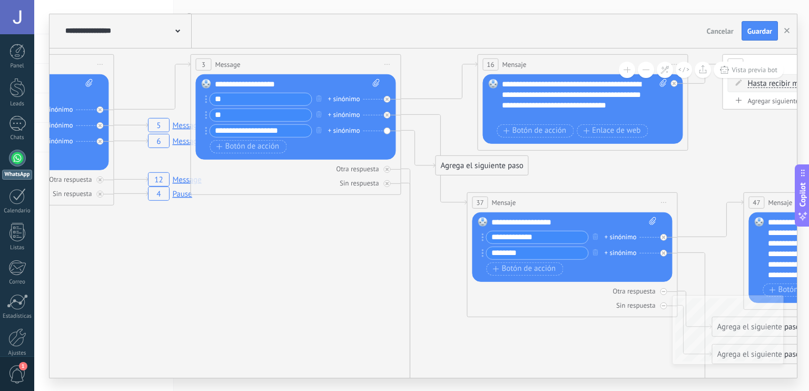
drag, startPoint x: 408, startPoint y: 229, endPoint x: 290, endPoint y: 247, distance: 120.0
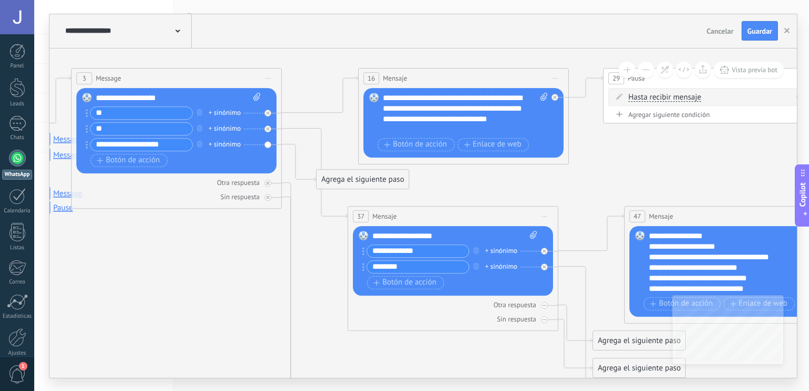
drag, startPoint x: 447, startPoint y: 249, endPoint x: 337, endPoint y: 261, distance: 110.2
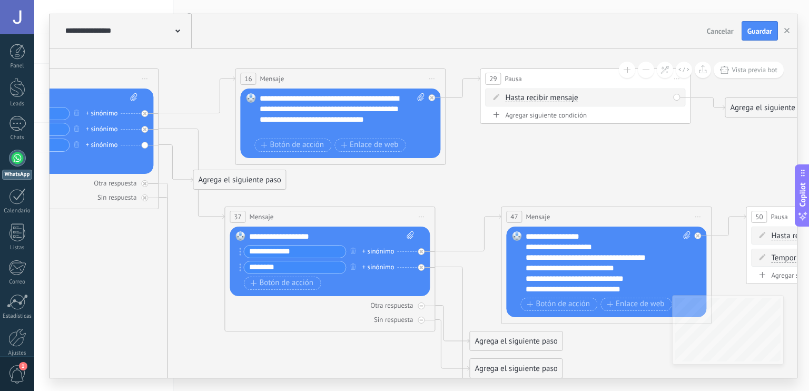
drag, startPoint x: 584, startPoint y: 168, endPoint x: 465, endPoint y: 168, distance: 119.1
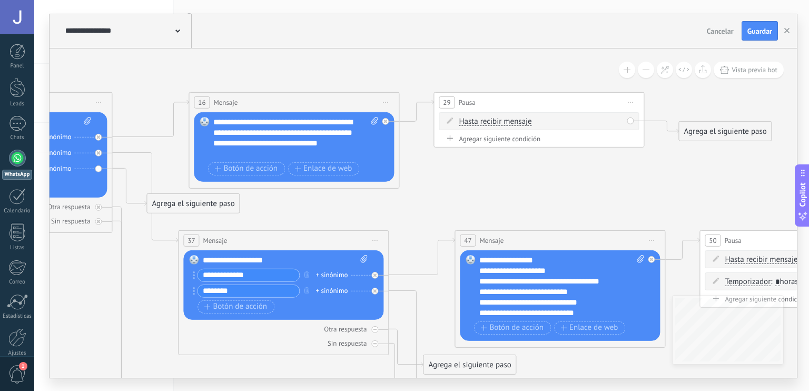
drag, startPoint x: 465, startPoint y: 168, endPoint x: 414, endPoint y: 192, distance: 56.6
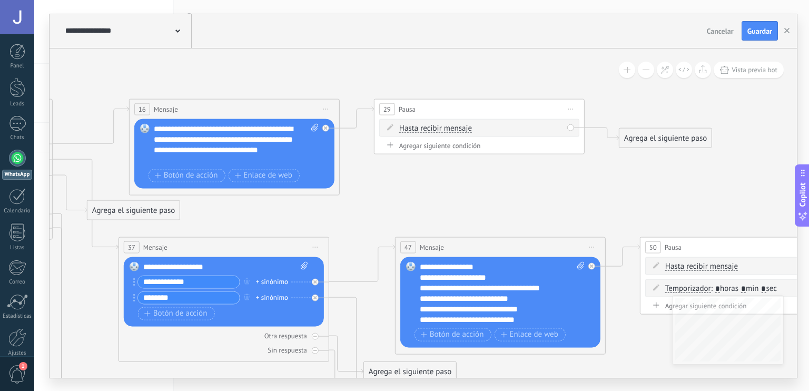
drag, startPoint x: 418, startPoint y: 180, endPoint x: 363, endPoint y: 186, distance: 55.6
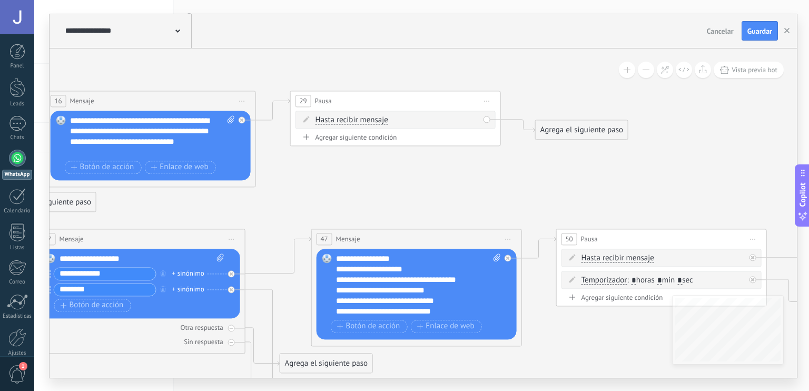
drag, startPoint x: 527, startPoint y: 175, endPoint x: 444, endPoint y: 167, distance: 84.1
click at [595, 125] on div "Agrega el siguiente paso" at bounding box center [582, 129] width 92 height 17
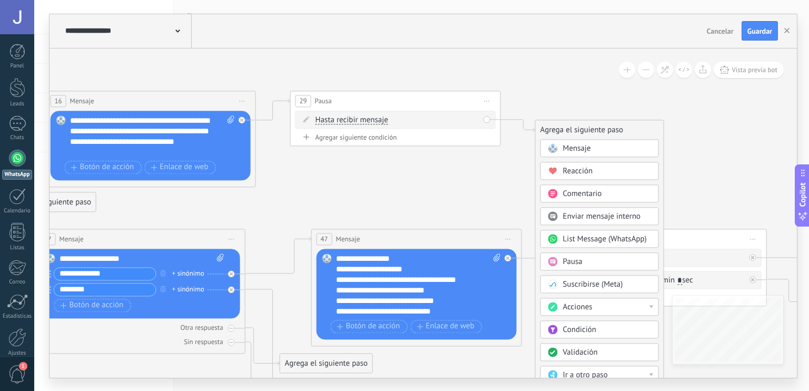
click at [593, 141] on div "Mensaje" at bounding box center [600, 148] width 119 height 18
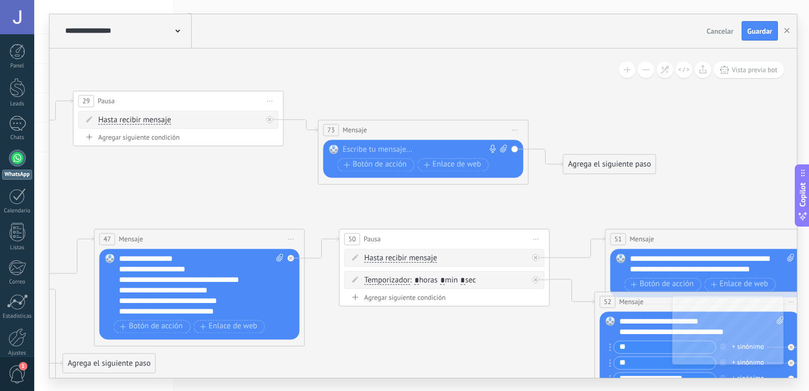
click at [377, 144] on div at bounding box center [421, 149] width 156 height 11
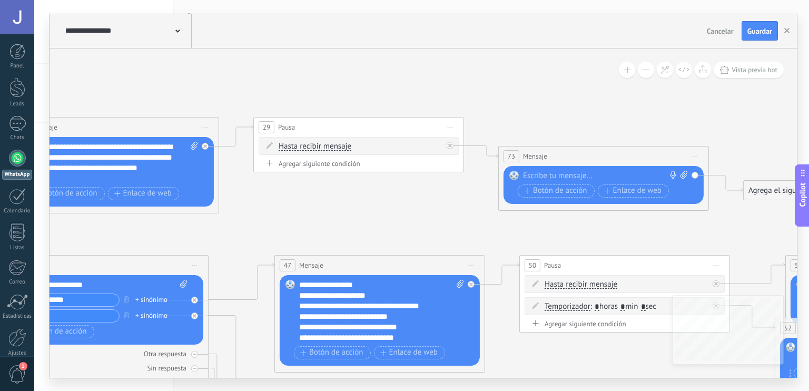
drag, startPoint x: 107, startPoint y: 202, endPoint x: 289, endPoint y: 228, distance: 183.6
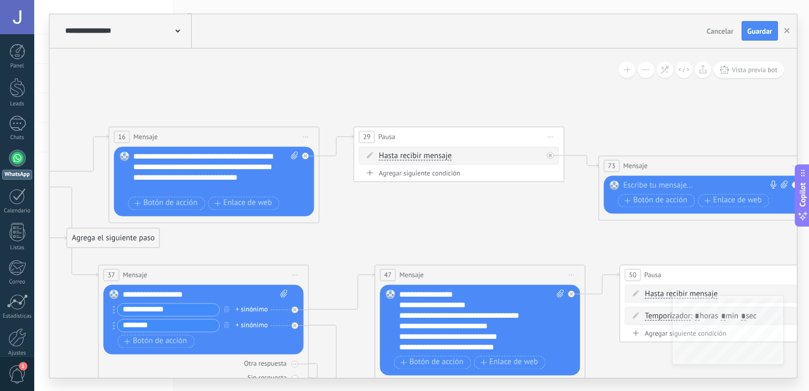
drag, startPoint x: 289, startPoint y: 228, endPoint x: 388, endPoint y: 238, distance: 99.6
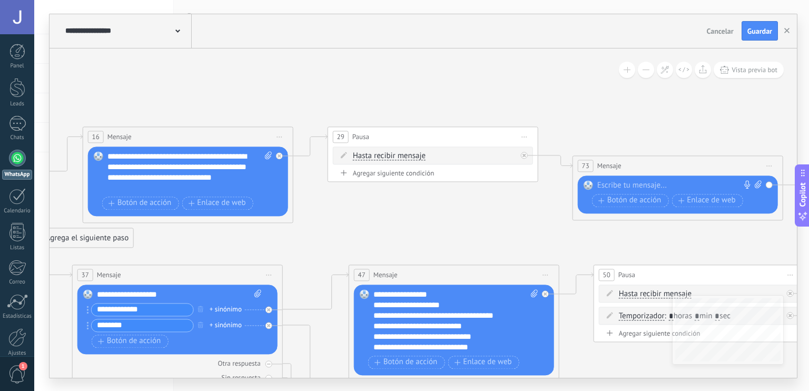
drag, startPoint x: 388, startPoint y: 238, endPoint x: 361, endPoint y: 238, distance: 26.9
click at [645, 186] on div at bounding box center [675, 185] width 156 height 11
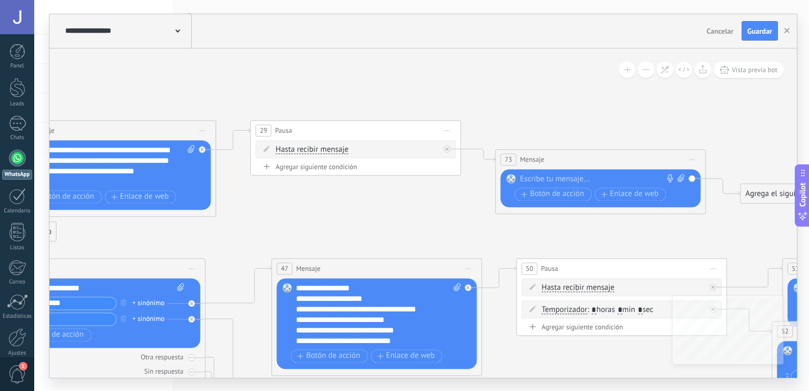
drag, startPoint x: 468, startPoint y: 232, endPoint x: 384, endPoint y: 226, distance: 84.5
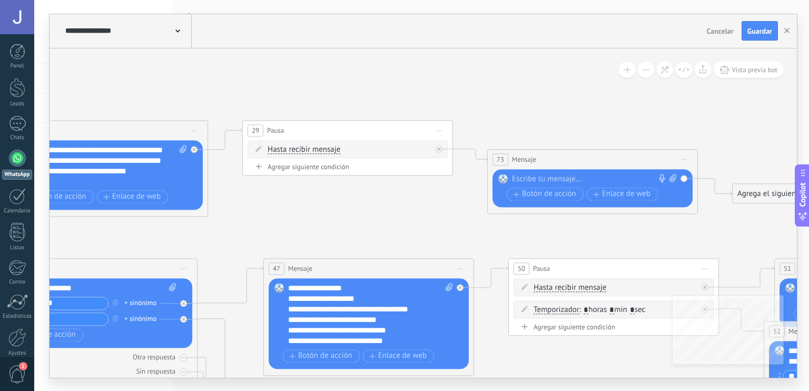
click at [561, 176] on div at bounding box center [590, 179] width 156 height 11
click at [526, 175] on div at bounding box center [590, 179] width 156 height 11
click at [540, 178] on div at bounding box center [590, 179] width 156 height 11
click at [698, 70] on button at bounding box center [703, 70] width 16 height 16
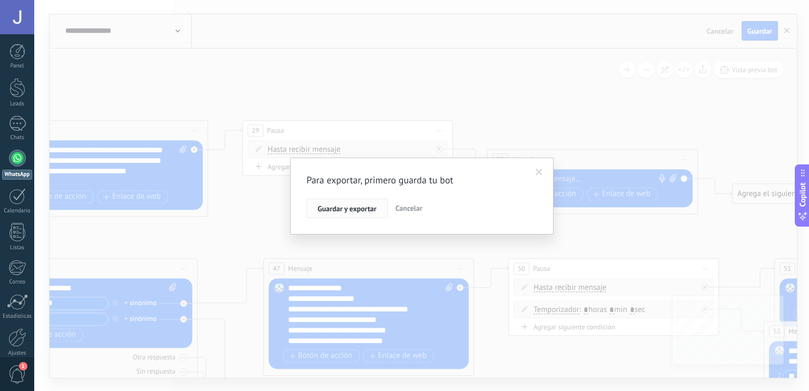
click at [321, 212] on span "Guardar y exportar" at bounding box center [347, 208] width 59 height 7
